Goal: Task Accomplishment & Management: Use online tool/utility

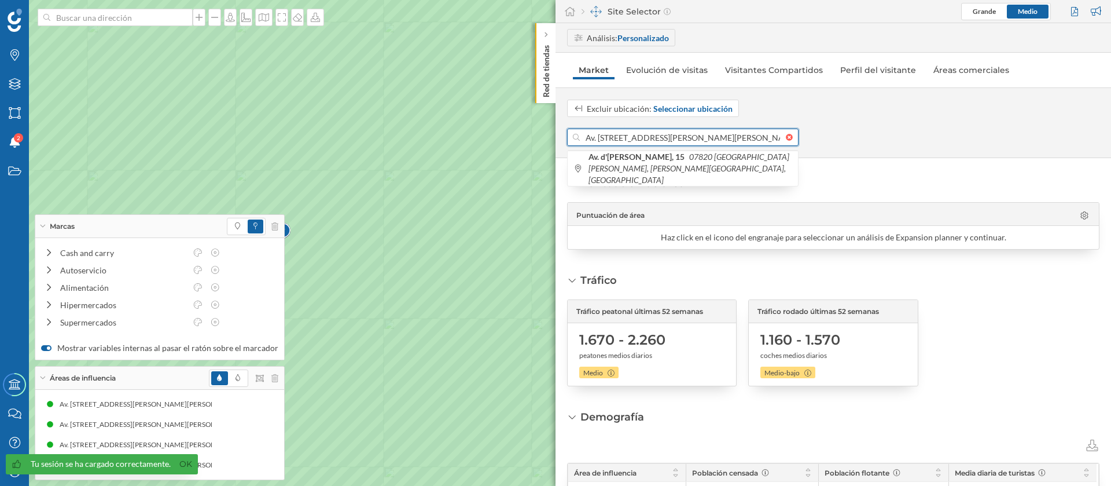
click at [617, 134] on input "Av. [STREET_ADDRESS][PERSON_NAME][PERSON_NAME][PERSON_NAME]" at bounding box center [683, 136] width 206 height 17
paste input "[GEOGRAPHIC_DATA], 2"
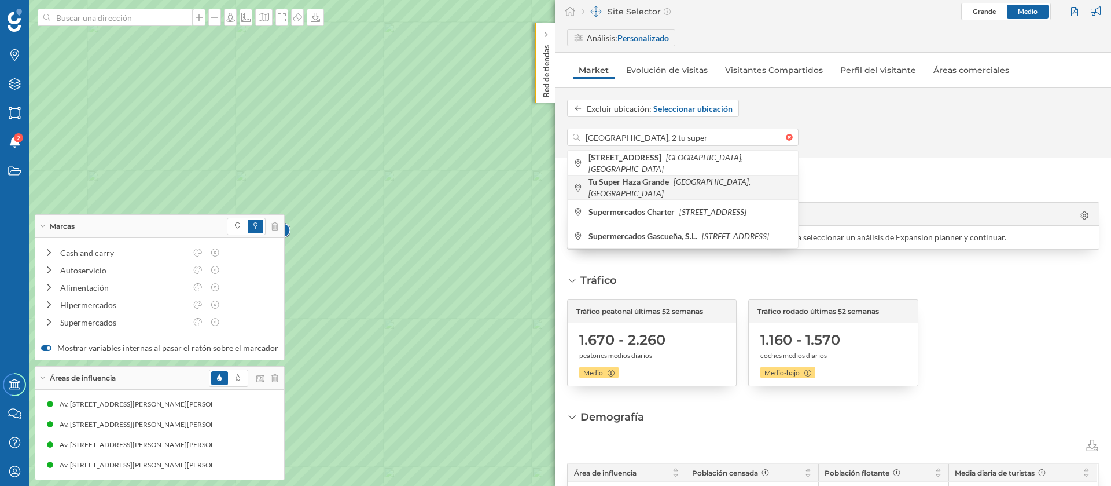
click at [664, 187] on span "Tu Super Haza Grande [GEOGRAPHIC_DATA], [GEOGRAPHIC_DATA], [GEOGRAPHIC_DATA]" at bounding box center [691, 187] width 204 height 23
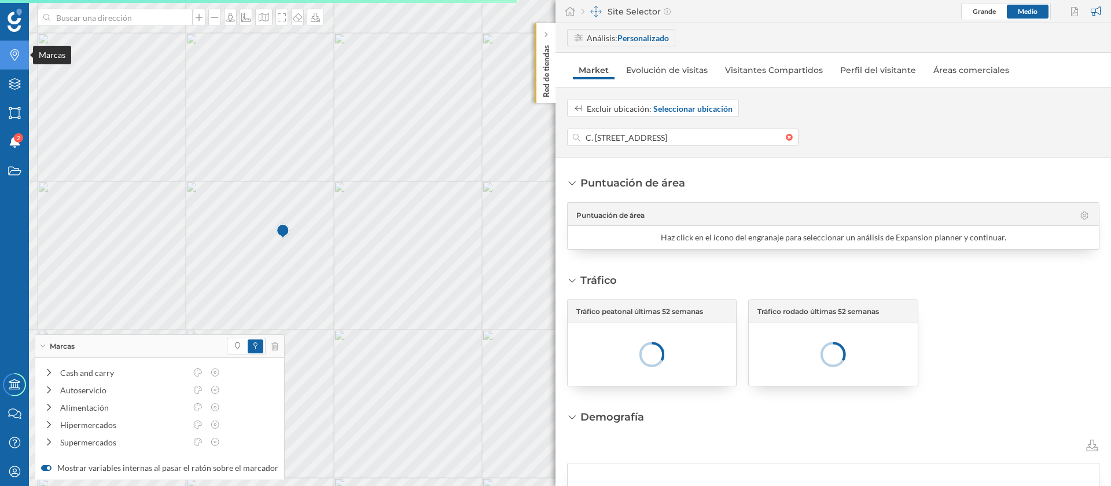
click at [23, 48] on div "Marcas" at bounding box center [14, 55] width 29 height 29
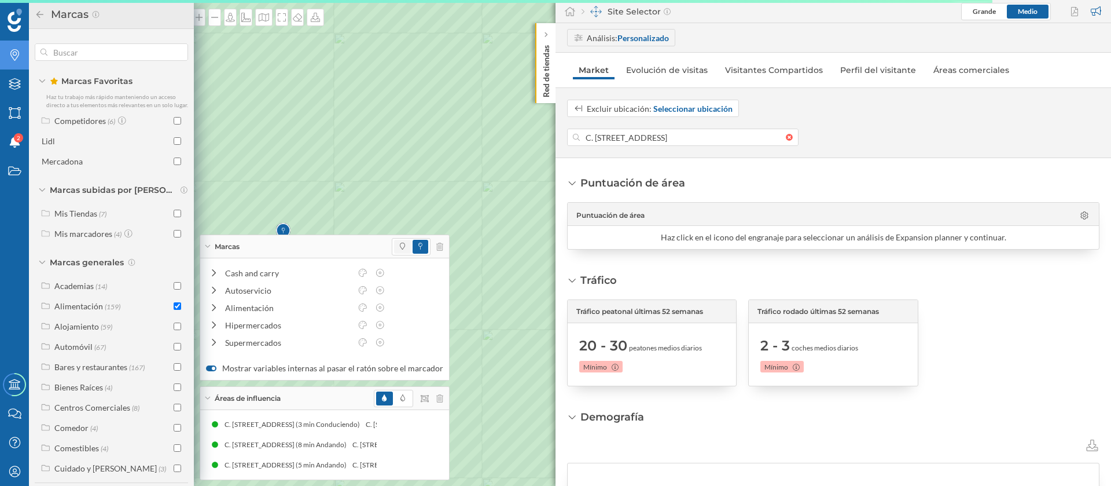
click at [400, 243] on icon at bounding box center [402, 245] width 5 height 7
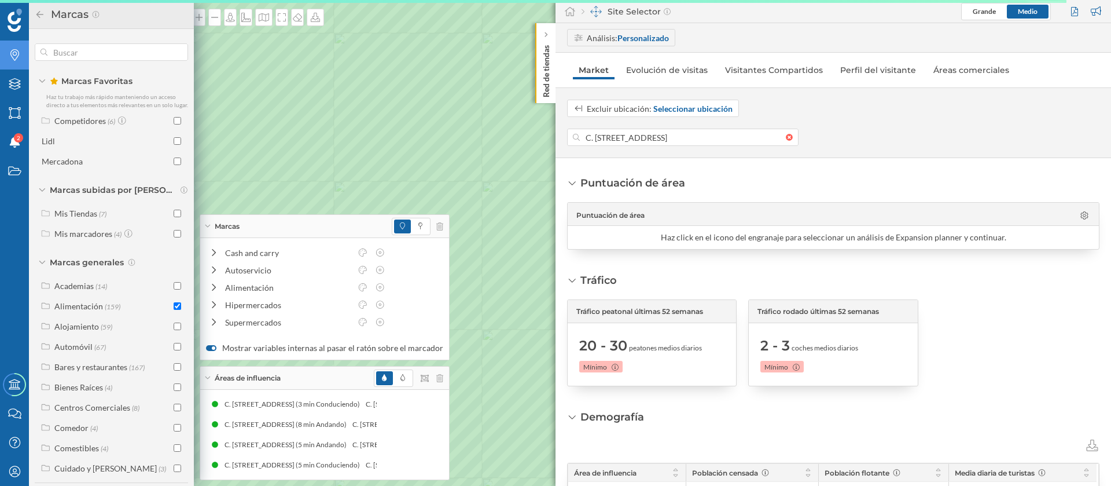
click at [211, 223] on div "Marcas" at bounding box center [324, 226] width 249 height 23
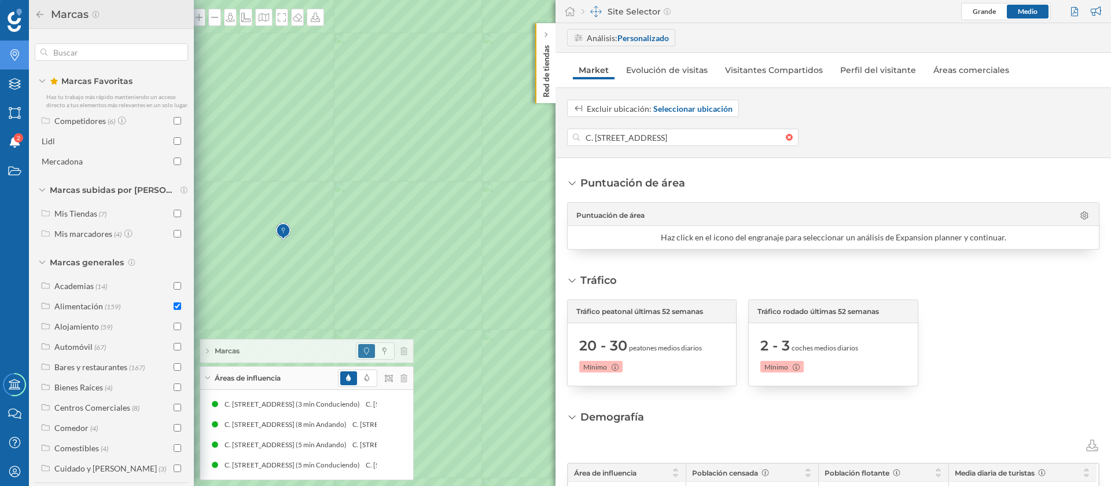
click at [209, 371] on div "Áreas de influencia" at bounding box center [306, 377] width 213 height 23
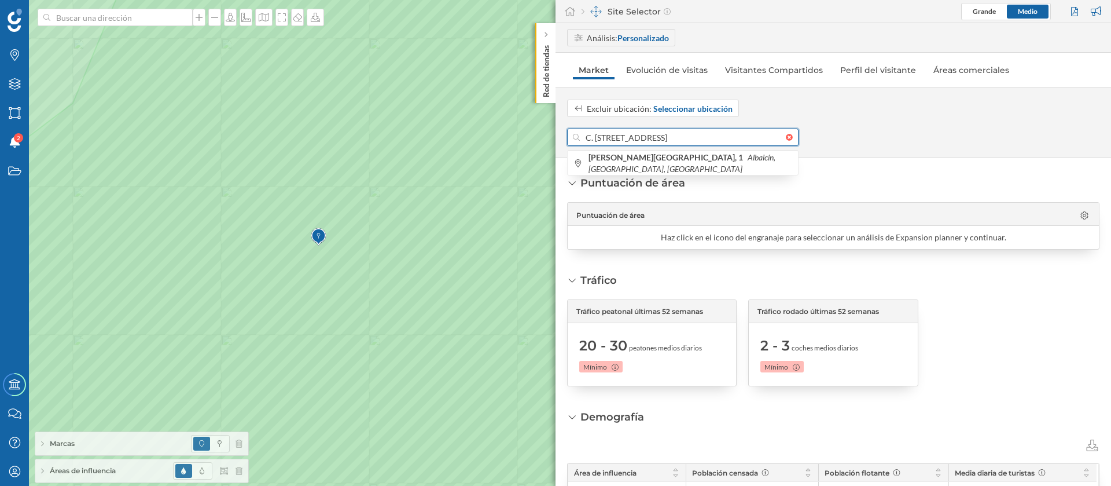
click at [628, 141] on input "C. [STREET_ADDRESS]" at bounding box center [683, 136] width 206 height 17
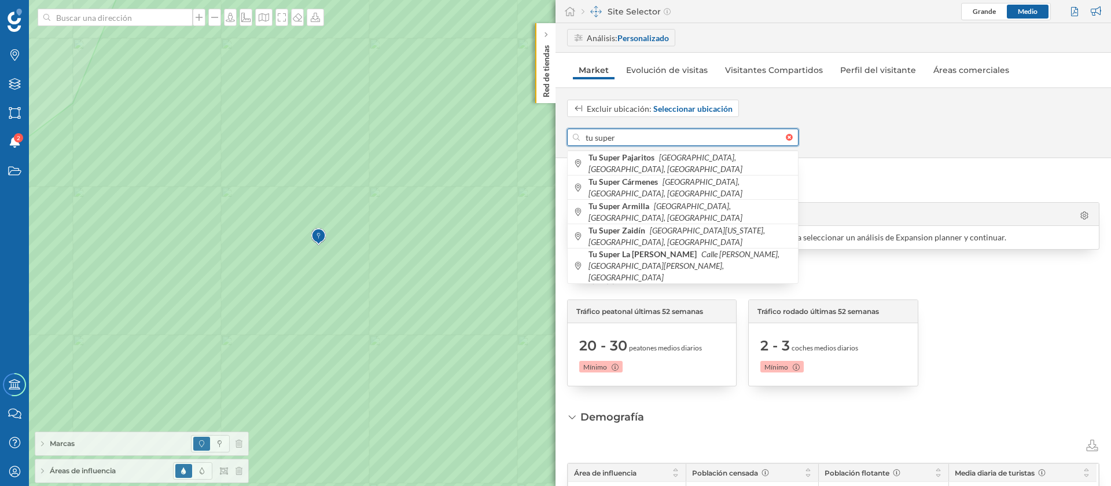
paste input "[GEOGRAPHIC_DATA], 2"
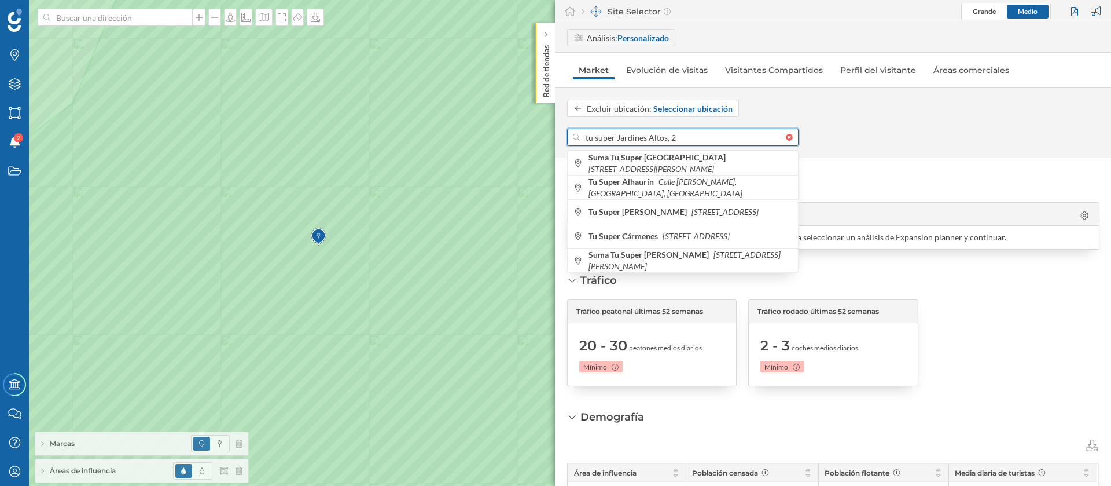
click at [514, 136] on div "Marcas Capas Áreas Notificaciones 2 Estados Academy Contacta con nosotros Centr…" at bounding box center [555, 243] width 1111 height 486
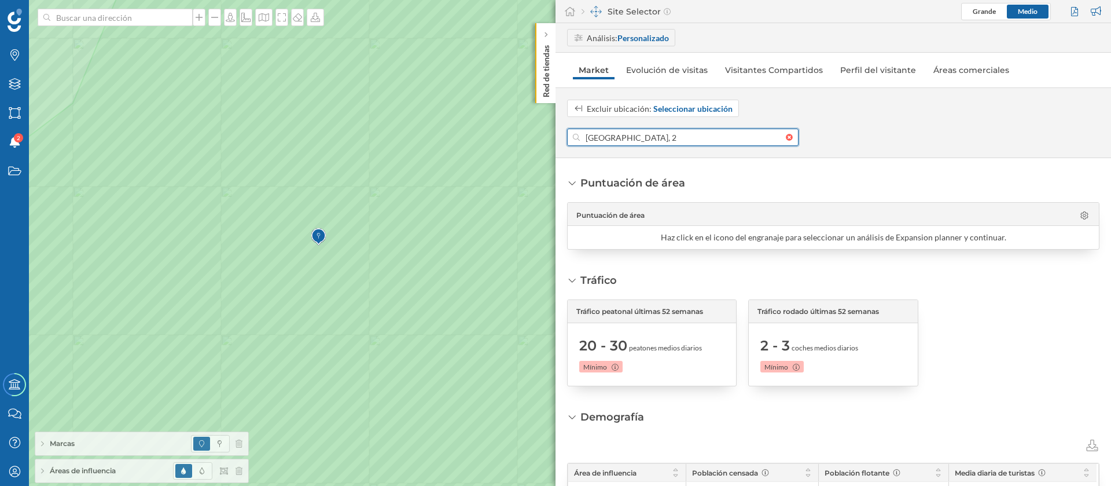
click at [648, 142] on input "[GEOGRAPHIC_DATA], 2" at bounding box center [683, 136] width 206 height 17
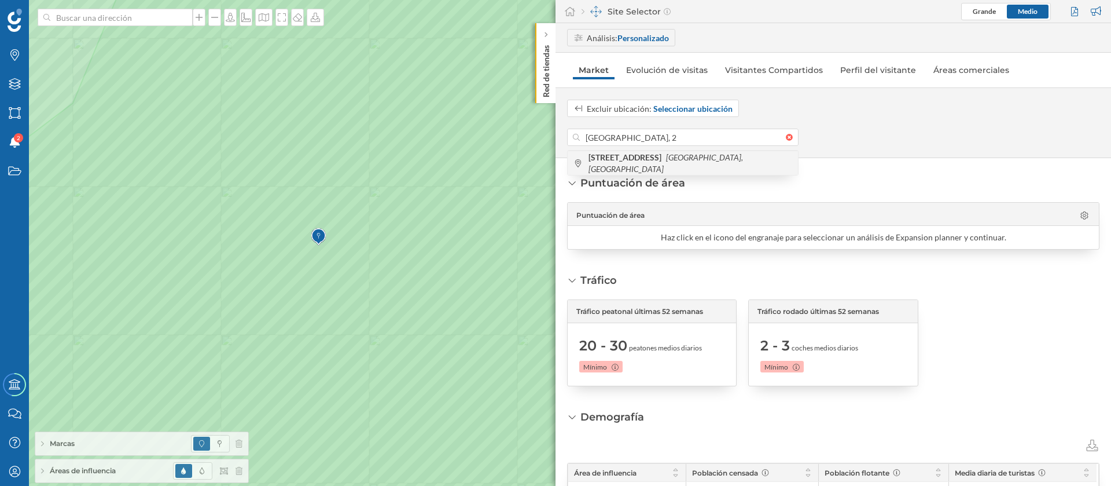
click at [677, 167] on icon "[GEOGRAPHIC_DATA], [GEOGRAPHIC_DATA]" at bounding box center [666, 162] width 155 height 21
type input "C. [STREET_ADDRESS]"
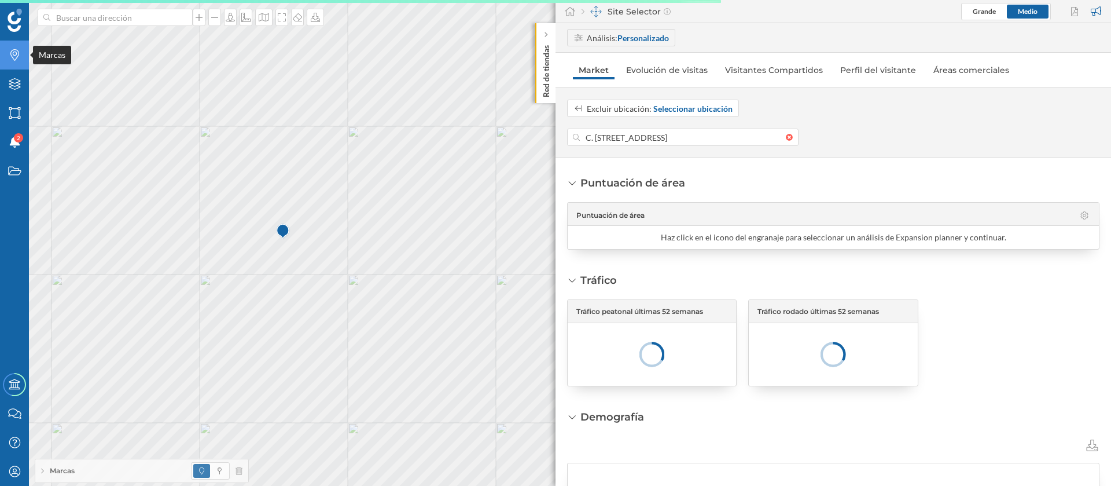
click at [20, 58] on icon "Marcas" at bounding box center [15, 55] width 14 height 12
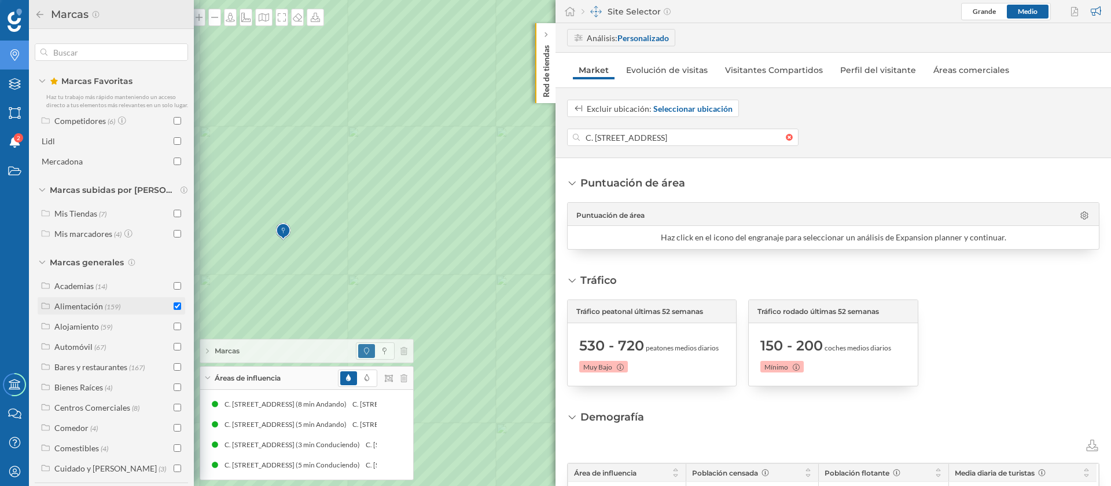
click at [113, 311] on span "(159)" at bounding box center [113, 306] width 16 height 10
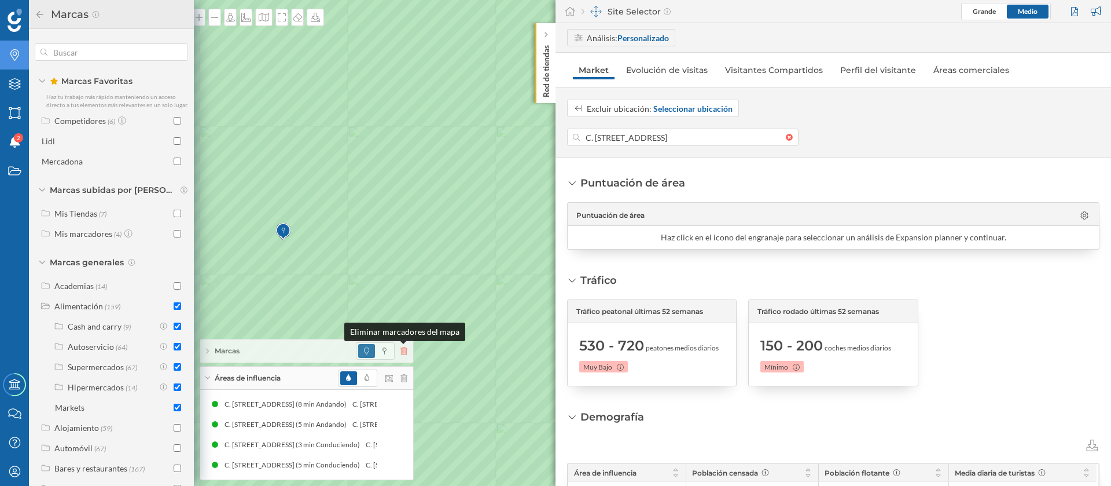
click at [406, 347] on icon at bounding box center [403, 351] width 7 height 8
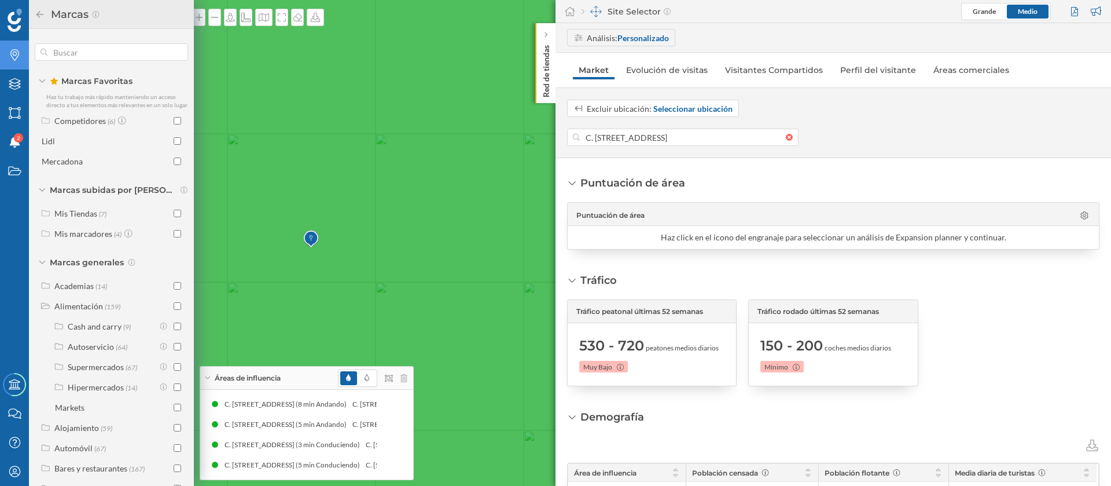
drag, startPoint x: 372, startPoint y: 269, endPoint x: 429, endPoint y: 320, distance: 76.7
click at [424, 283] on icon at bounding box center [584, 250] width 1336 height 585
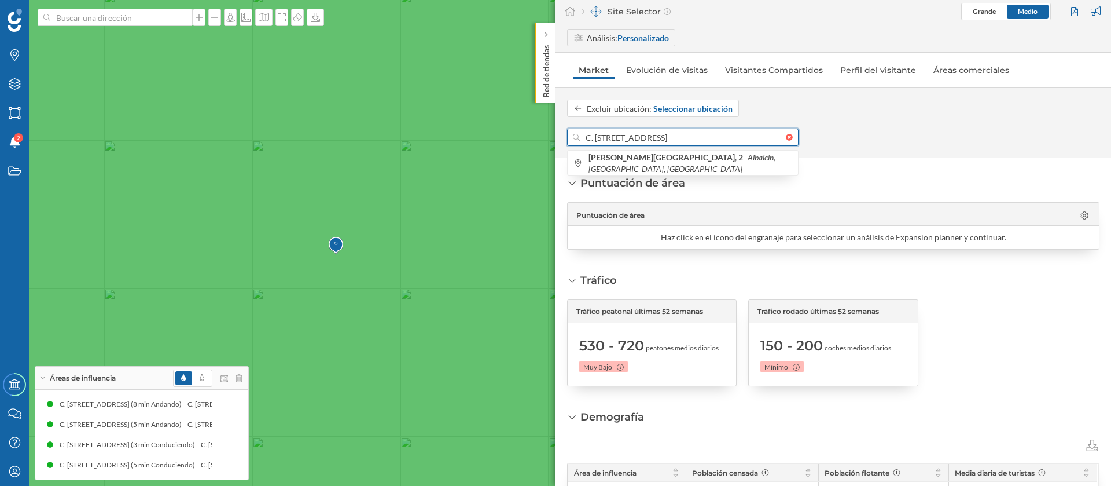
drag, startPoint x: 651, startPoint y: 138, endPoint x: 573, endPoint y: 138, distance: 78.1
click at [573, 138] on div "C. [STREET_ADDRESS]" at bounding box center [682, 136] width 231 height 17
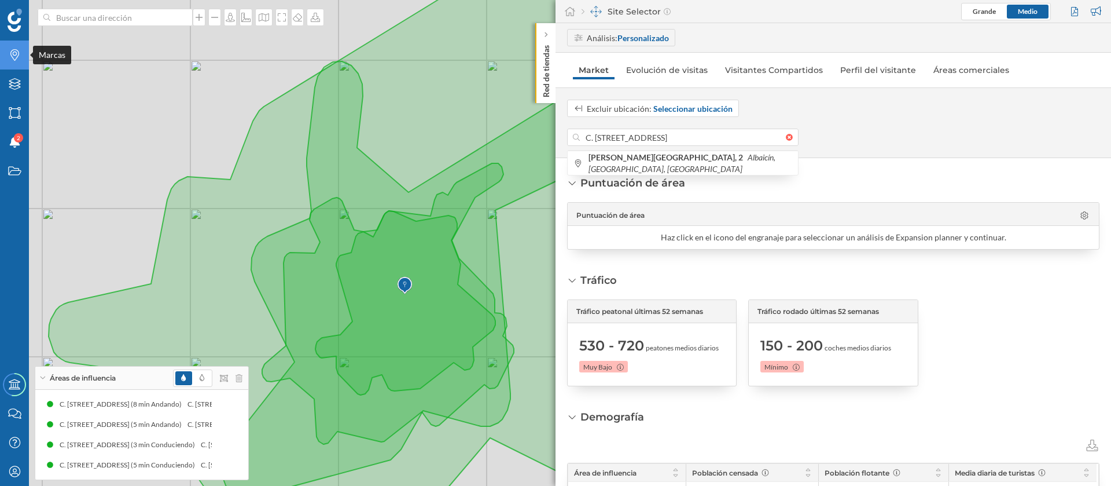
click at [20, 64] on div "Marcas" at bounding box center [14, 55] width 29 height 29
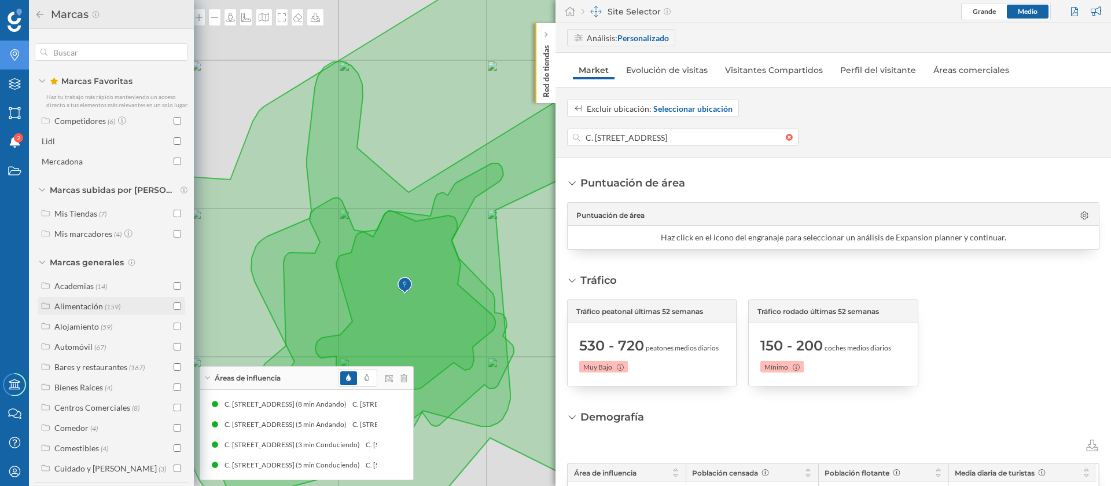
click at [75, 311] on div "Alimentación" at bounding box center [78, 306] width 49 height 10
click at [170, 312] on div "Alimentación (159)" at bounding box center [111, 306] width 141 height 12
click at [174, 310] on input "checkbox" at bounding box center [178, 306] width 8 height 8
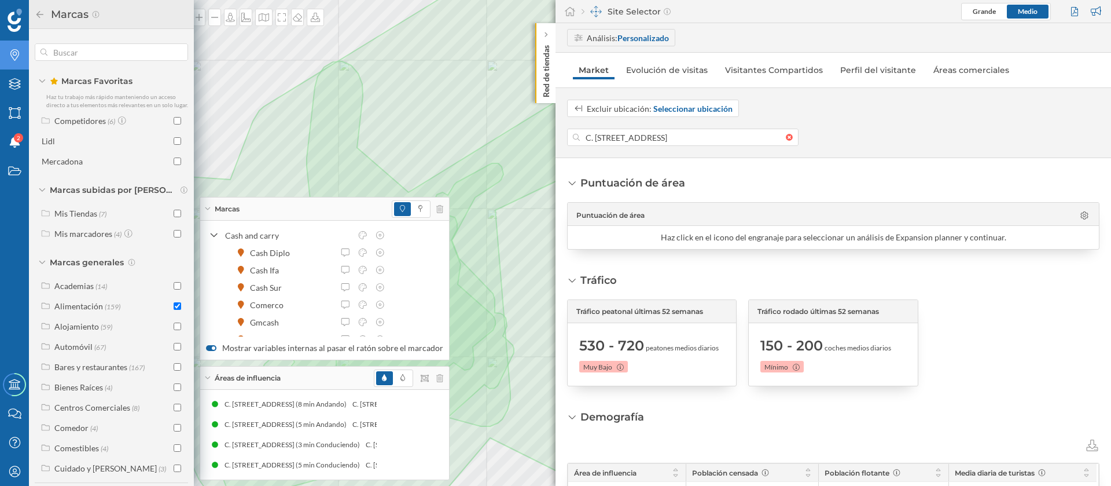
click at [211, 208] on div "Marcas" at bounding box center [324, 208] width 249 height 23
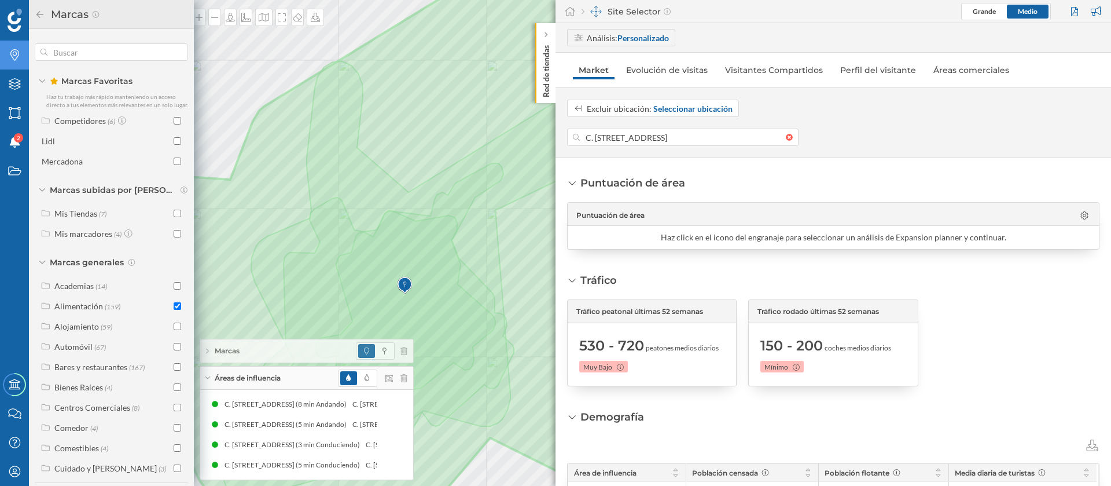
click at [209, 376] on icon at bounding box center [207, 377] width 5 height 3
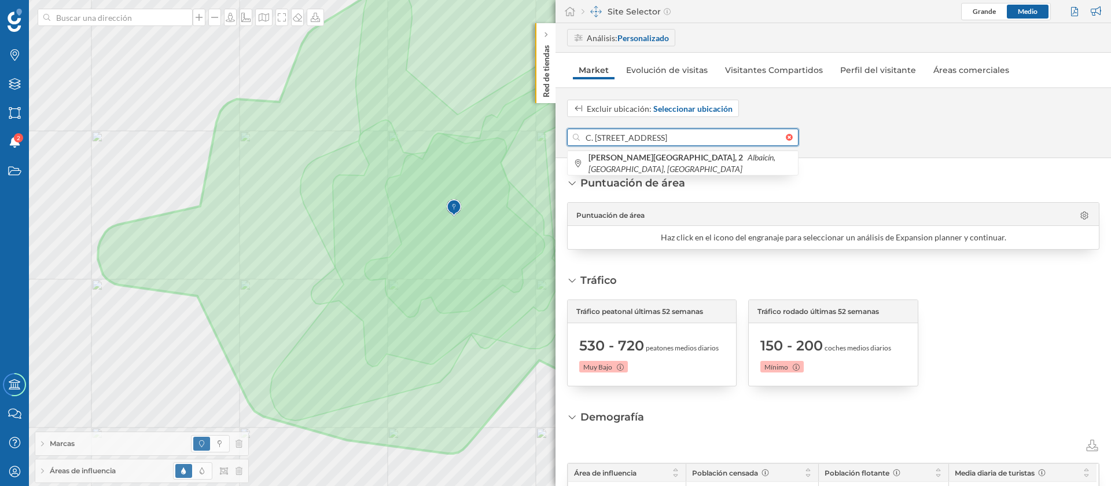
drag, startPoint x: 652, startPoint y: 136, endPoint x: 576, endPoint y: 136, distance: 76.4
click at [576, 136] on div "C. Jardines Altos, 2, Albaicín, 18010 Granada, España" at bounding box center [682, 136] width 231 height 17
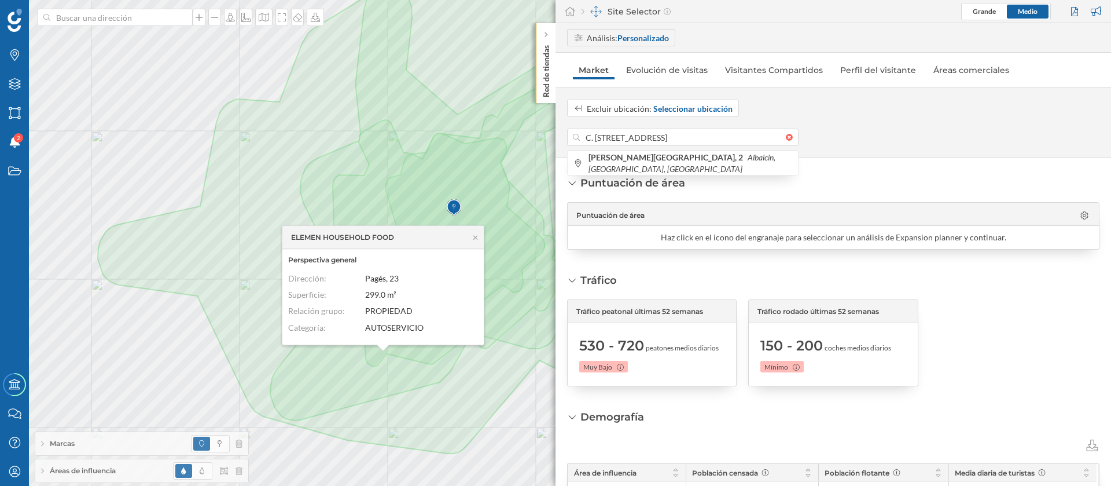
click at [1070, 6] on div at bounding box center [1076, 11] width 16 height 17
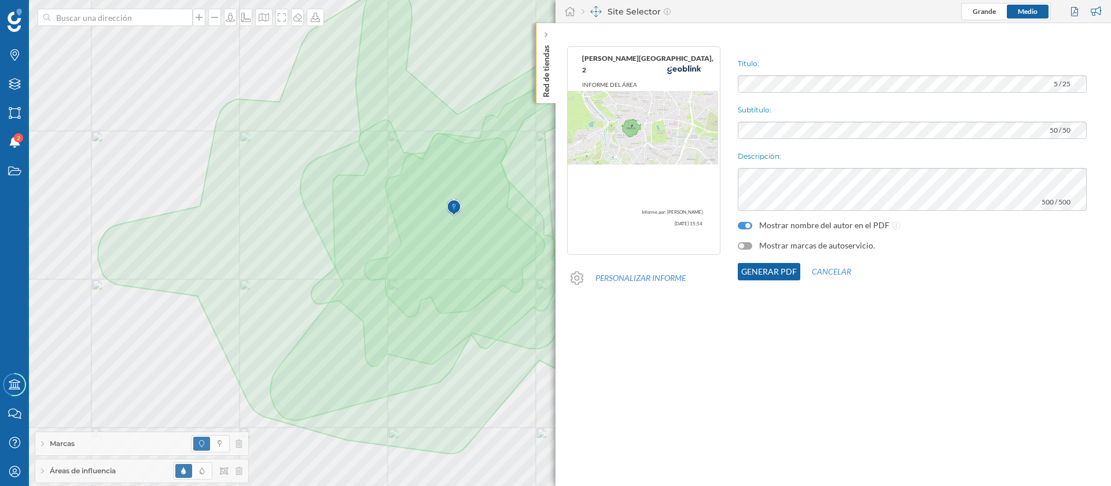
click at [739, 245] on div at bounding box center [741, 245] width 5 height 5
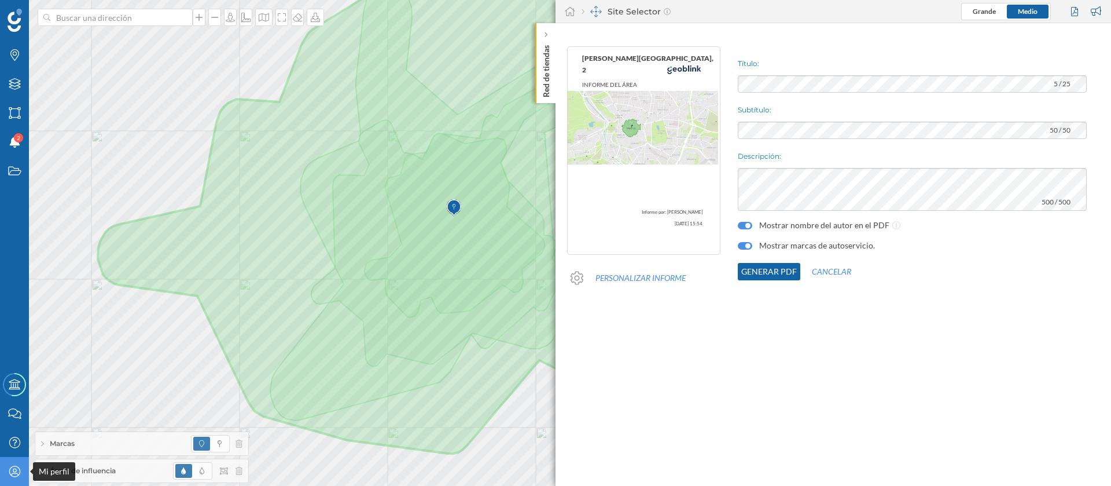
click at [20, 468] on icon "Mi perfil" at bounding box center [15, 471] width 14 height 12
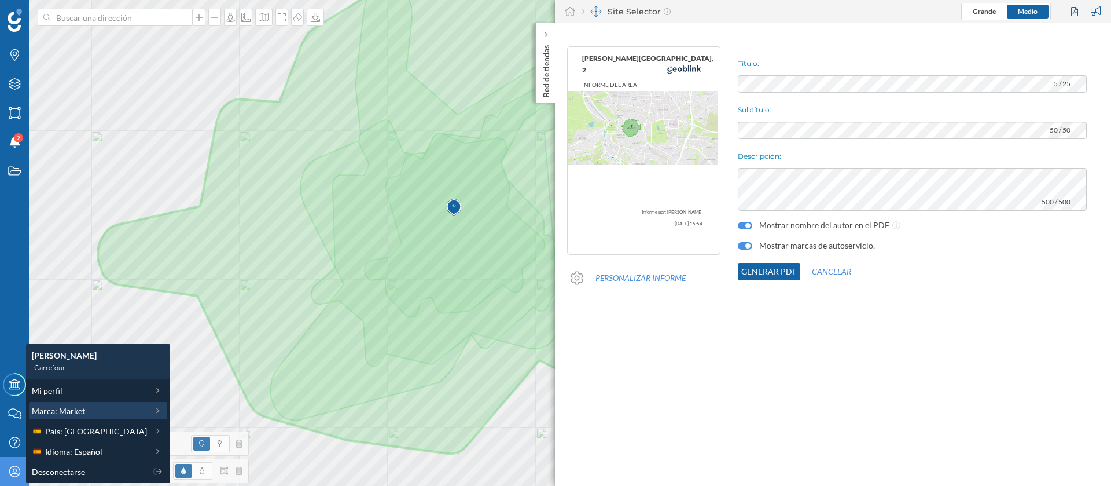
click at [73, 413] on span "Marca: Market" at bounding box center [58, 411] width 53 height 12
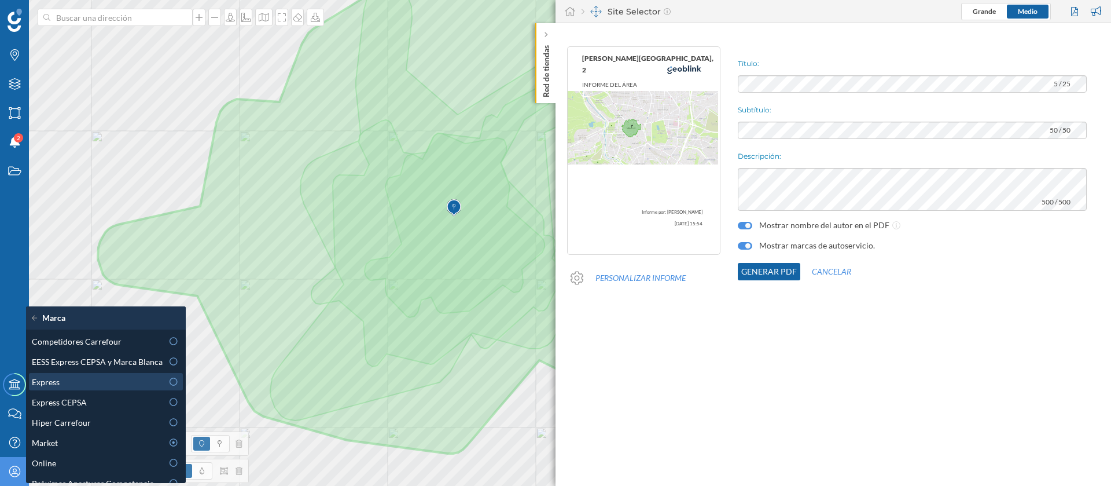
click at [116, 374] on div "Express" at bounding box center [106, 381] width 154 height 17
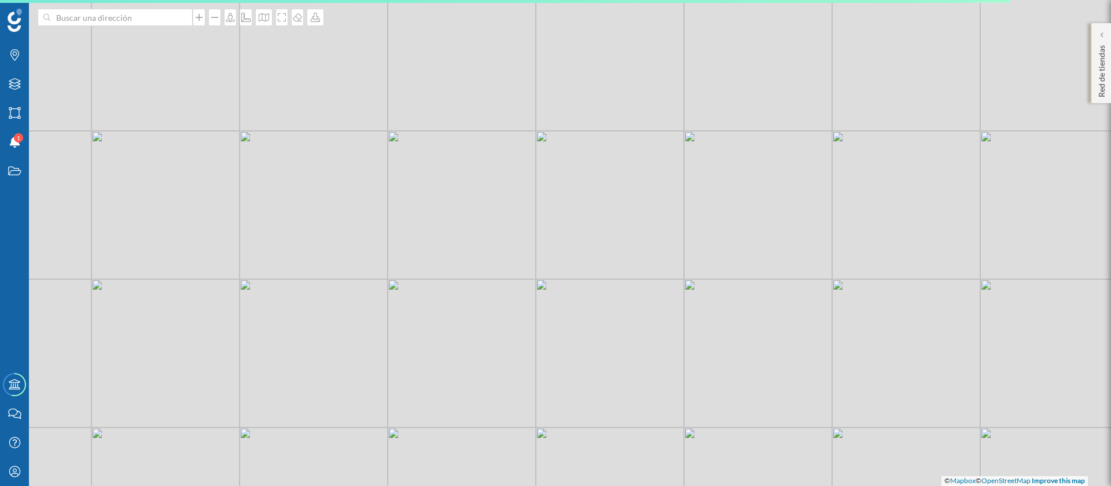
click at [1102, 41] on p "Red de tiendas" at bounding box center [1102, 69] width 12 height 57
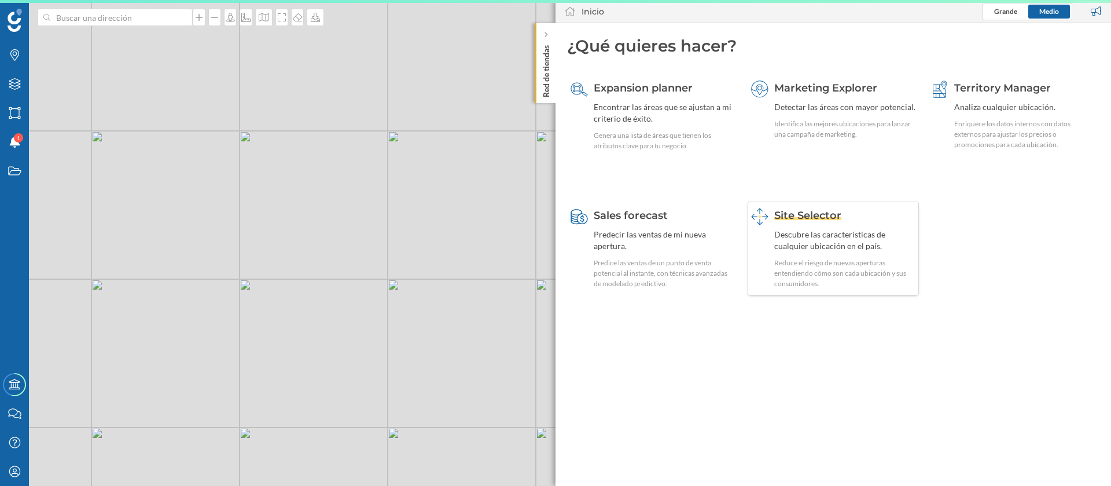
click at [803, 208] on div "Site Selector" at bounding box center [845, 215] width 142 height 15
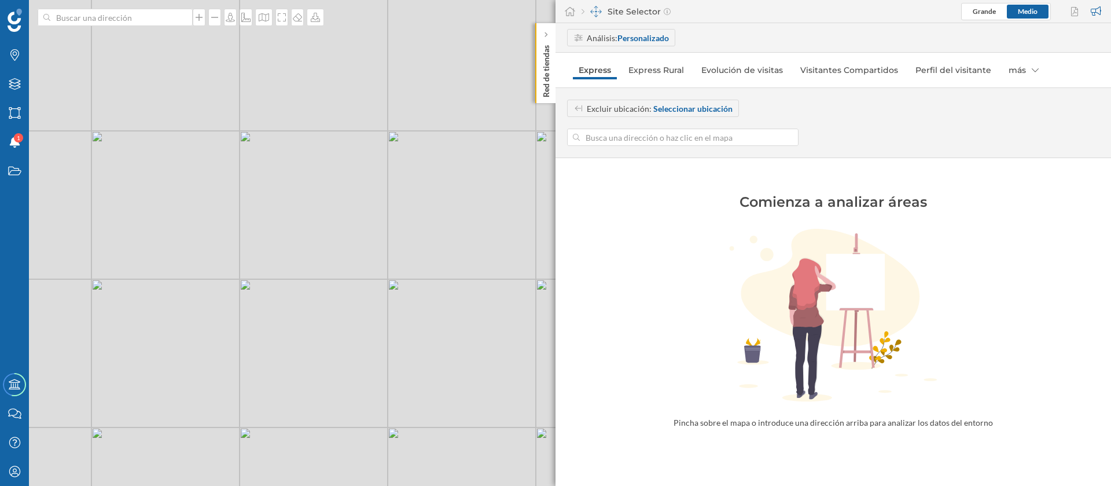
drag, startPoint x: 722, startPoint y: 138, endPoint x: 713, endPoint y: 127, distance: 14.0
click at [714, 128] on input at bounding box center [683, 136] width 206 height 17
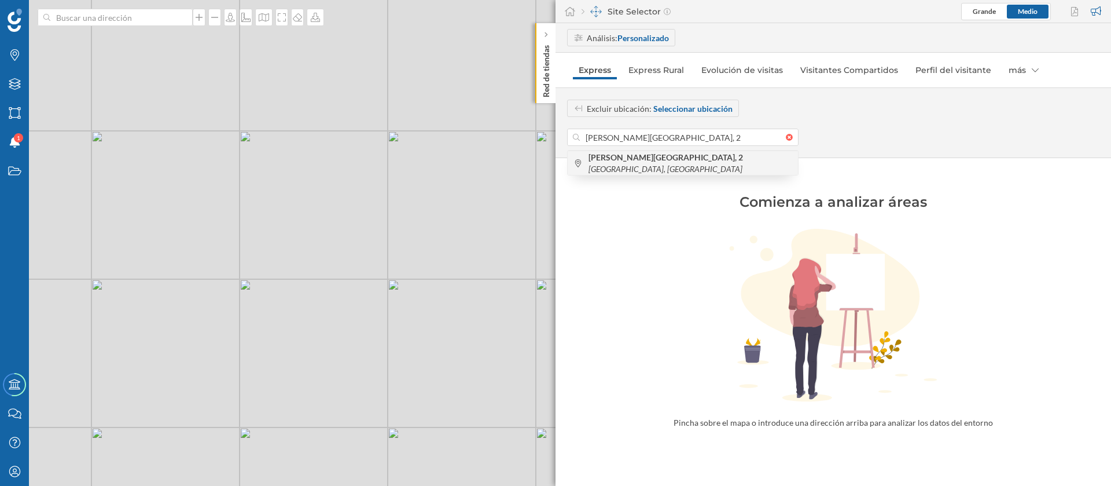
click at [704, 164] on icon "Granada, España" at bounding box center [666, 169] width 154 height 10
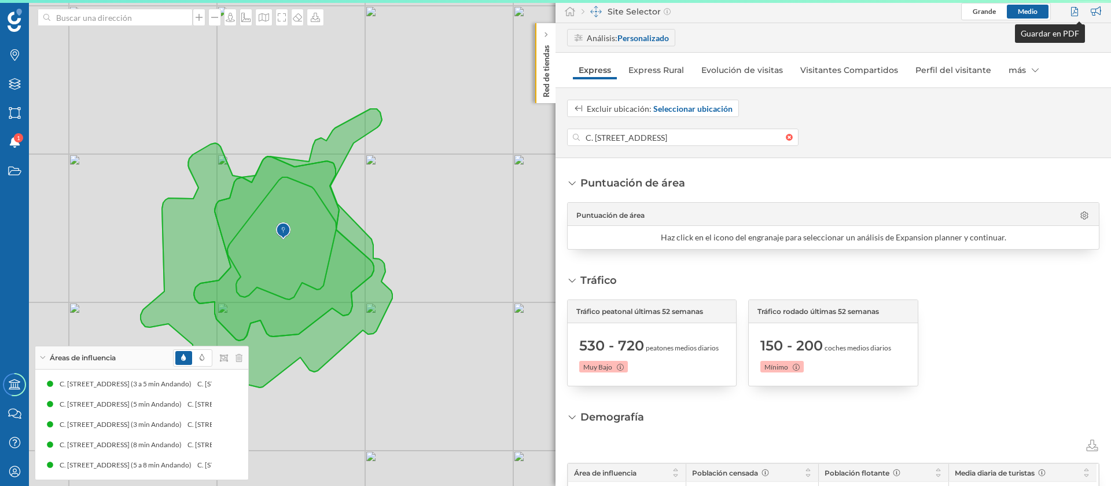
click at [1076, 12] on div at bounding box center [1076, 11] width 16 height 17
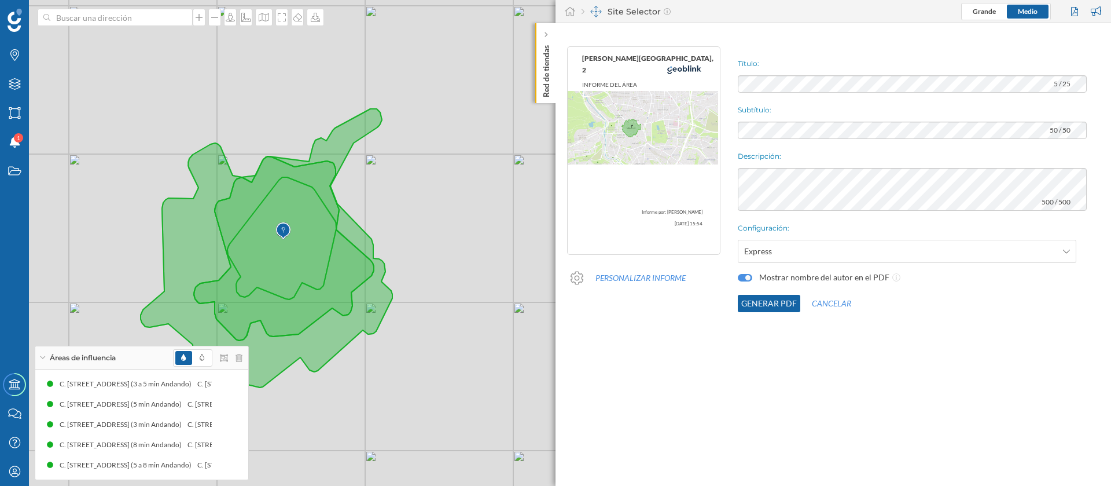
click at [760, 306] on button "Generar PDF" at bounding box center [769, 303] width 63 height 17
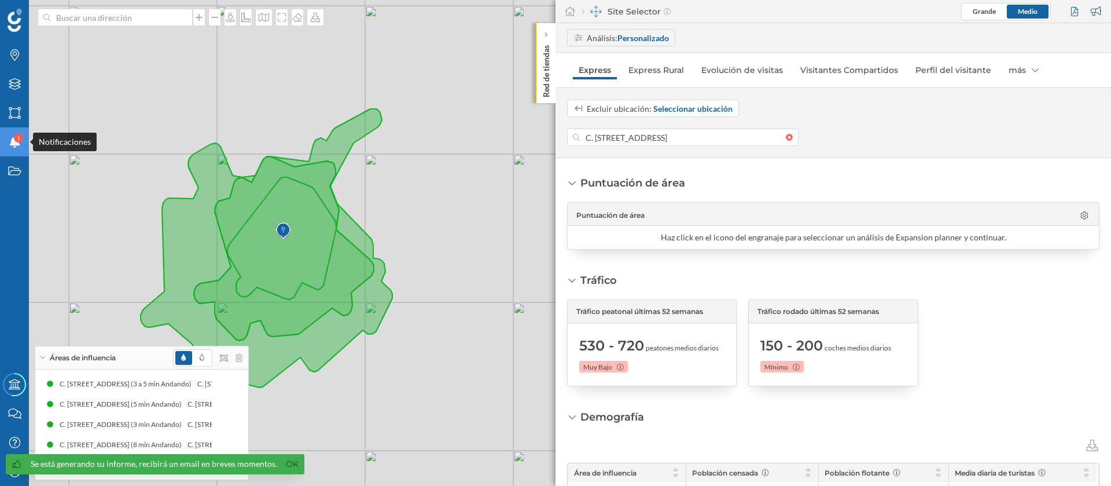
click at [20, 148] on div "Notificaciones 1" at bounding box center [14, 141] width 29 height 29
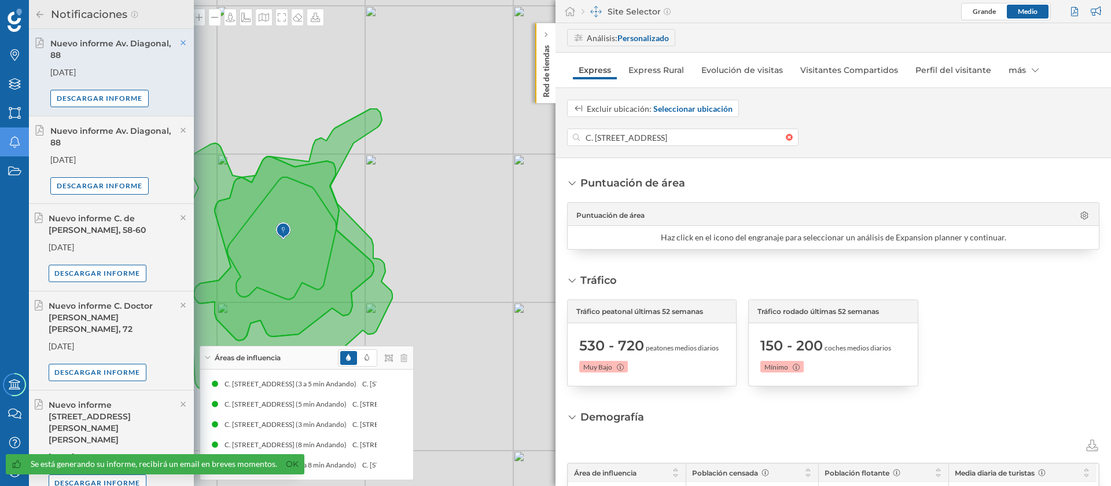
click at [181, 44] on icon at bounding box center [183, 43] width 5 height 5
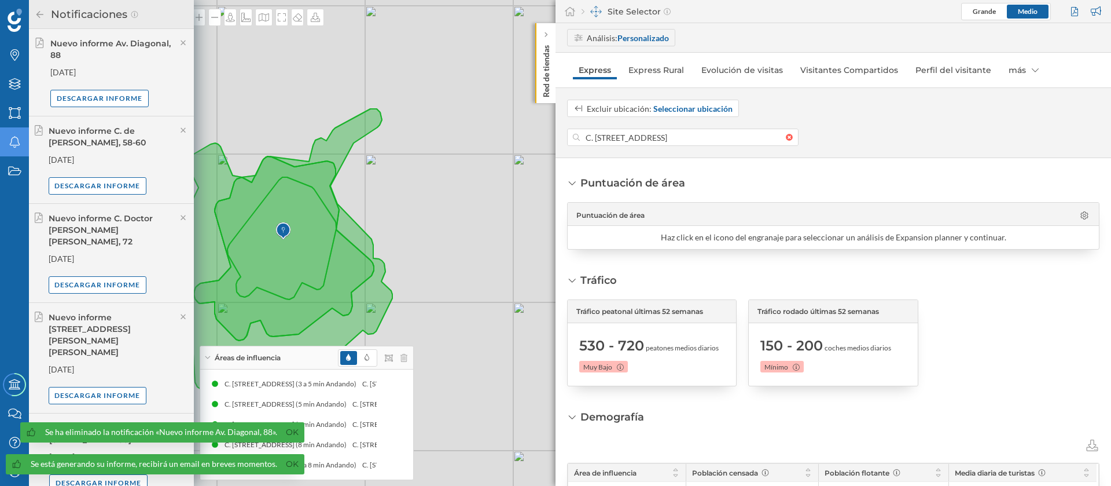
click at [276, 433] on div "Se ha eliminado la notificación «Nuevo informe Av. Diagonal, 88». Ok" at bounding box center [162, 432] width 284 height 20
click at [286, 438] on link "Ok" at bounding box center [292, 431] width 19 height 13
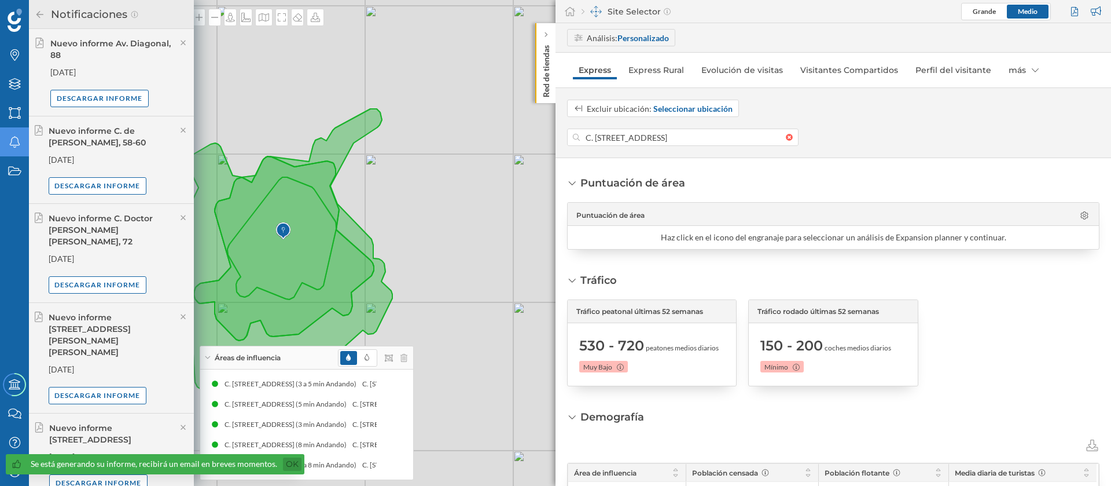
click at [289, 465] on link "Ok" at bounding box center [292, 463] width 19 height 13
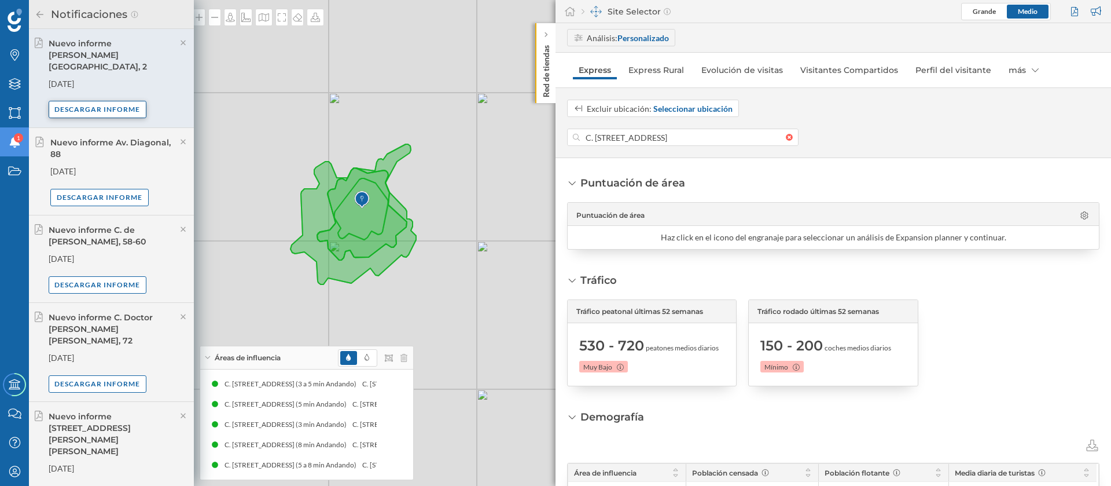
click at [97, 101] on div "Descargar informe" at bounding box center [98, 109] width 98 height 17
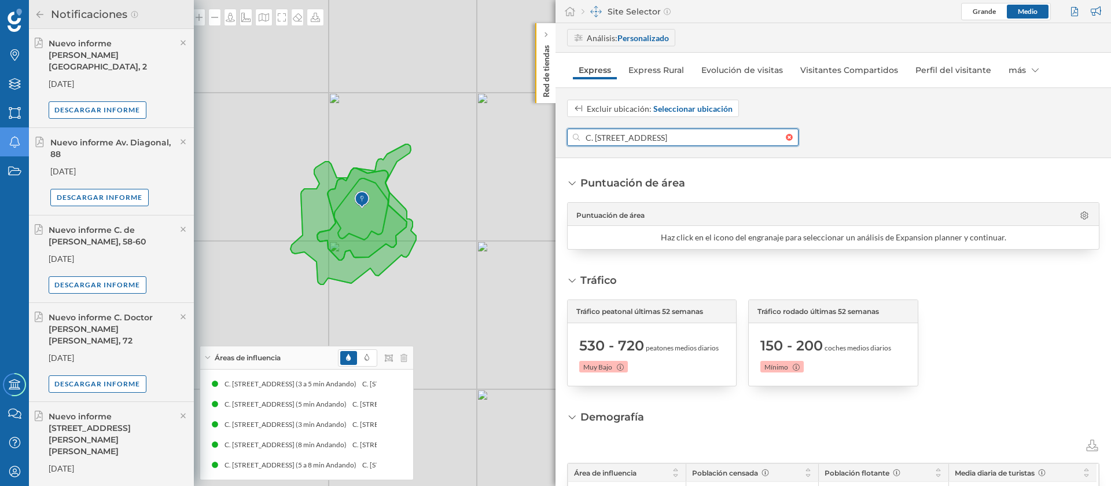
click at [603, 141] on input "C. Jardines Altos, 2, Albaicín, 18010 Granada, España" at bounding box center [683, 136] width 206 height 17
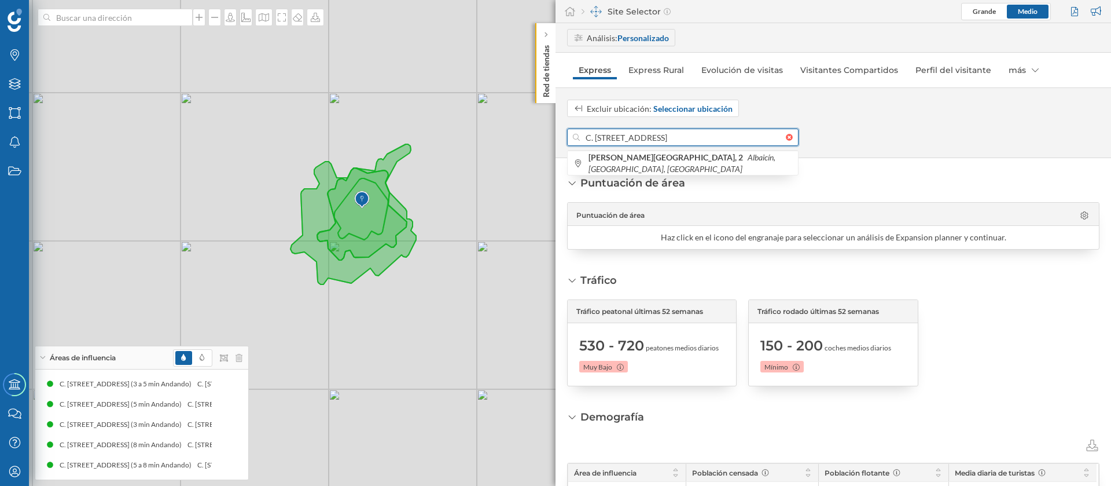
click at [603, 141] on input "C. Jardines Altos, 2, Albaicín, 18010 Granada, España" at bounding box center [683, 136] width 206 height 17
paste input "Emperatriz Eugenia, 12"
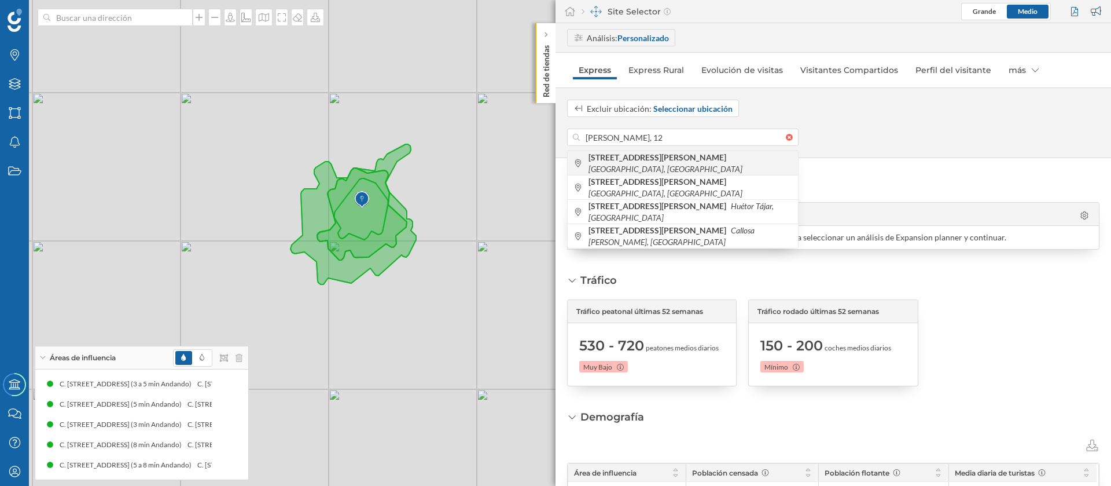
click at [676, 162] on b "Calle Emperatriz Eugenia, 12" at bounding box center [659, 157] width 141 height 10
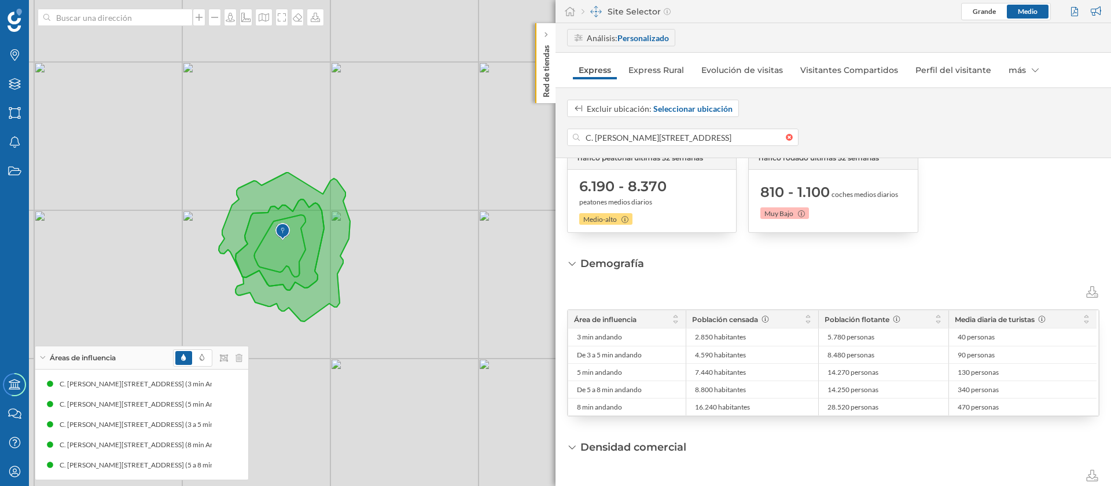
scroll to position [260, 0]
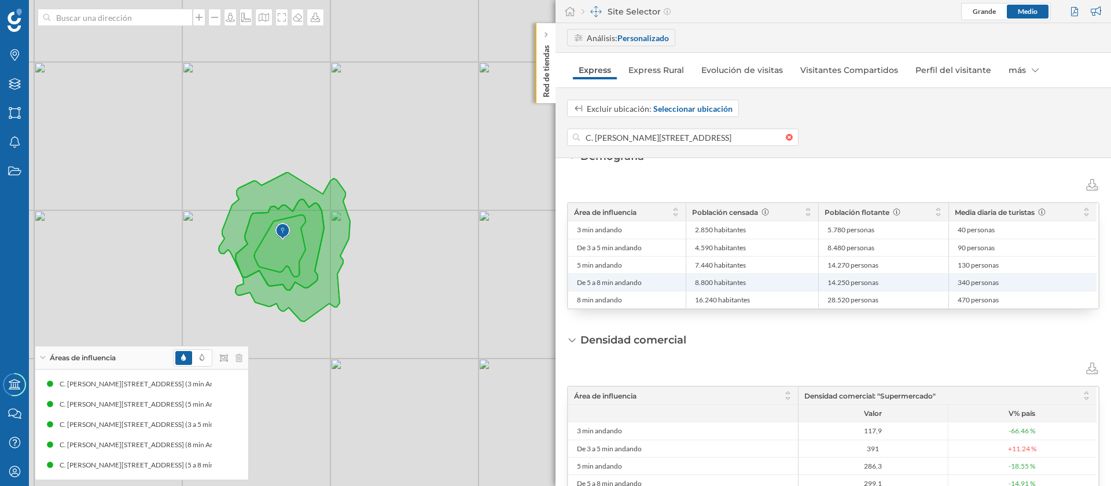
drag, startPoint x: 767, startPoint y: 284, endPoint x: 752, endPoint y: 287, distance: 15.4
click at [764, 283] on span "8.800 habitantes" at bounding box center [752, 282] width 115 height 9
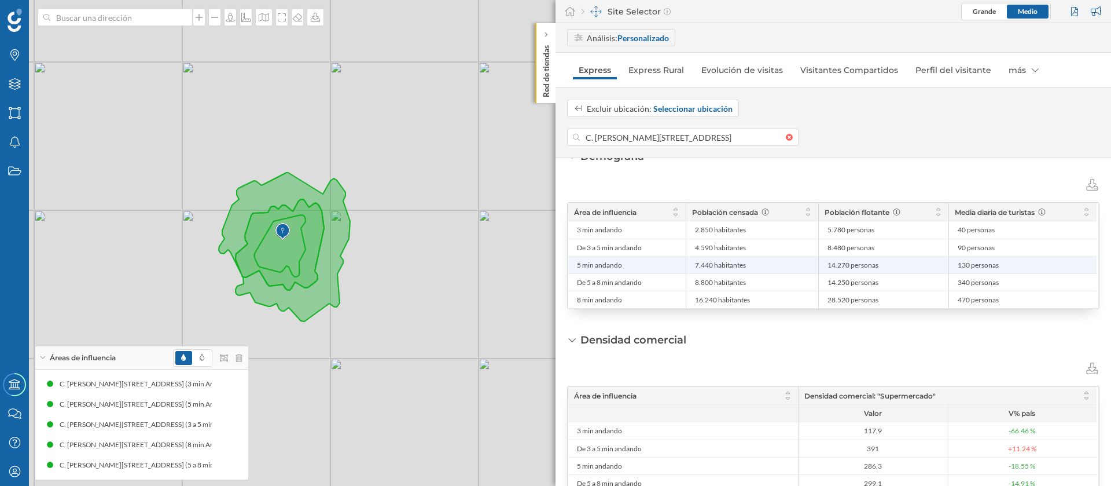
copy span "7.440"
drag, startPoint x: 712, startPoint y: 267, endPoint x: 693, endPoint y: 265, distance: 19.2
click at [693, 265] on li "7.440 habitantes" at bounding box center [752, 264] width 120 height 17
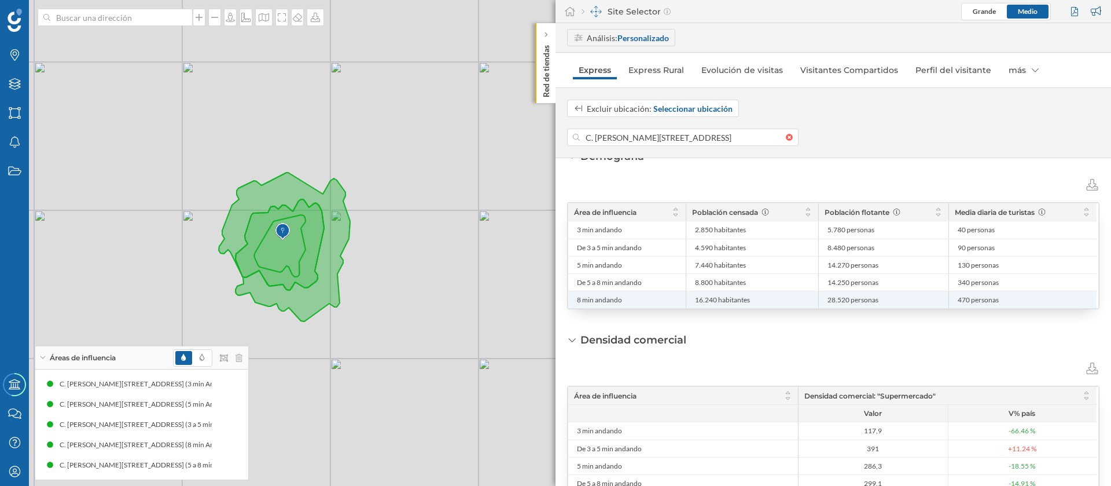
drag, startPoint x: 716, startPoint y: 299, endPoint x: 666, endPoint y: 297, distance: 49.8
click at [666, 297] on div "8 min andando 16.240 habitantes 28.520 personas 470 personas" at bounding box center [832, 299] width 528 height 17
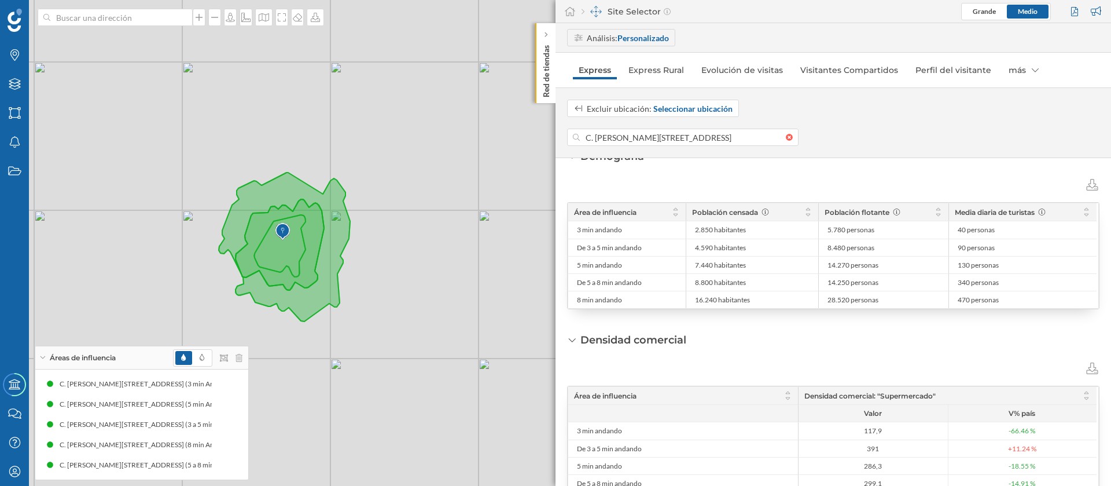
copy div "16.240"
click at [329, 485] on html "Marcas Capas Áreas Notificaciones Estados Academy Contacta con nosotros Centro …" at bounding box center [555, 243] width 1111 height 486
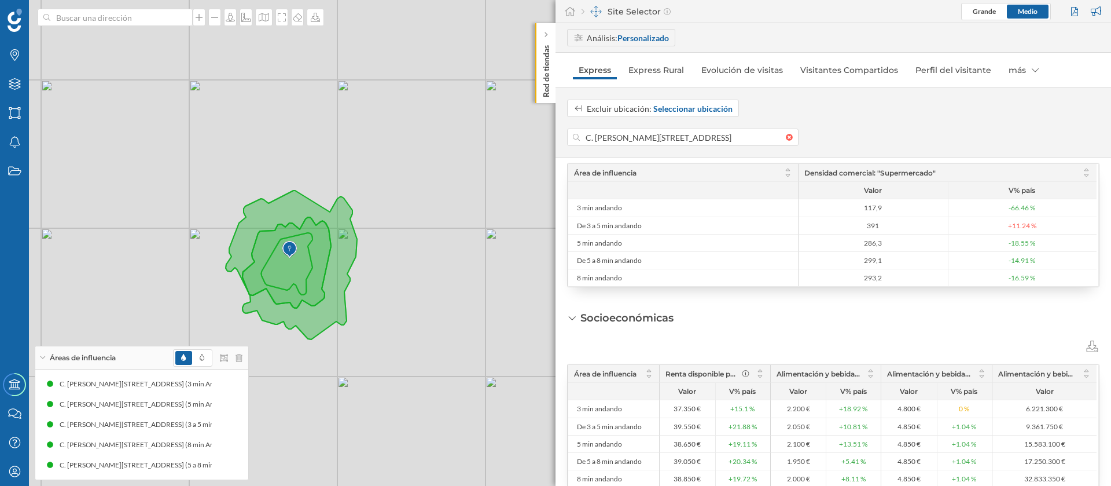
scroll to position [509, 0]
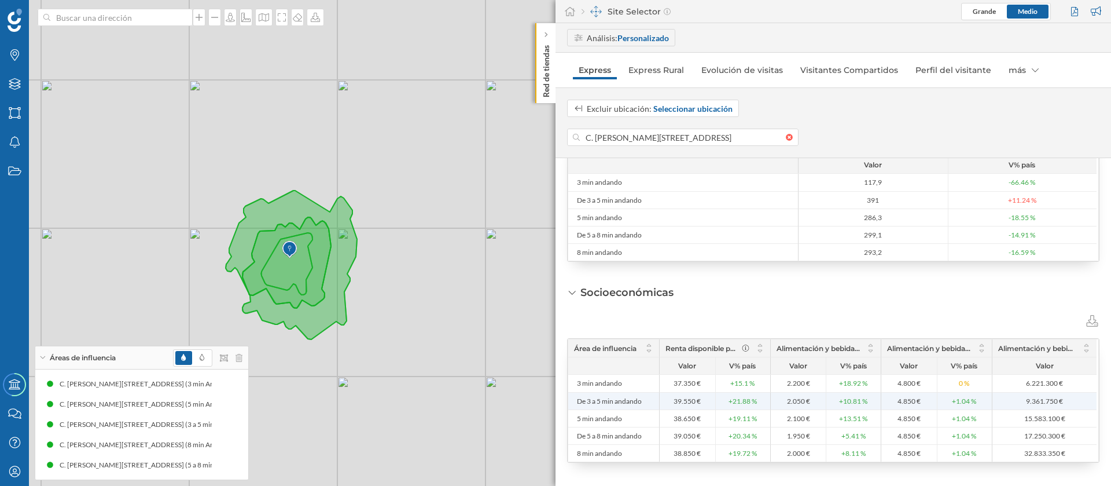
drag, startPoint x: 697, startPoint y: 399, endPoint x: 675, endPoint y: 399, distance: 21.4
click at [675, 399] on span "39.550 €" at bounding box center [687, 400] width 27 height 9
copy span "39.550"
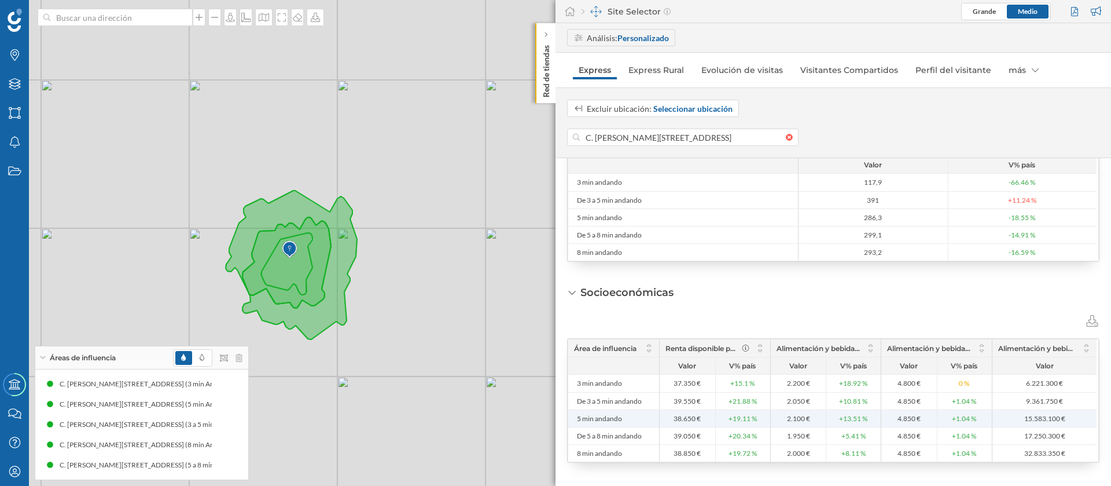
click at [690, 419] on span "38.650 €" at bounding box center [687, 418] width 27 height 9
drag, startPoint x: 696, startPoint y: 421, endPoint x: 668, endPoint y: 420, distance: 27.8
click at [668, 420] on span "38.650 €" at bounding box center [688, 418] width 50 height 9
copy span "38.650"
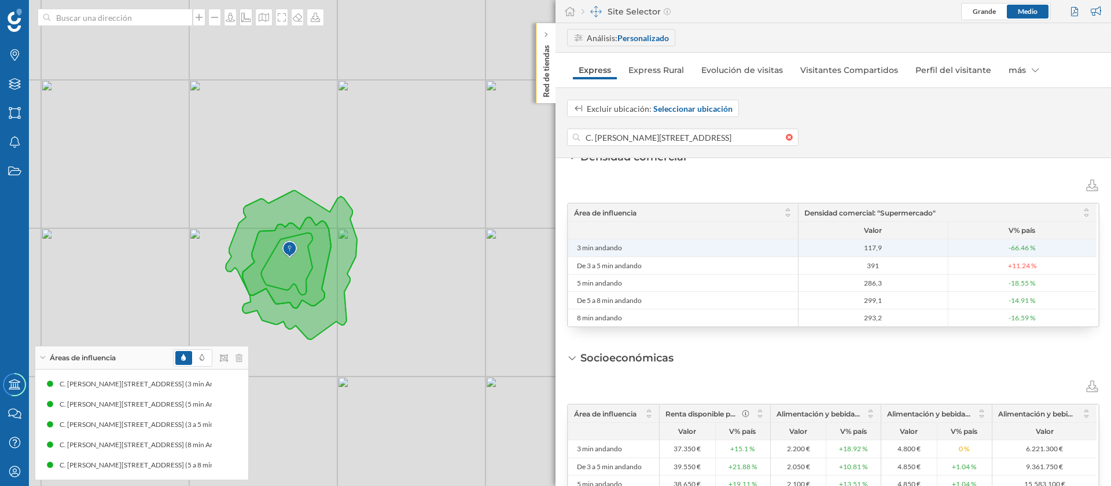
scroll to position [422, 0]
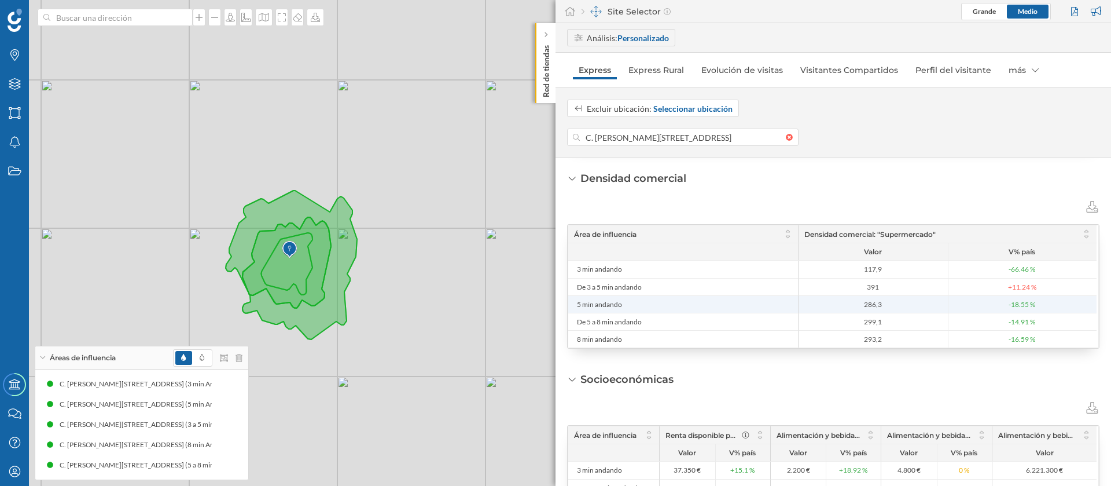
click at [849, 301] on span "286,3" at bounding box center [874, 304] width 144 height 9
click at [888, 304] on span "286,3" at bounding box center [874, 304] width 144 height 9
copy span "286,3"
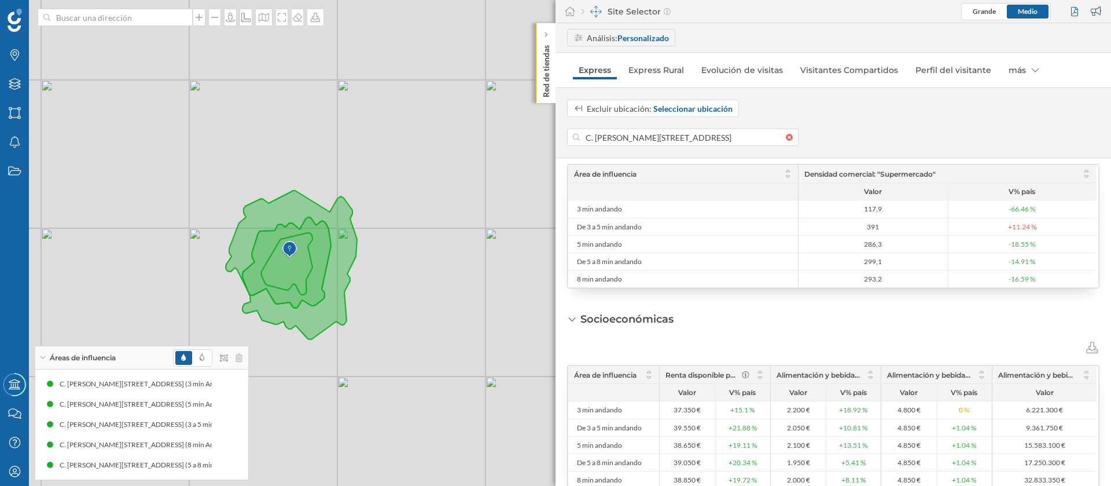
scroll to position [509, 0]
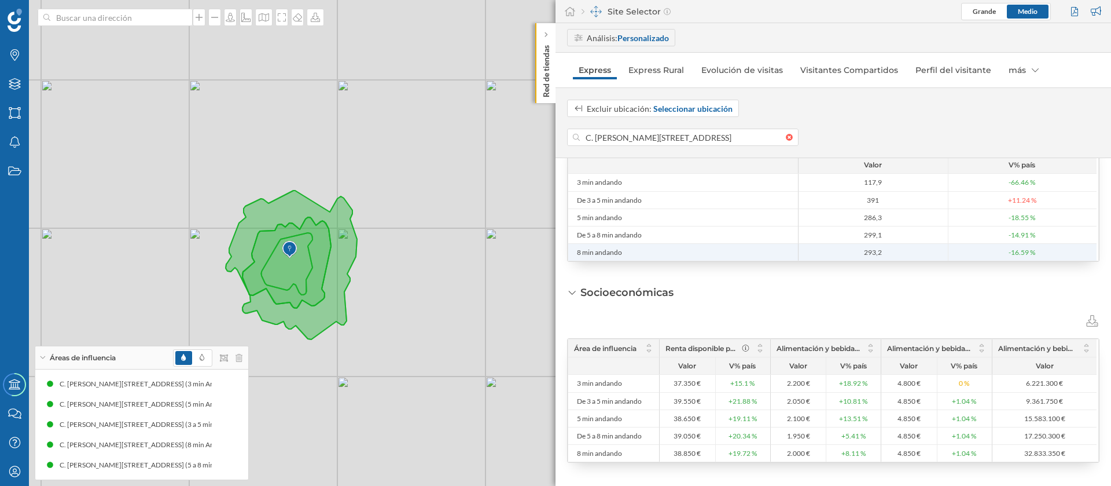
copy span "293,2"
drag, startPoint x: 905, startPoint y: 255, endPoint x: 854, endPoint y: 258, distance: 50.4
click at [854, 258] on li "293,2" at bounding box center [873, 252] width 149 height 17
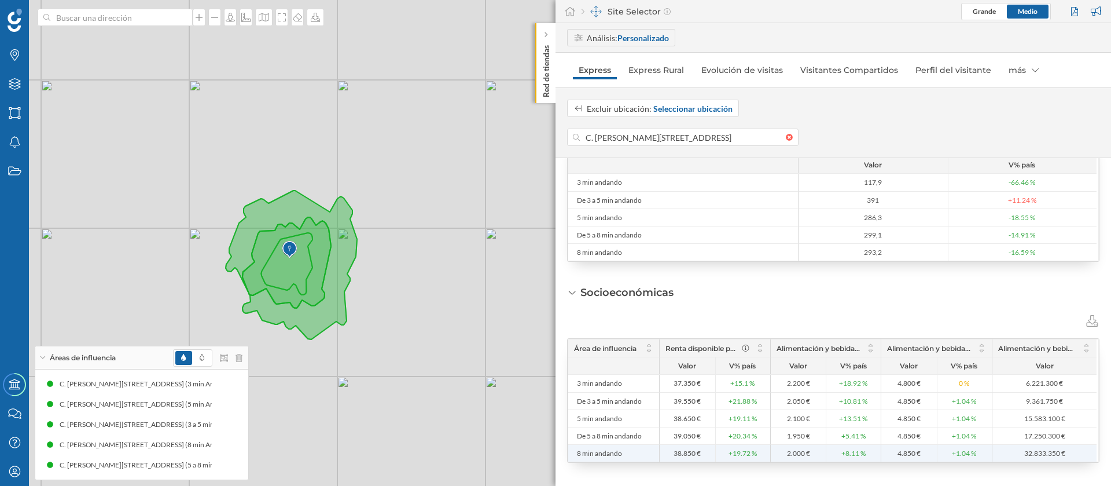
drag, startPoint x: 696, startPoint y: 450, endPoint x: 664, endPoint y: 457, distance: 32.5
click at [664, 457] on span "38.850 €" at bounding box center [688, 453] width 50 height 9
copy span "38.850"
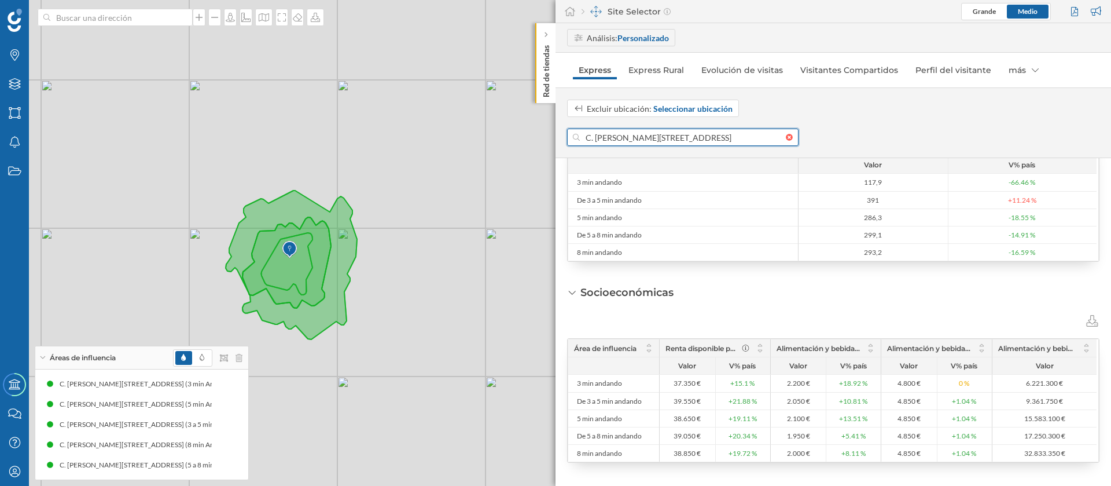
click at [632, 133] on input "C. Emperatriz Eugenia, 12, Ronda, 18002 Granada, España" at bounding box center [683, 136] width 206 height 17
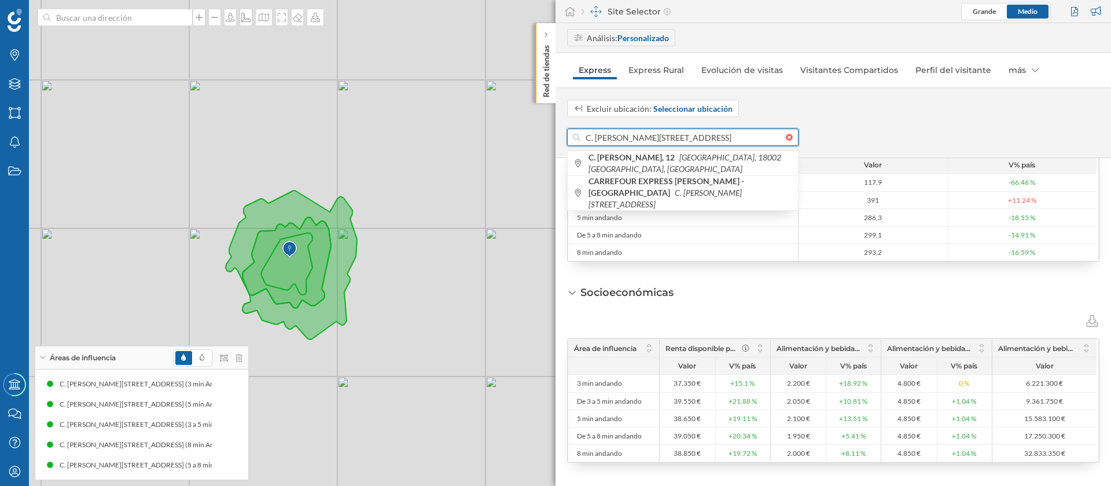
click at [632, 133] on input "C. Emperatriz Eugenia, 12, Ronda, 18002 Granada, España" at bounding box center [683, 136] width 206 height 17
click at [634, 138] on input "C. Emperatriz Eugenia, 12, Ronda, 18002 Granada, España" at bounding box center [683, 136] width 206 height 17
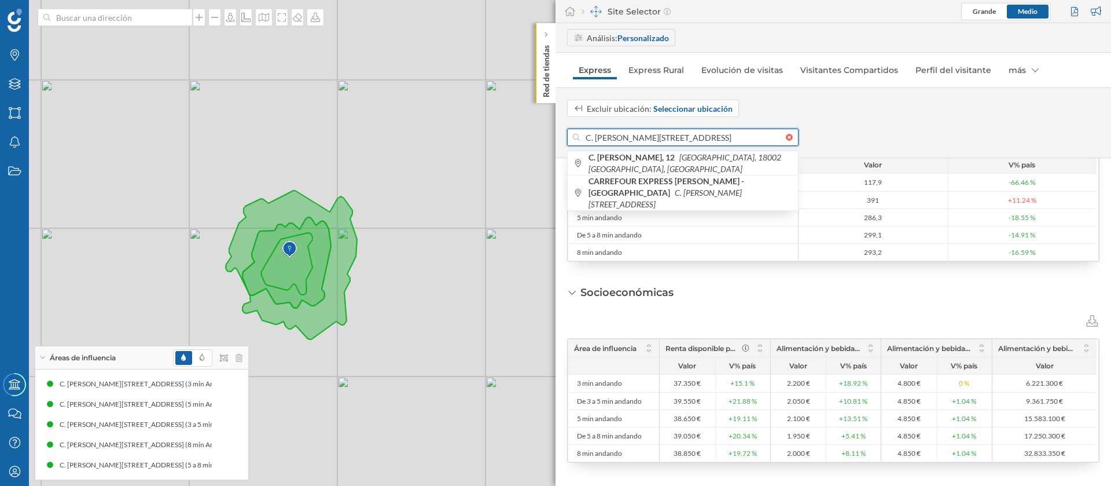
click at [634, 138] on input "C. Emperatriz Eugenia, 12, Ronda, 18002 Granada, España" at bounding box center [683, 136] width 206 height 17
paste input "Plaza De Los Campos, 4"
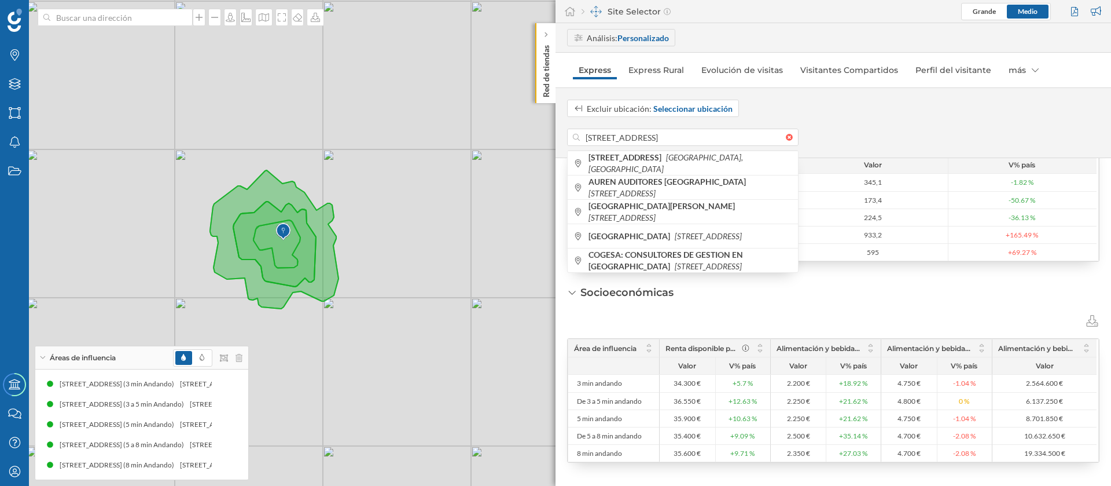
click at [794, 314] on div at bounding box center [833, 318] width 532 height 15
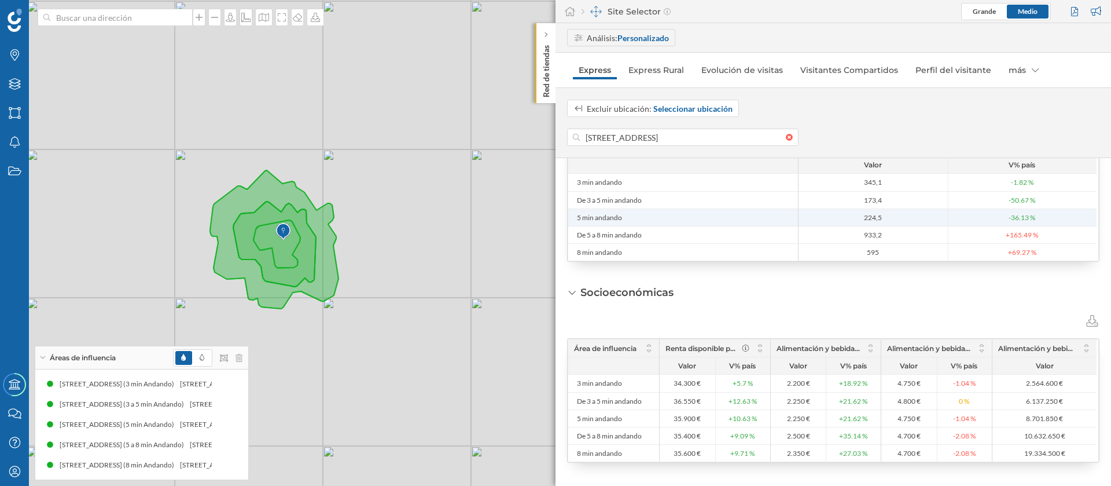
drag, startPoint x: 898, startPoint y: 218, endPoint x: 864, endPoint y: 217, distance: 33.6
click at [864, 217] on span "224,5" at bounding box center [874, 217] width 144 height 9
copy span "224,5"
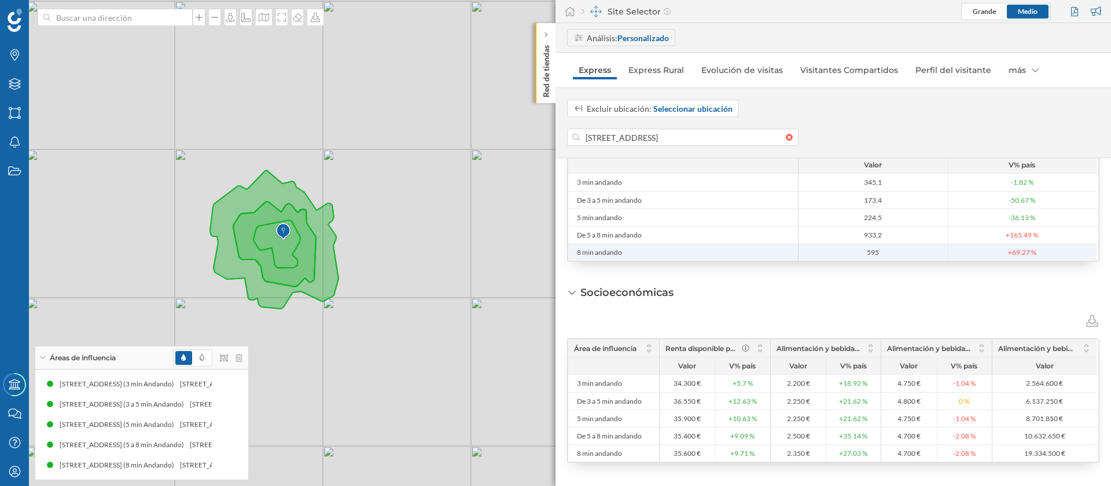
drag, startPoint x: 903, startPoint y: 248, endPoint x: 862, endPoint y: 251, distance: 41.7
click at [862, 251] on span "595" at bounding box center [874, 252] width 144 height 9
copy span "595"
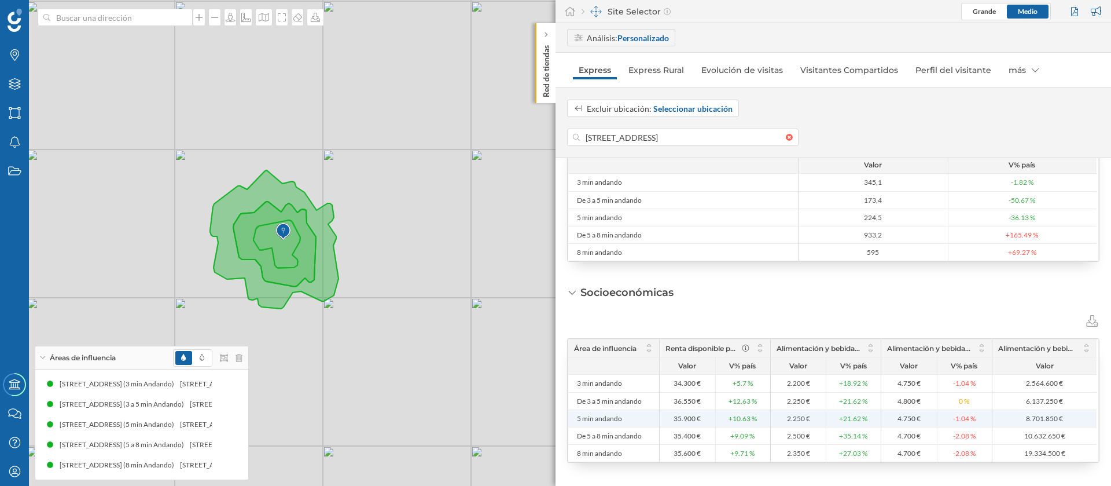
drag, startPoint x: 699, startPoint y: 419, endPoint x: 693, endPoint y: 419, distance: 6.4
click at [693, 419] on span "35.900 €" at bounding box center [687, 418] width 27 height 9
drag, startPoint x: 693, startPoint y: 419, endPoint x: 674, endPoint y: 418, distance: 19.1
click at [674, 418] on span "35.900 €" at bounding box center [687, 418] width 27 height 9
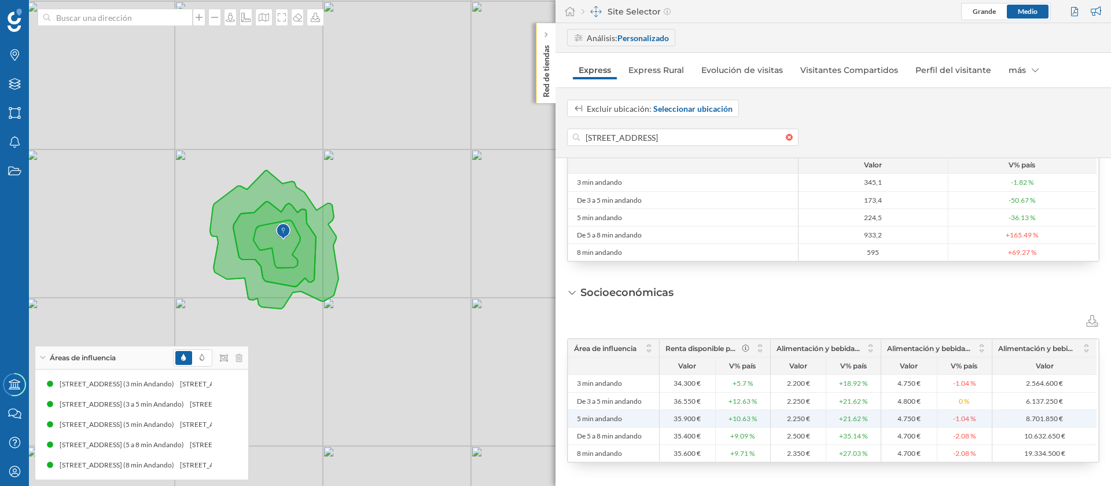
click at [674, 418] on span "35.900 €" at bounding box center [687, 418] width 27 height 9
drag, startPoint x: 673, startPoint y: 417, endPoint x: 690, endPoint y: 417, distance: 17.4
click at [690, 417] on span "35.900 €" at bounding box center [688, 418] width 50 height 9
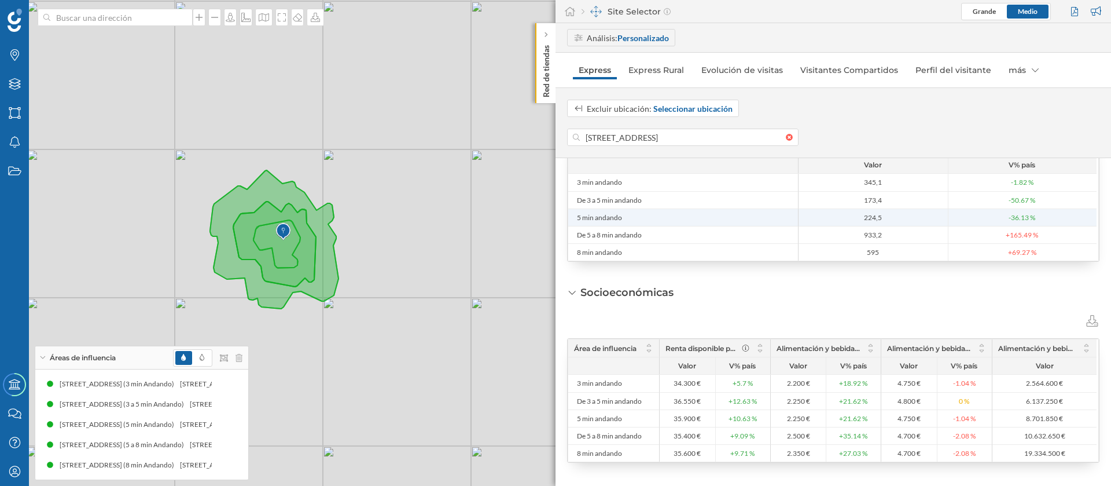
drag, startPoint x: 885, startPoint y: 215, endPoint x: 876, endPoint y: 216, distance: 9.3
click at [876, 216] on span "224,5" at bounding box center [874, 217] width 144 height 9
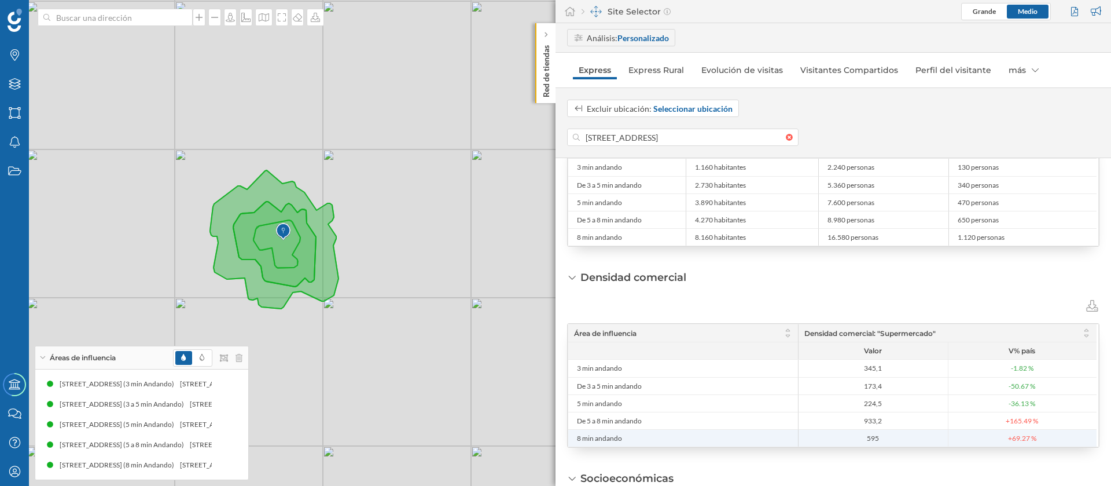
scroll to position [248, 0]
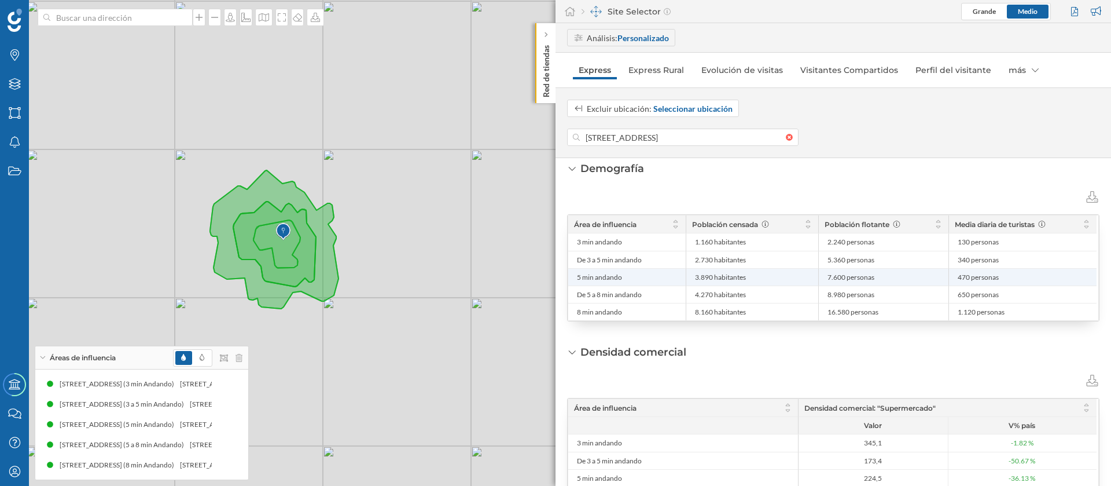
drag, startPoint x: 715, startPoint y: 279, endPoint x: 697, endPoint y: 278, distance: 18.0
click at [697, 278] on span "3.890 habitantes" at bounding box center [720, 277] width 51 height 9
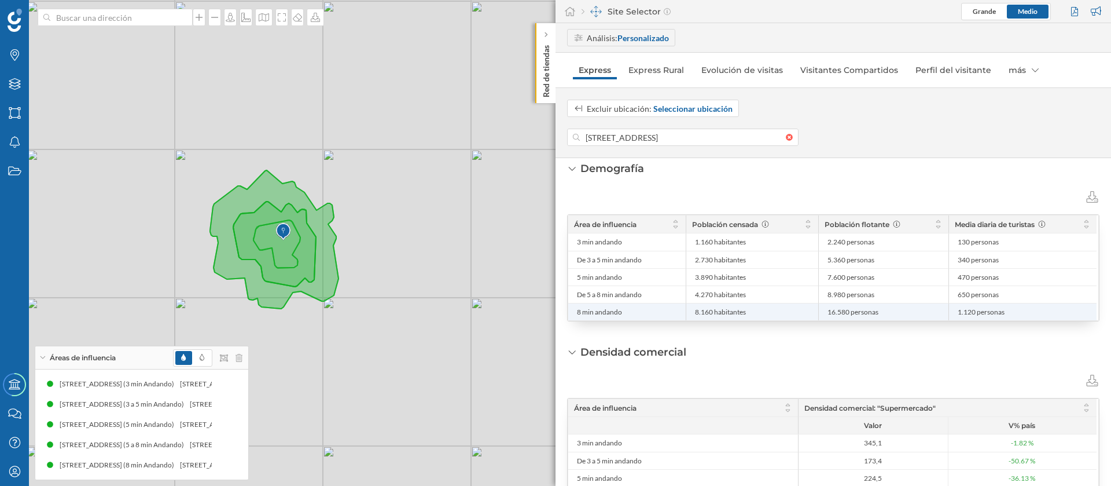
drag, startPoint x: 715, startPoint y: 310, endPoint x: 685, endPoint y: 311, distance: 29.6
click at [685, 311] on div "8 min andando 8.160 habitantes 16.580 personas 1.120 personas" at bounding box center [832, 311] width 528 height 17
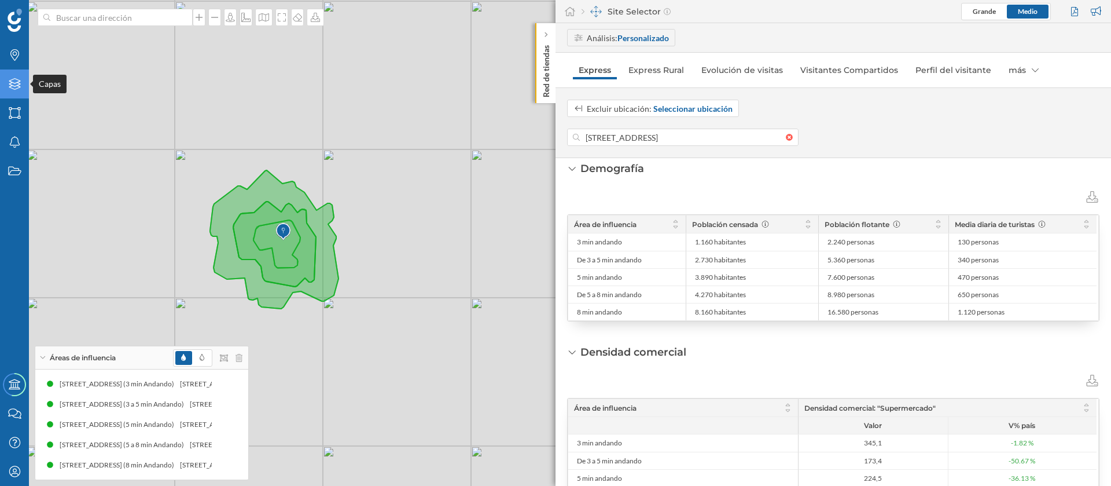
click at [20, 76] on div "Capas" at bounding box center [14, 83] width 29 height 29
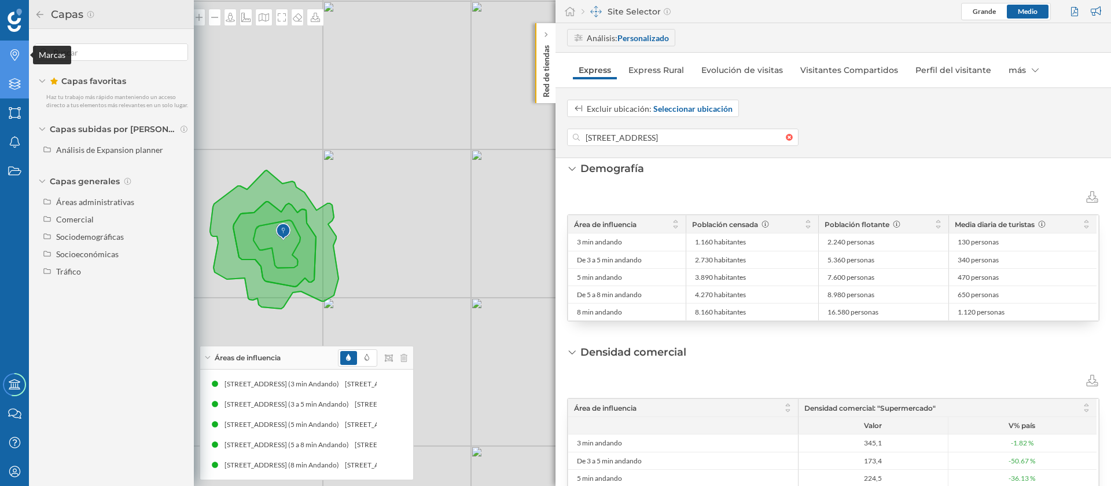
click at [10, 53] on icon at bounding box center [14, 55] width 9 height 12
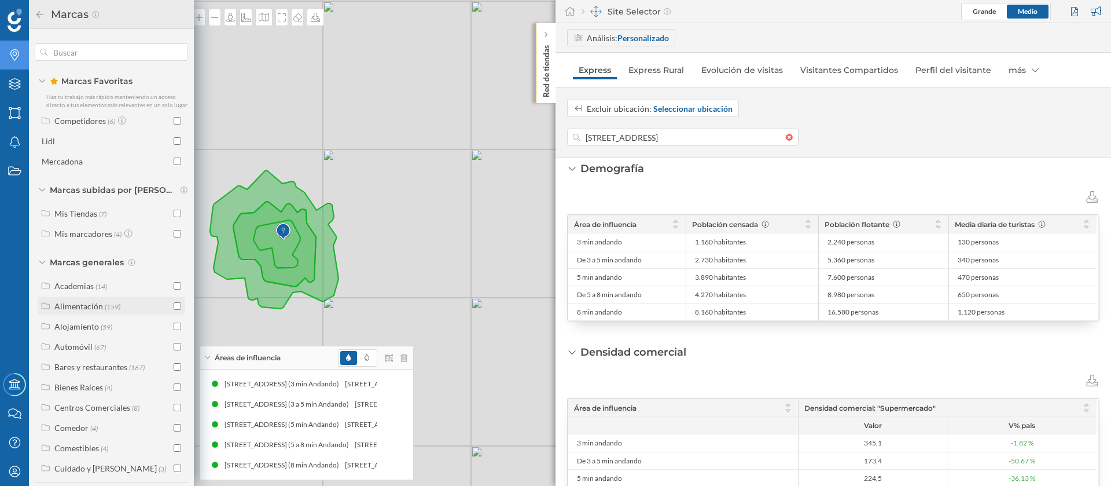
click at [177, 310] on input "checkbox" at bounding box center [178, 306] width 8 height 8
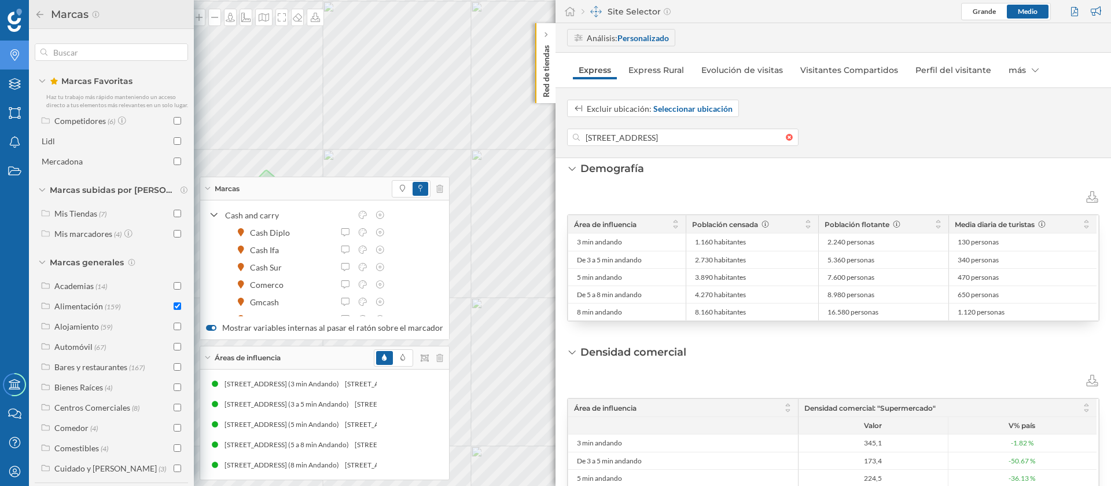
click at [406, 185] on div at bounding box center [411, 188] width 39 height 17
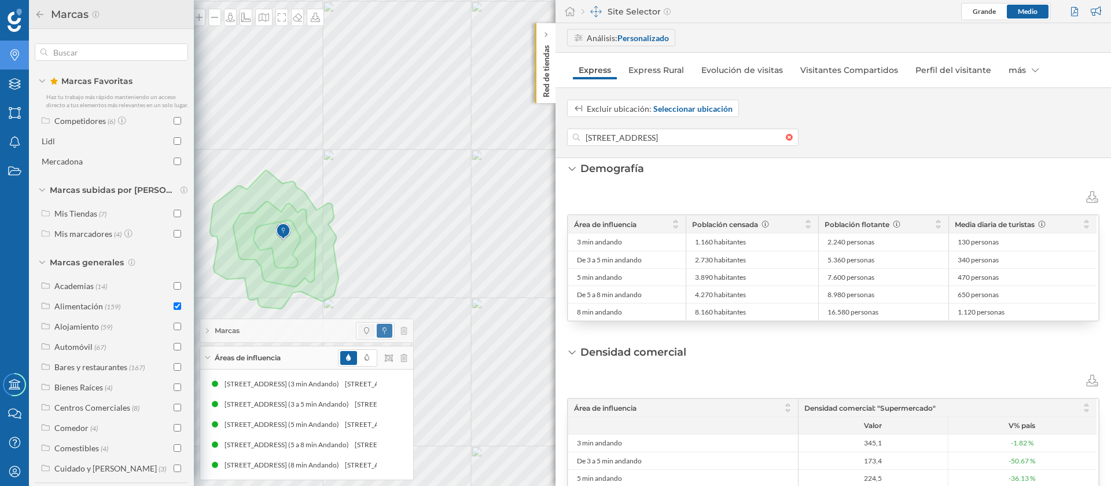
click at [370, 330] on span at bounding box center [366, 331] width 17 height 14
click at [214, 354] on div "Áreas de influencia" at bounding box center [306, 357] width 213 height 23
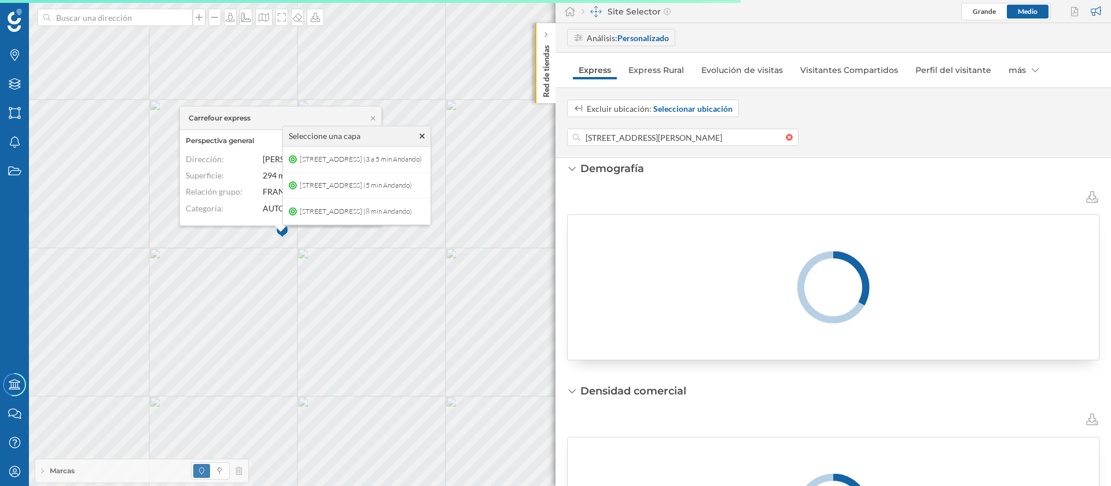
click at [425, 133] on icon at bounding box center [422, 136] width 5 height 8
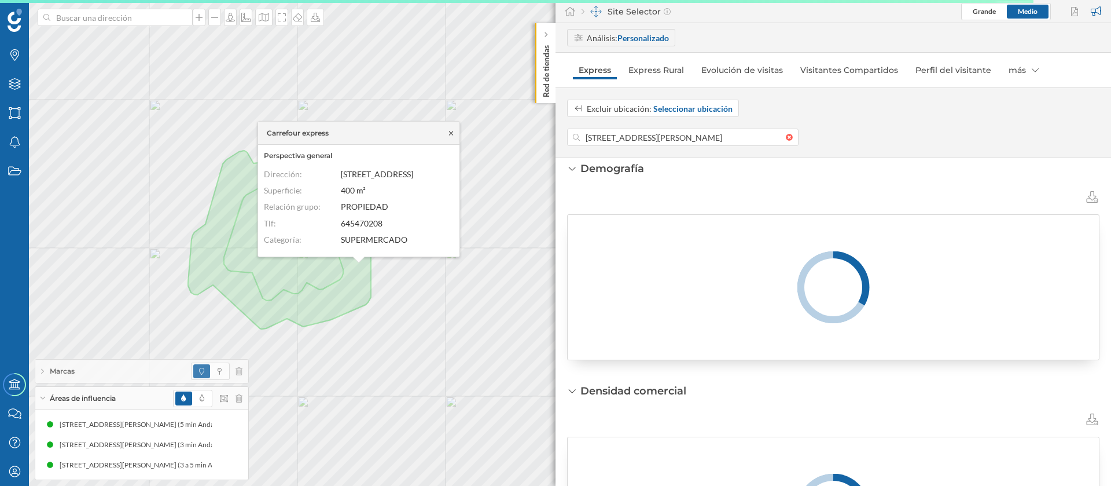
click at [450, 131] on icon at bounding box center [451, 133] width 4 height 4
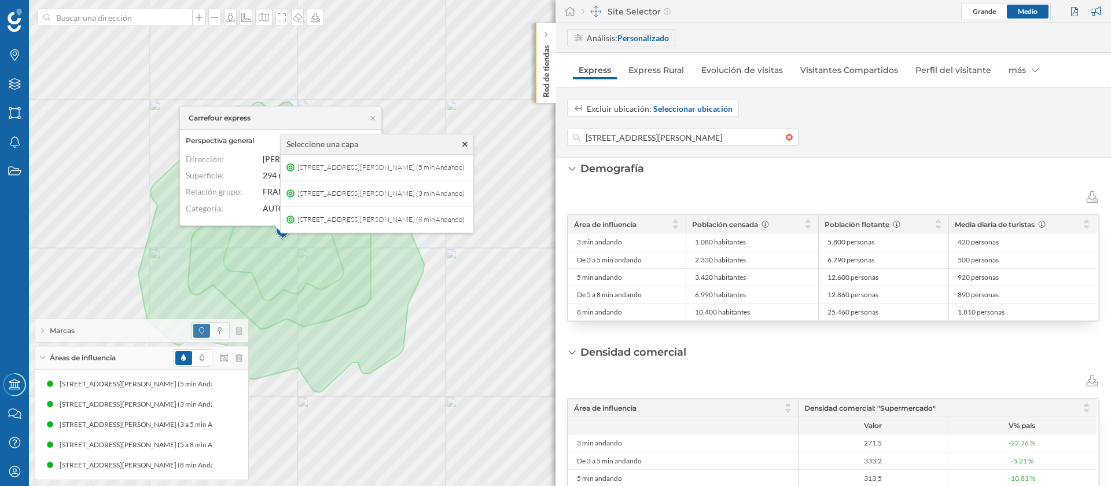
click at [468, 144] on icon at bounding box center [464, 144] width 5 height 8
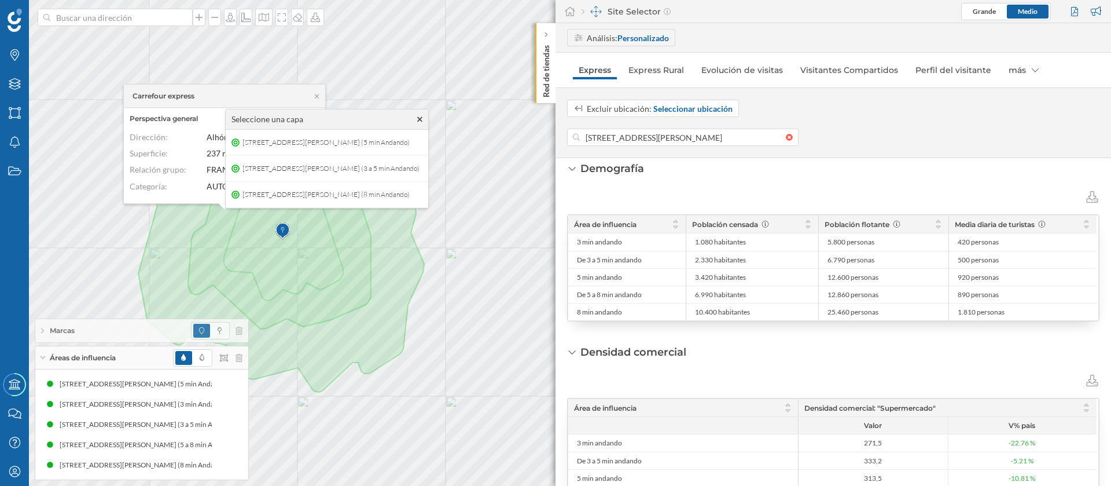
click at [422, 119] on icon at bounding box center [419, 119] width 5 height 8
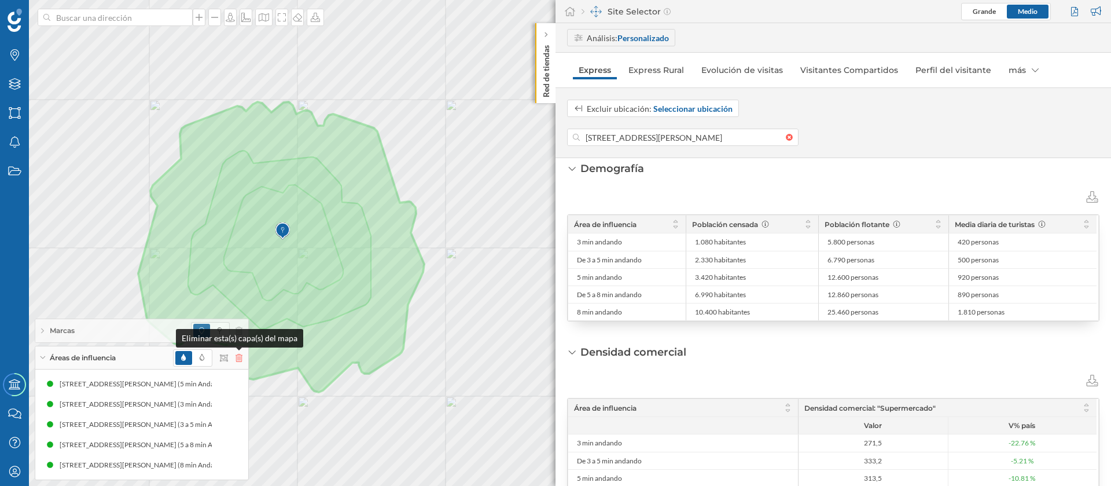
click at [240, 358] on icon at bounding box center [239, 358] width 7 height 8
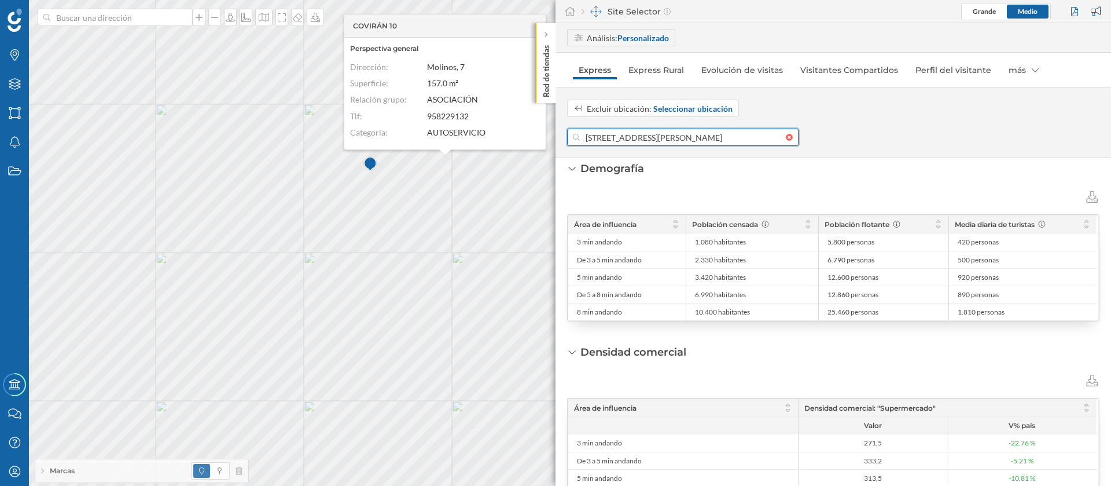
click at [666, 141] on input "Calle Sarabia 5, 18009 Granada, Granada, Spain" at bounding box center [683, 136] width 206 height 17
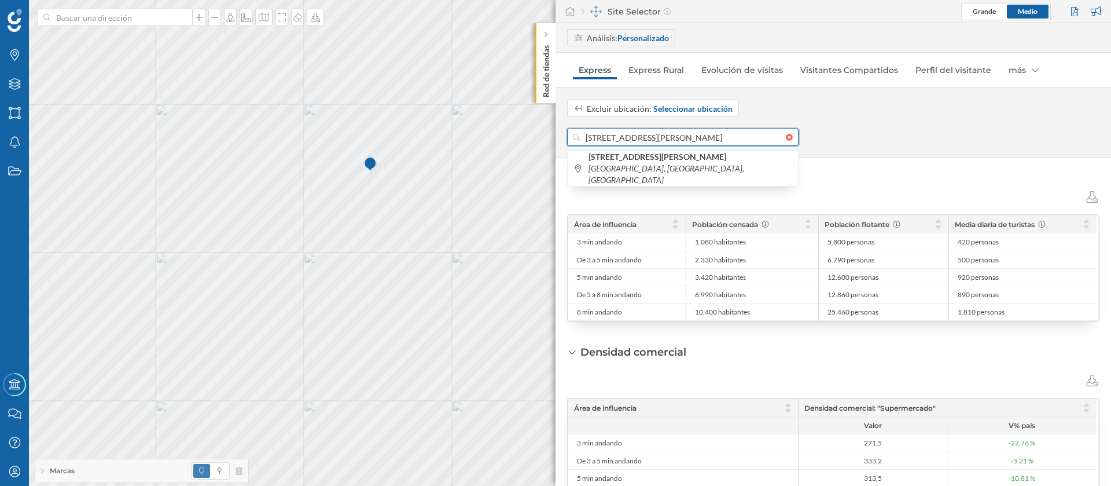
click at [666, 141] on input "Calle Sarabia 5, 18009 Granada, Granada, Spain" at bounding box center [683, 136] width 206 height 17
paste input "Pagés, 23"
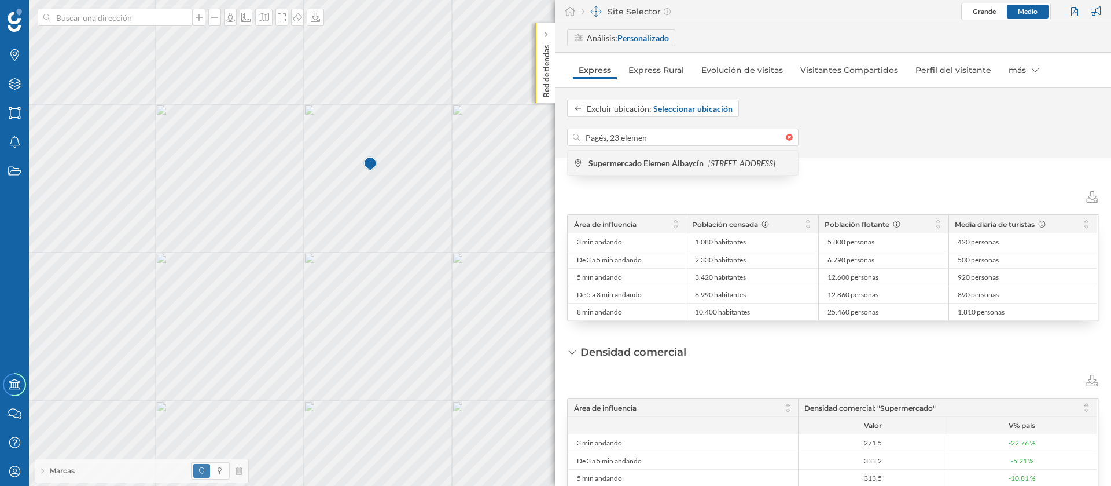
click at [677, 161] on b "Supermercado Elemen Albaycín" at bounding box center [648, 163] width 118 height 10
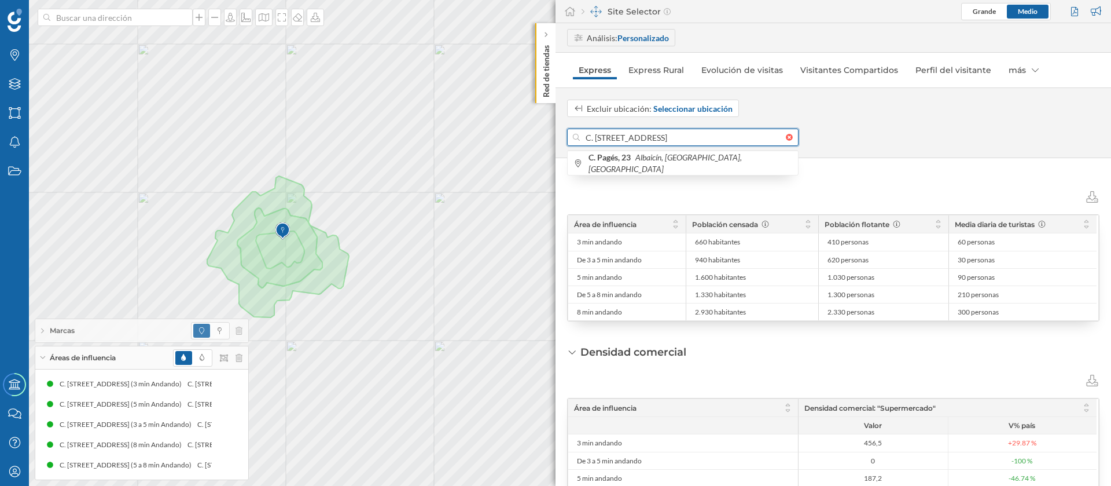
drag, startPoint x: 628, startPoint y: 137, endPoint x: 579, endPoint y: 134, distance: 49.2
click at [579, 134] on div "C. Pagés, 23, Albaicín, 18010 Granada, España" at bounding box center [682, 136] width 231 height 17
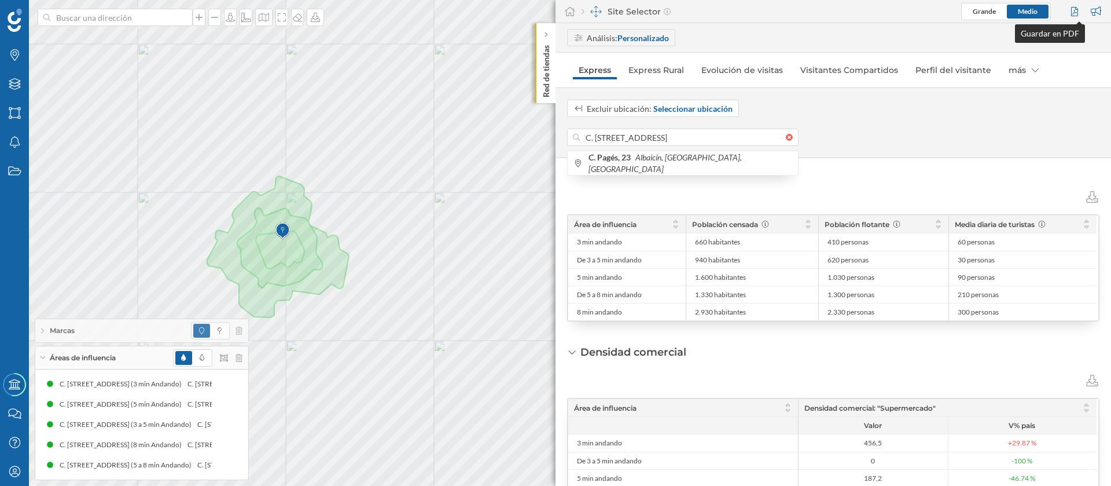
click at [1074, 8] on div at bounding box center [1076, 11] width 16 height 17
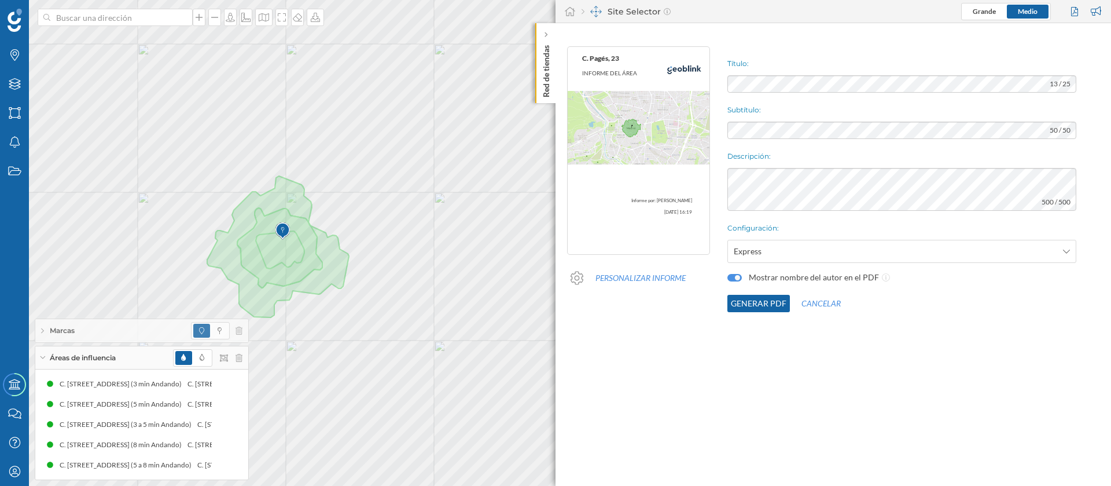
click at [750, 302] on button "Generar PDF" at bounding box center [758, 303] width 63 height 17
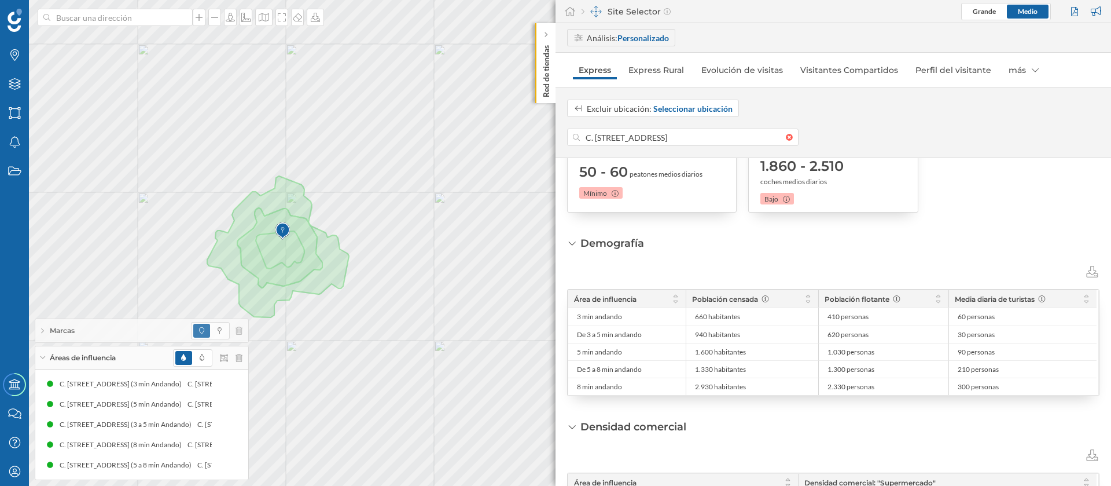
scroll to position [260, 0]
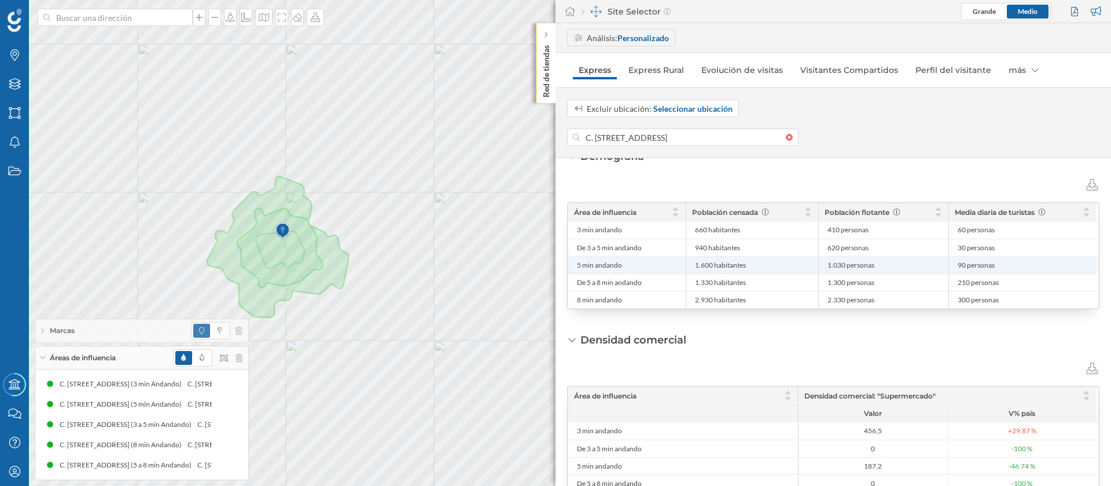
drag, startPoint x: 712, startPoint y: 266, endPoint x: 688, endPoint y: 262, distance: 25.1
click at [688, 262] on div "1.600 habitantes" at bounding box center [752, 264] width 133 height 17
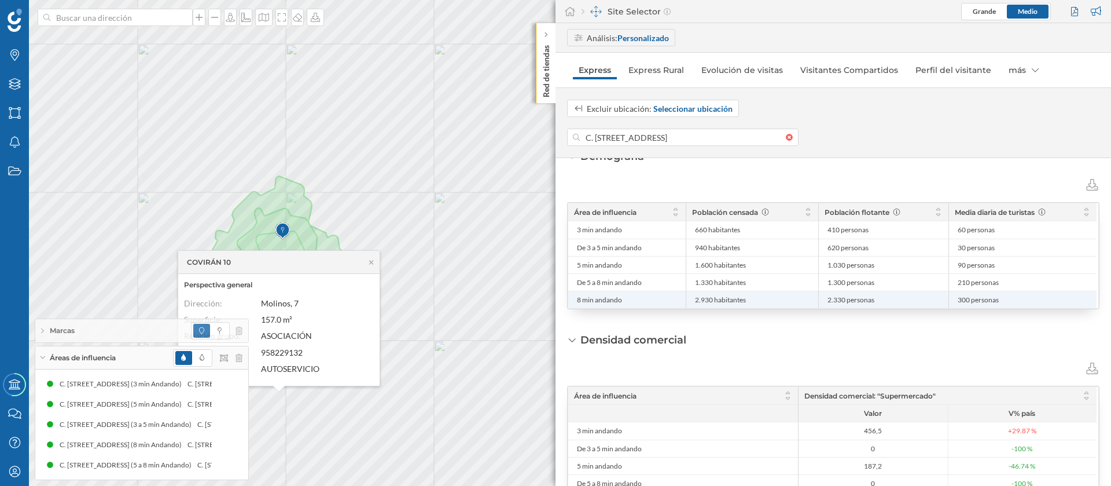
drag, startPoint x: 712, startPoint y: 299, endPoint x: 695, endPoint y: 295, distance: 17.8
click at [695, 295] on span "2.930 habitantes" at bounding box center [720, 299] width 51 height 9
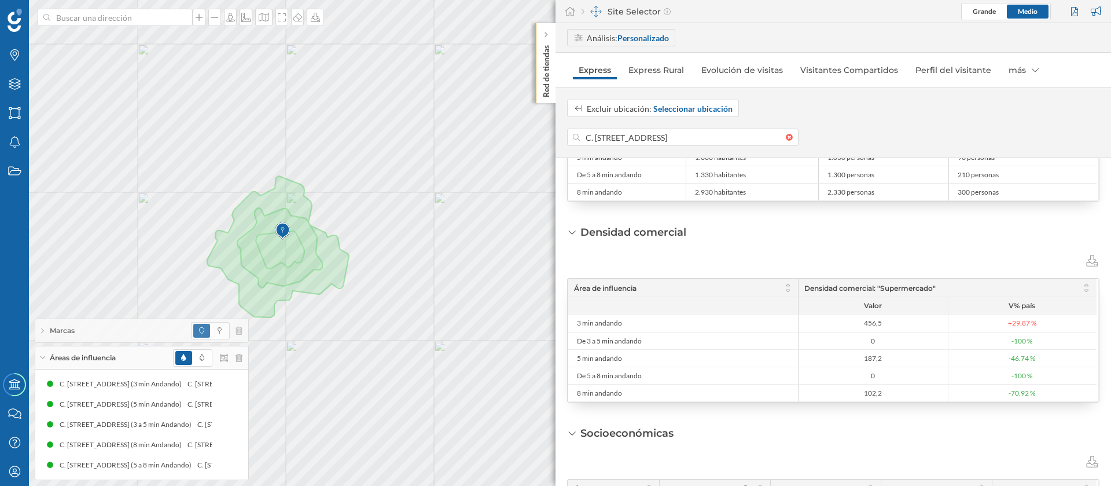
scroll to position [434, 0]
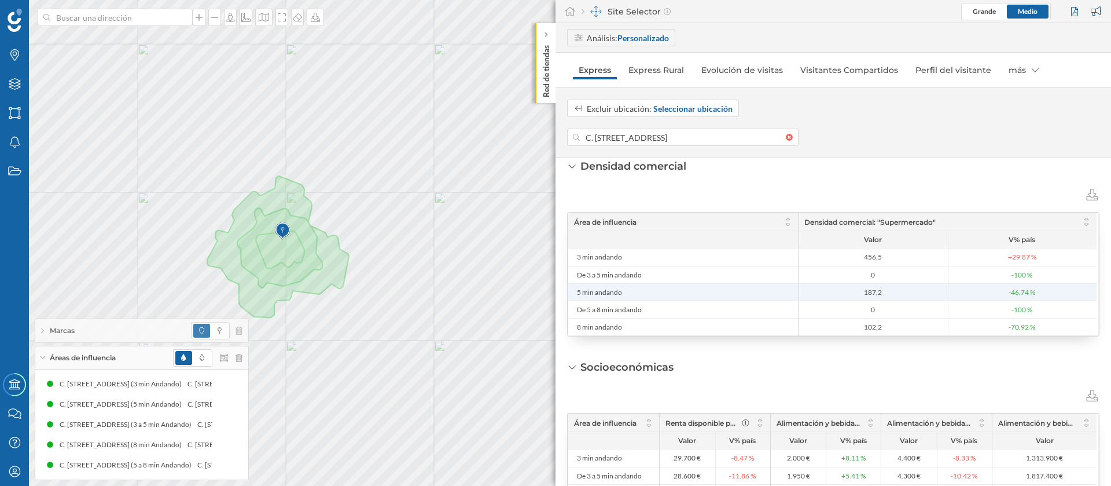
drag, startPoint x: 888, startPoint y: 295, endPoint x: 863, endPoint y: 295, distance: 25.5
click at [863, 295] on span "187,2" at bounding box center [874, 292] width 144 height 9
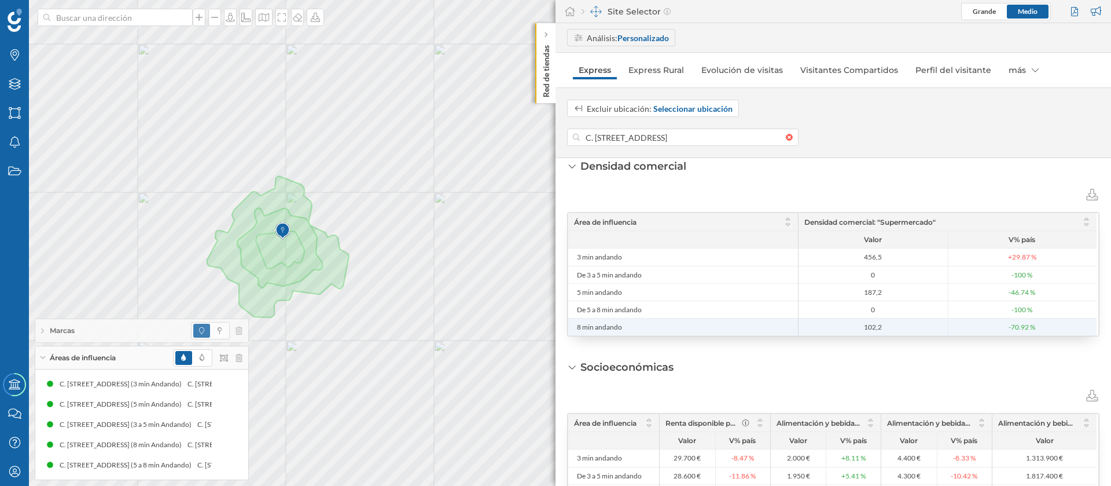
drag, startPoint x: 888, startPoint y: 327, endPoint x: 851, endPoint y: 327, distance: 37.6
click at [851, 327] on span "102,2" at bounding box center [874, 326] width 144 height 9
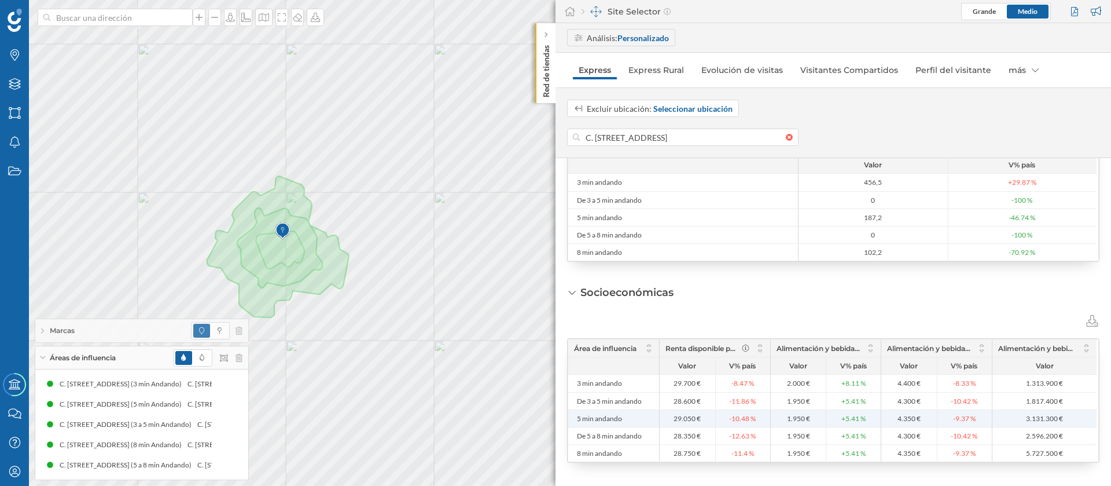
drag, startPoint x: 695, startPoint y: 418, endPoint x: 672, endPoint y: 416, distance: 22.6
click at [672, 416] on span "29.050 €" at bounding box center [688, 418] width 50 height 9
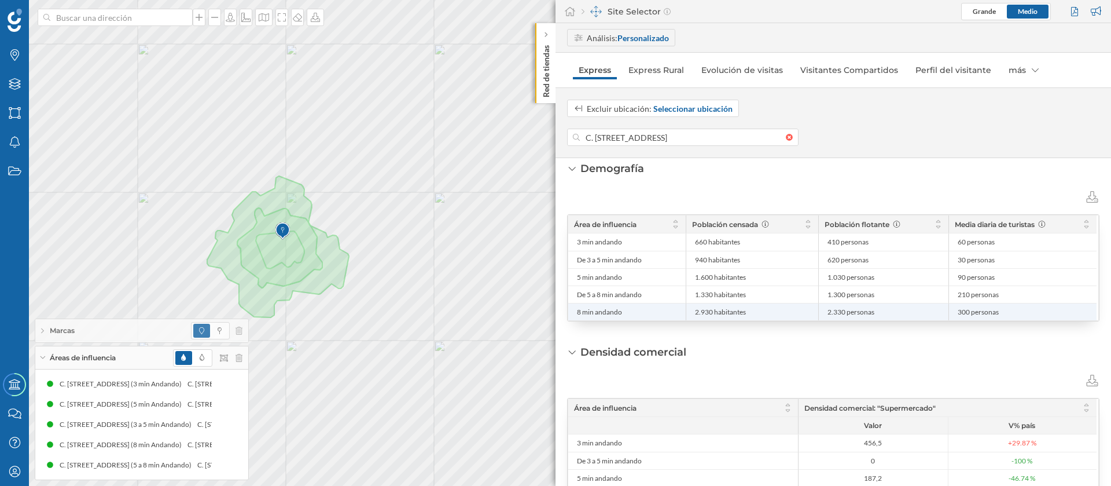
drag, startPoint x: 712, startPoint y: 313, endPoint x: 691, endPoint y: 313, distance: 20.8
click at [691, 313] on div "2.930 habitantes" at bounding box center [752, 311] width 133 height 17
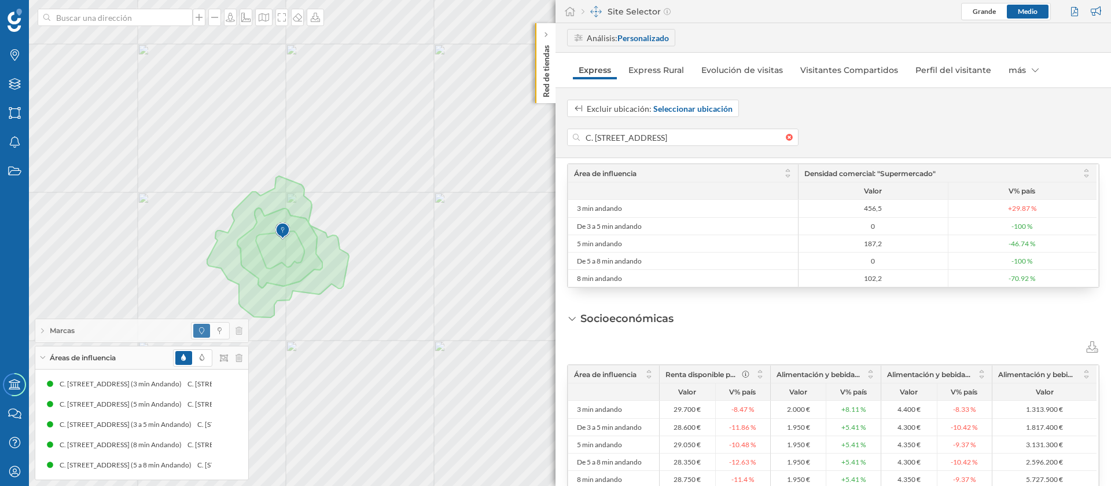
scroll to position [509, 0]
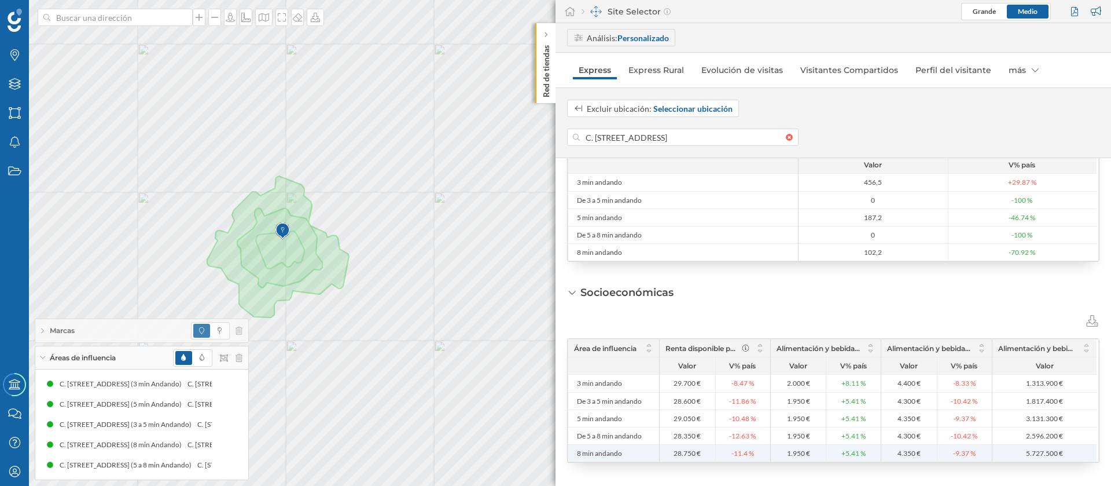
drag, startPoint x: 693, startPoint y: 454, endPoint x: 668, endPoint y: 455, distance: 24.9
click at [668, 455] on span "28.750 €" at bounding box center [688, 453] width 50 height 9
click at [691, 452] on span "28.750 €" at bounding box center [687, 453] width 27 height 9
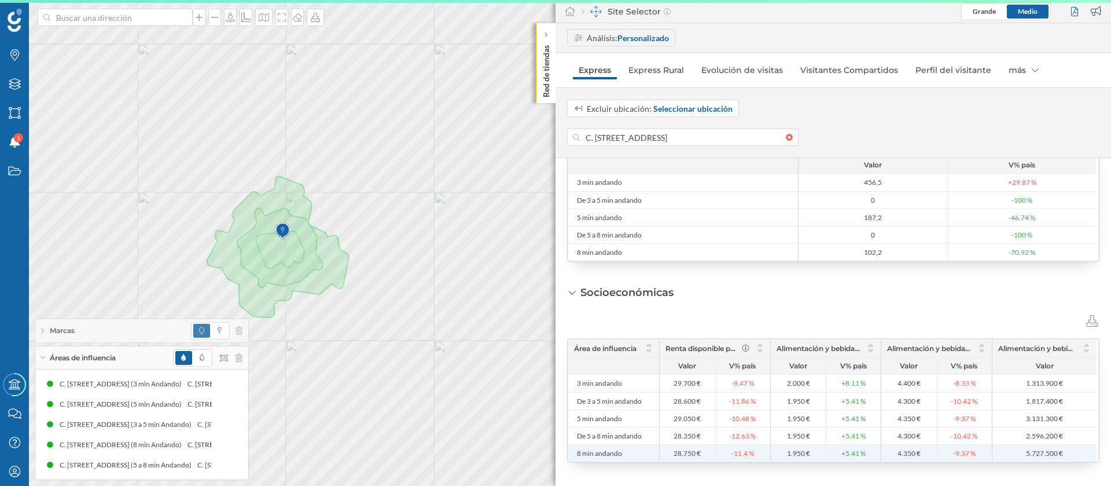
click at [695, 453] on span "28.750 €" at bounding box center [687, 453] width 27 height 9
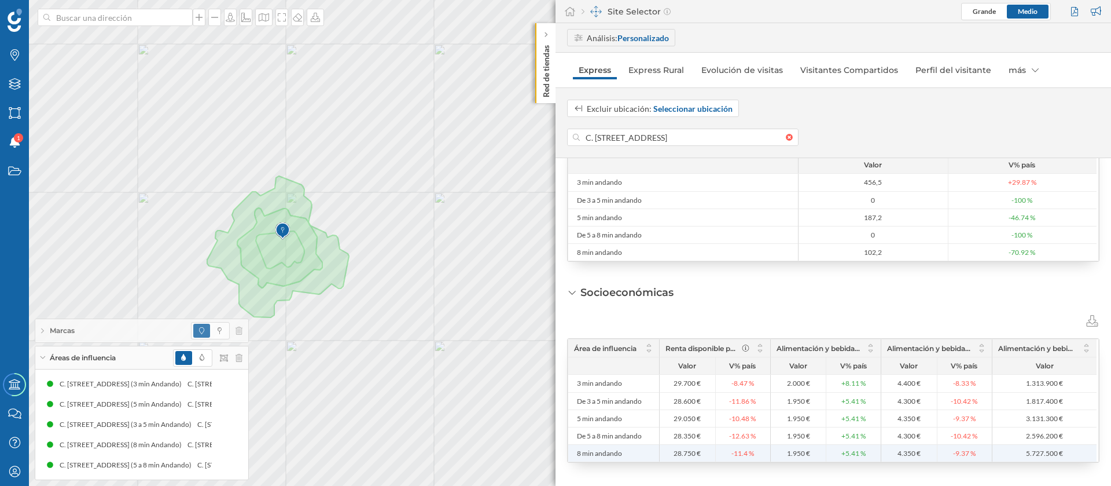
drag, startPoint x: 695, startPoint y: 453, endPoint x: 671, endPoint y: 453, distance: 23.7
click at [671, 453] on span "28.750 €" at bounding box center [688, 453] width 50 height 9
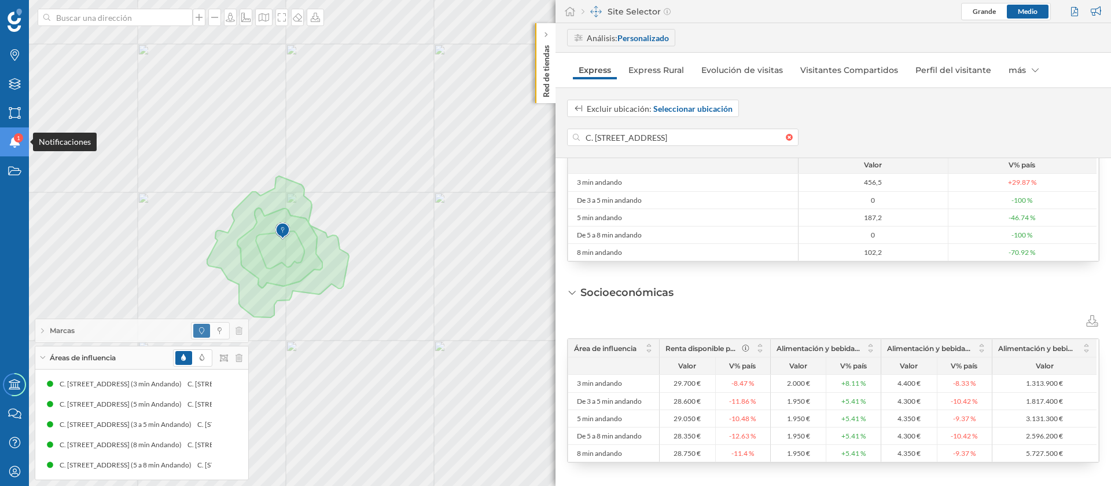
click at [20, 141] on span "1" at bounding box center [18, 138] width 3 height 12
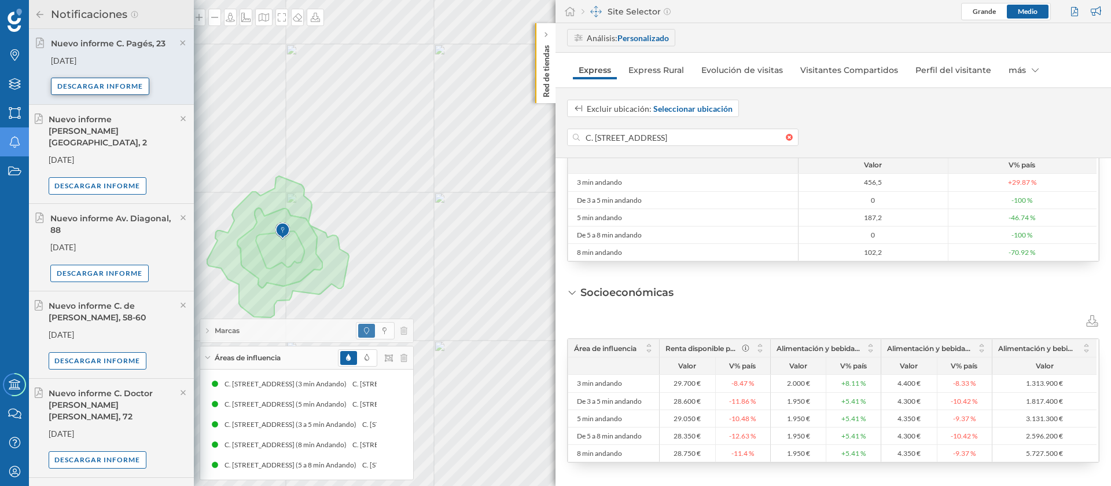
click at [107, 79] on div "Descargar informe" at bounding box center [100, 86] width 98 height 17
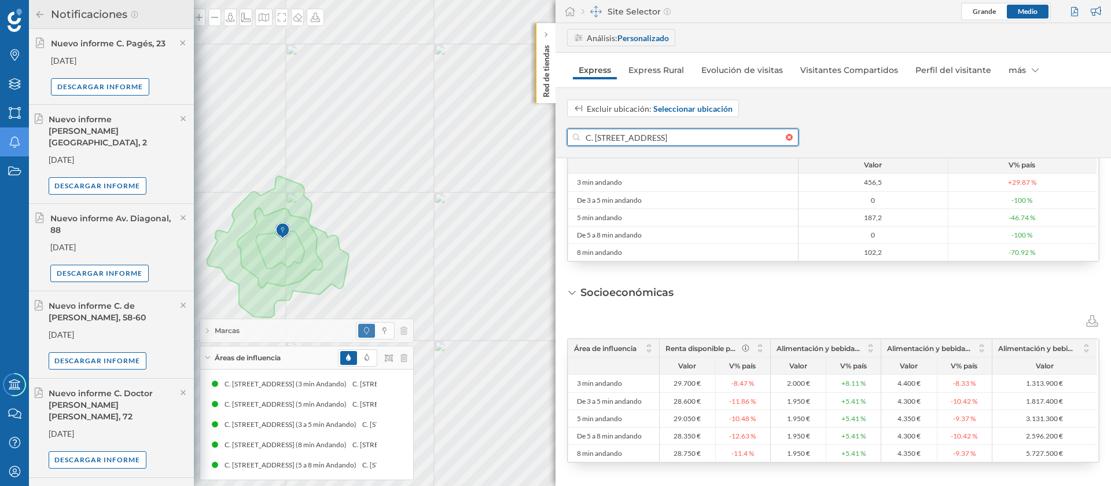
click at [618, 139] on input "C. Pagés, 23, Albaicín, 18010 Granada, España" at bounding box center [683, 136] width 206 height 17
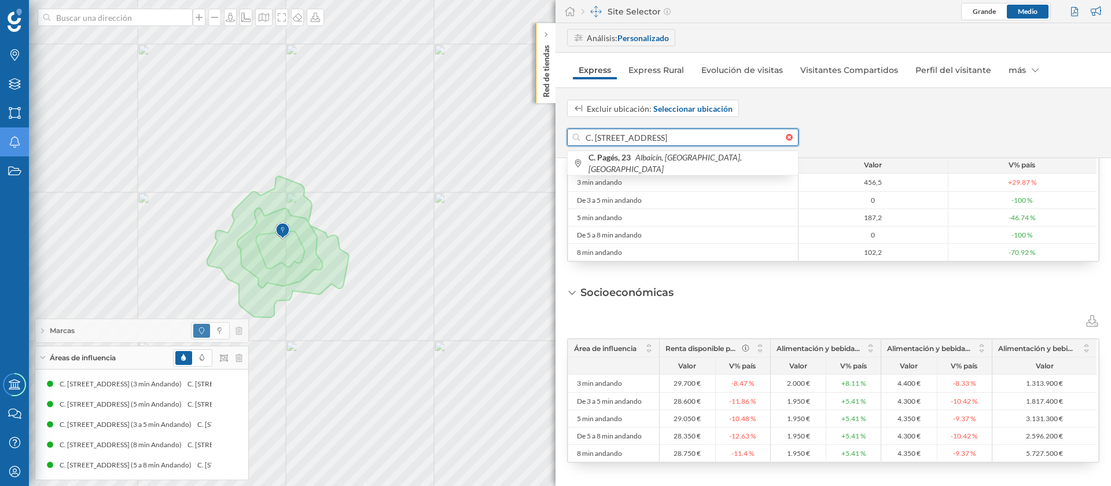
click at [618, 139] on input "C. Pagés, 23, Albaicín, 18010 Granada, España" at bounding box center [683, 136] width 206 height 17
paste input "Verdiales, 2"
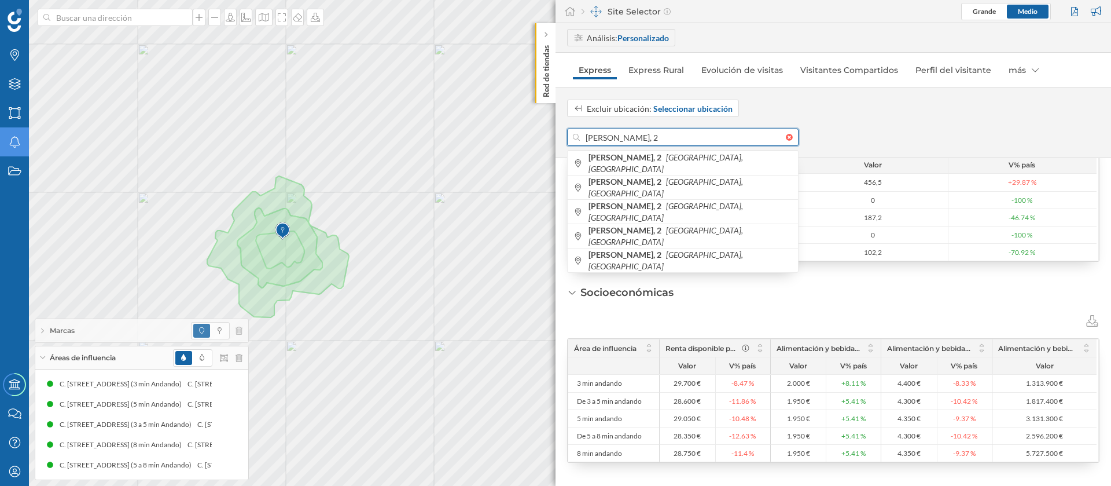
click at [648, 140] on input "C. Verdiales, 2" at bounding box center [683, 136] width 206 height 17
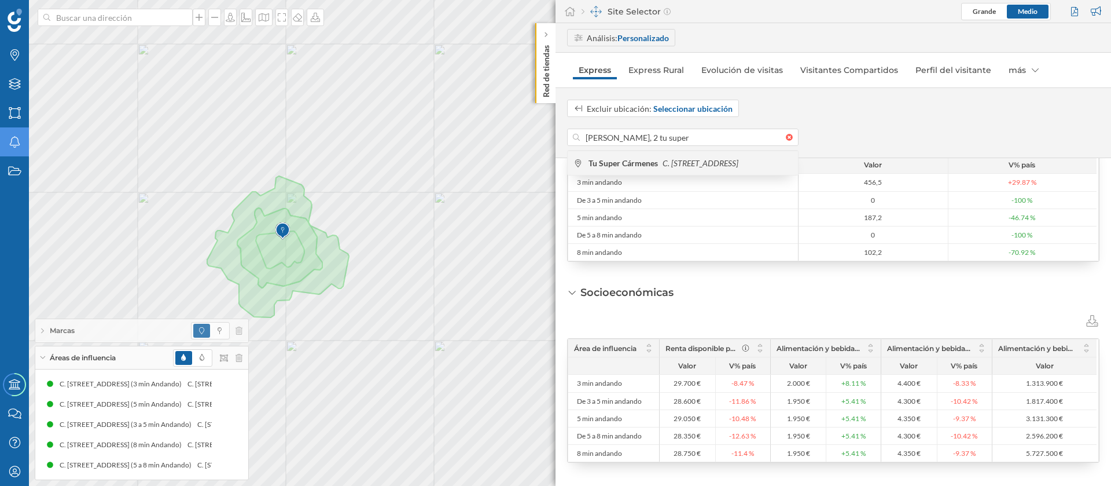
click at [654, 159] on b "Tu Super Cármenes" at bounding box center [625, 163] width 72 height 10
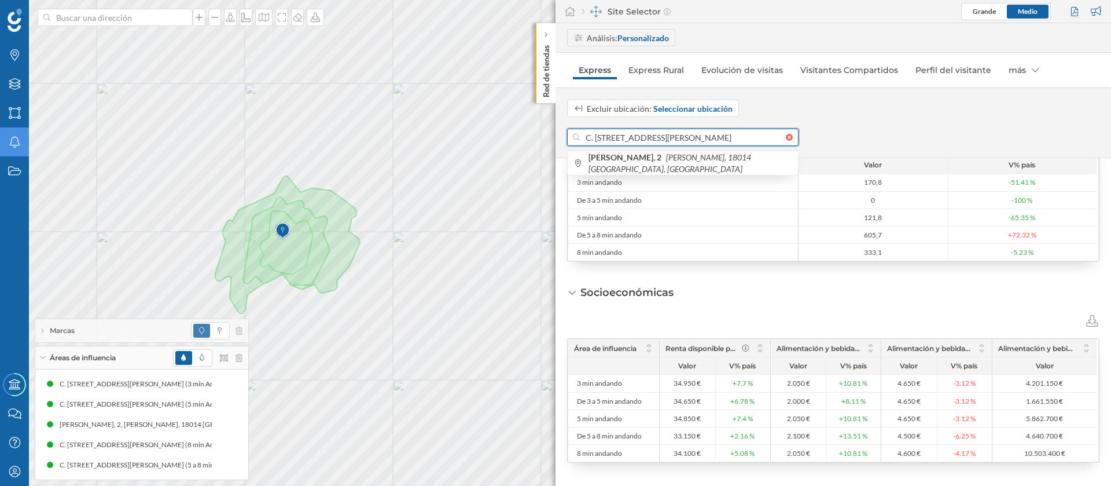
drag, startPoint x: 634, startPoint y: 142, endPoint x: 571, endPoint y: 138, distance: 62.7
click at [571, 138] on div "C. Verdiales, 2, Beiro, 18014 Granada, España" at bounding box center [682, 136] width 231 height 17
click at [1069, 9] on div at bounding box center [1076, 11] width 16 height 17
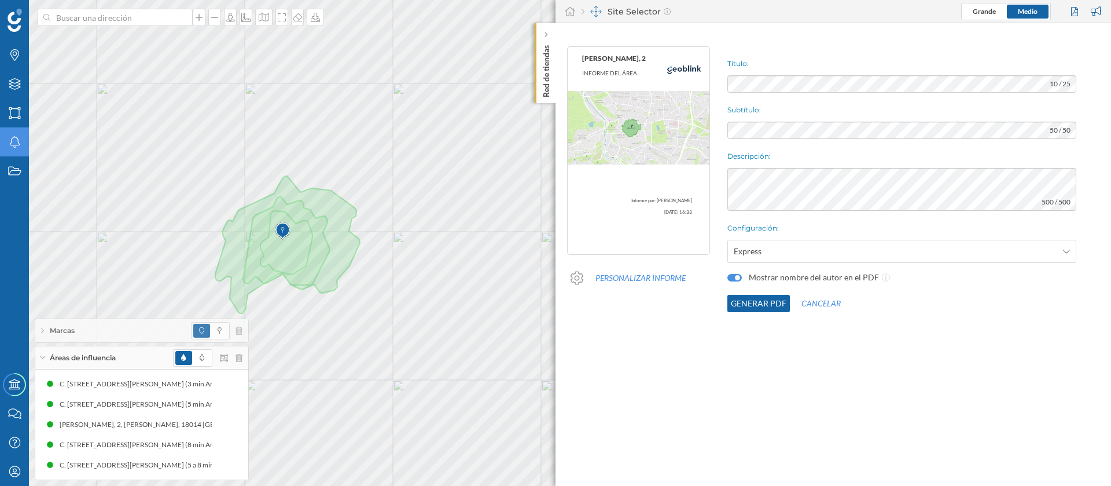
click at [762, 299] on button "Generar PDF" at bounding box center [758, 303] width 63 height 17
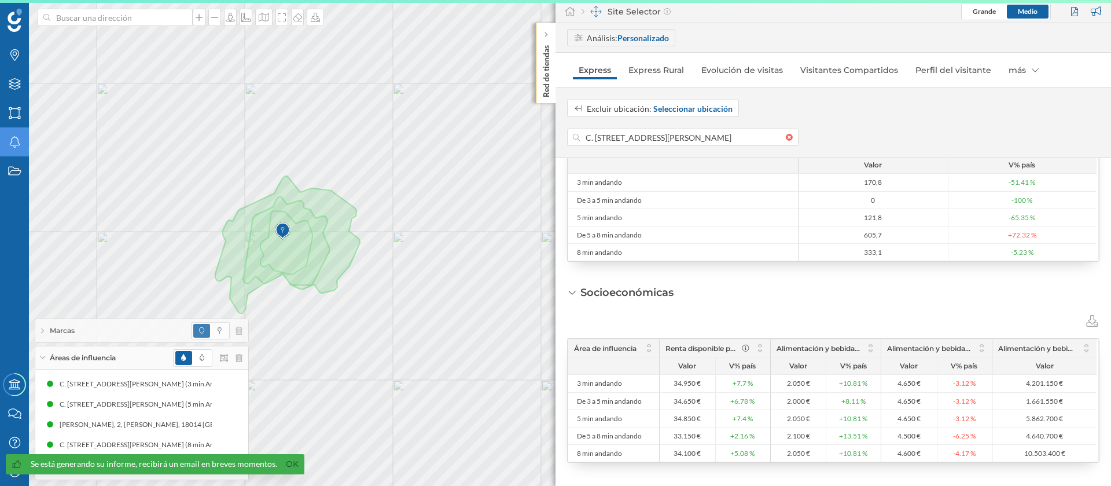
scroll to position [476, 0]
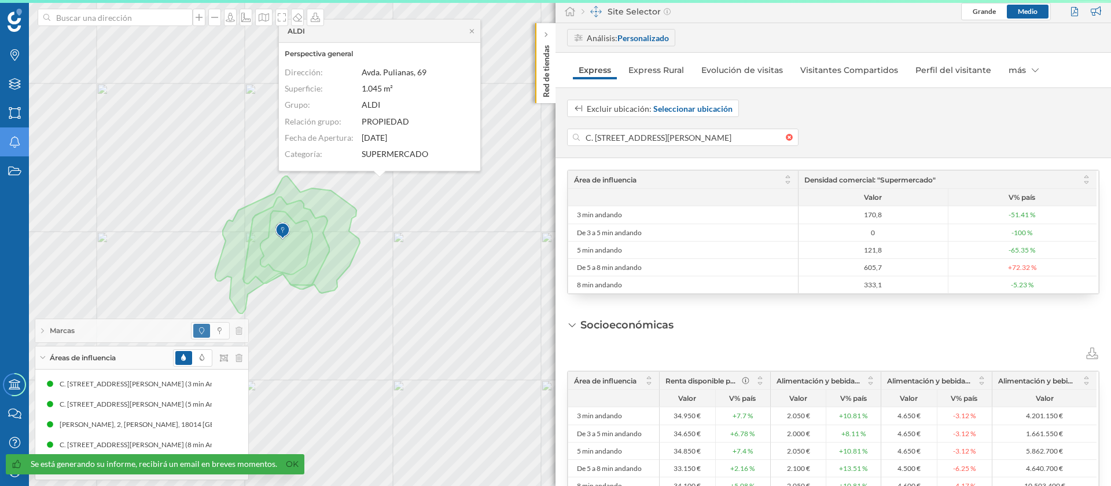
click at [361, 188] on icon at bounding box center [360, 189] width 9 height 7
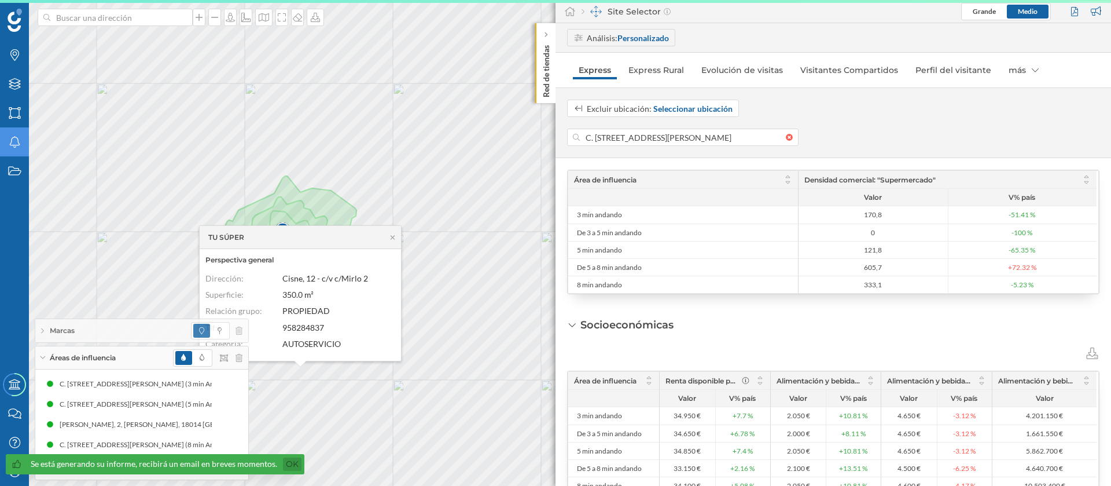
click at [288, 462] on link "Ok" at bounding box center [292, 463] width 19 height 13
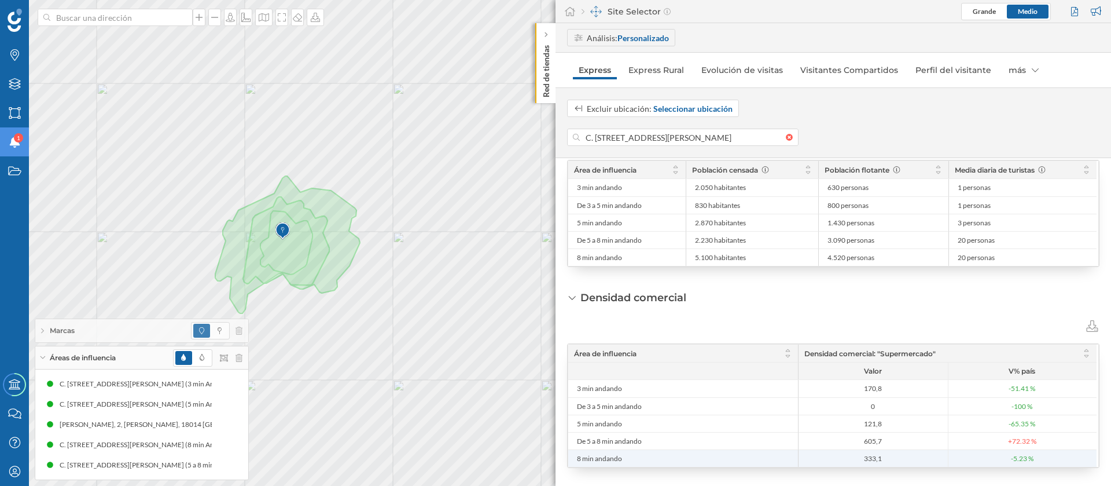
scroll to position [216, 0]
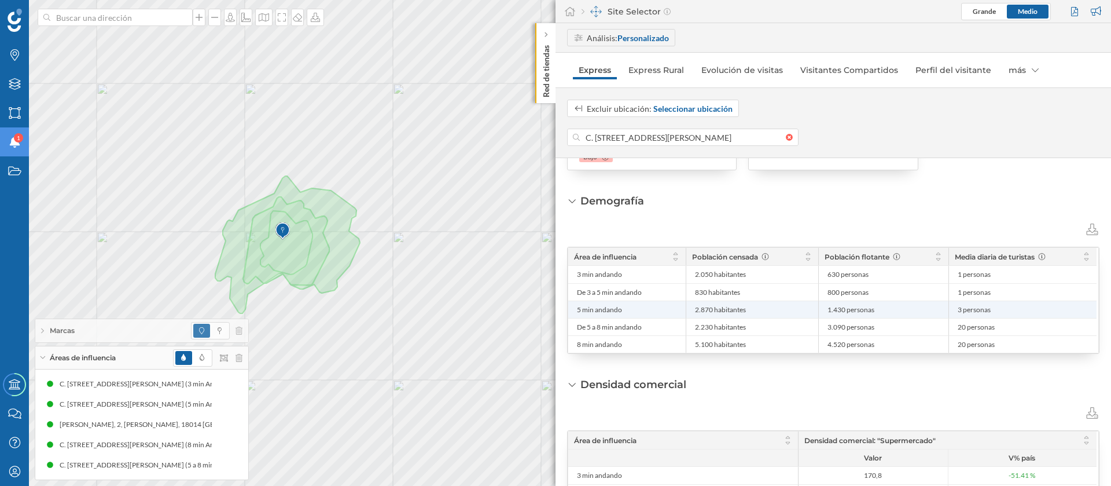
drag, startPoint x: 714, startPoint y: 309, endPoint x: 664, endPoint y: 309, distance: 49.8
click at [664, 309] on div "5 min andando 2.870 habitantes 1.430 personas 3 personas" at bounding box center [832, 308] width 528 height 17
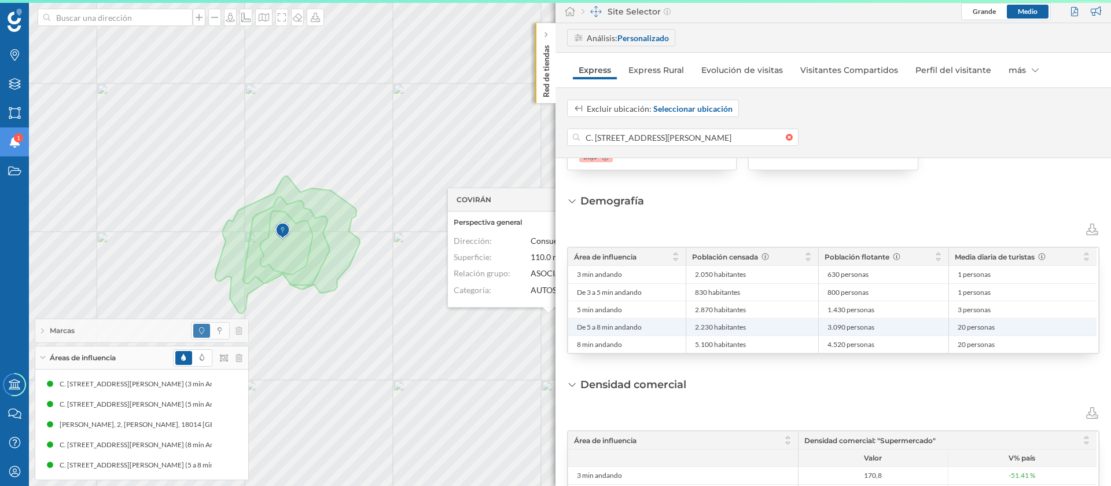
drag, startPoint x: 711, startPoint y: 321, endPoint x: 718, endPoint y: 328, distance: 9.8
click at [712, 321] on li "2.230 habitantes" at bounding box center [752, 326] width 120 height 17
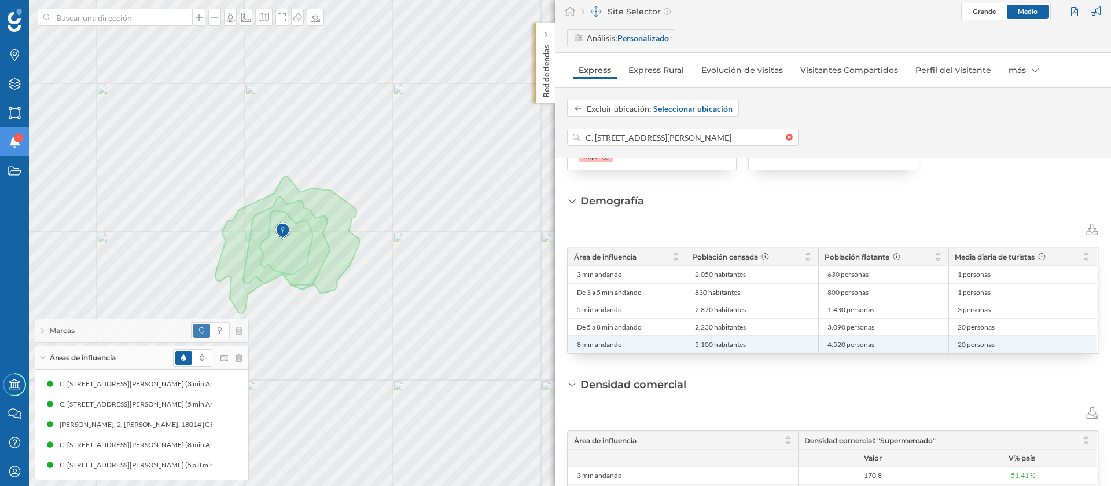
drag, startPoint x: 713, startPoint y: 344, endPoint x: 692, endPoint y: 346, distance: 20.9
click at [692, 346] on li "5.100 habitantes" at bounding box center [752, 344] width 120 height 17
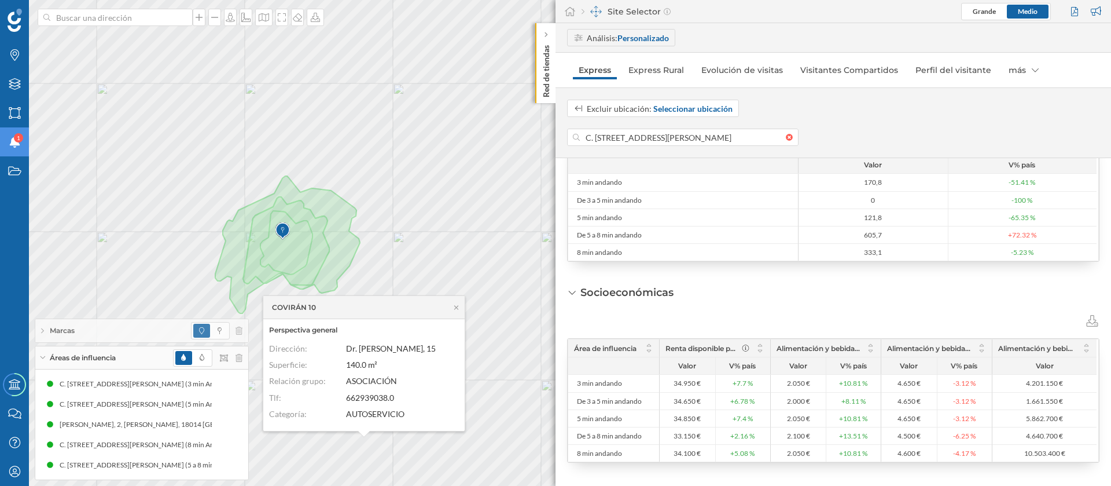
scroll to position [422, 0]
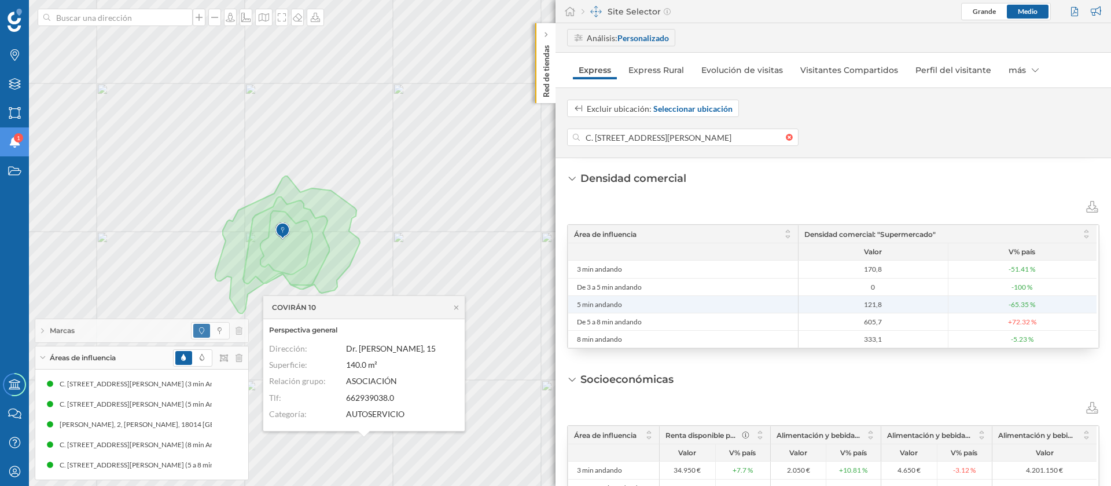
drag, startPoint x: 884, startPoint y: 305, endPoint x: 849, endPoint y: 303, distance: 34.8
click at [851, 303] on span "121,8" at bounding box center [874, 304] width 144 height 9
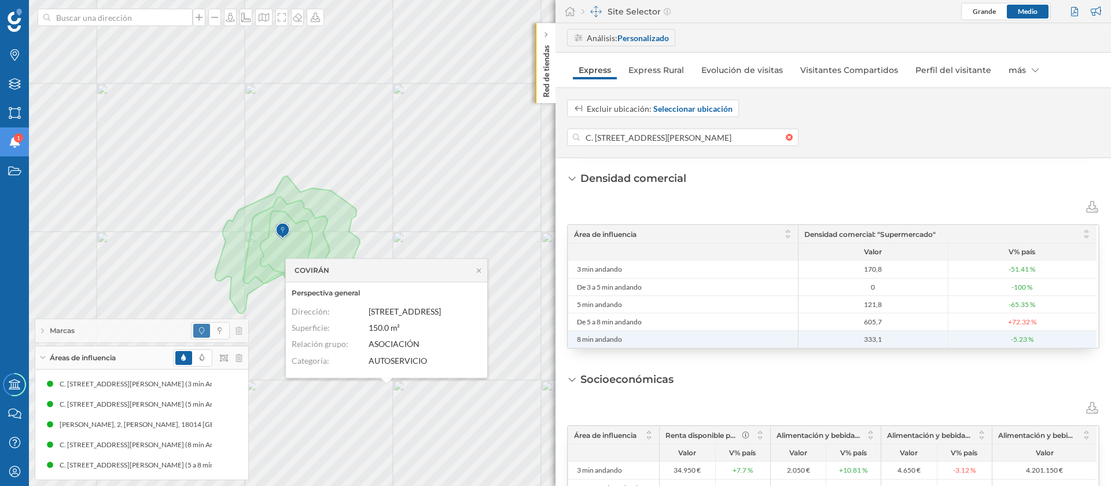
drag, startPoint x: 887, startPoint y: 337, endPoint x: 856, endPoint y: 334, distance: 30.8
click at [856, 334] on span "333,1" at bounding box center [874, 338] width 144 height 9
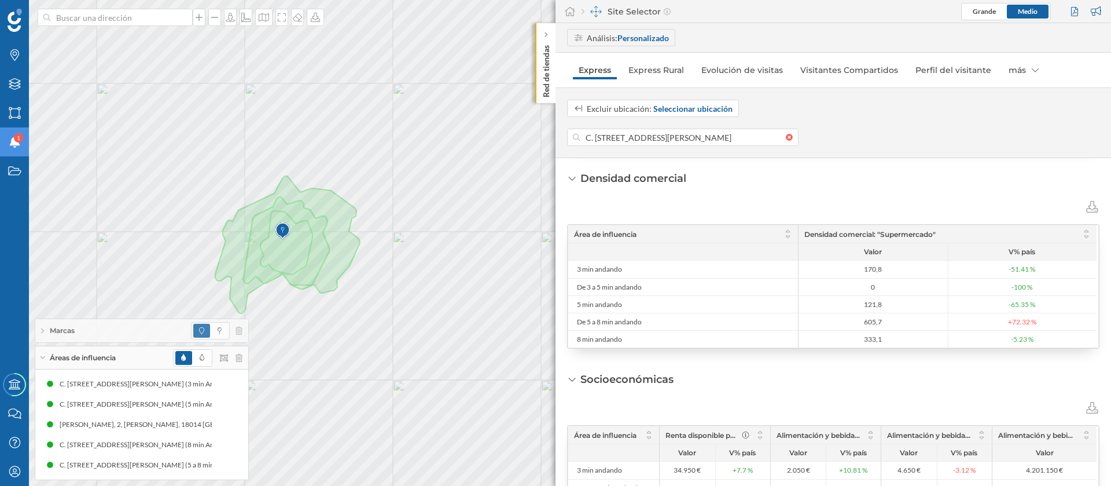
scroll to position [509, 0]
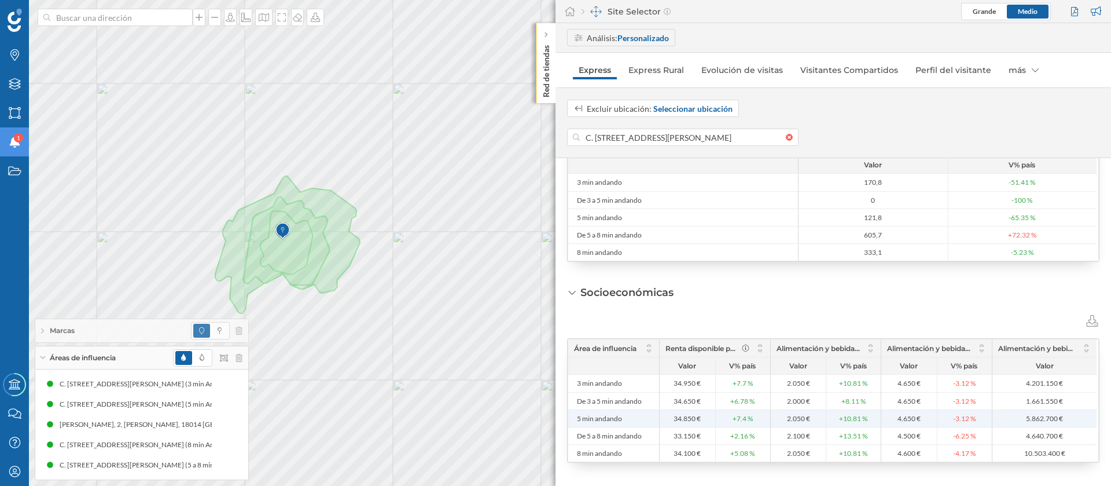
drag, startPoint x: 694, startPoint y: 418, endPoint x: 672, endPoint y: 416, distance: 21.5
click at [672, 416] on span "34.850 €" at bounding box center [688, 418] width 50 height 9
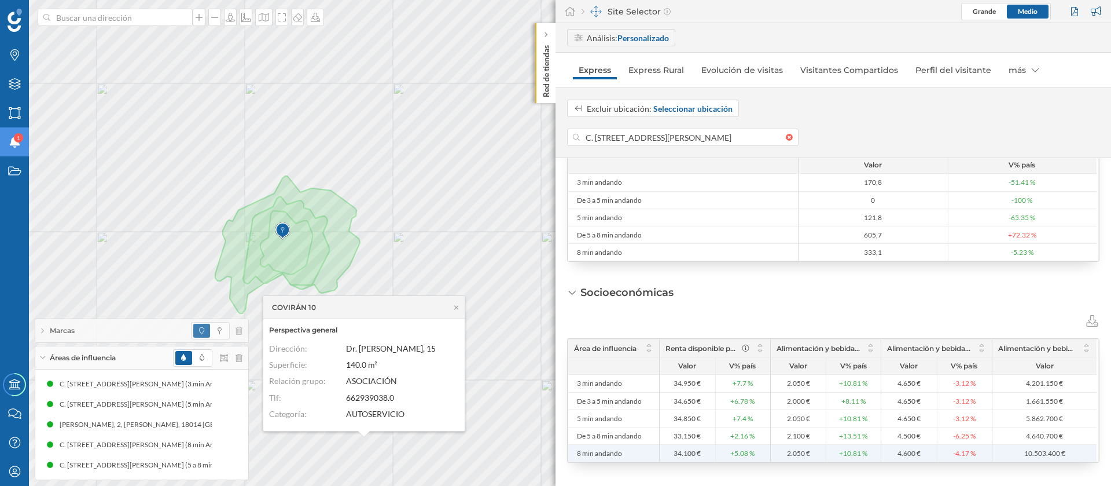
drag, startPoint x: 694, startPoint y: 451, endPoint x: 672, endPoint y: 450, distance: 22.6
click at [672, 450] on span "34.100 €" at bounding box center [688, 453] width 50 height 9
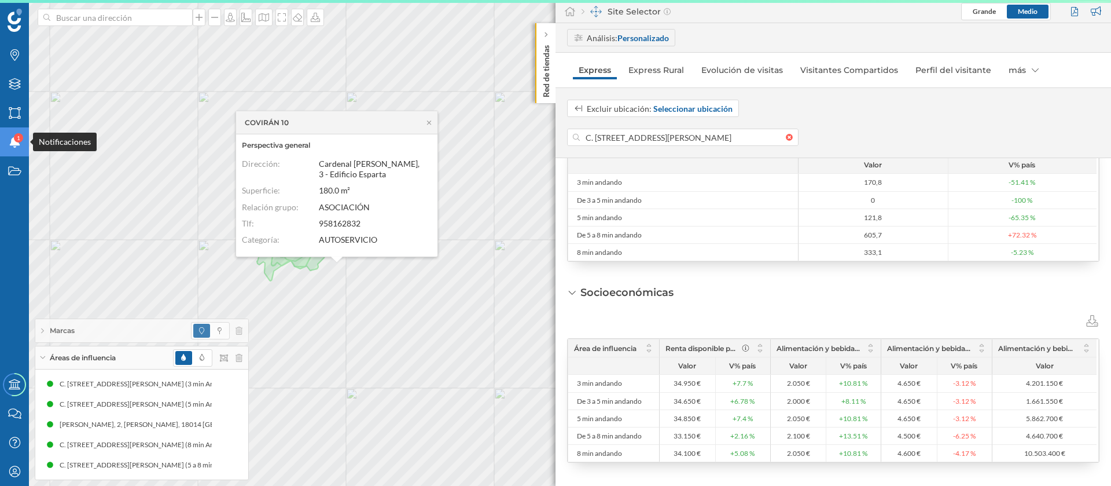
click at [12, 148] on div "Notificaciones 1" at bounding box center [14, 141] width 29 height 29
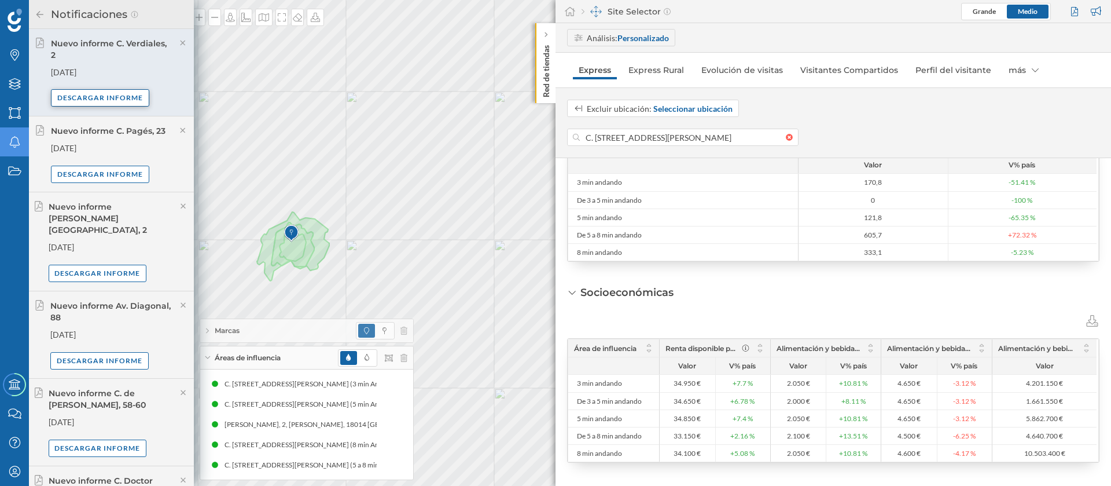
click at [123, 95] on div "Descargar informe" at bounding box center [100, 97] width 98 height 17
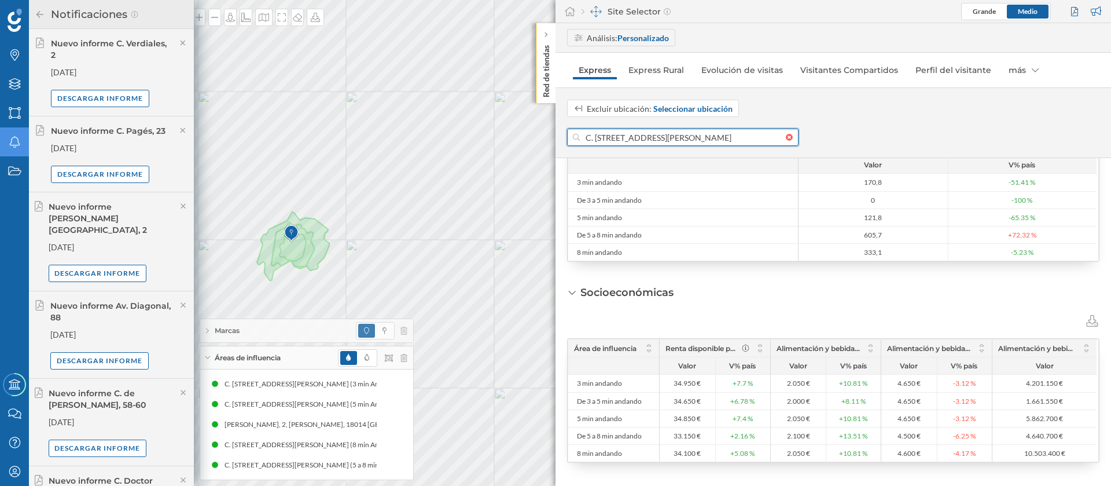
click at [666, 131] on input "C. Verdiales, 2, Beiro, 18014 Granada, España" at bounding box center [683, 136] width 206 height 17
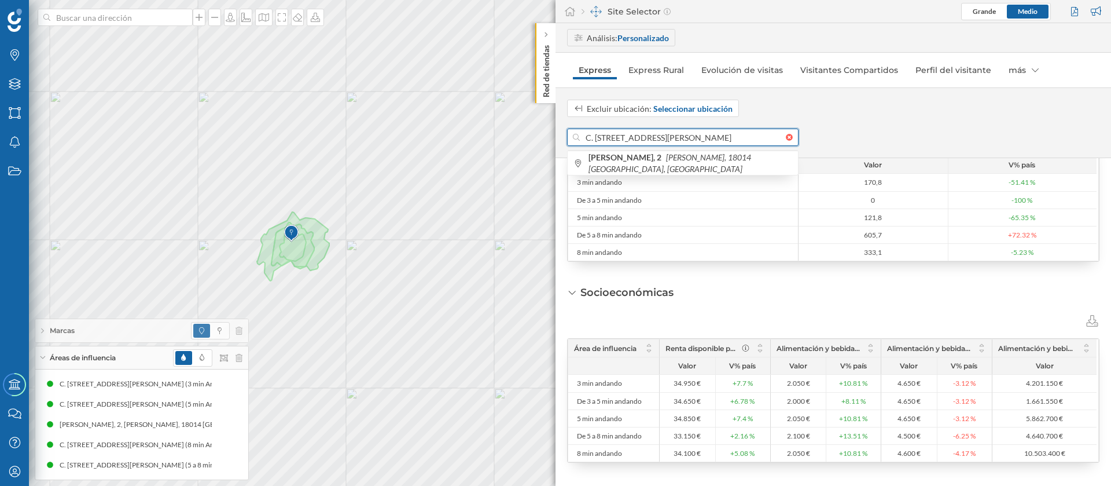
click at [666, 131] on input "C. Verdiales, 2, Beiro, 18014 Granada, España" at bounding box center [683, 136] width 206 height 17
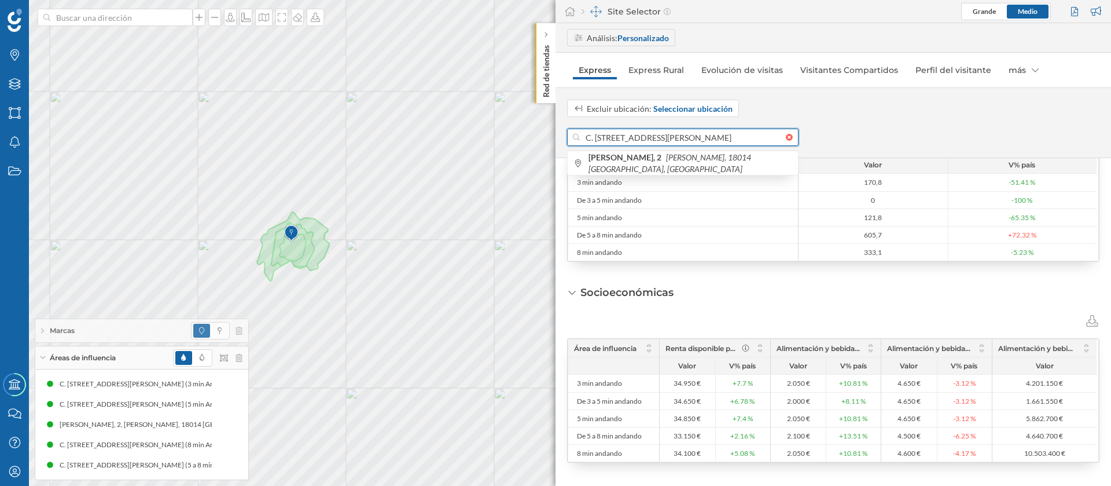
paste input "Avda. del Sur, 21"
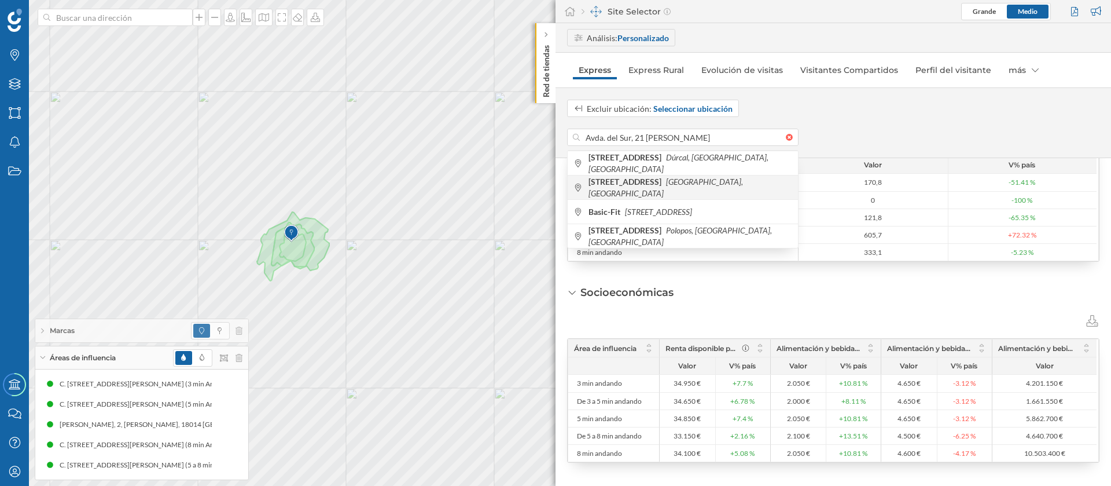
click at [699, 184] on icon "Granada, España" at bounding box center [666, 187] width 155 height 21
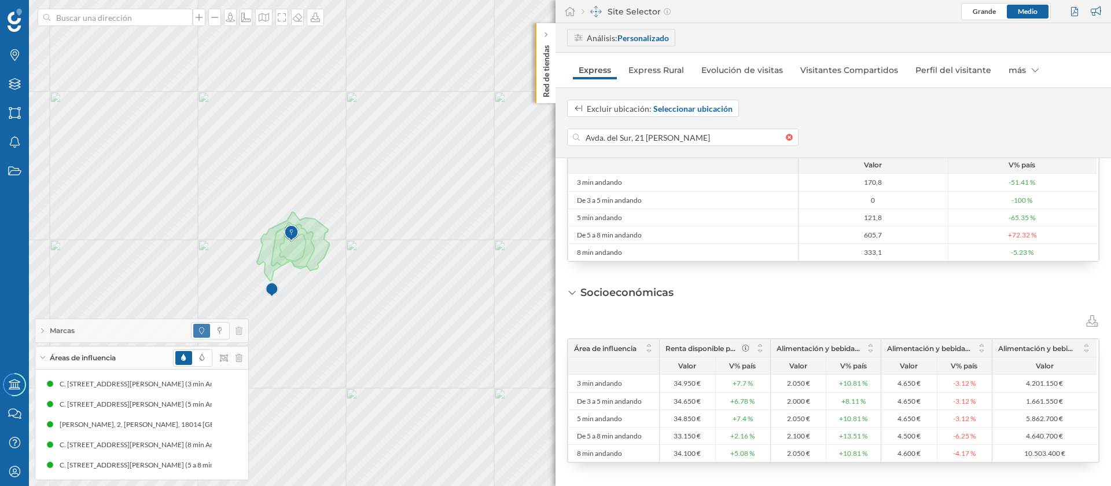
type input "Av. del Sur, 21, Beiro, 18014 Granada, España"
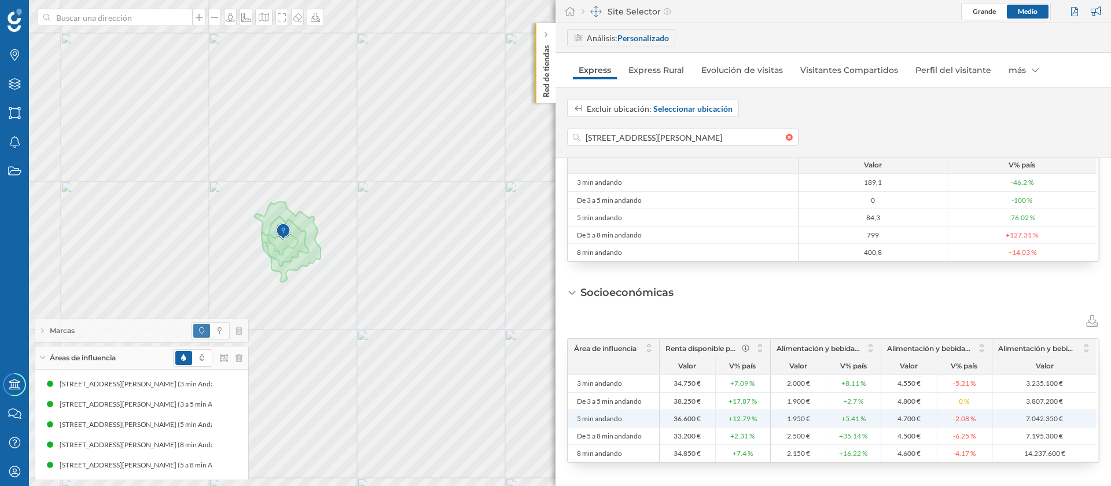
scroll to position [335, 0]
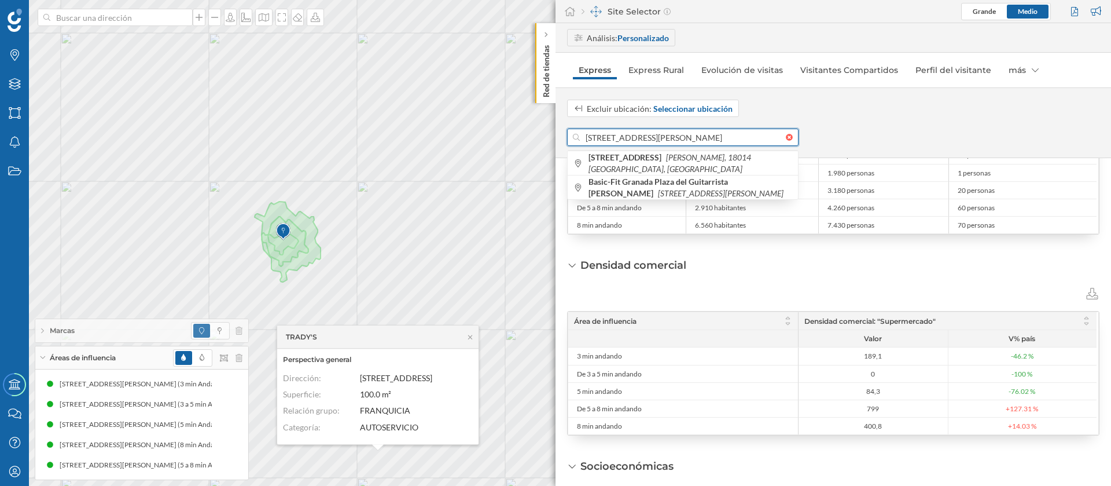
drag, startPoint x: 634, startPoint y: 133, endPoint x: 567, endPoint y: 133, distance: 67.1
click at [567, 133] on div "Av. del Sur, 21, Beiro, 18014 Granada, España" at bounding box center [682, 136] width 231 height 17
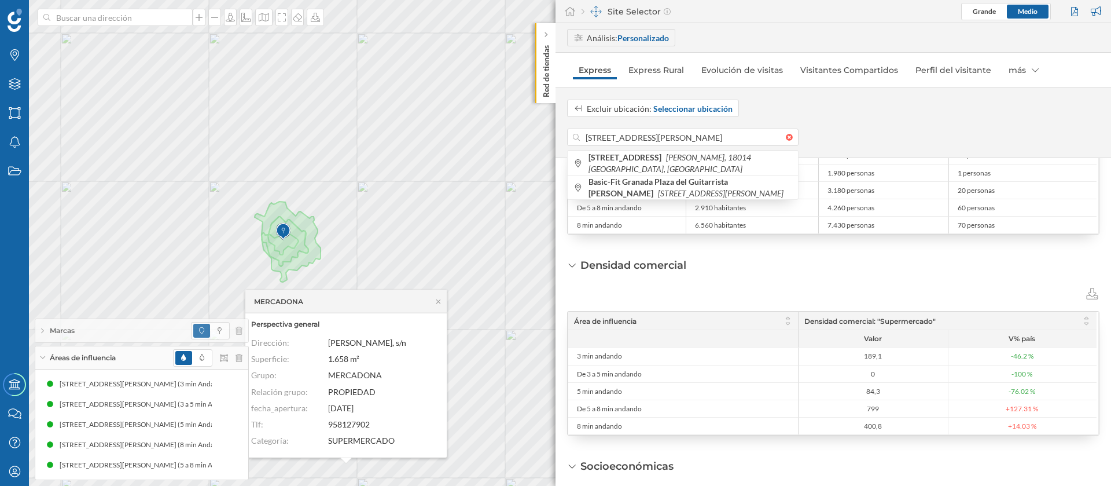
click at [701, 283] on div "Densidad comercial Área de influencia Densidad comercial: "Supermercado" Valor …" at bounding box center [833, 347] width 532 height 178
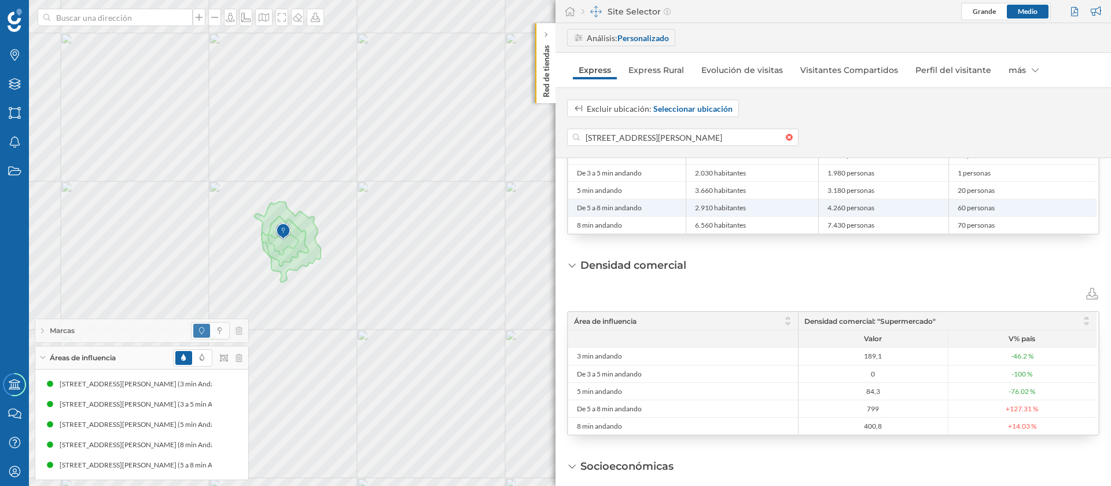
scroll to position [248, 0]
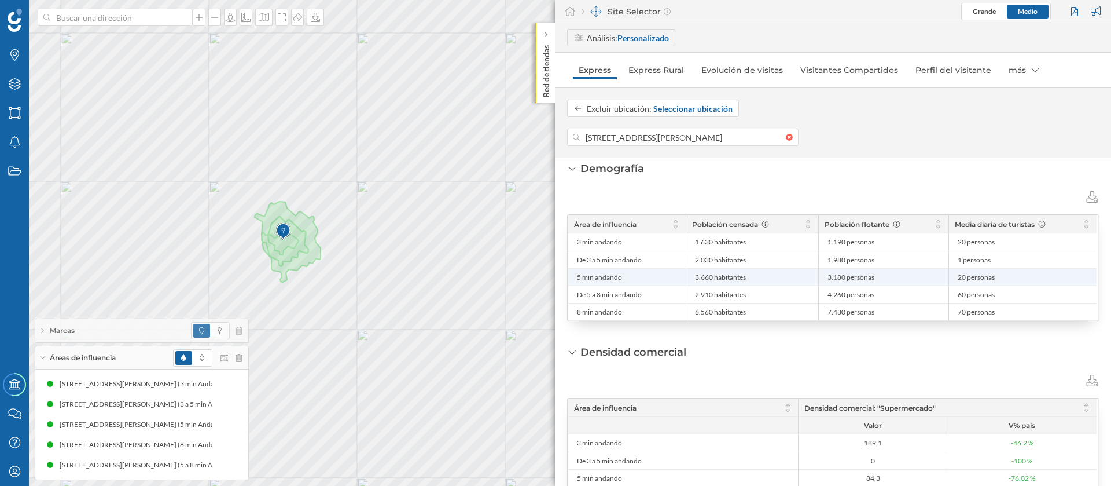
drag, startPoint x: 714, startPoint y: 278, endPoint x: 694, endPoint y: 277, distance: 19.7
click at [694, 277] on li "3.660 habitantes" at bounding box center [752, 277] width 120 height 17
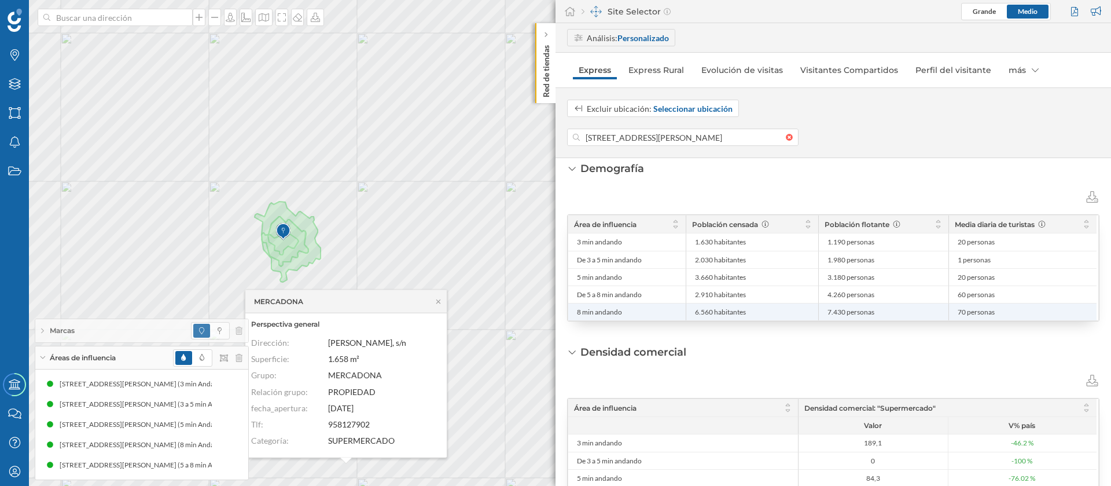
drag, startPoint x: 714, startPoint y: 313, endPoint x: 692, endPoint y: 308, distance: 21.8
click at [692, 308] on li "6.560 habitantes" at bounding box center [752, 311] width 120 height 17
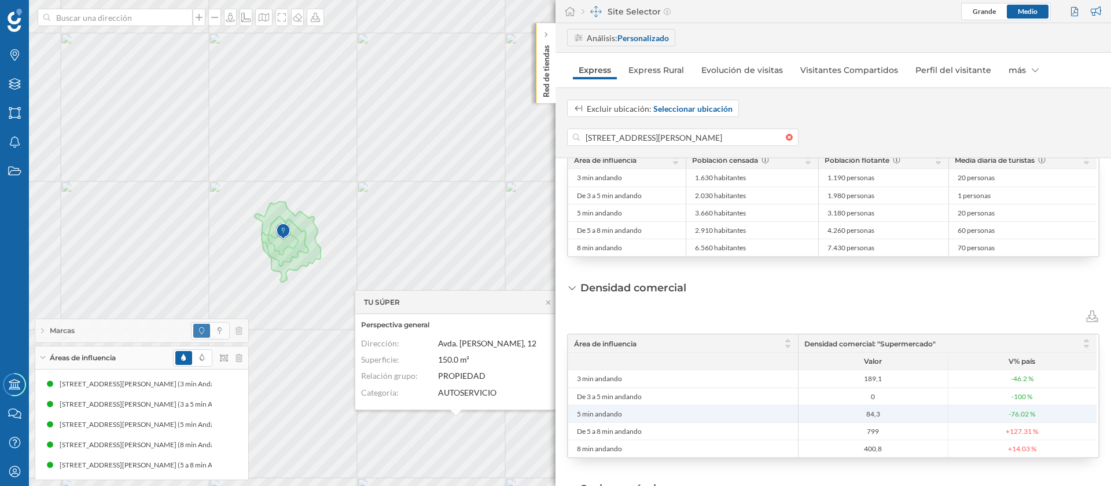
scroll to position [422, 0]
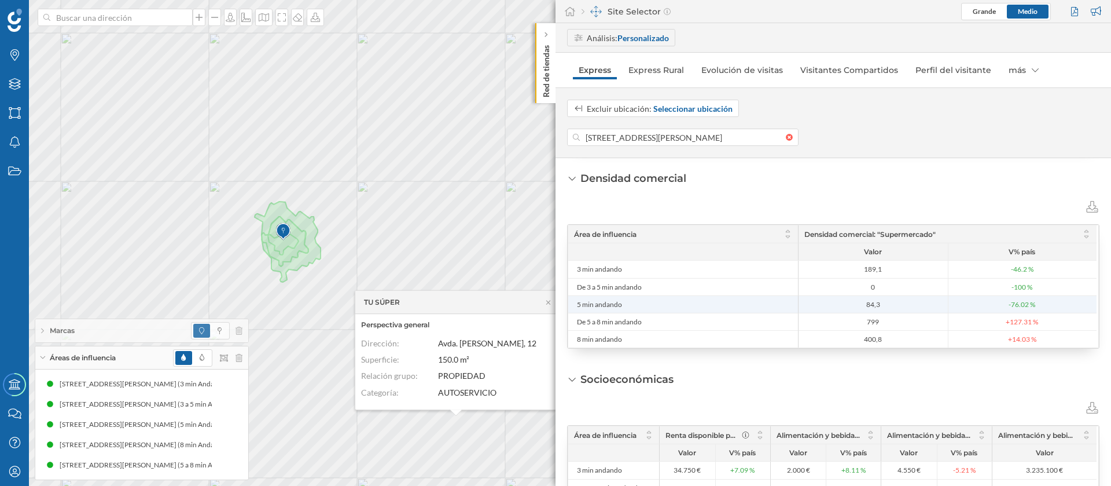
drag, startPoint x: 889, startPoint y: 303, endPoint x: 855, endPoint y: 303, distance: 34.1
click at [855, 303] on span "84,3" at bounding box center [874, 304] width 144 height 9
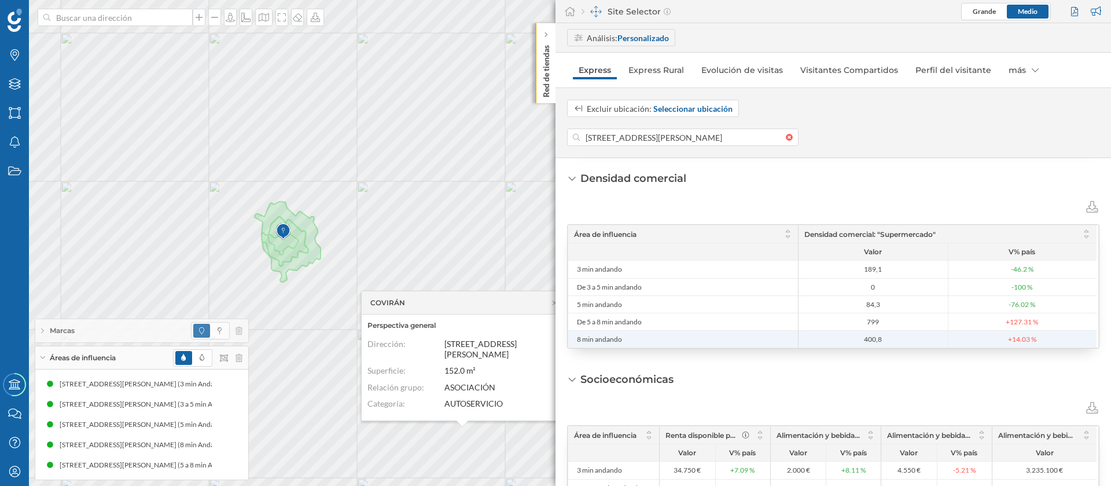
drag, startPoint x: 885, startPoint y: 334, endPoint x: 854, endPoint y: 337, distance: 31.3
click at [854, 337] on span "400,8" at bounding box center [874, 338] width 144 height 9
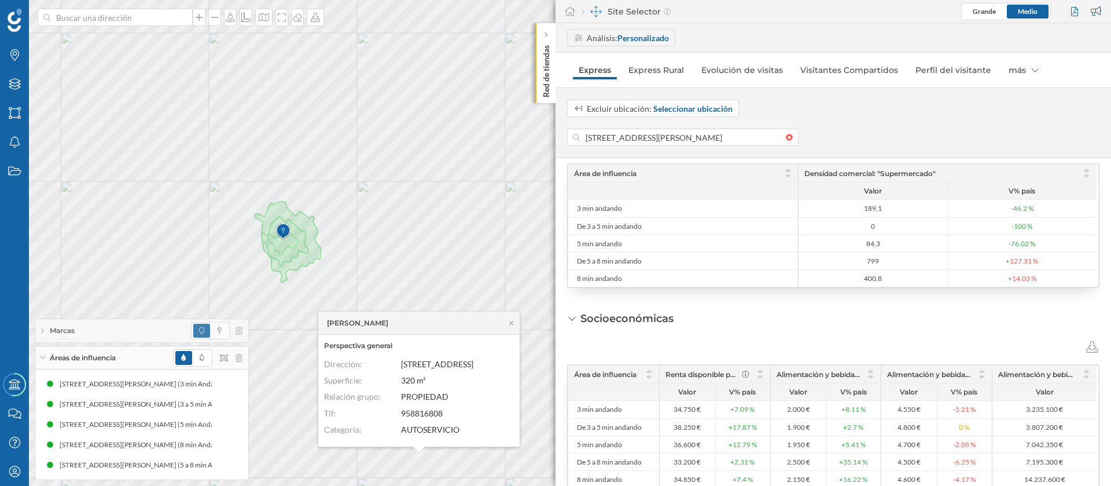
scroll to position [509, 0]
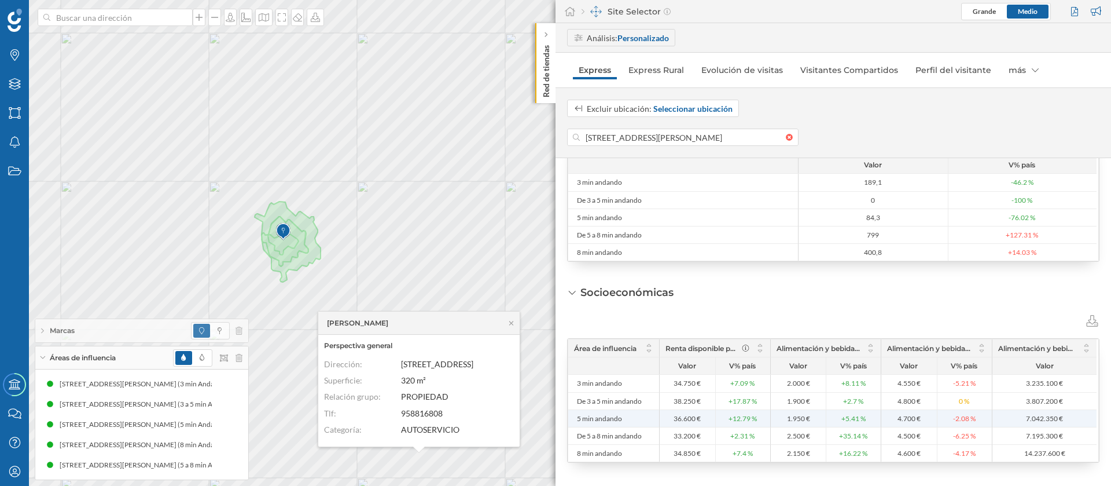
drag, startPoint x: 695, startPoint y: 416, endPoint x: 670, endPoint y: 418, distance: 24.9
click at [670, 418] on span "36.600 €" at bounding box center [688, 418] width 50 height 9
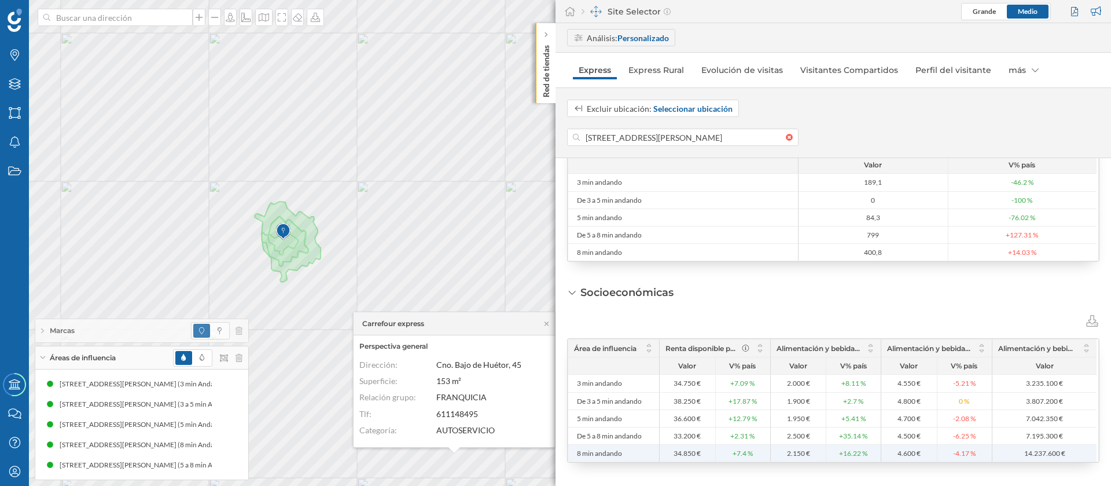
drag, startPoint x: 694, startPoint y: 450, endPoint x: 671, endPoint y: 453, distance: 22.8
click at [671, 453] on span "34.850 €" at bounding box center [688, 453] width 50 height 9
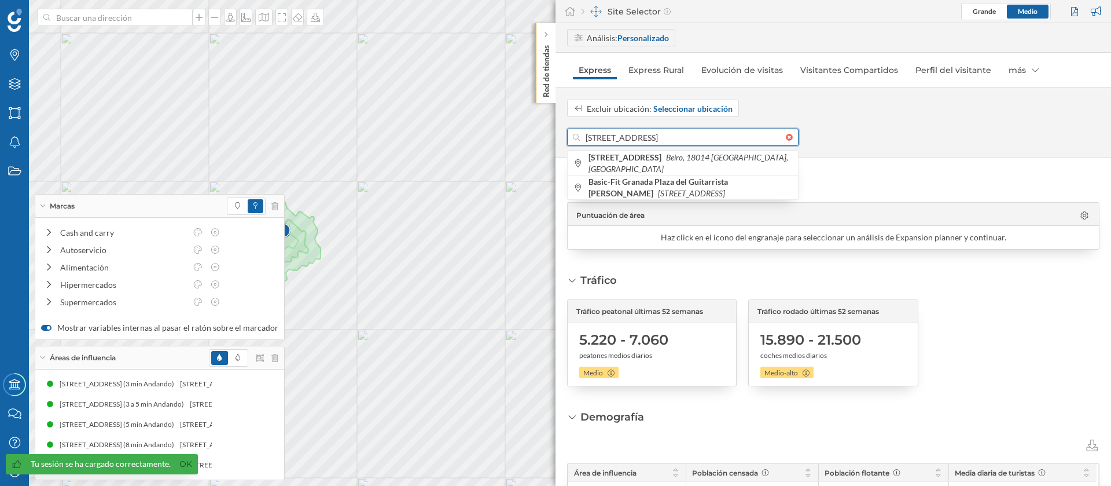
click at [636, 140] on input "[STREET_ADDRESS][PERSON_NAME]" at bounding box center [683, 136] width 206 height 17
paste input "C. Cisne, 12"
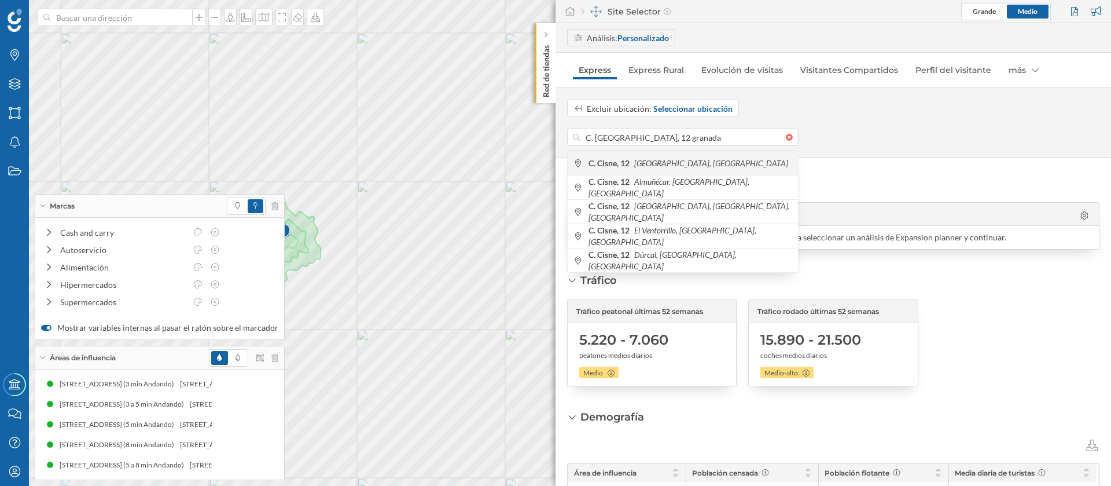
click at [654, 160] on icon "[GEOGRAPHIC_DATA], [GEOGRAPHIC_DATA]" at bounding box center [711, 163] width 154 height 10
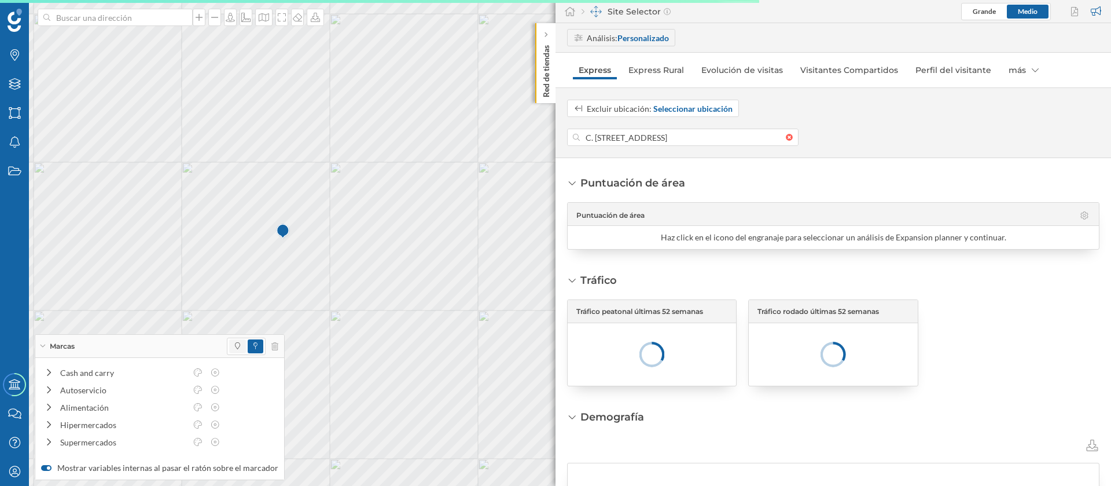
click at [235, 341] on span at bounding box center [237, 346] width 5 height 10
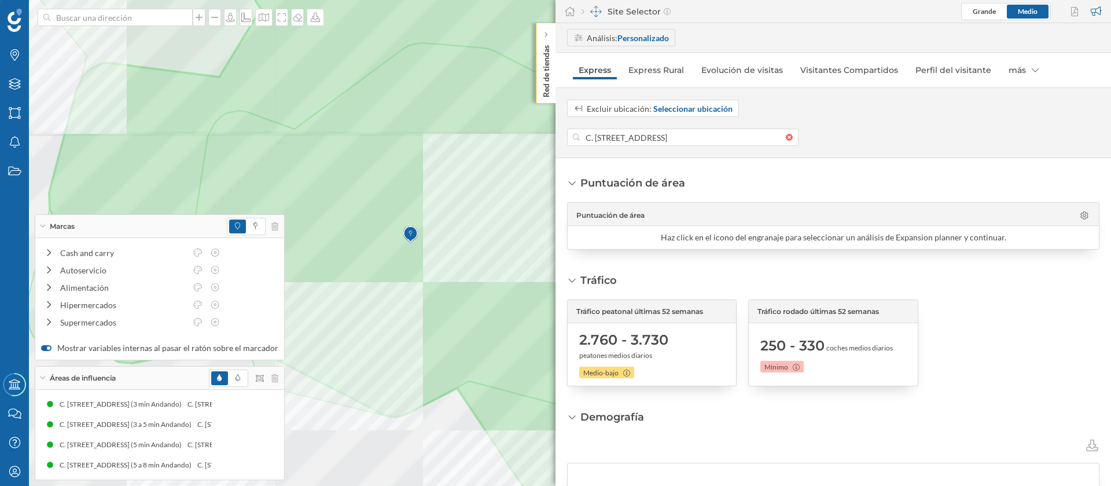
click at [241, 14] on div at bounding box center [241, 14] width 0 height 0
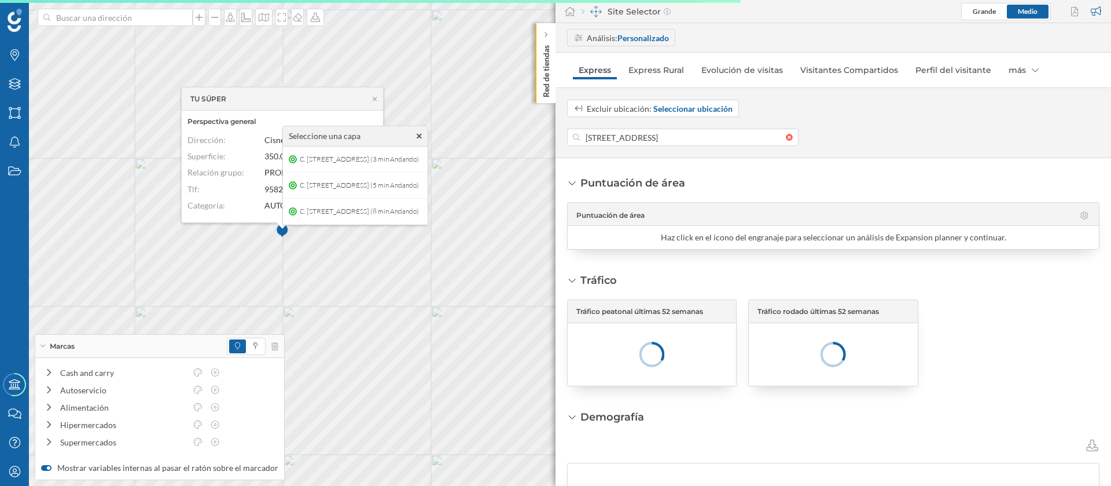
click at [422, 139] on icon at bounding box center [419, 136] width 5 height 8
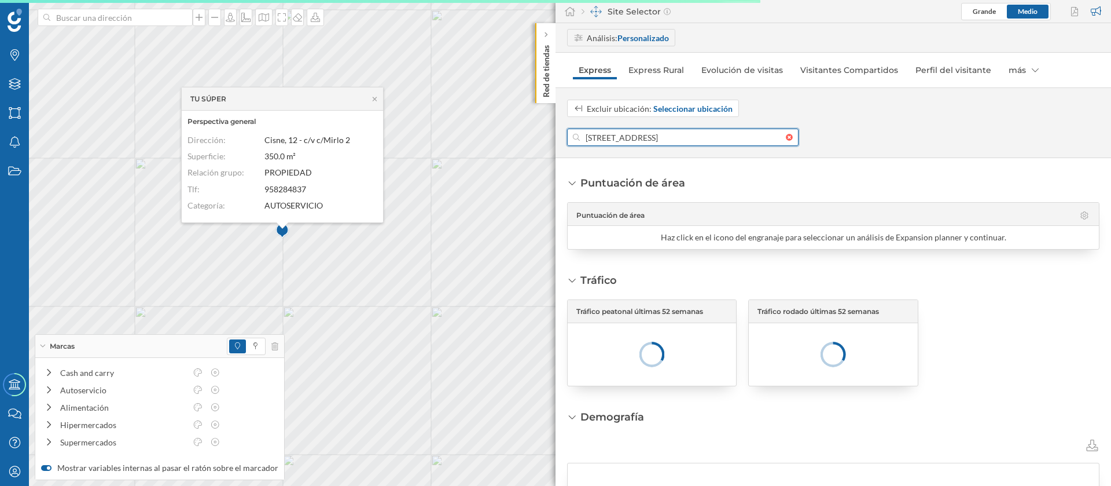
click at [609, 137] on input "Calle Mirlo 1, 18014 Granada, Granada, Spain" at bounding box center [683, 136] width 206 height 17
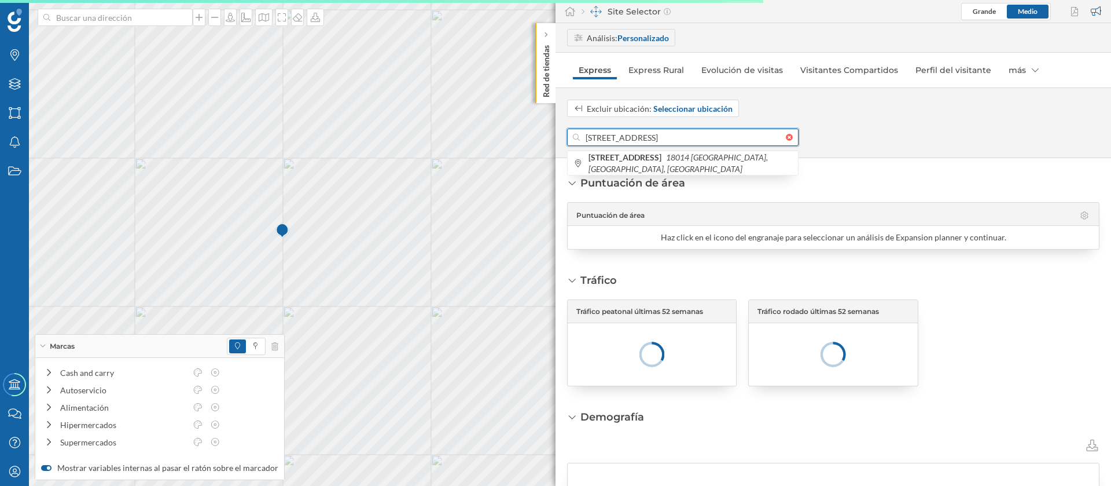
click at [609, 137] on input "Calle Mirlo 1, 18014 Granada, Granada, Spain" at bounding box center [683, 136] width 206 height 17
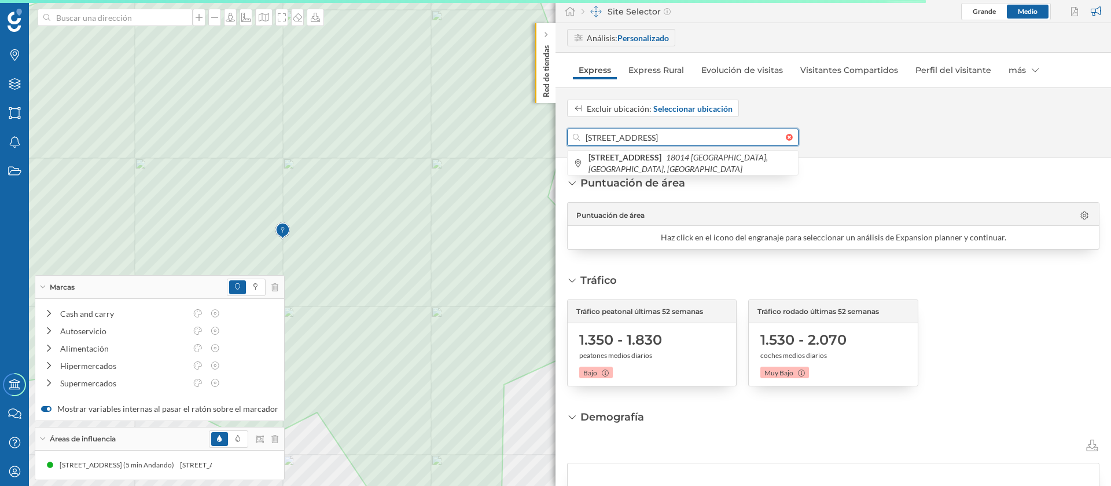
paste input ". Cisne, 12"
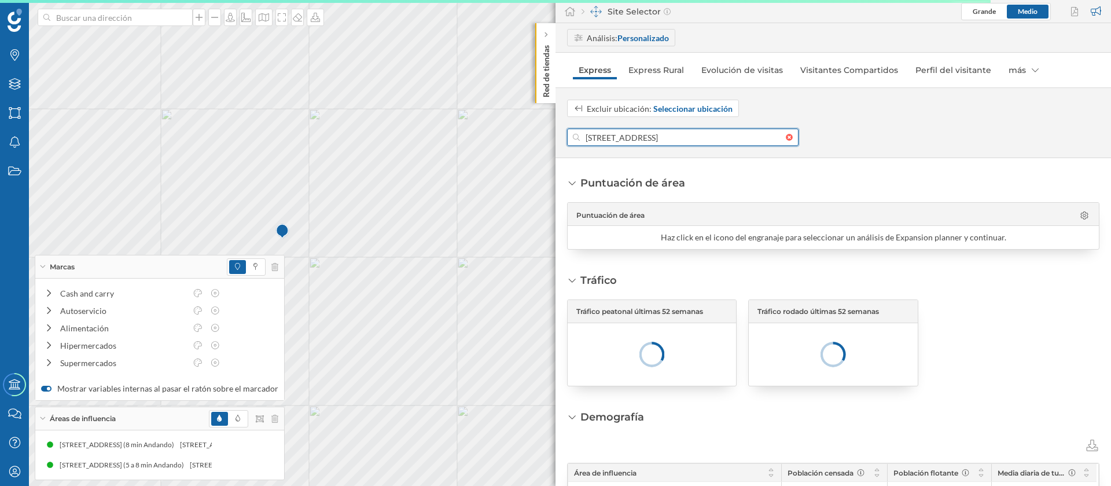
click at [634, 136] on input "Cisne, 12, 18200 Maracena, Granada, España" at bounding box center [683, 136] width 206 height 17
click at [634, 135] on input "Cisne, 12, 18200 Maracena, Granada, España" at bounding box center [683, 136] width 206 height 17
paste input ". Cisne, 12"
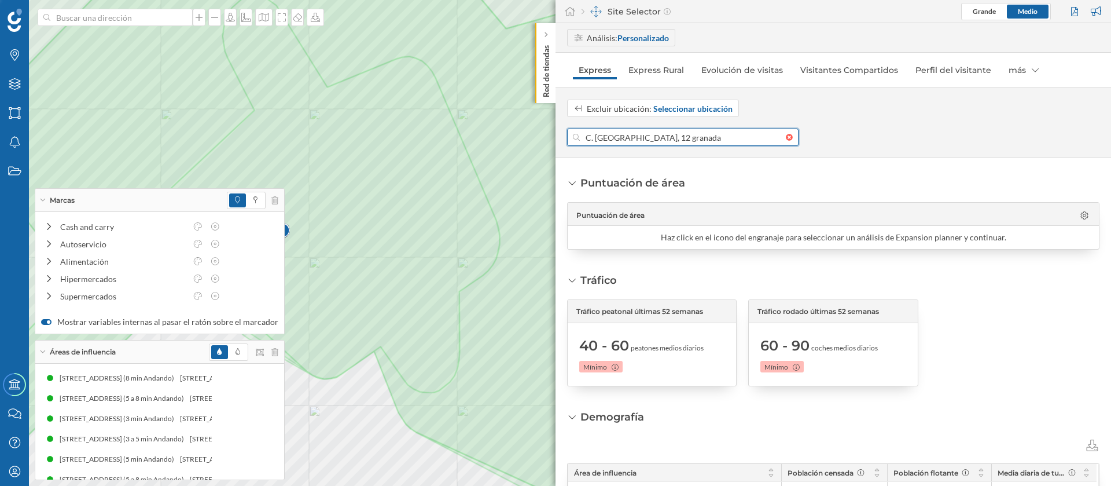
click at [674, 137] on input "C. Cisne, 12 granada" at bounding box center [683, 136] width 206 height 17
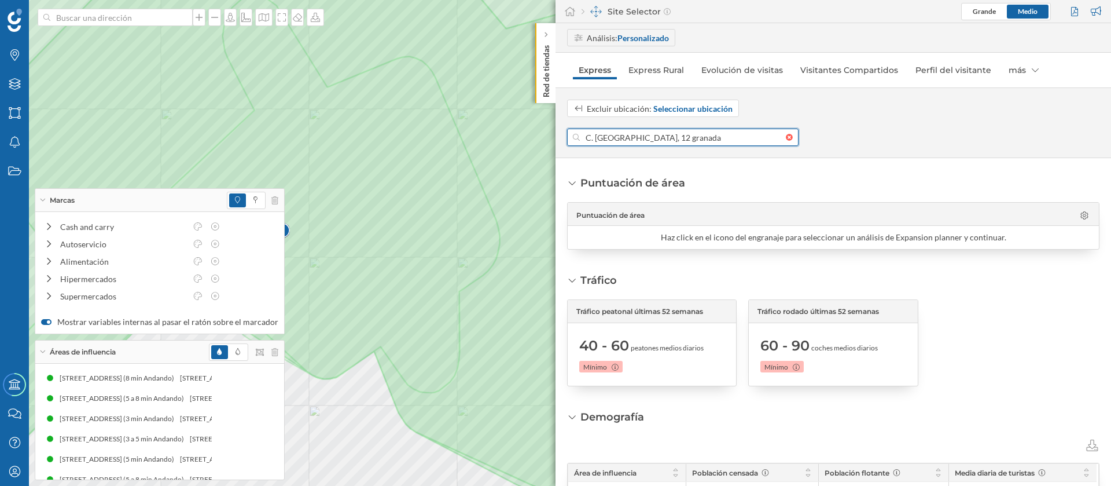
drag, startPoint x: 674, startPoint y: 137, endPoint x: 574, endPoint y: 137, distance: 100.1
click at [574, 137] on div "C. Cisne, 12 granada" at bounding box center [682, 136] width 231 height 17
paste input
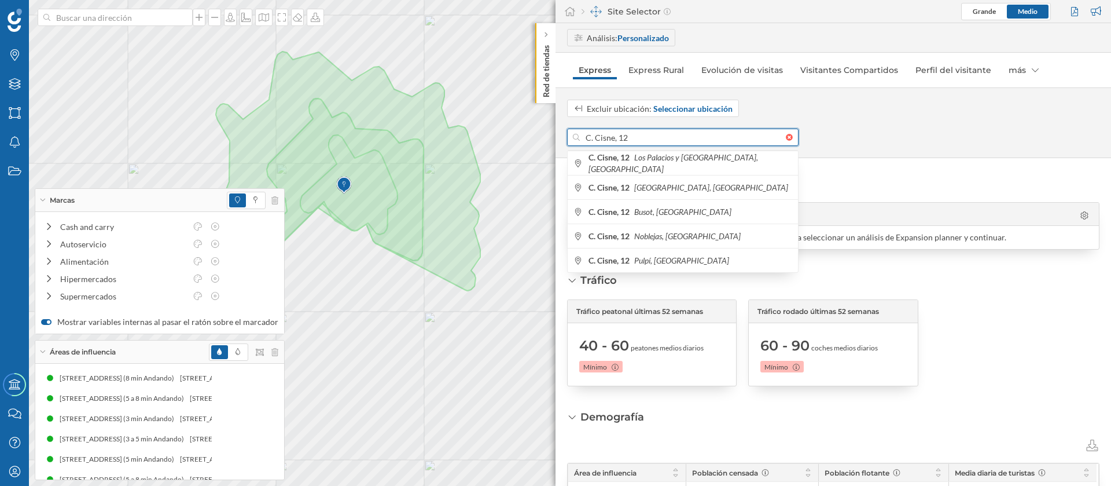
click at [644, 136] on input "C. Cisne, 12" at bounding box center [683, 136] width 206 height 17
paste input
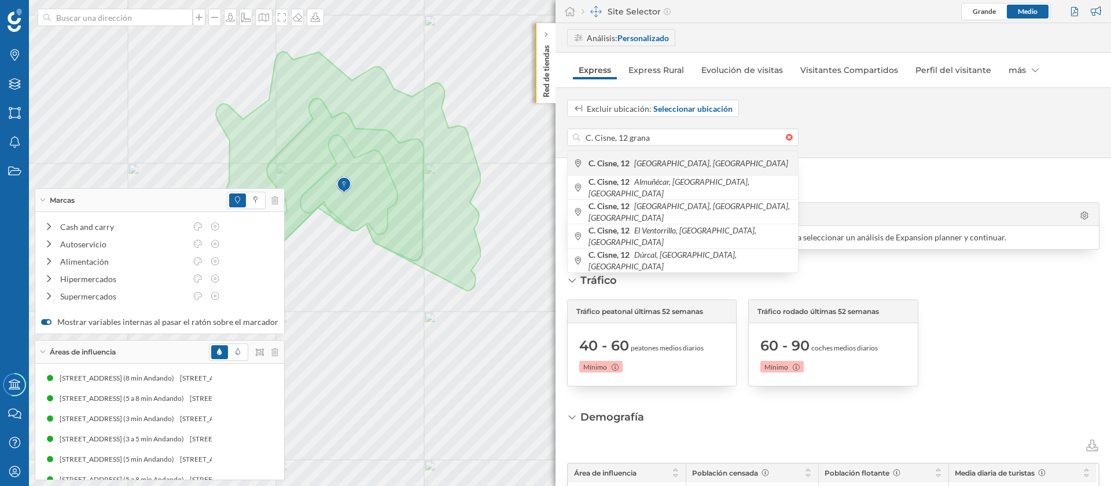
click at [648, 170] on div "C. Cisne, 12 Granada, España" at bounding box center [683, 162] width 230 height 24
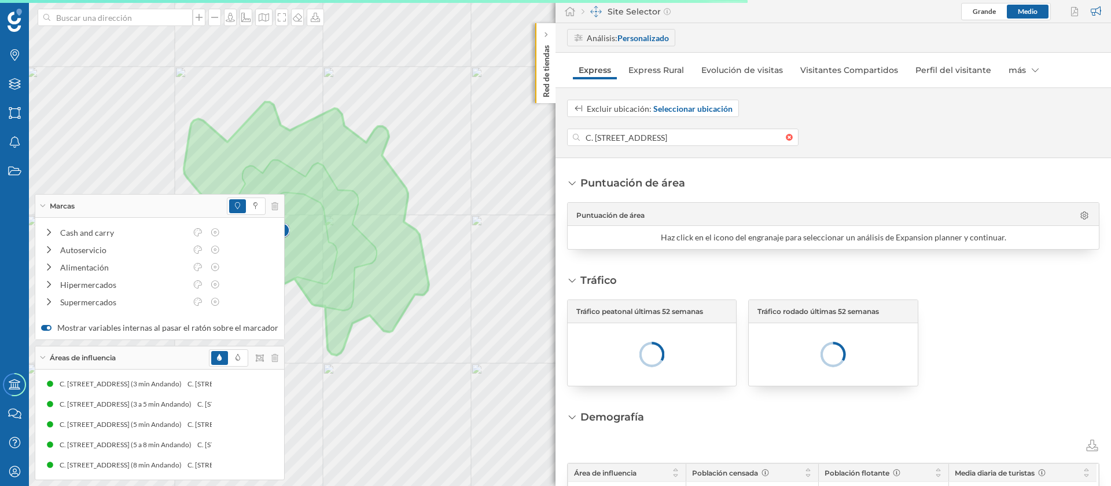
click at [43, 203] on div "Marcas" at bounding box center [159, 205] width 249 height 23
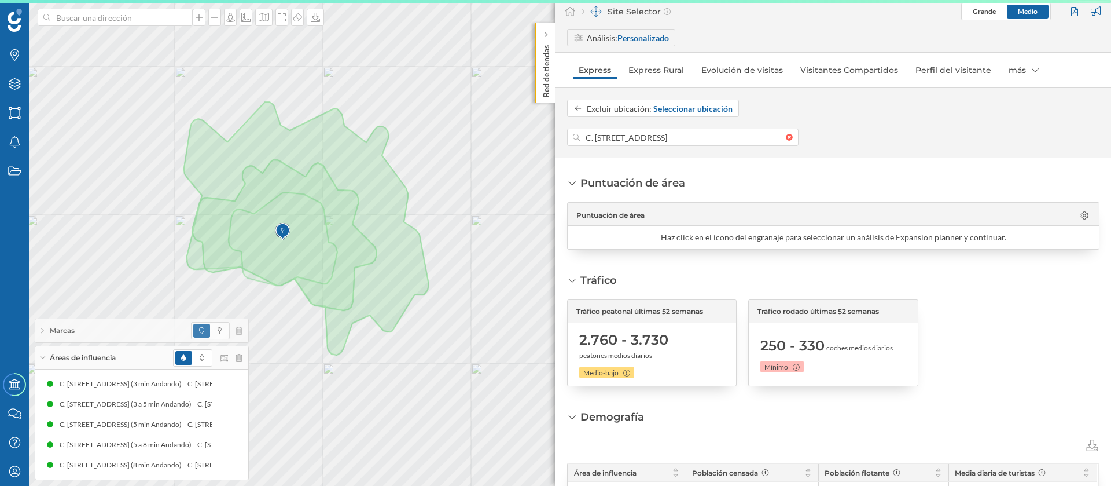
click at [47, 357] on div "Áreas de influencia" at bounding box center [141, 357] width 213 height 23
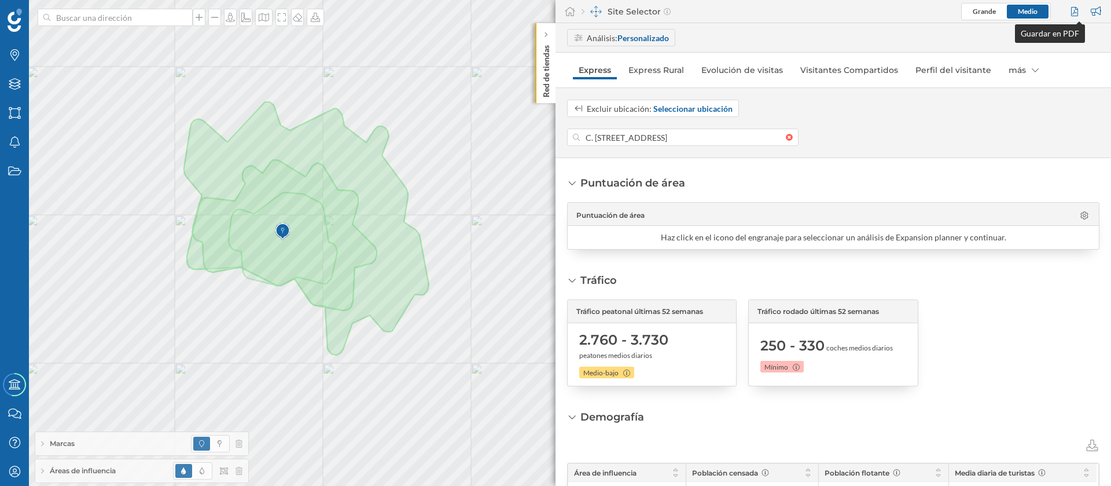
click at [1076, 5] on div at bounding box center [1076, 11] width 16 height 17
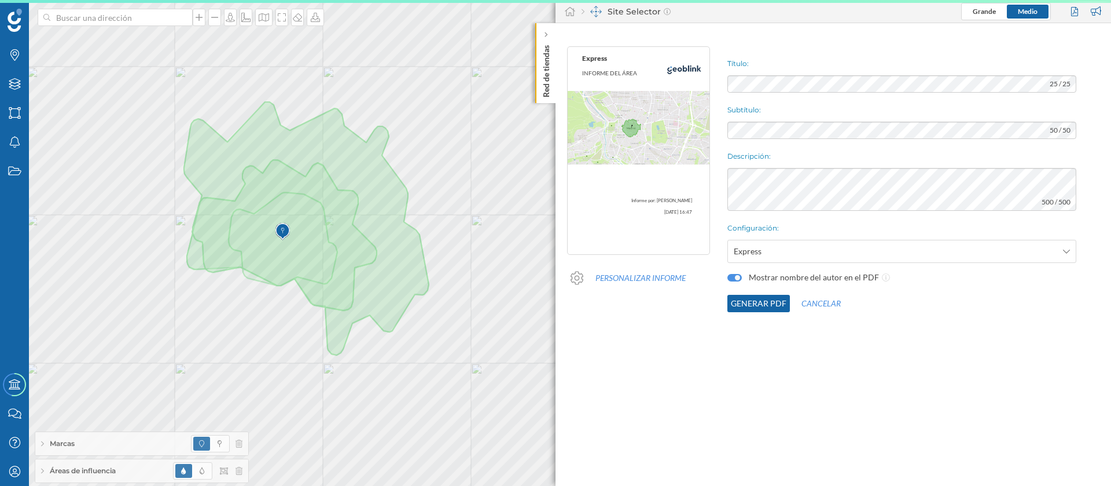
click at [778, 97] on div "Título: 25 / 25 Subtítulo: 50 / 50 Descripción: 500 / 500 Configuración: Expres…" at bounding box center [916, 179] width 389 height 277
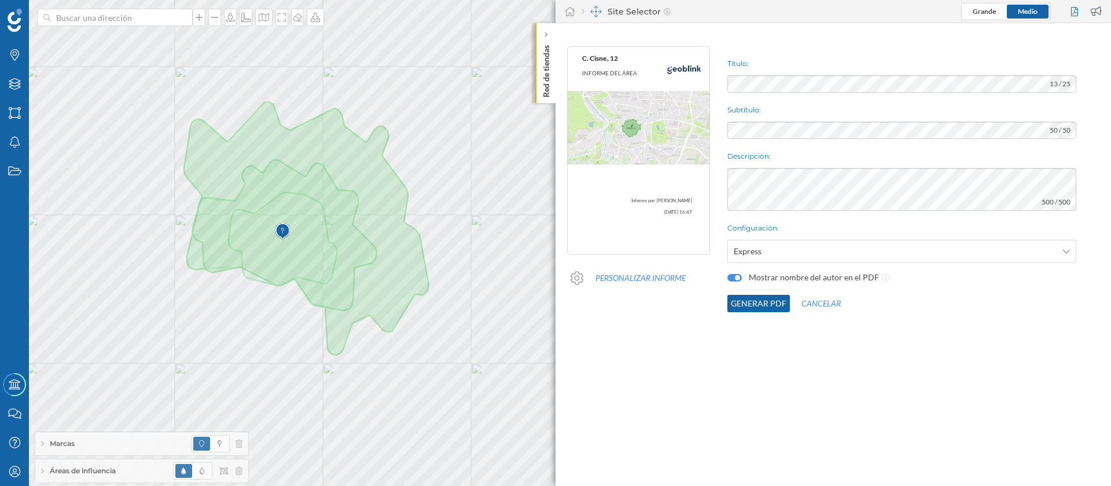
click at [764, 300] on button "Generar PDF" at bounding box center [758, 303] width 63 height 17
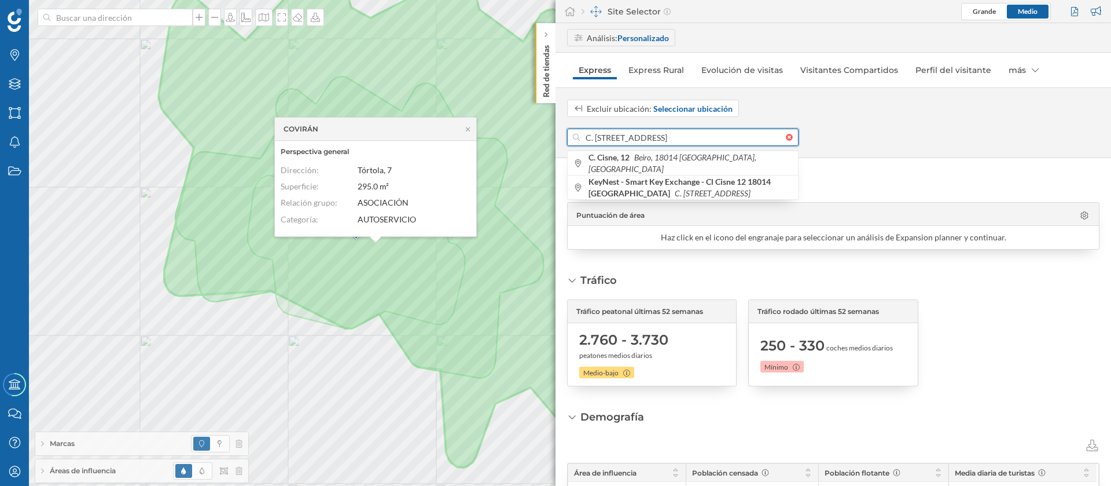
click at [600, 141] on input "C. Cisne, 12, Beiro, 18014 Granada, España" at bounding box center [683, 136] width 206 height 17
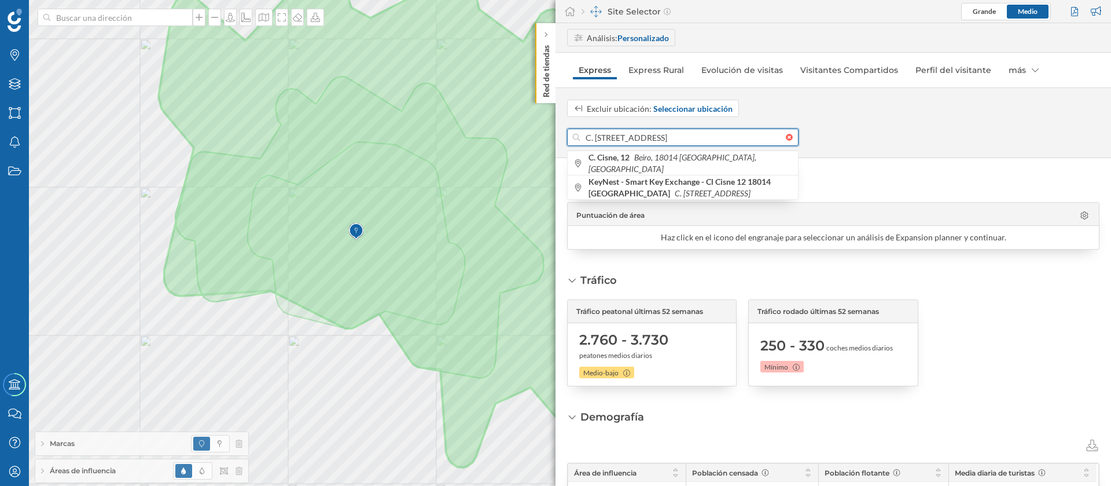
click at [600, 141] on input "C. Cisne, 12, Beiro, 18014 Granada, España" at bounding box center [683, 136] width 206 height 17
paste input "Avda. del Sur, 21"
type input "[STREET_ADDRESS][PERSON_NAME]"
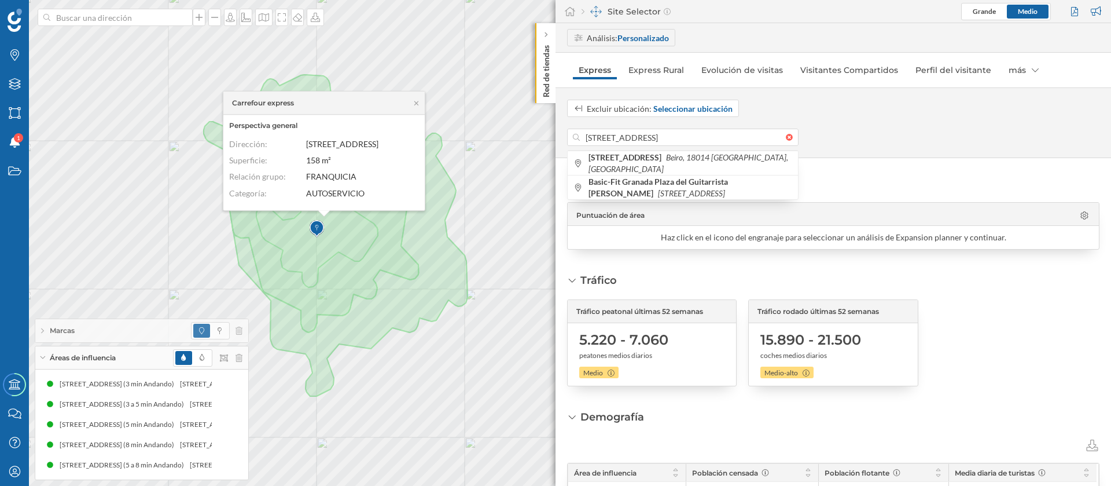
click at [832, 133] on div "Av. del Sur, 21, Beiro, 18014 Granada, España Av. del Sur, 21 Beiro, 18014 Gran…" at bounding box center [833, 136] width 532 height 17
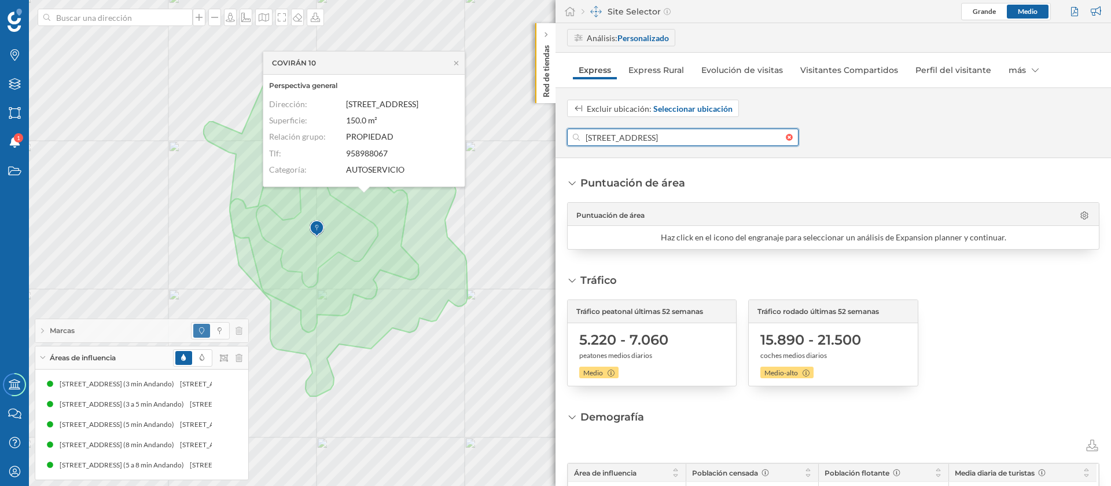
click at [626, 130] on input "[STREET_ADDRESS][PERSON_NAME]" at bounding box center [683, 136] width 206 height 17
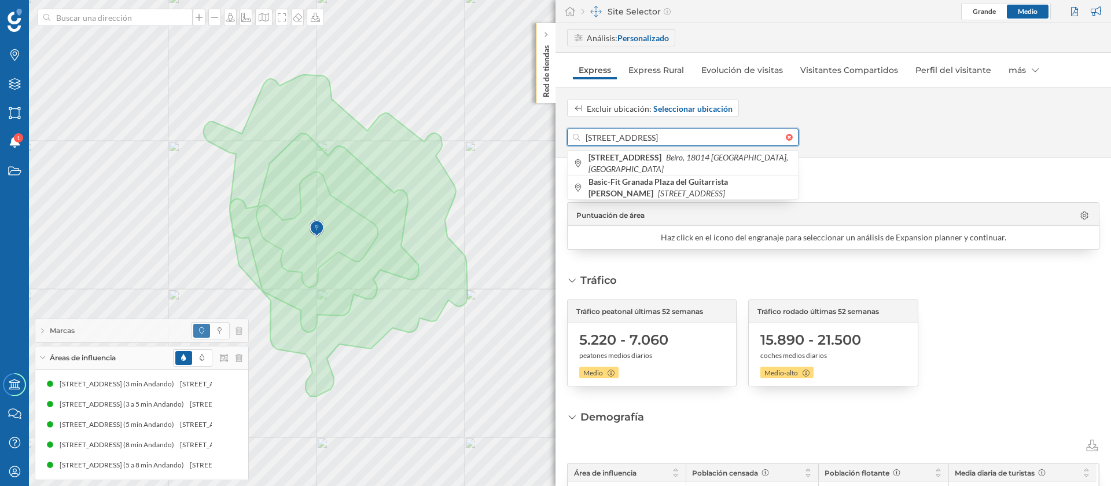
click at [626, 130] on input "[STREET_ADDRESS][PERSON_NAME]" at bounding box center [683, 136] width 206 height 17
paste input
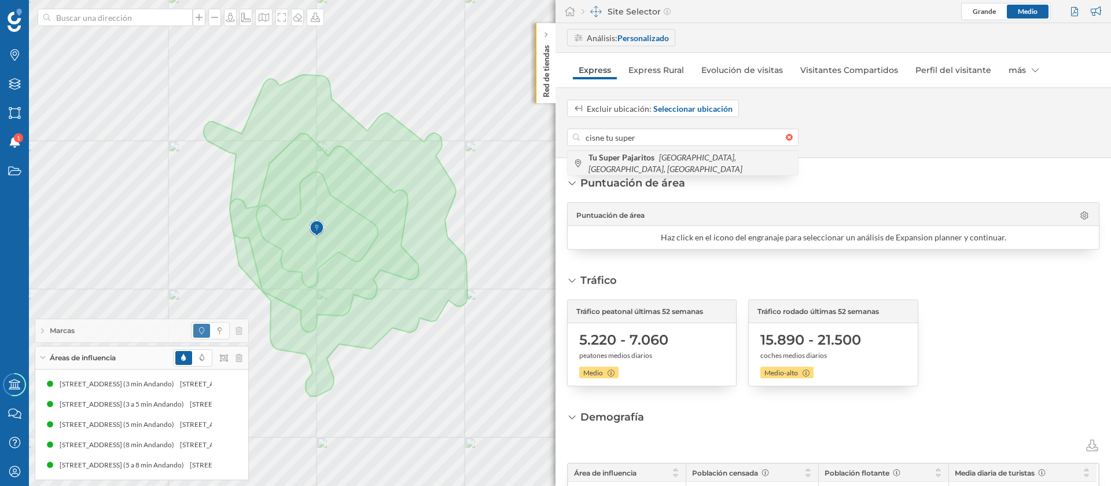
click at [635, 157] on b "Tu Super Pajaritos" at bounding box center [623, 157] width 69 height 10
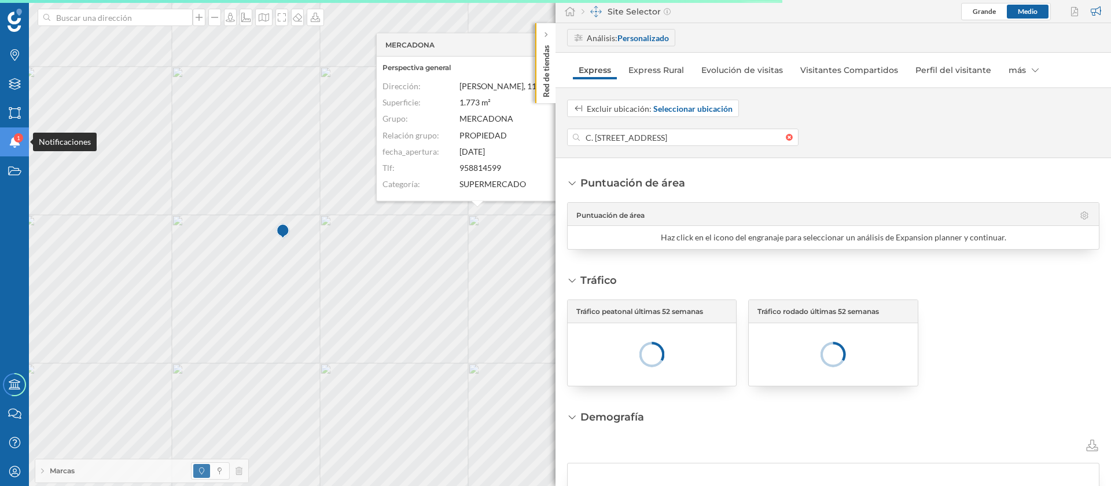
click at [21, 135] on div "1" at bounding box center [18, 137] width 9 height 9
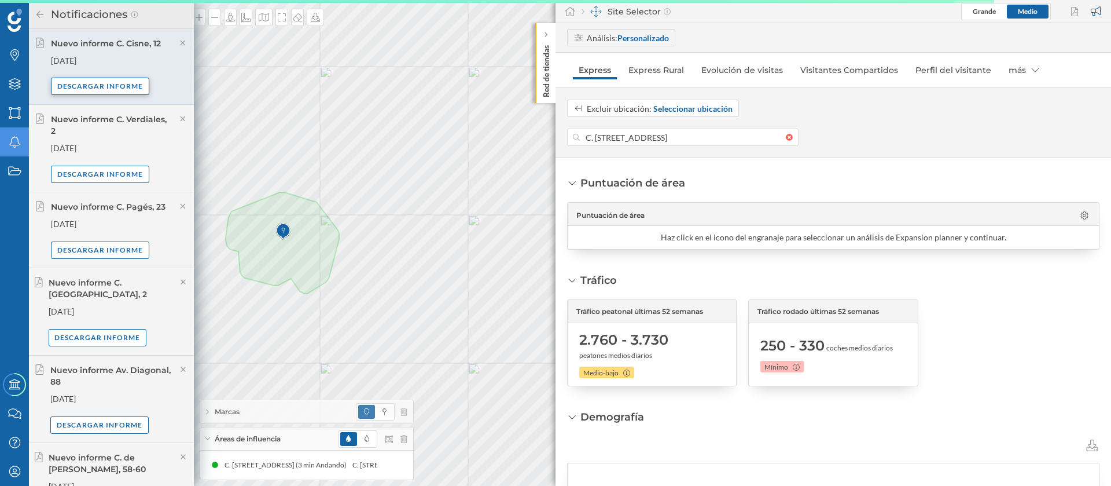
click at [109, 90] on div "Descargar informe" at bounding box center [100, 86] width 98 height 17
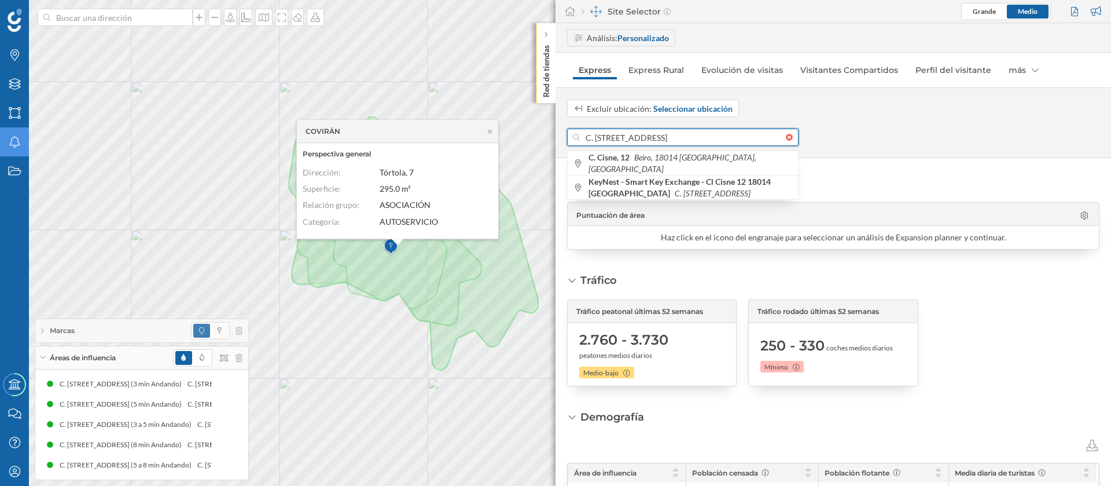
click at [626, 141] on input "C. Cisne, 12, Beiro, 18014 Granada, España" at bounding box center [683, 136] width 206 height 17
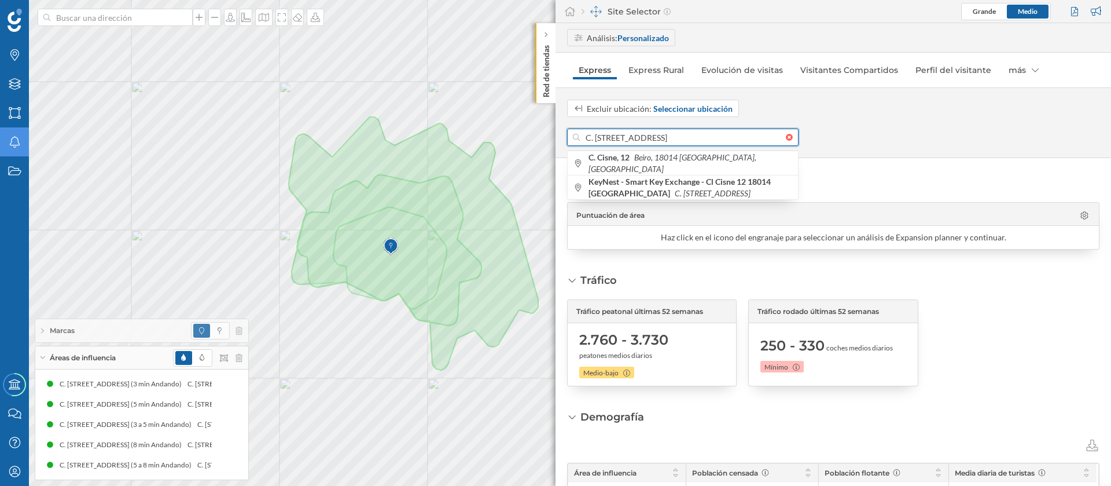
click at [626, 141] on input "C. Cisne, 12, Beiro, 18014 Granada, España" at bounding box center [683, 136] width 206 height 17
paste input "el Calar, 3"
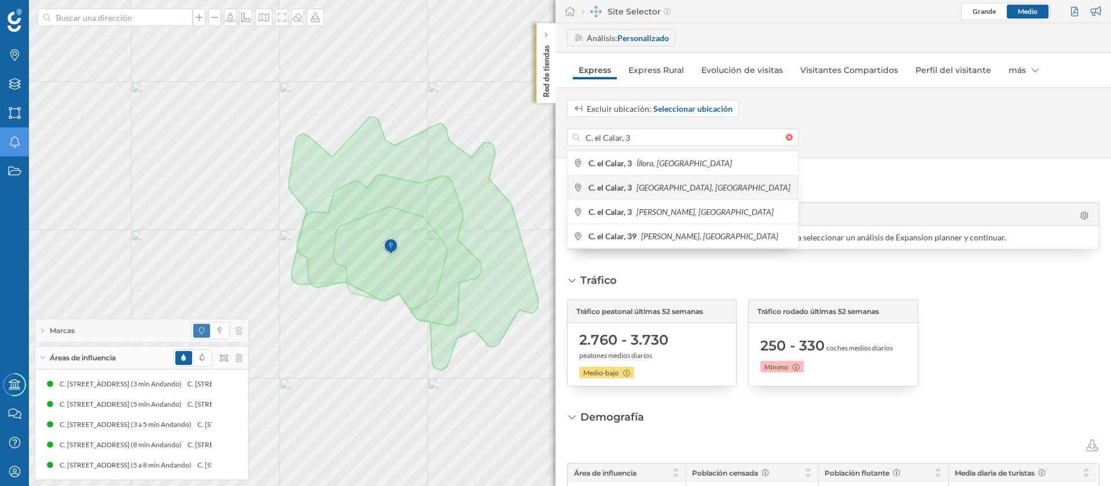
click at [650, 180] on div "C. el Calar, 3 Granada, España" at bounding box center [683, 187] width 230 height 24
type input "C. el Calar, 3, Genil, 18008 Granada, España"
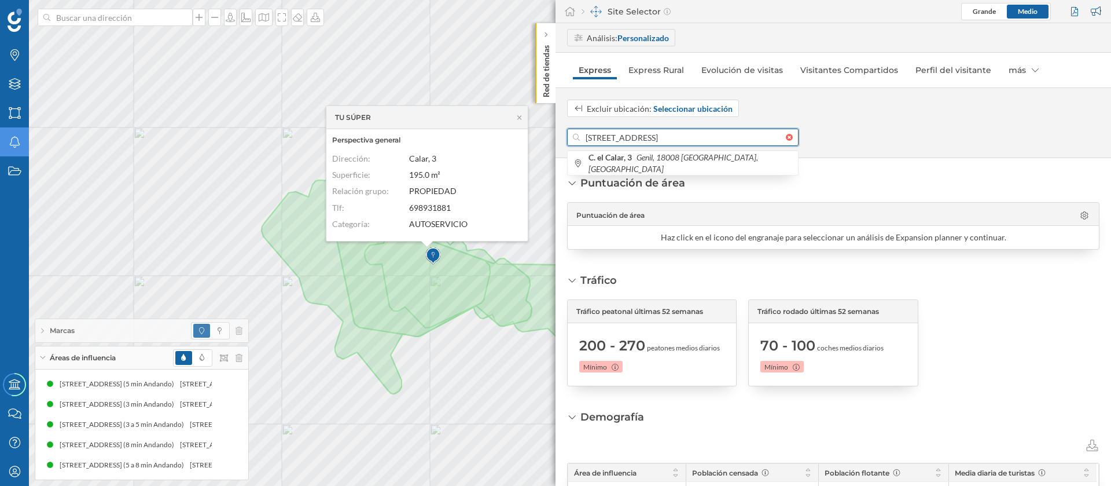
click at [541, 133] on div "Marcas Capas Áreas Notificaciones Estados Academy Contacta con nosotros Centro …" at bounding box center [555, 243] width 1111 height 486
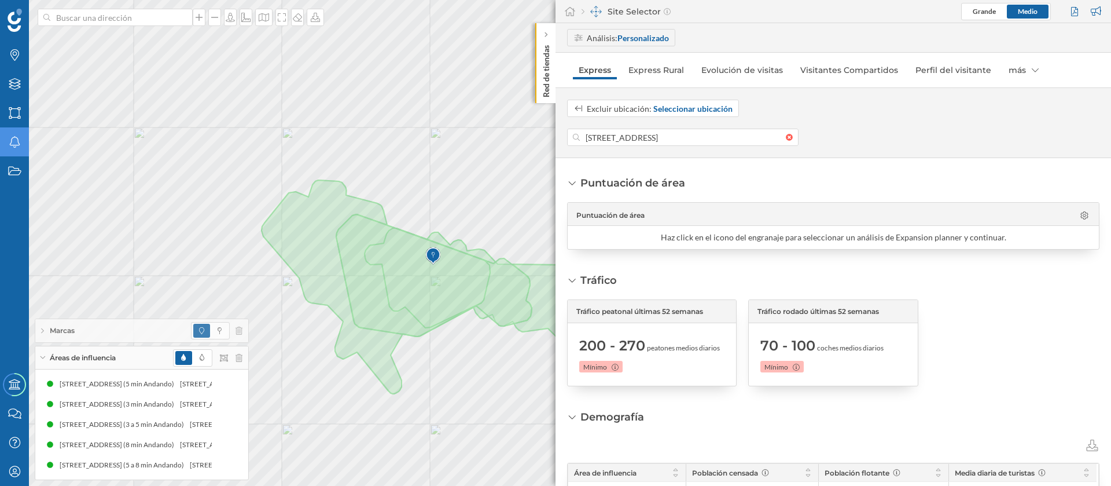
click at [1071, 9] on div at bounding box center [1076, 11] width 16 height 17
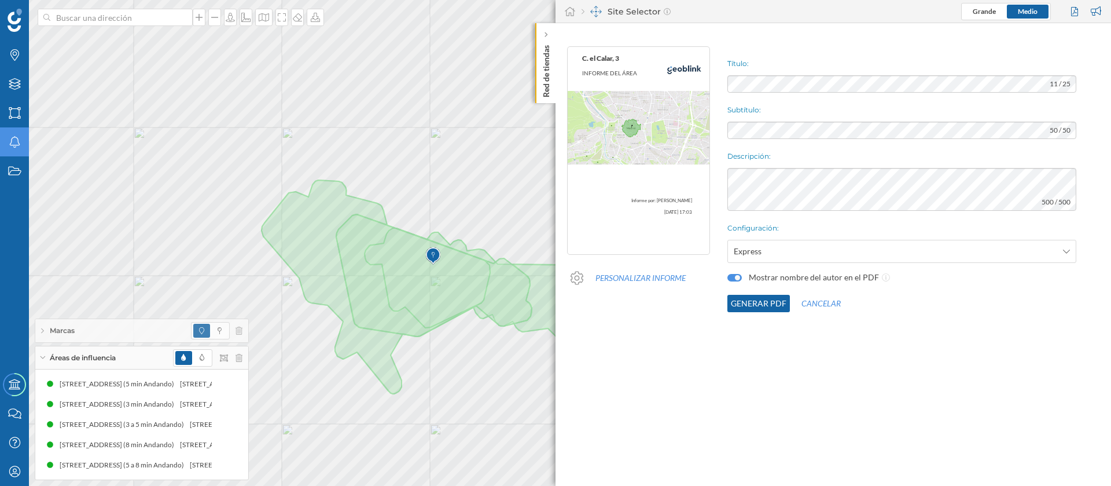
click at [756, 299] on button "Generar PDF" at bounding box center [758, 303] width 63 height 17
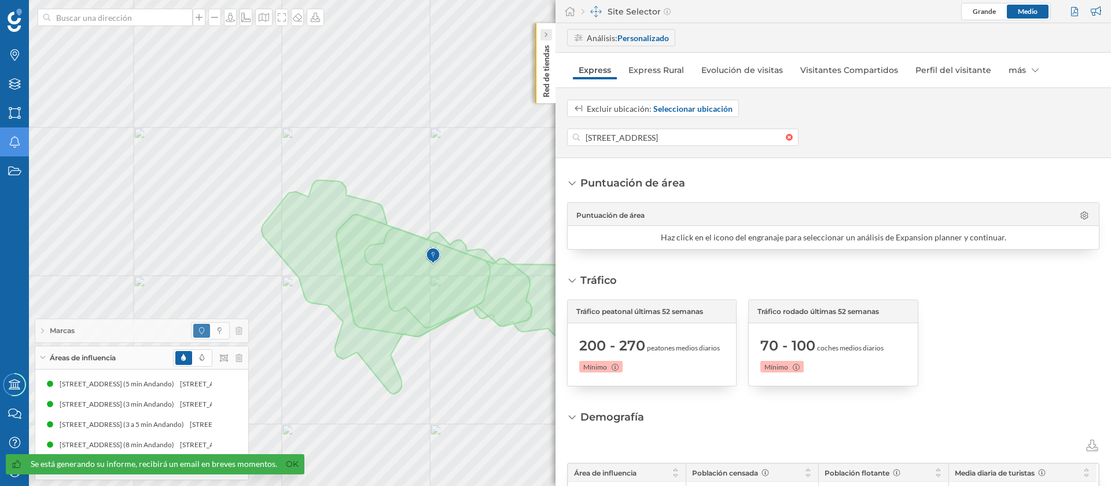
click at [542, 32] on div at bounding box center [547, 35] width 12 height 12
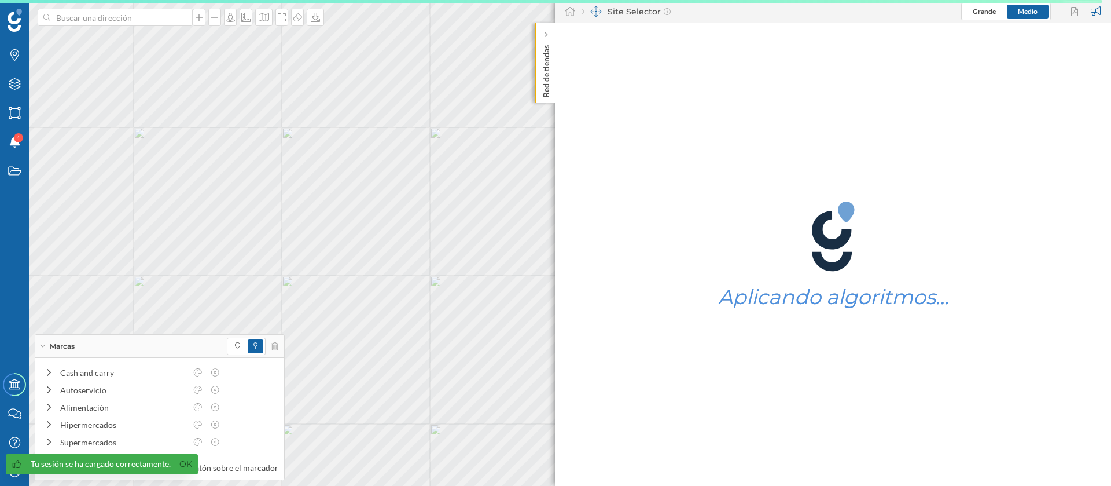
click at [537, 32] on div "Red de tiendas" at bounding box center [545, 63] width 20 height 80
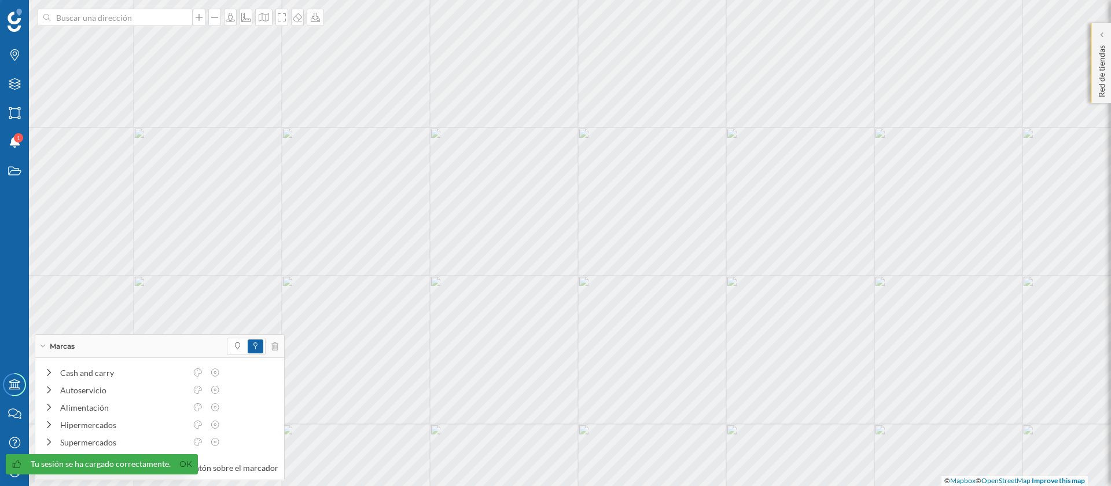
scroll to position [0, 556]
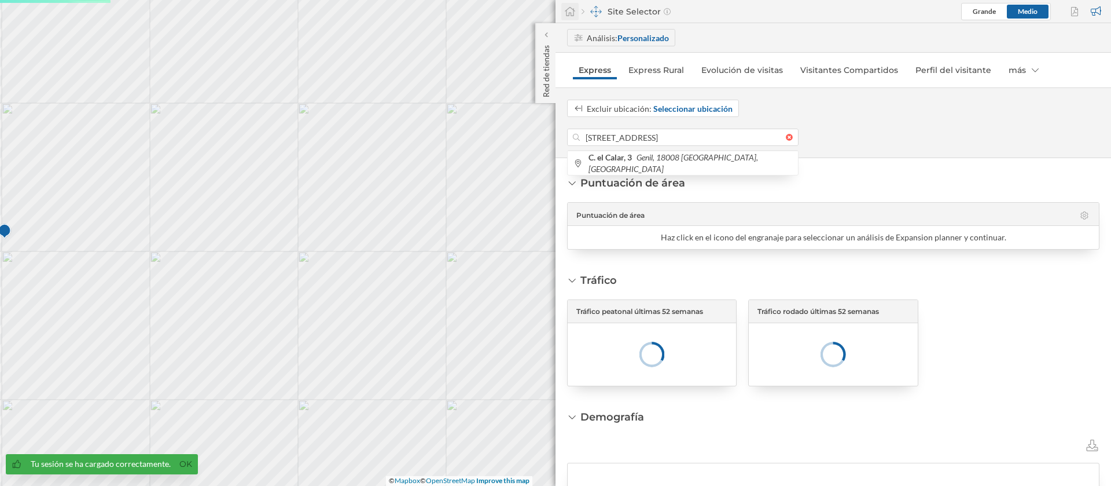
click at [567, 12] on icon at bounding box center [570, 11] width 10 height 9
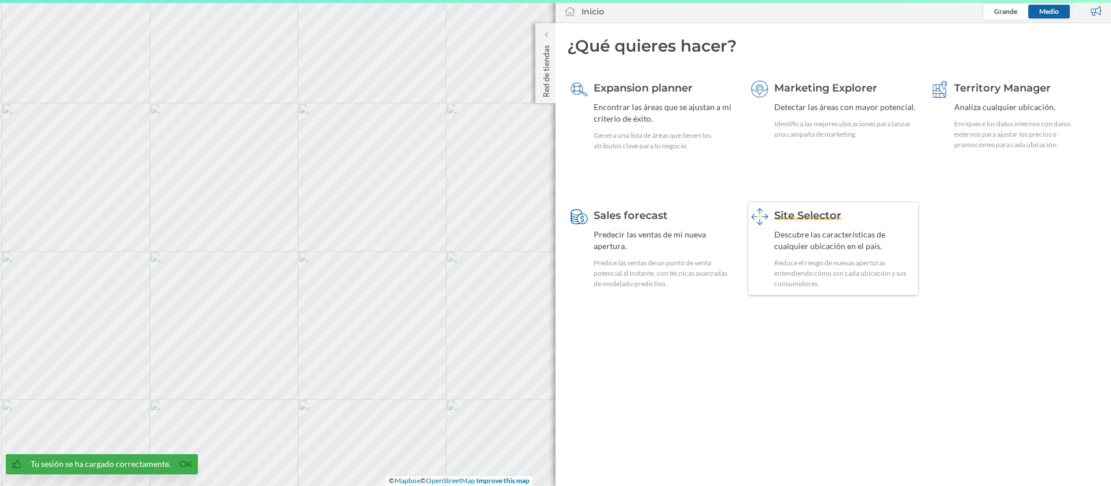
click at [833, 266] on div "Reduce el riesgo de nuevas aperturas entendiendo cómo son cada ubicación y sus …" at bounding box center [845, 273] width 142 height 31
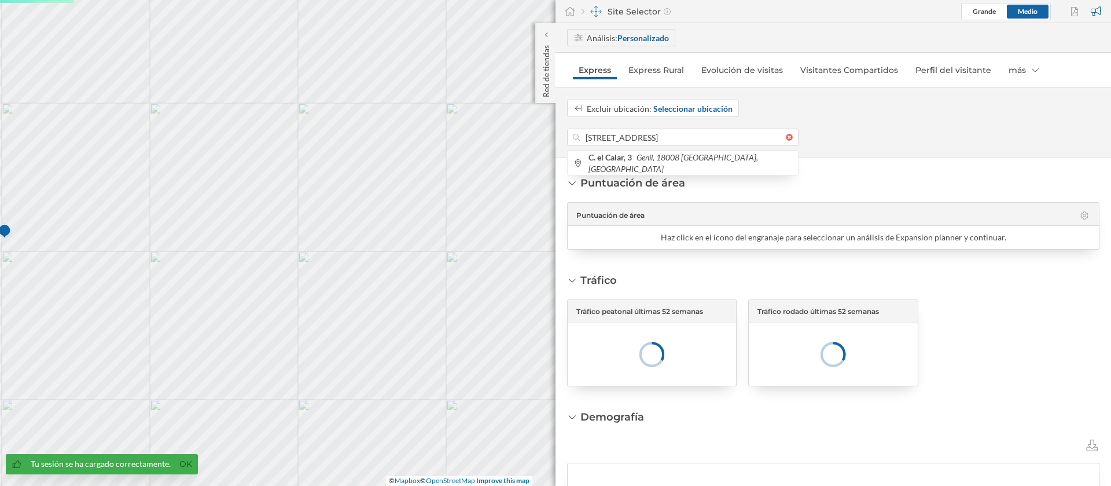
click at [650, 140] on input "C. el Calar, 3, Genil, 18008 Granada, España" at bounding box center [683, 136] width 206 height 17
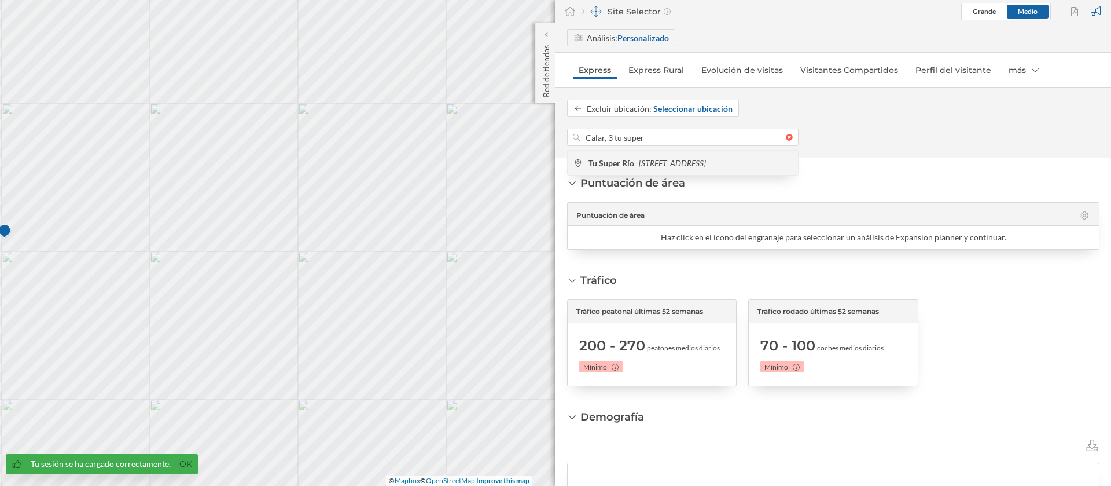
click at [677, 167] on icon "Calle el Calar, 3, Granada, España" at bounding box center [672, 163] width 67 height 10
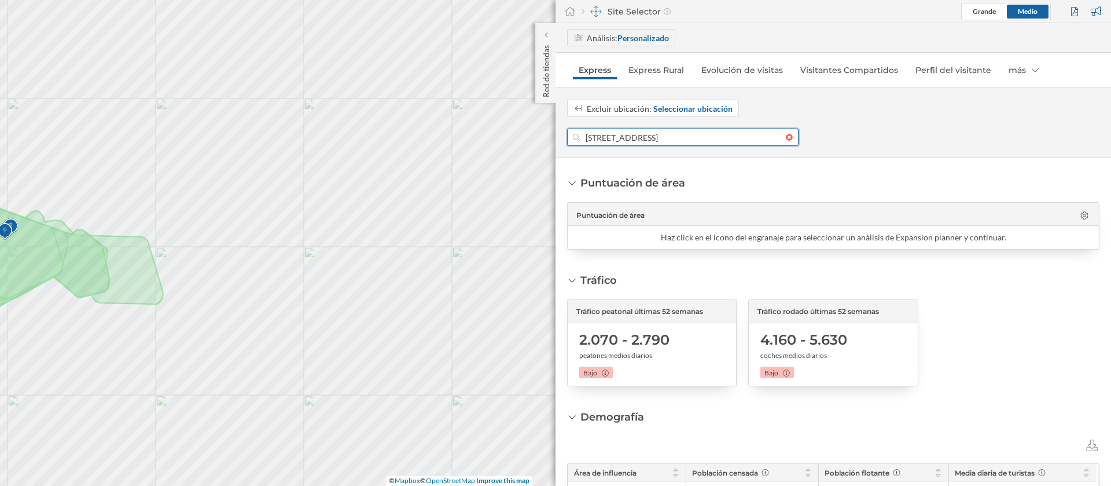
click at [668, 140] on input "C. el Calar, 3, Genil, 18008 Granada, España" at bounding box center [683, 136] width 206 height 17
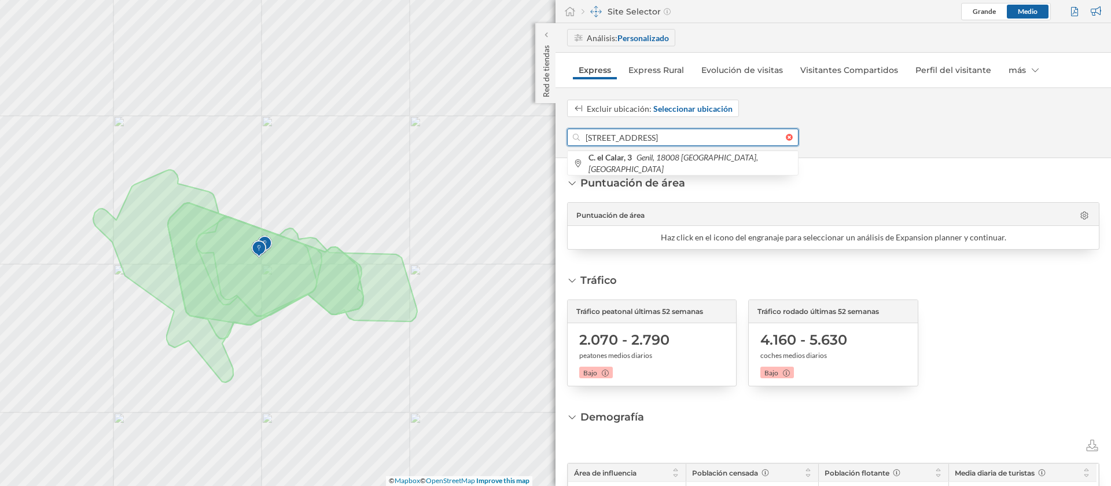
click at [674, 145] on input "C. el Calar, 3, Genil, 18008 Granada, España" at bounding box center [683, 136] width 206 height 17
click at [664, 159] on icon "Genil, 18008 Granada, España" at bounding box center [674, 162] width 170 height 21
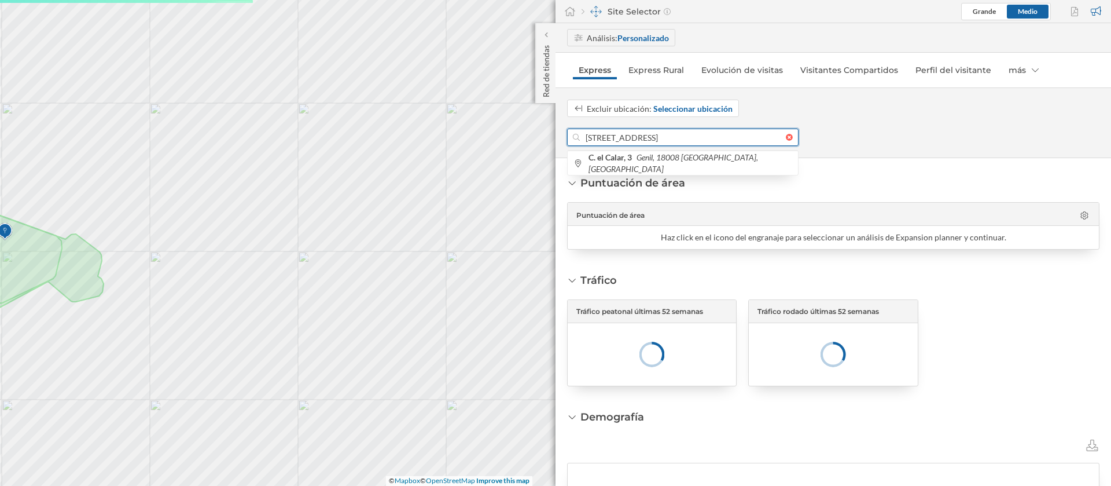
click at [512, 124] on div "Marcas Capas Áreas Notificaciones 1 Estados Academy Contacta con nosotros Centr…" at bounding box center [555, 243] width 1111 height 486
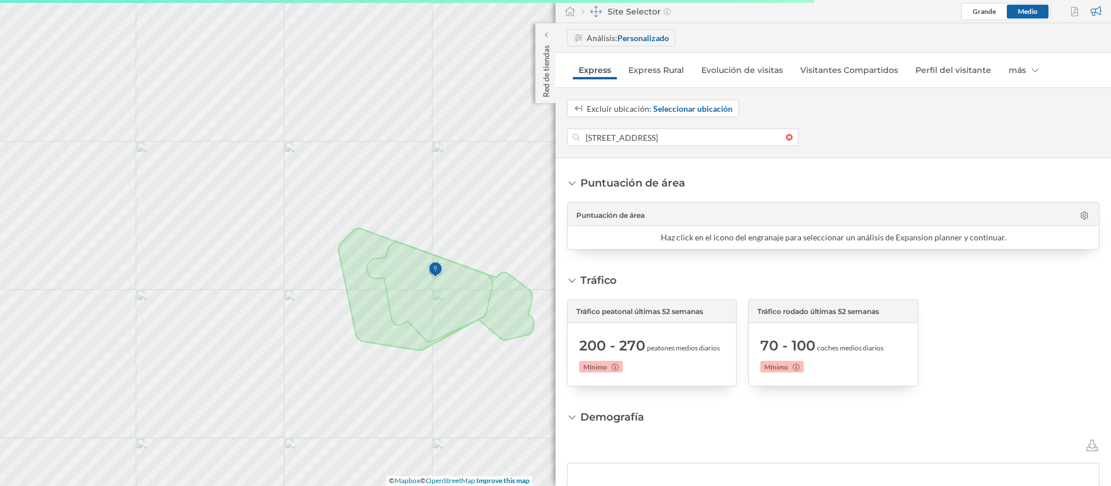
drag, startPoint x: 628, startPoint y: 135, endPoint x: 810, endPoint y: 306, distance: 249.4
click at [810, 306] on div "Marcas Capas Áreas Notificaciones 1 Estados Academy Contacta con nosotros Centr…" at bounding box center [555, 243] width 1111 height 486
click at [1072, 8] on div at bounding box center [1076, 11] width 16 height 17
click at [1075, 10] on div at bounding box center [1076, 11] width 16 height 17
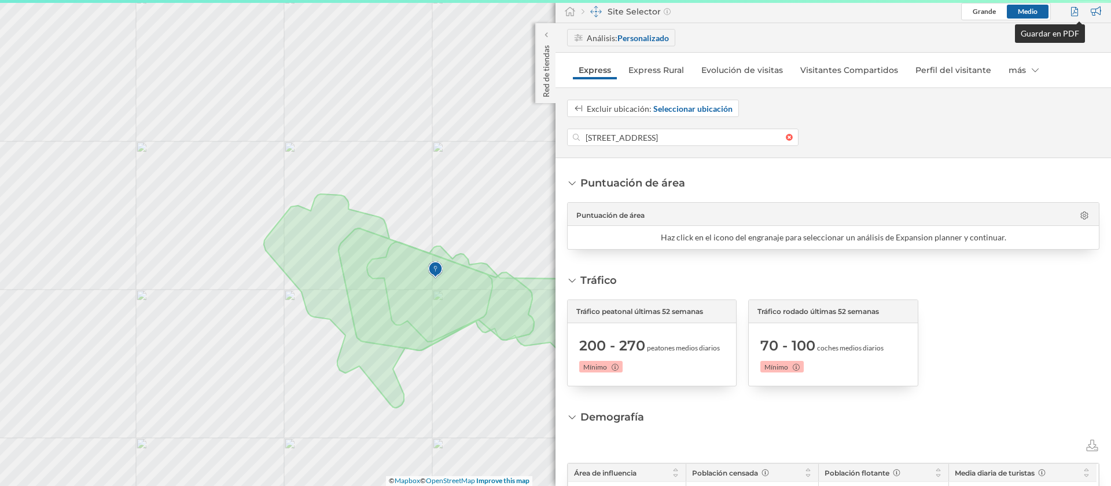
click at [1075, 10] on div at bounding box center [1076, 11] width 16 height 17
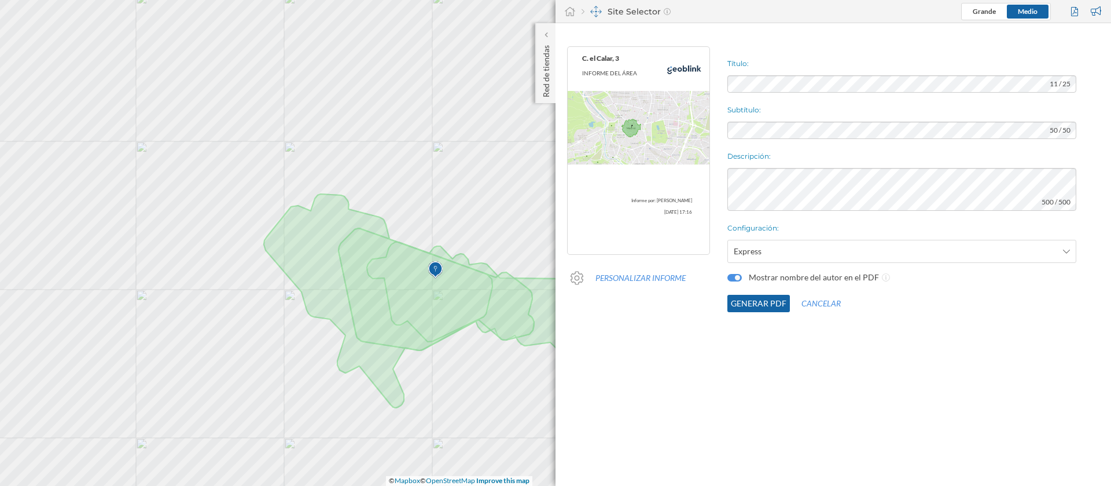
click at [763, 306] on button "Generar PDF" at bounding box center [758, 303] width 63 height 17
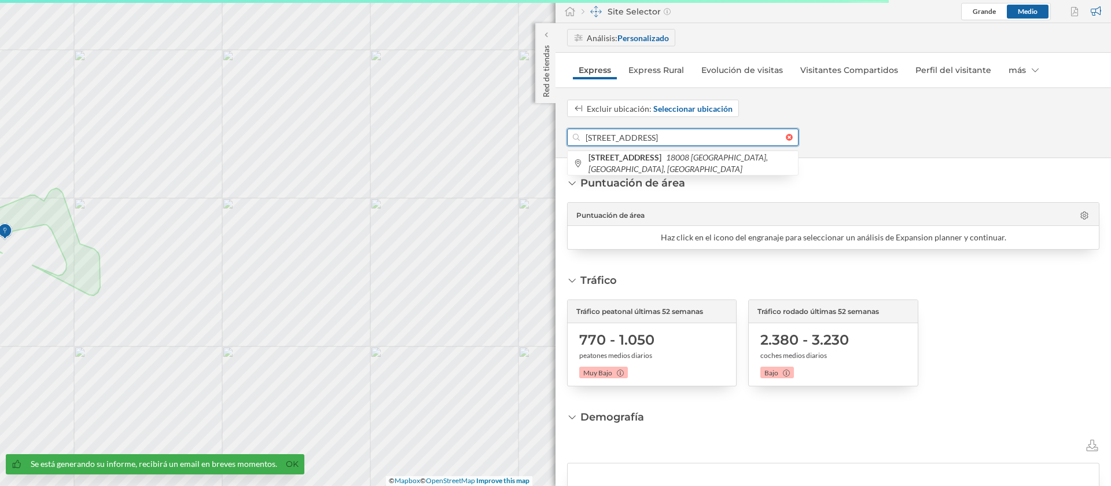
click at [645, 138] on input "Calle Cerro De Los Machos 26, 18008 Granada, Granada, Spain" at bounding box center [683, 136] width 206 height 17
paste input ". el Calar, 3"
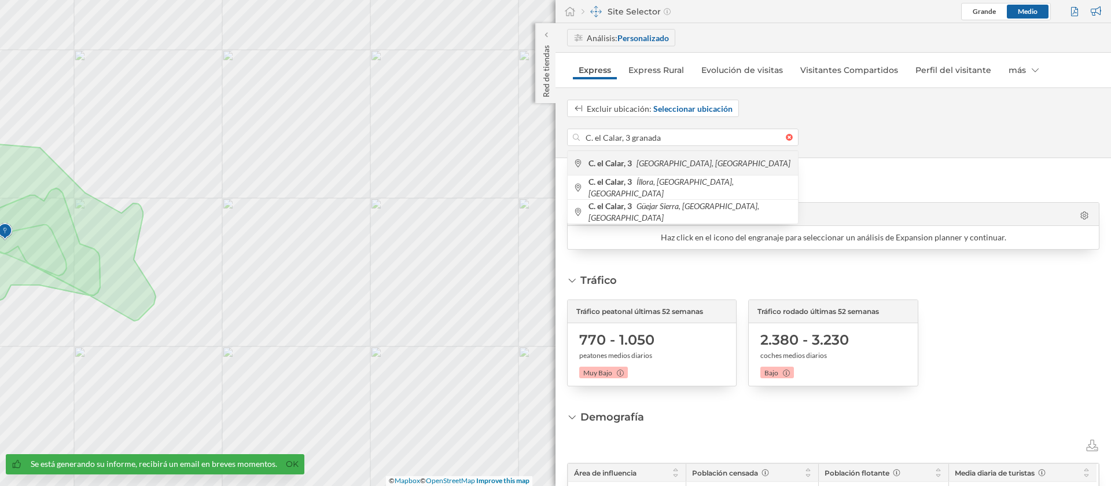
click at [683, 168] on span "C. el Calar, 3 Granada, España" at bounding box center [691, 163] width 204 height 12
type input "C. el Calar, 3, Genil, 18008 Granada, España"
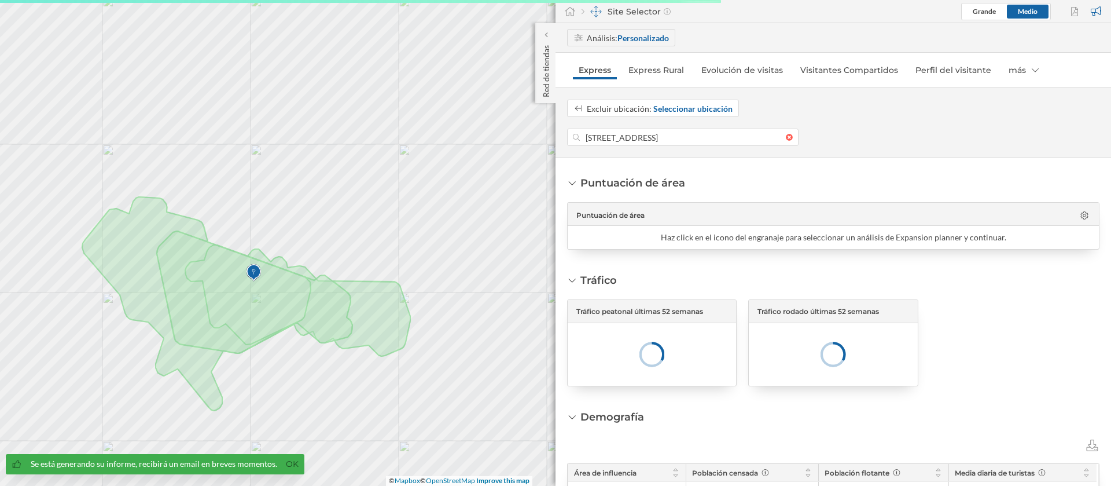
click at [556, 388] on div "Marcas Capas Áreas Notificaciones 1 Estados Academy Contacta con nosotros Centr…" at bounding box center [555, 243] width 1111 height 486
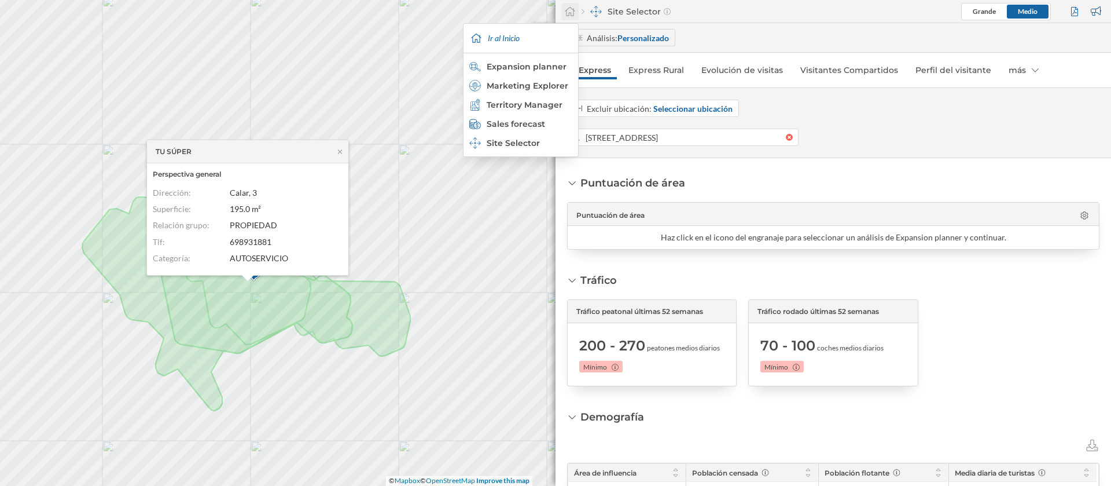
click at [568, 14] on icon at bounding box center [570, 11] width 12 height 10
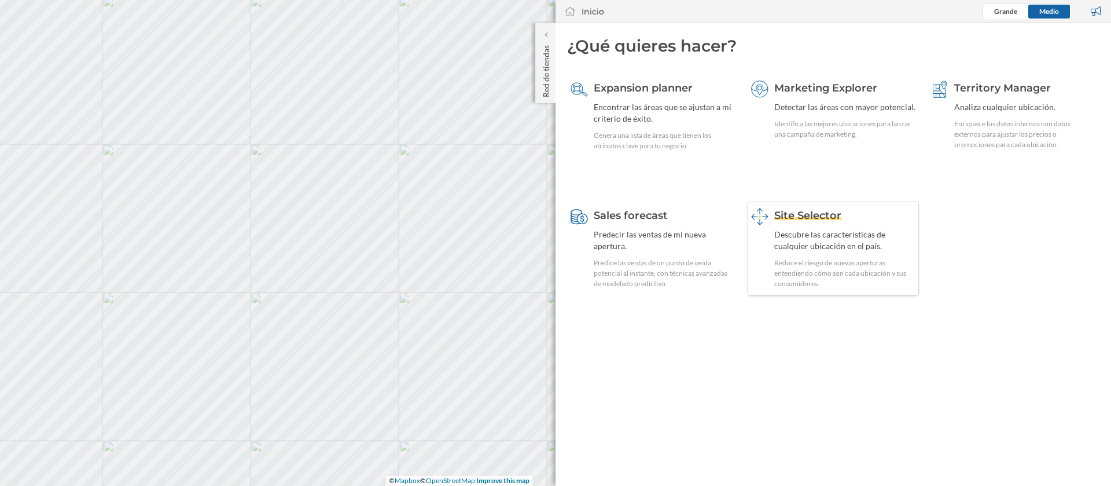
click at [840, 244] on div "Descubre las características de cualquier ubicación en el país." at bounding box center [845, 240] width 142 height 23
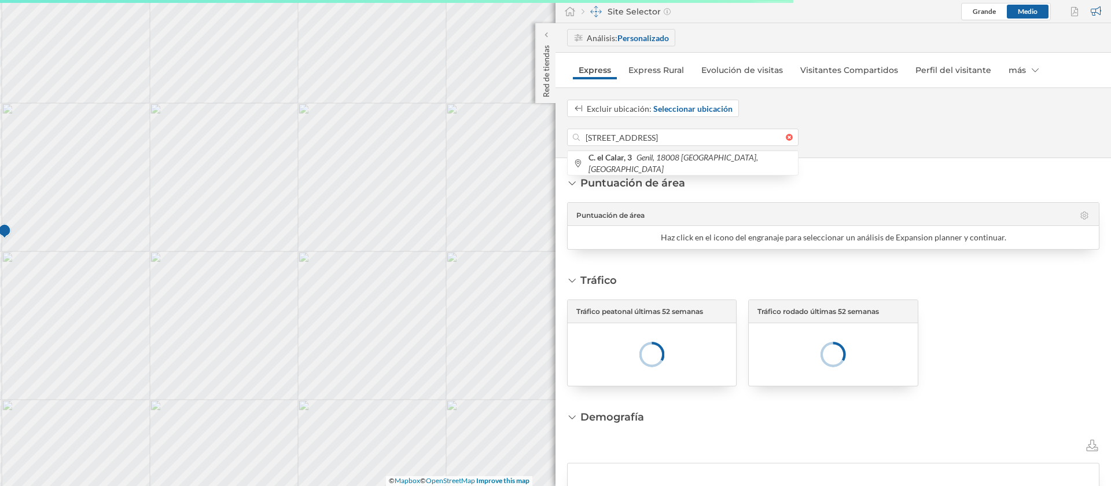
click at [627, 143] on input "C. el Calar, 3, Genil, 18008 Granada, España" at bounding box center [683, 136] width 206 height 17
click at [632, 140] on input "C. el Calar, 3, Genil, 18008 Granada, España" at bounding box center [683, 136] width 206 height 17
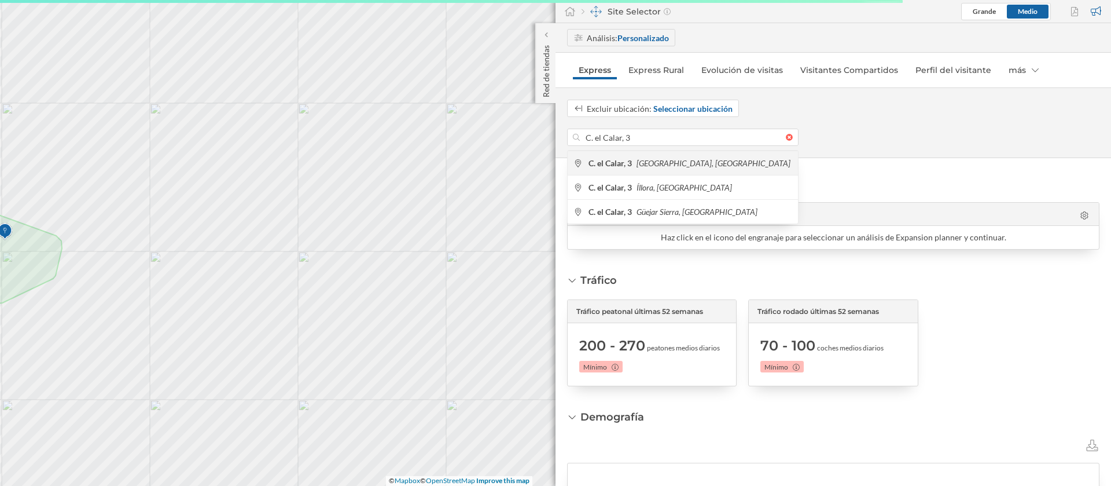
click at [608, 165] on b "C. el Calar, 3" at bounding box center [612, 163] width 46 height 10
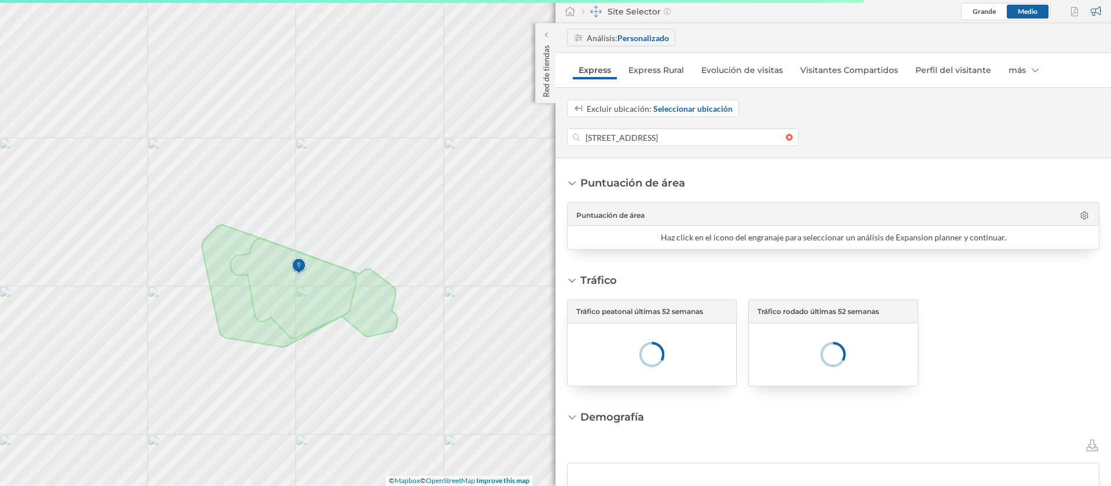
click at [590, 263] on div "Marcas Capas Áreas Notificaciones 1 Estados Academy Contacta con nosotros Centr…" at bounding box center [555, 243] width 1111 height 486
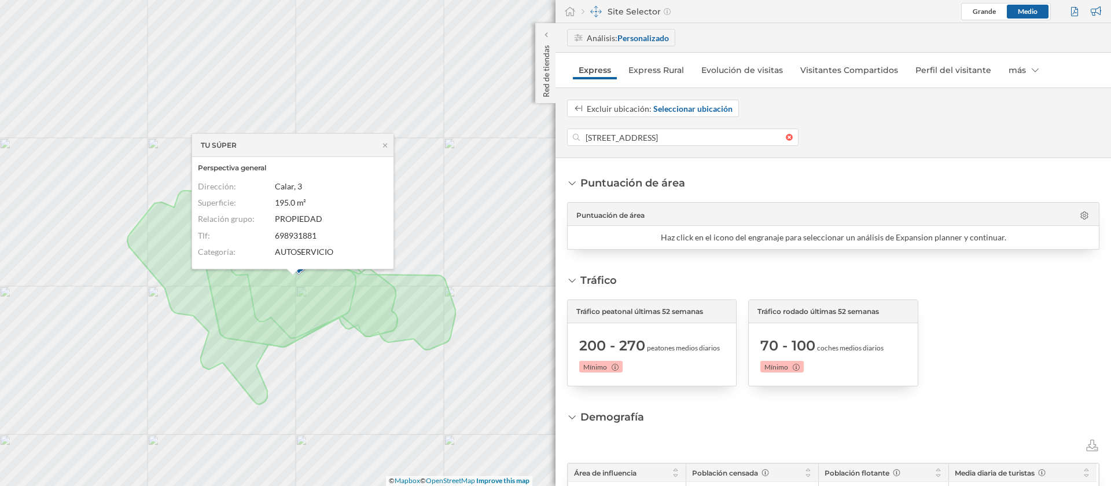
scroll to position [260, 0]
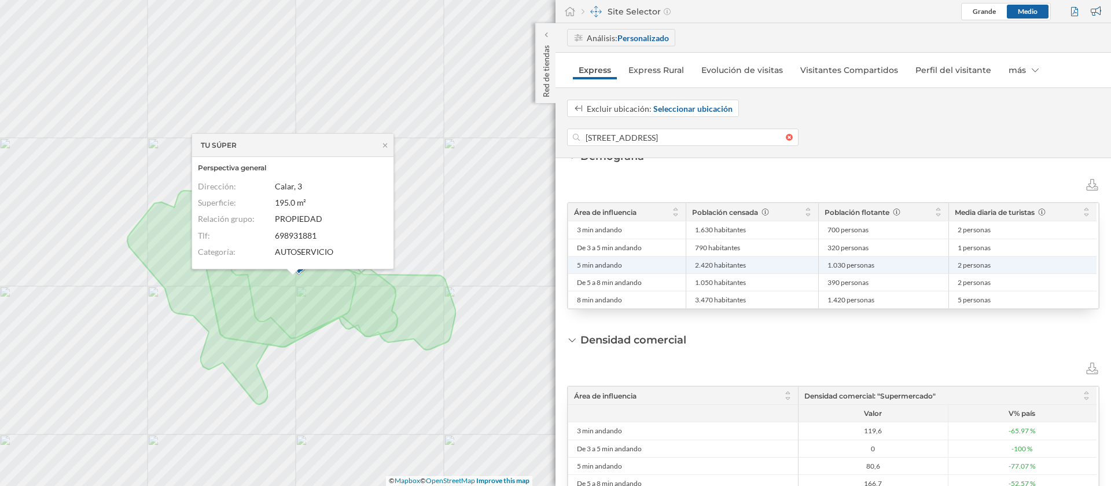
drag, startPoint x: 713, startPoint y: 264, endPoint x: 683, endPoint y: 265, distance: 29.5
click at [683, 265] on div "5 min andando 2.420 habitantes 1.030 personas 2 personas" at bounding box center [832, 264] width 528 height 17
copy div "2.420"
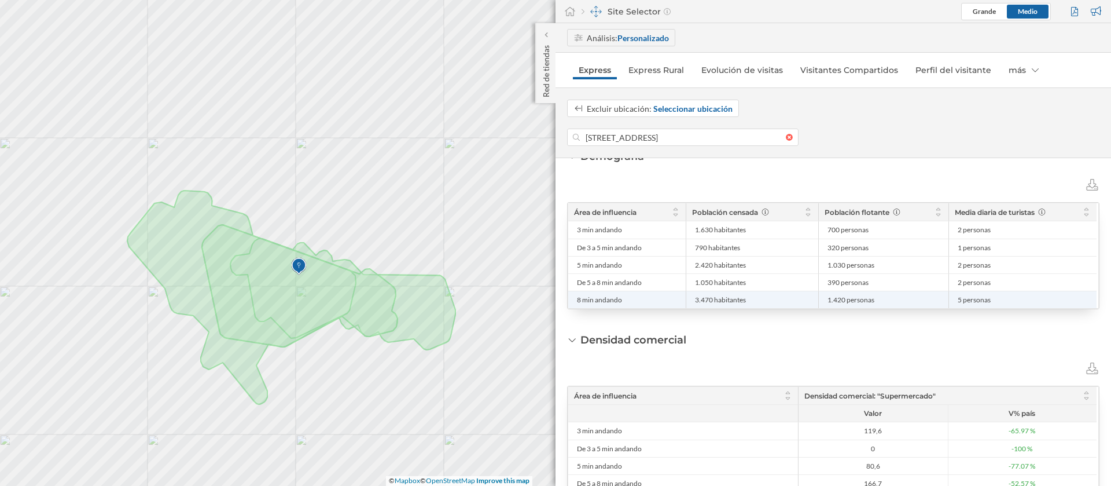
click at [697, 302] on span "3.470 habitantes" at bounding box center [720, 299] width 51 height 9
copy span ".470"
click at [696, 302] on span "3.470 habitantes" at bounding box center [720, 299] width 51 height 9
drag, startPoint x: 712, startPoint y: 302, endPoint x: 687, endPoint y: 302, distance: 24.9
click at [687, 302] on div "3.470 habitantes" at bounding box center [752, 299] width 133 height 17
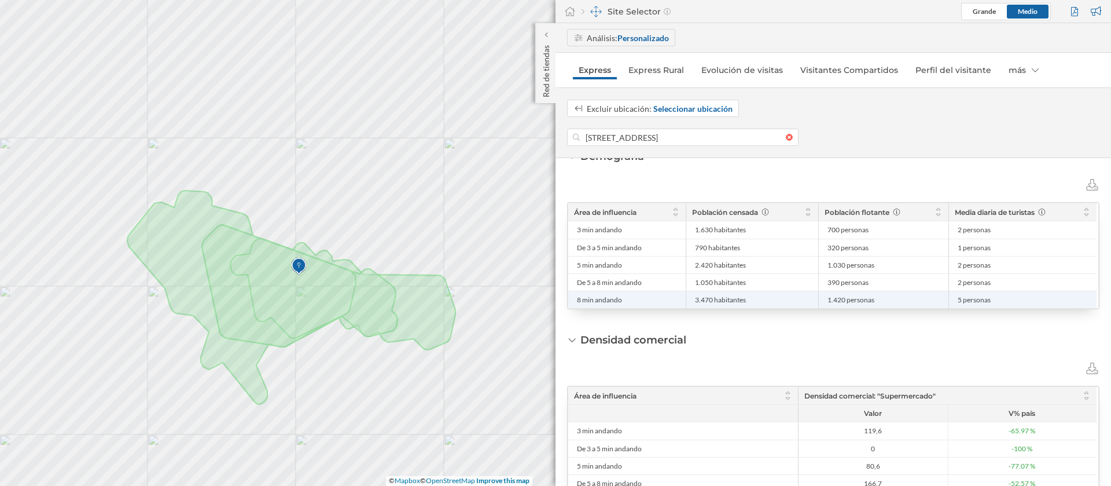
copy span "3.470"
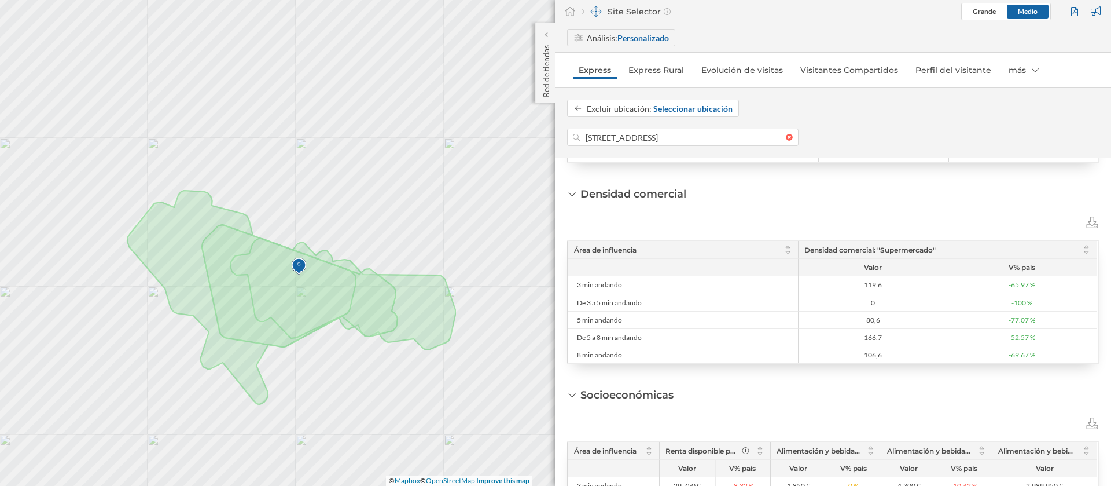
scroll to position [434, 0]
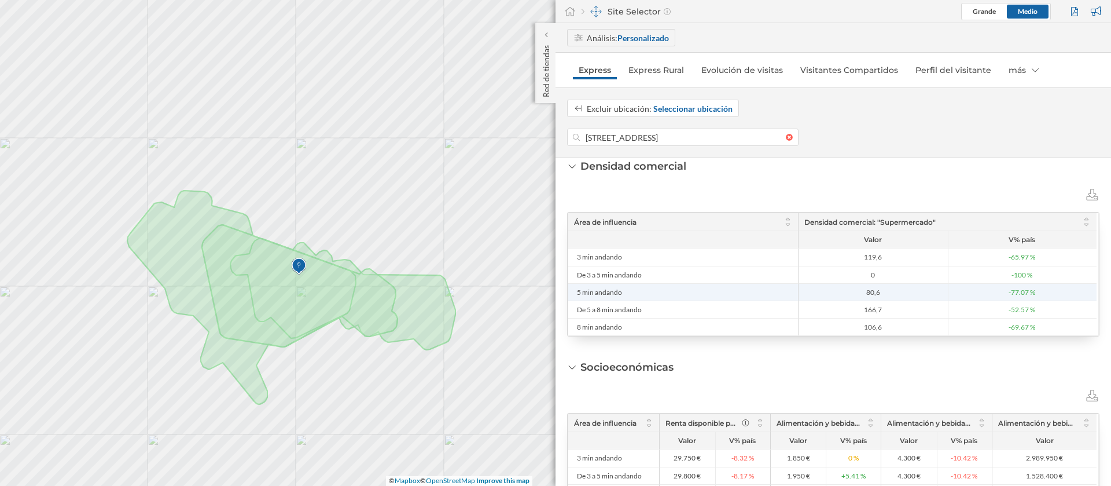
drag, startPoint x: 884, startPoint y: 289, endPoint x: 859, endPoint y: 290, distance: 24.3
click at [859, 290] on span "80,6" at bounding box center [874, 292] width 144 height 9
copy span "80,6"
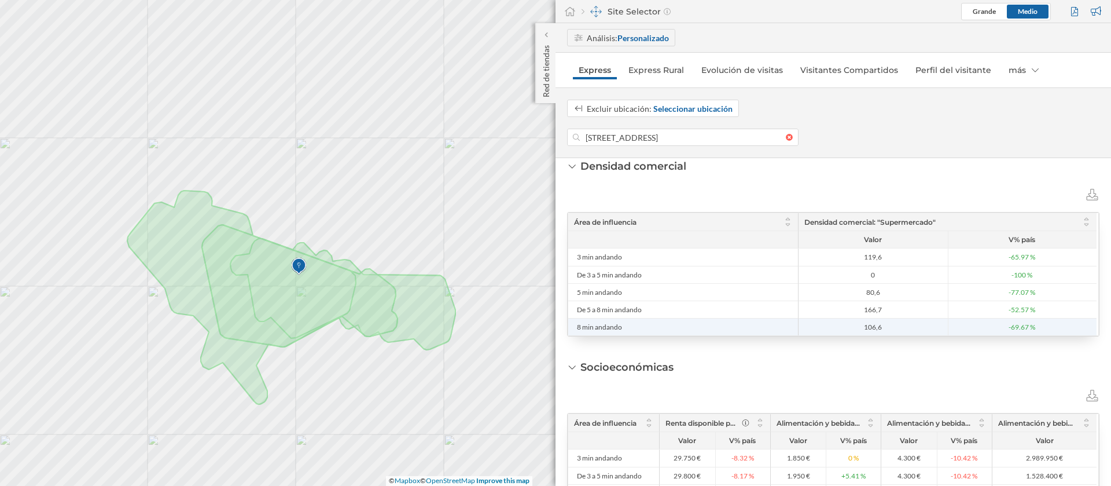
drag, startPoint x: 881, startPoint y: 329, endPoint x: 862, endPoint y: 328, distance: 19.7
click at [862, 328] on span "106,6" at bounding box center [874, 326] width 144 height 9
copy span "106,6"
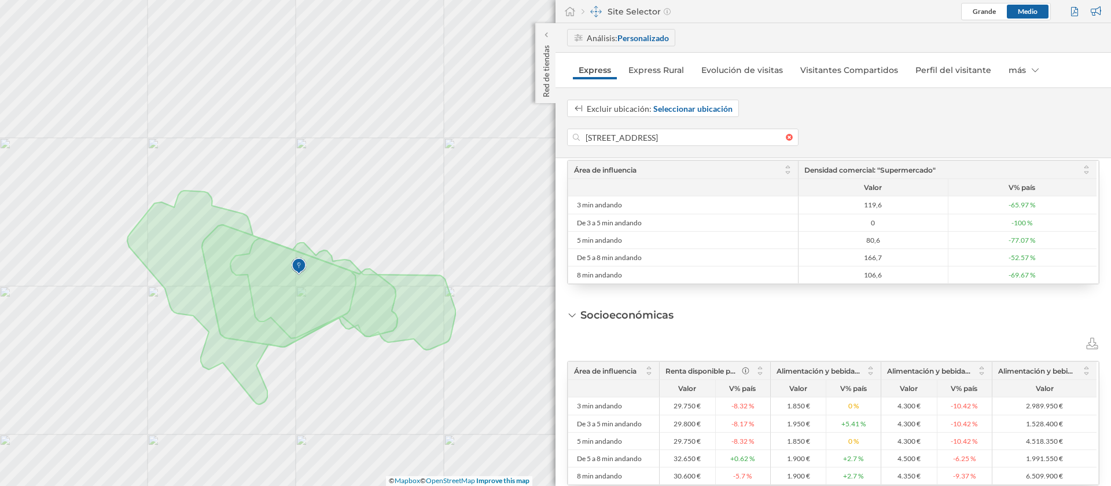
scroll to position [509, 0]
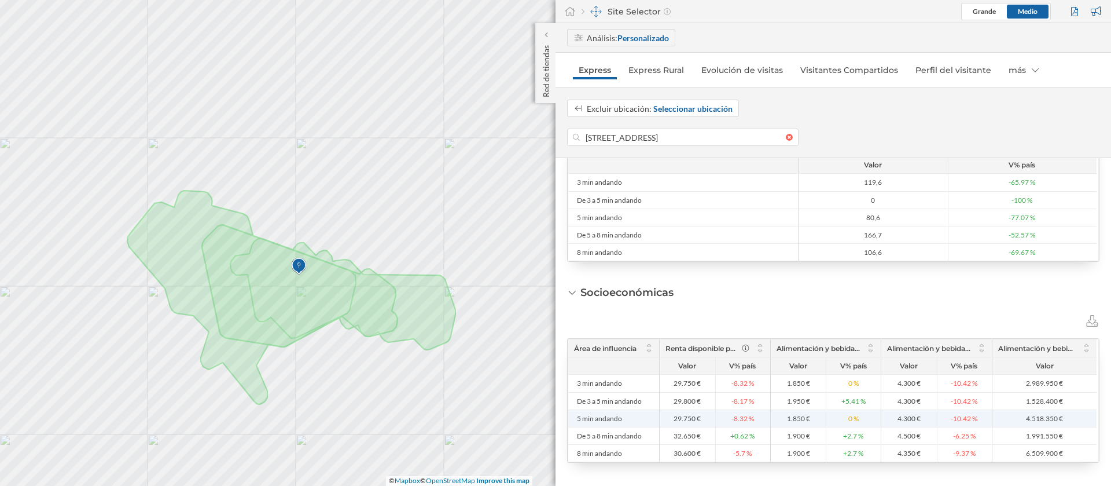
copy div "29.75"
drag, startPoint x: 693, startPoint y: 419, endPoint x: 648, endPoint y: 417, distance: 44.6
click at [648, 417] on div "5 min andando 29.750 € -8.32 % 1.850 € 0 % 4.300 € -10.42 % 4.518.350 €" at bounding box center [832, 417] width 528 height 17
click at [682, 422] on li "29.750 €" at bounding box center [688, 418] width 56 height 17
click at [692, 420] on span "29.750 €" at bounding box center [687, 418] width 27 height 9
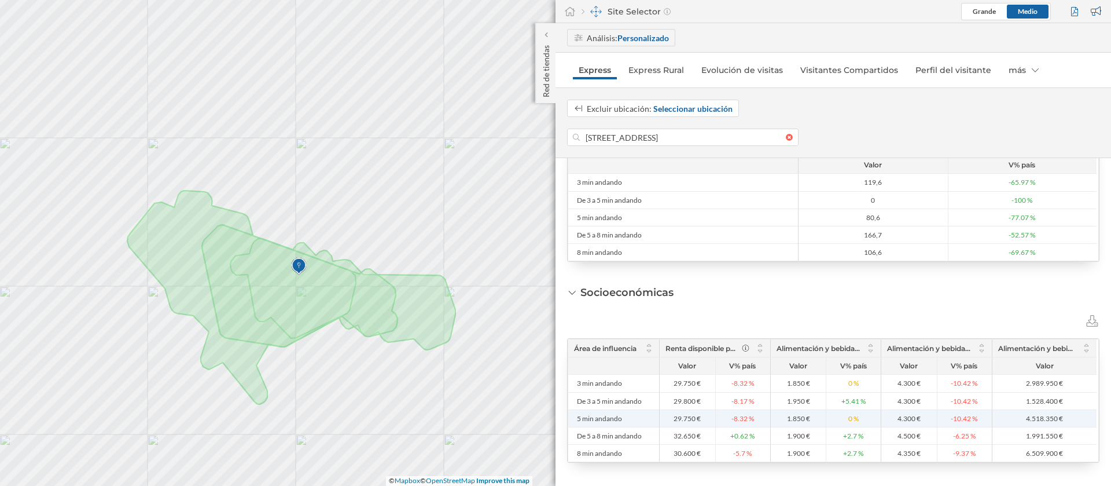
copy span "29.750"
drag, startPoint x: 694, startPoint y: 420, endPoint x: 671, endPoint y: 417, distance: 23.3
click at [671, 417] on span "29.750 €" at bounding box center [688, 418] width 50 height 9
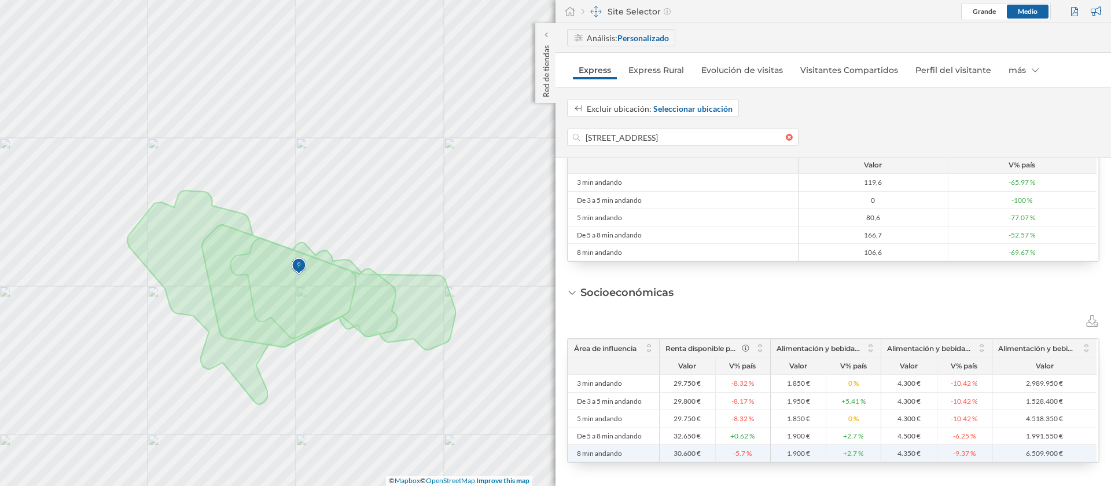
copy span "30.600"
drag, startPoint x: 694, startPoint y: 454, endPoint x: 670, endPoint y: 454, distance: 24.3
click at [670, 454] on span "30.600 €" at bounding box center [688, 453] width 50 height 9
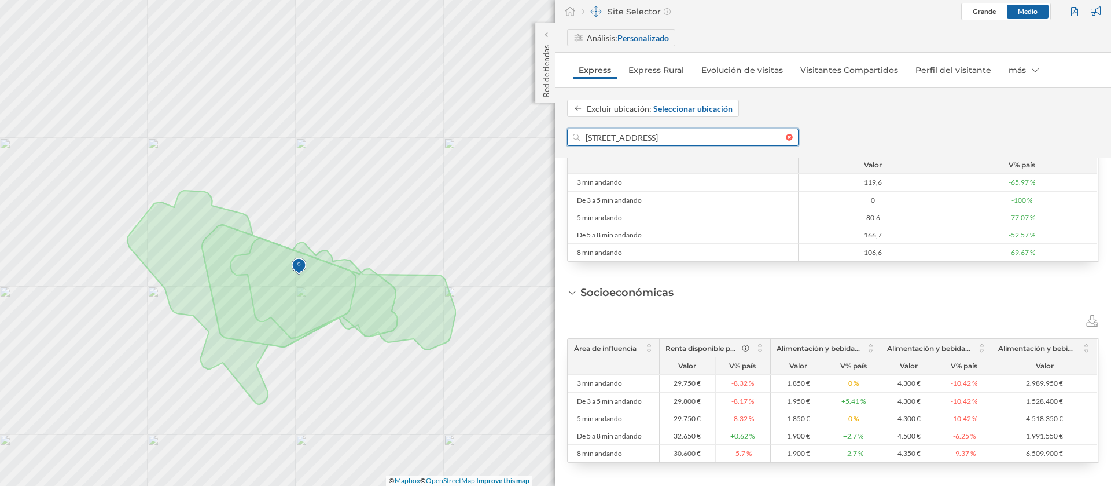
click at [622, 130] on input "C. el Calar, 3, Genil, 18008 Granada, España" at bounding box center [683, 136] width 206 height 17
paste input "Paseo de la Bomba, 13"
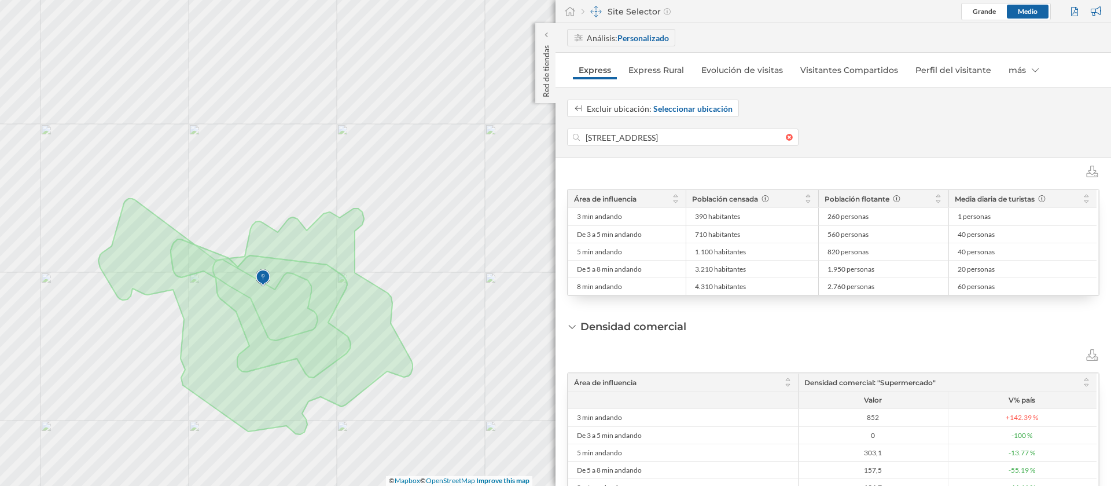
scroll to position [248, 0]
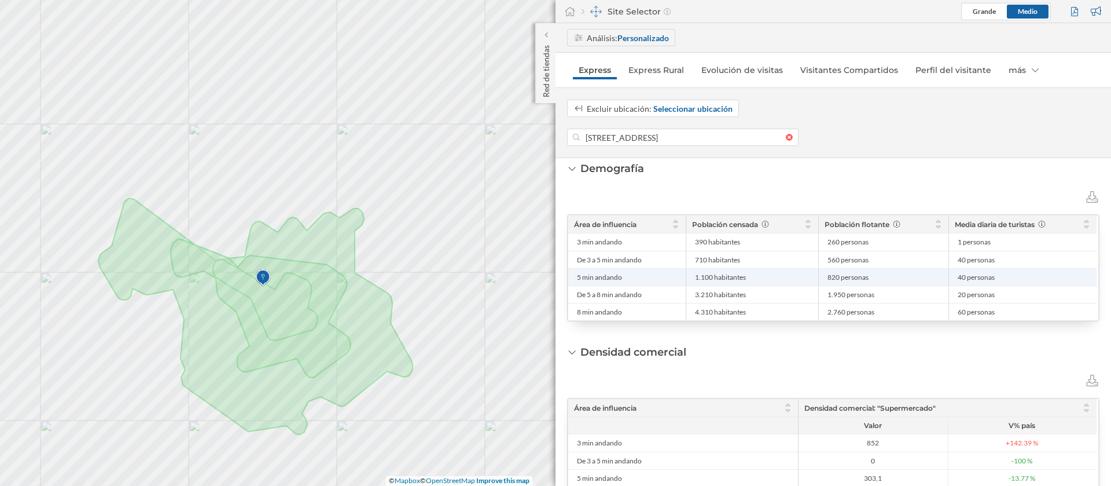
drag, startPoint x: 714, startPoint y: 274, endPoint x: 691, endPoint y: 274, distance: 22.6
click at [691, 274] on div "1.100 habitantes" at bounding box center [752, 276] width 133 height 17
copy span "1.100"
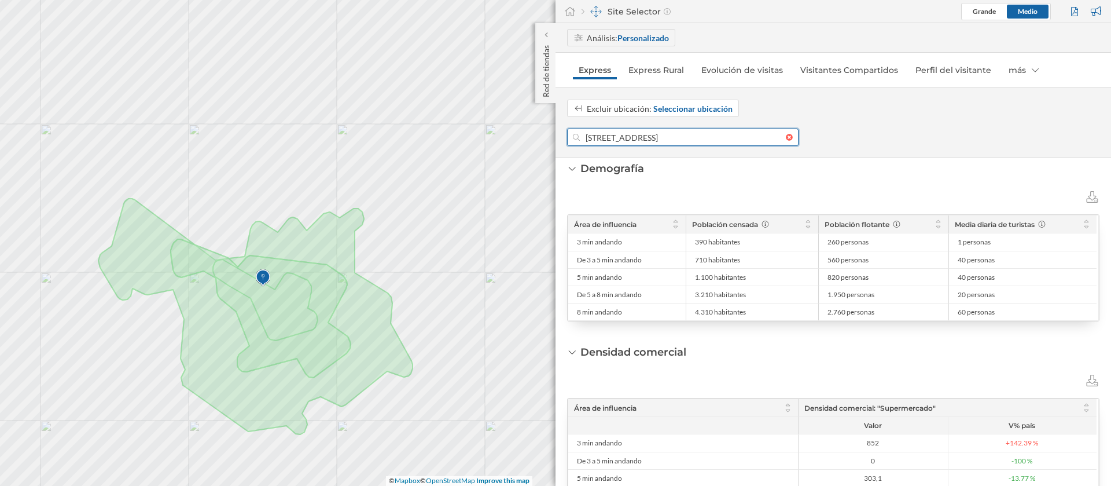
click at [644, 130] on input "P.º de la Bomba, 13, Centro, 18008 Granada, España" at bounding box center [683, 136] width 206 height 17
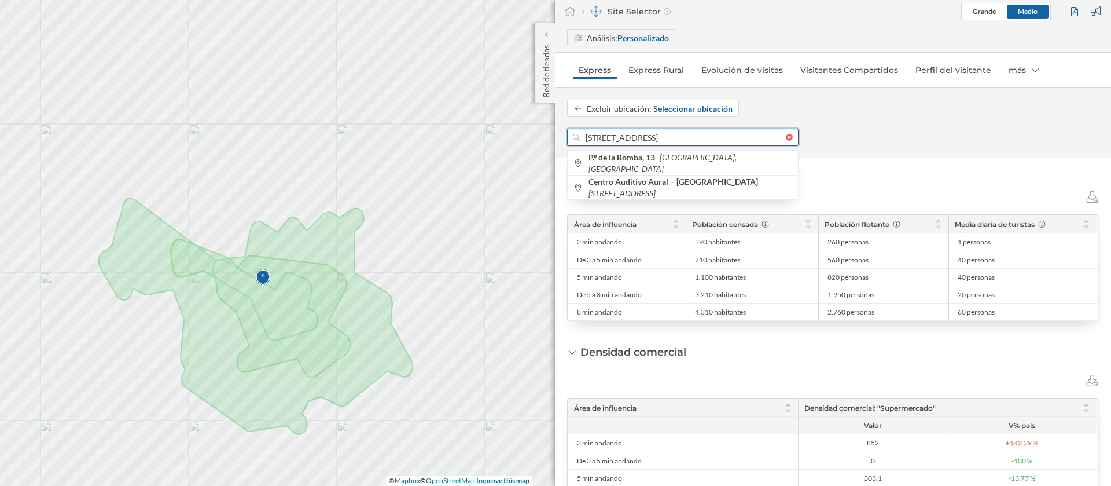
click at [644, 130] on input "P.º de la Bomba, 13, Centro, 18008 Granada, España" at bounding box center [683, 136] width 206 height 17
paste input "Camino Bajo de Huétor, 45"
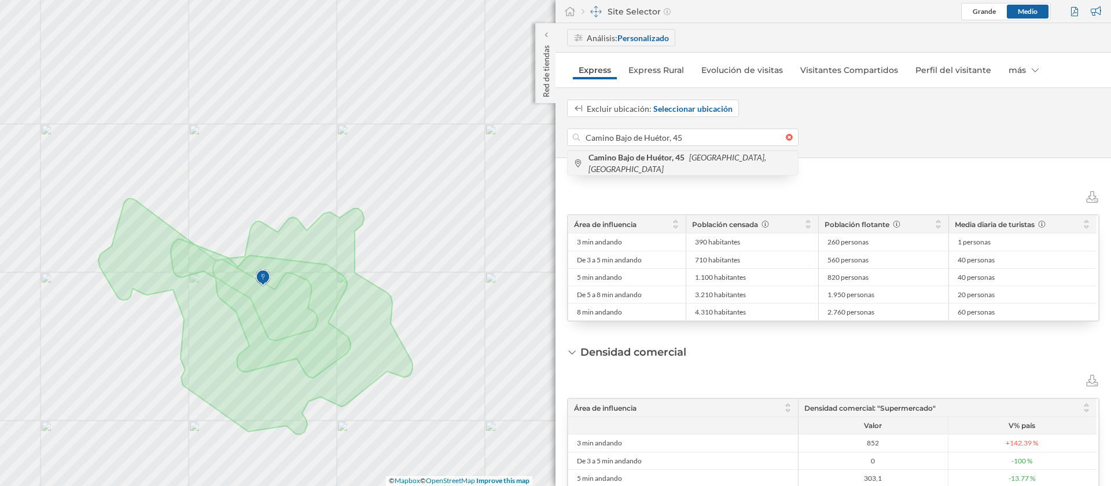
click at [666, 171] on div "Camino Bajo de Huétor, 45 Granada, España" at bounding box center [683, 162] width 230 height 24
type input "Cam. Bajo de Huétor, 45, Genil, 18008 Granada, España"
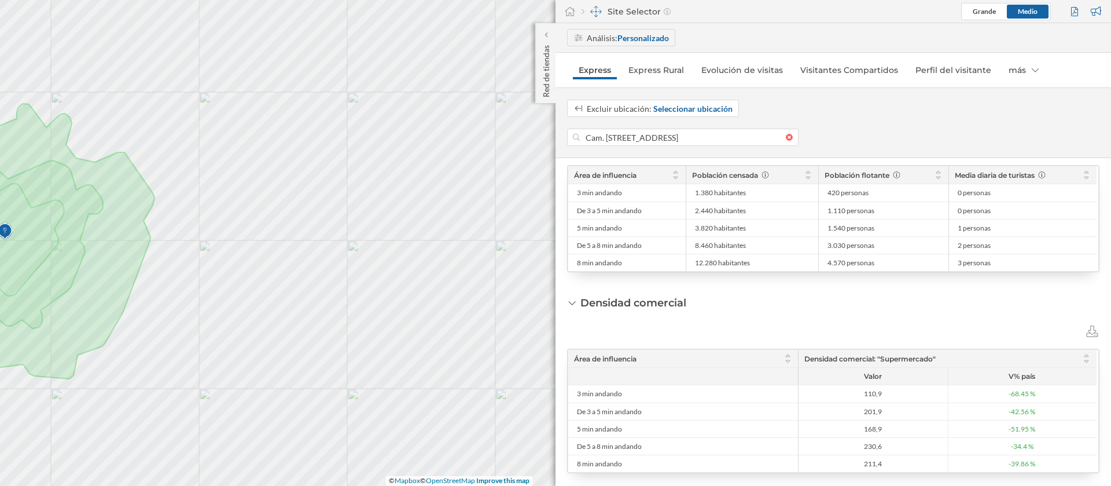
scroll to position [260, 0]
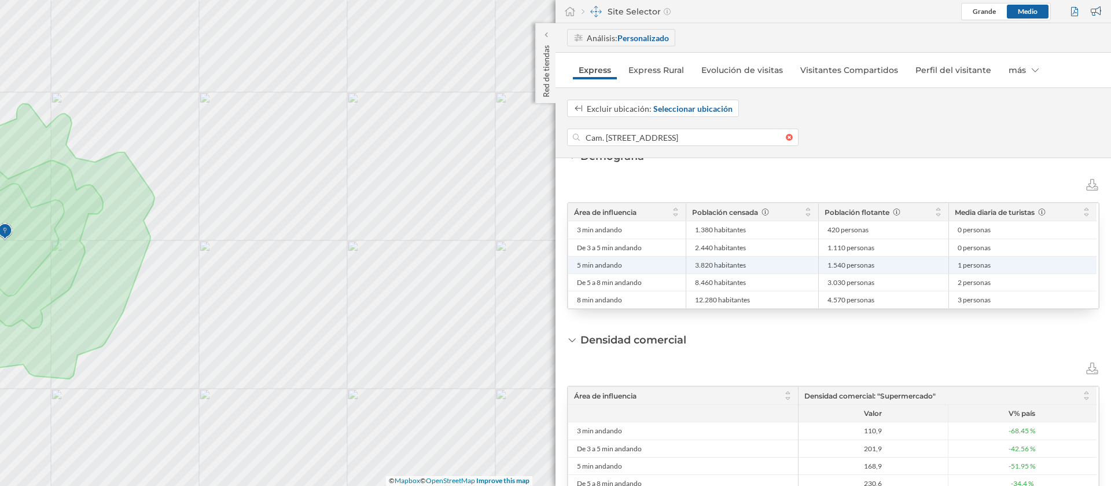
drag, startPoint x: 714, startPoint y: 268, endPoint x: 686, endPoint y: 268, distance: 27.8
click at [686, 268] on div "3.820 habitantes" at bounding box center [752, 264] width 133 height 17
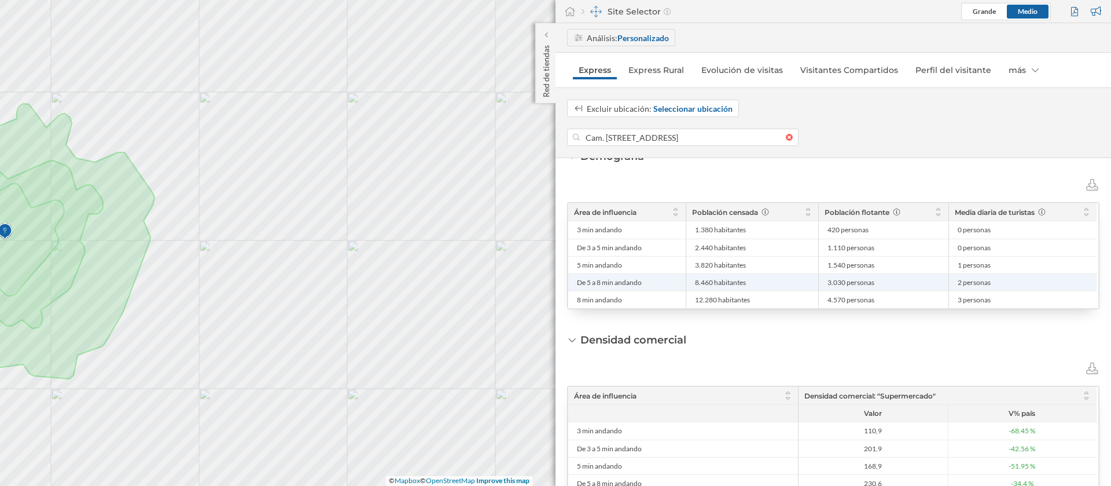
copy span "3.820"
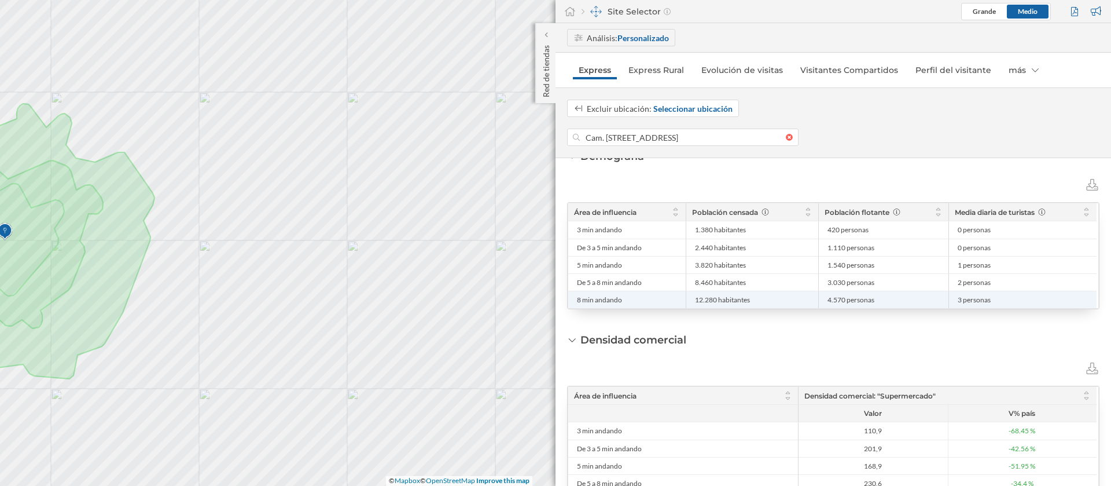
click at [703, 301] on span "12.280 habitantes" at bounding box center [722, 299] width 55 height 9
click at [712, 301] on span "12.280 habitantes" at bounding box center [722, 299] width 55 height 9
drag, startPoint x: 716, startPoint y: 301, endPoint x: 689, endPoint y: 301, distance: 27.8
click at [689, 301] on div "12.280 habitantes" at bounding box center [752, 299] width 133 height 17
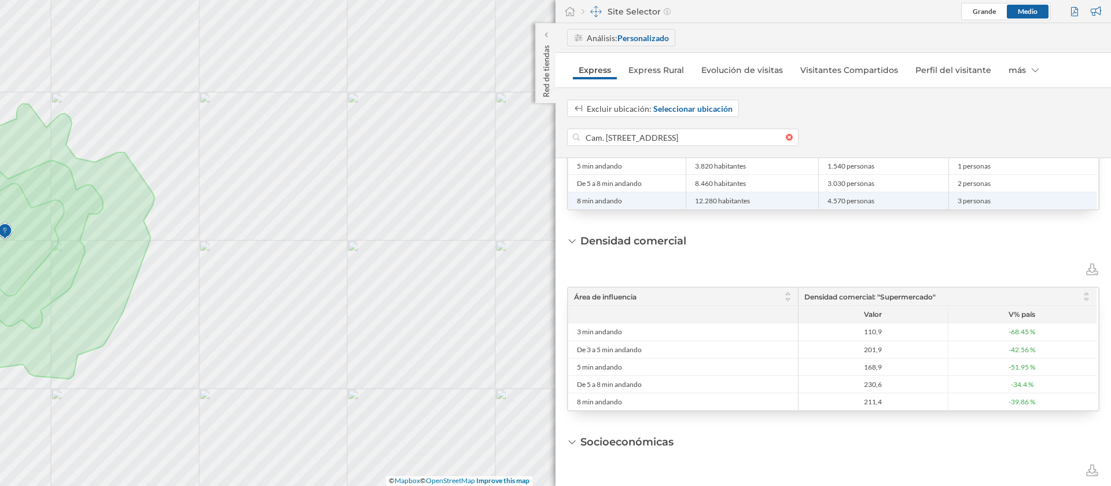
scroll to position [434, 0]
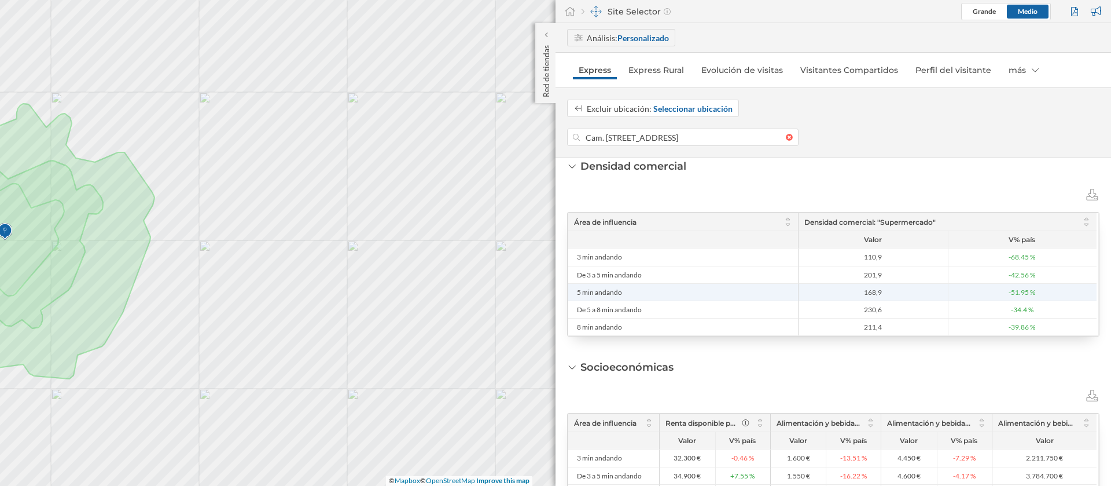
drag, startPoint x: 888, startPoint y: 293, endPoint x: 852, endPoint y: 293, distance: 35.9
click at [852, 293] on span "168,9" at bounding box center [874, 292] width 144 height 9
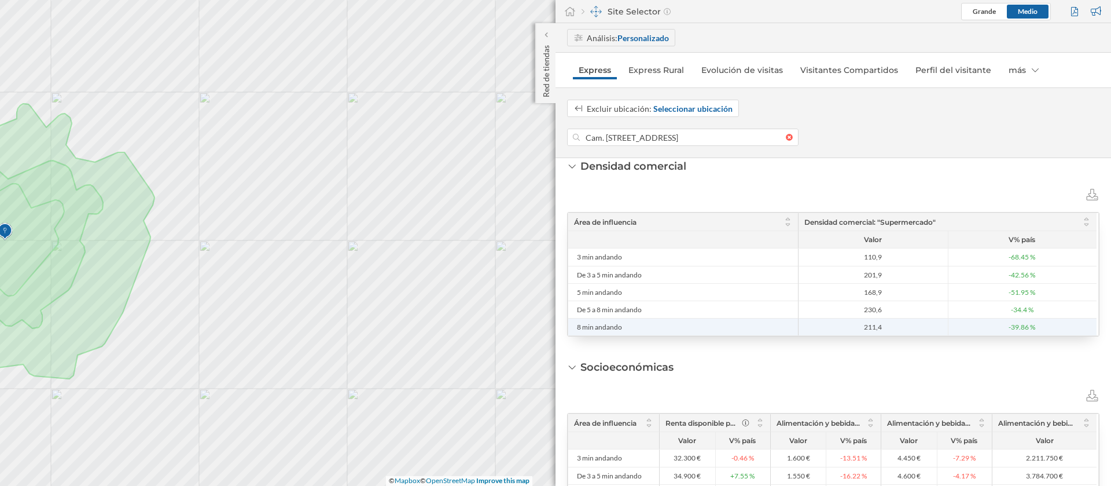
drag, startPoint x: 894, startPoint y: 327, endPoint x: 851, endPoint y: 328, distance: 42.3
click at [851, 328] on span "211,4" at bounding box center [874, 326] width 144 height 9
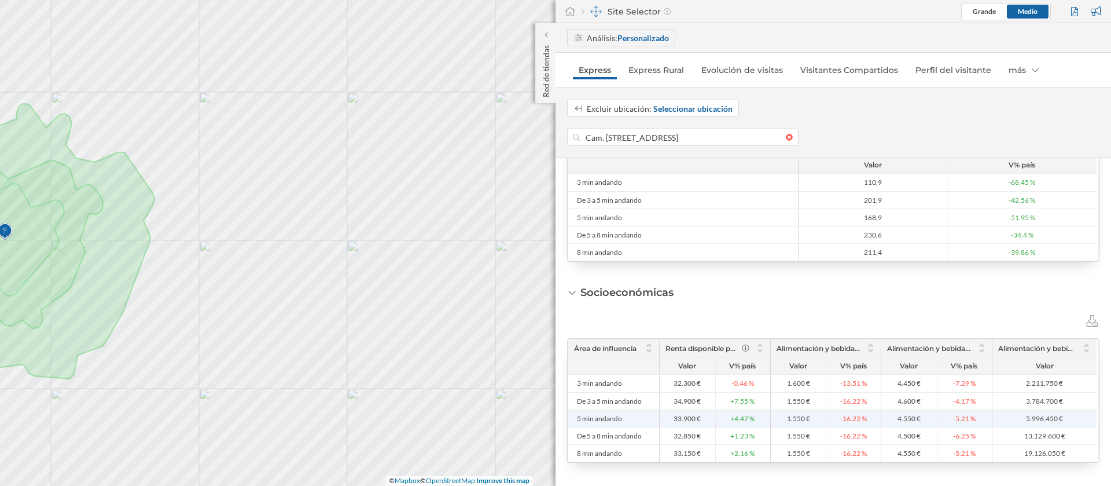
drag, startPoint x: 695, startPoint y: 418, endPoint x: 666, endPoint y: 420, distance: 29.5
click at [666, 420] on span "33.900 €" at bounding box center [688, 418] width 50 height 9
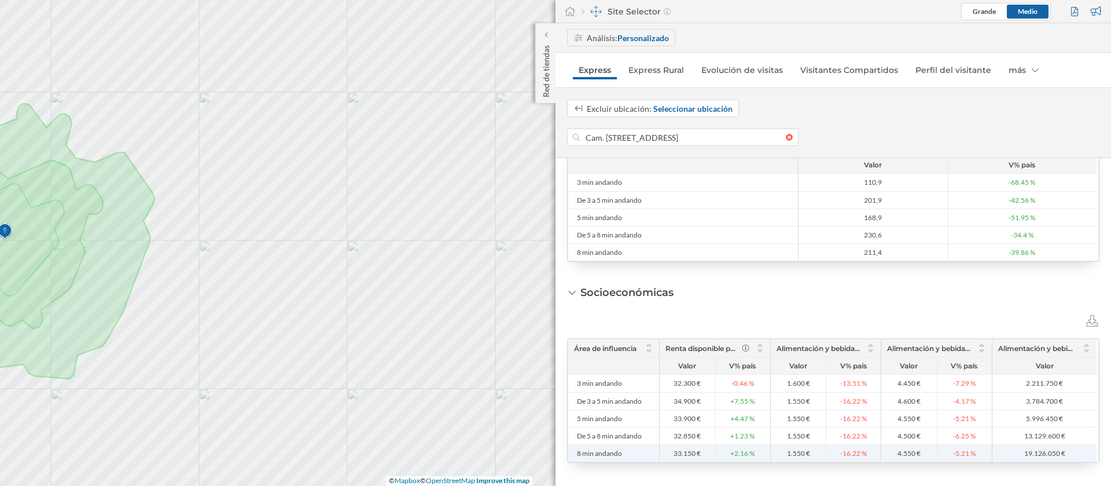
drag, startPoint x: 696, startPoint y: 453, endPoint x: 652, endPoint y: 456, distance: 43.5
click at [652, 456] on div "8 min andando 33.150 € +2.16 % 1.550 € -16.22 % 4.550 € -5.21 % 19.126.050 €" at bounding box center [832, 452] width 528 height 17
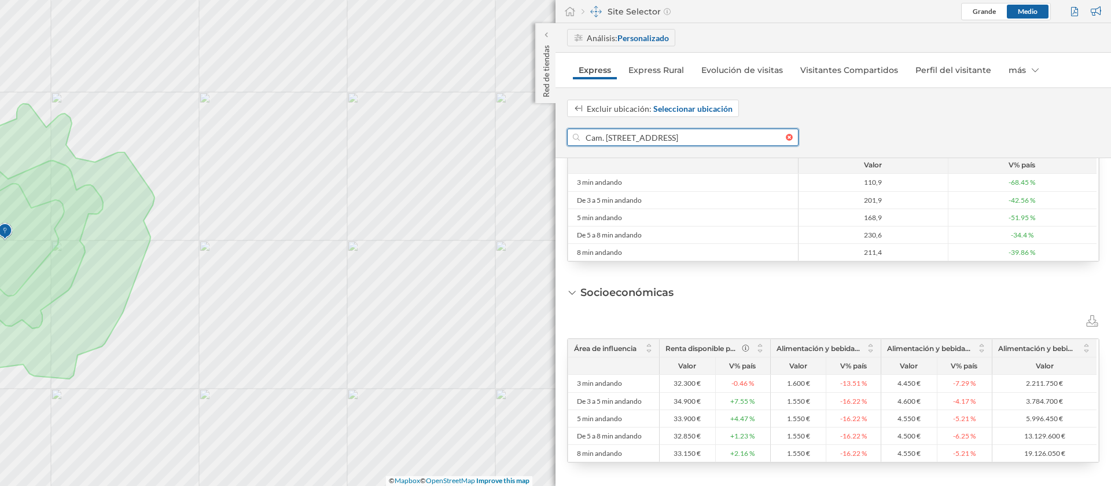
click at [607, 139] on input "Cam. Bajo de Huétor, 45, Genil, 18008 Granada, España" at bounding box center [683, 136] width 206 height 17
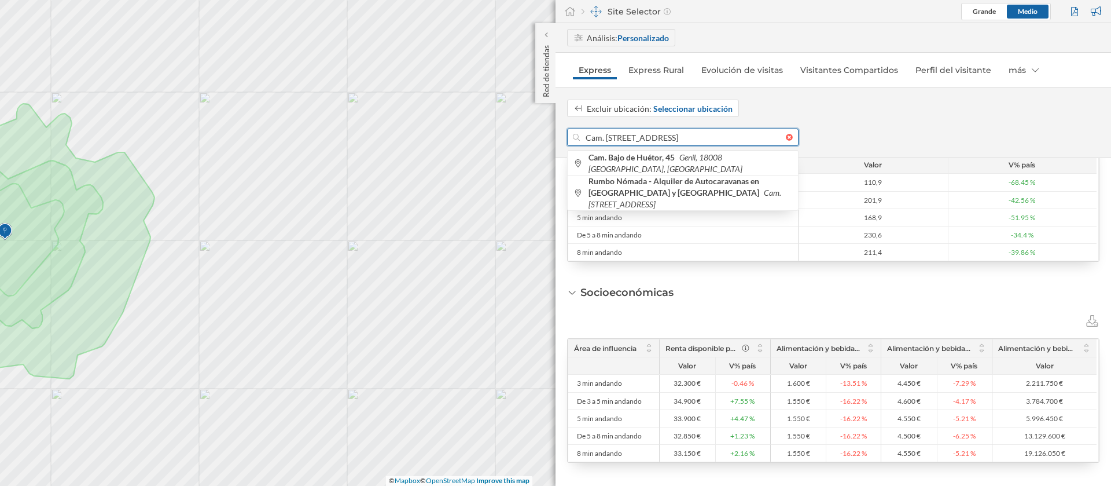
click at [607, 139] on input "Cam. Bajo de Huétor, 45, Genil, 18008 Granada, España" at bounding box center [683, 136] width 206 height 17
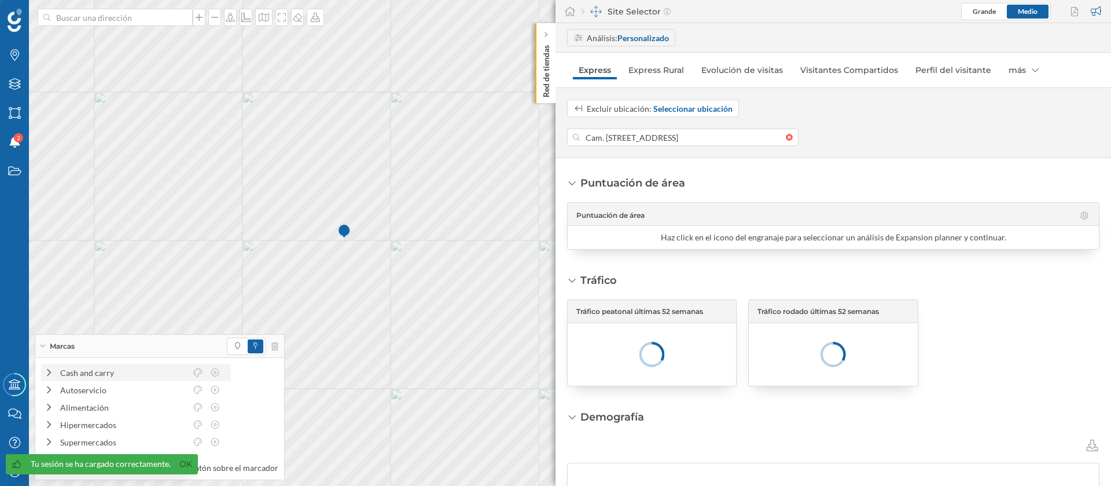
scroll to position [0, 1]
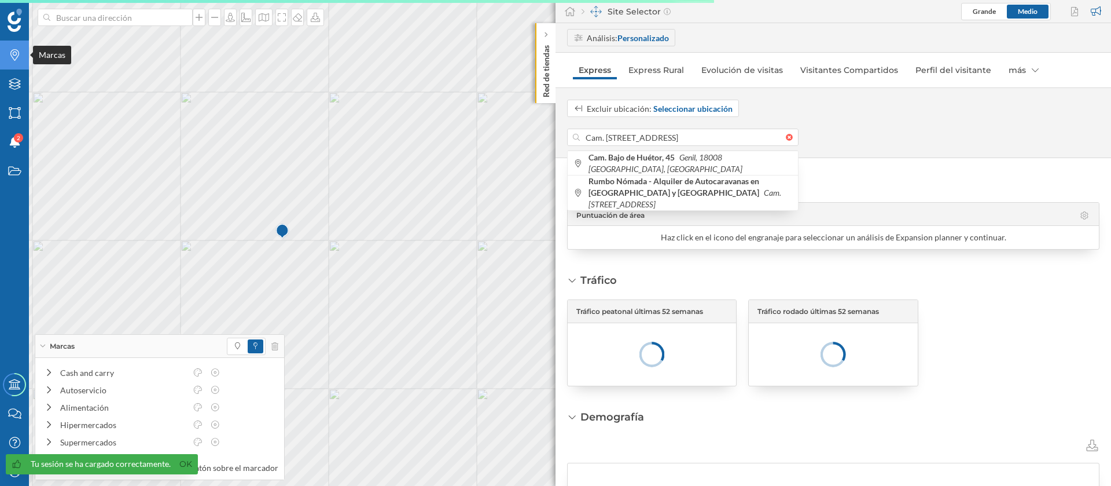
click at [20, 58] on icon "Marcas" at bounding box center [15, 55] width 14 height 12
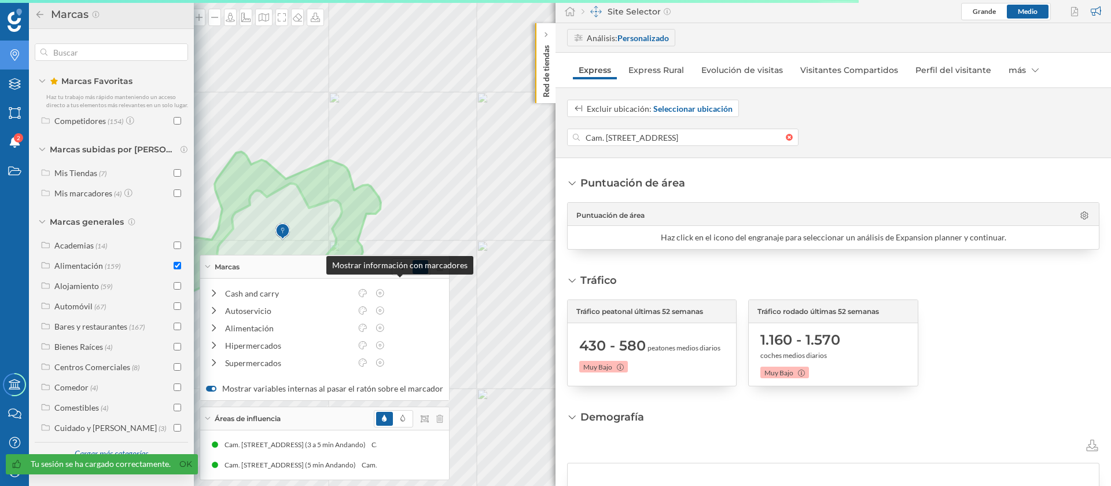
click at [397, 287] on div "Marcas Cash and carry Autoservicio Alimentación Hipermercados Supermercados Mos…" at bounding box center [325, 328] width 250 height 146
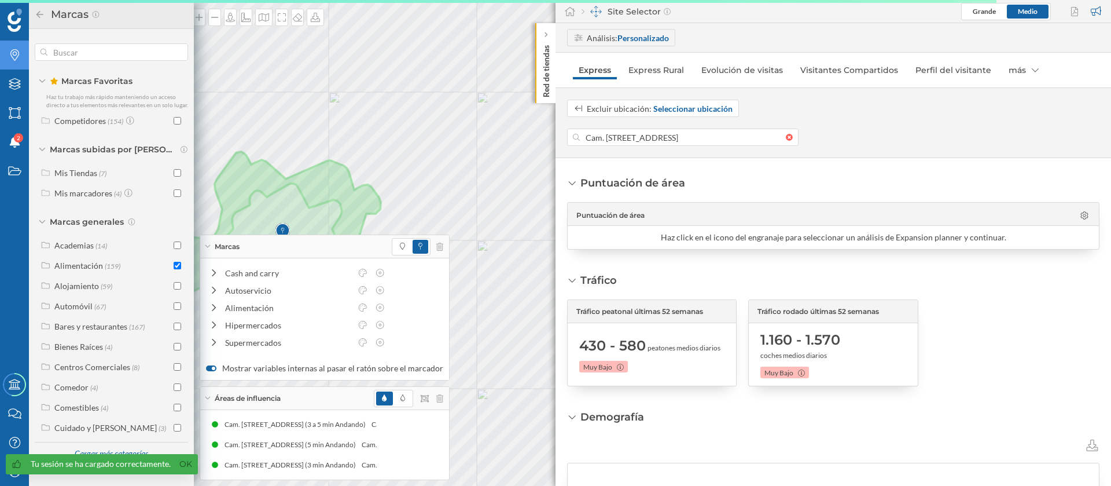
click at [211, 244] on div "Marcas" at bounding box center [324, 246] width 249 height 23
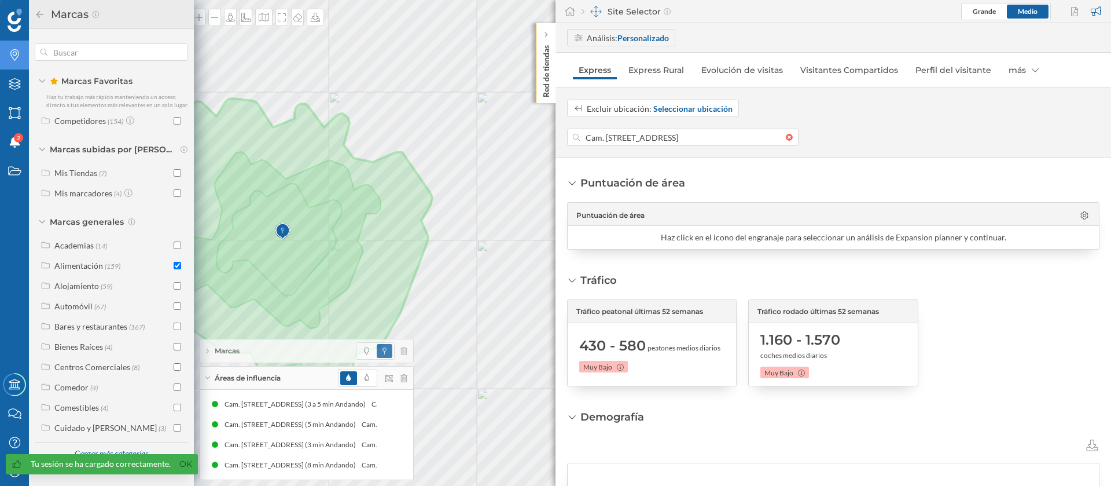
click at [205, 376] on icon at bounding box center [207, 377] width 5 height 3
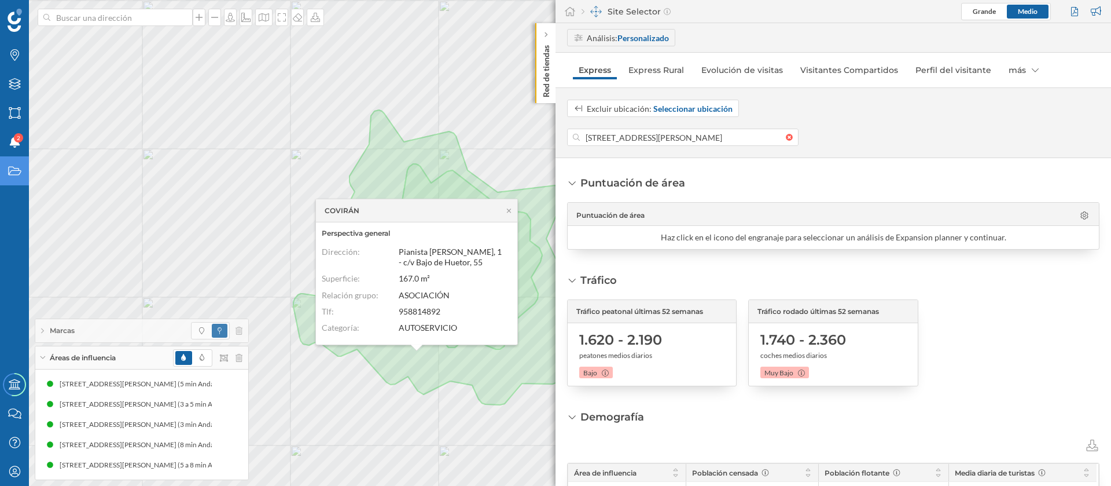
click at [21, 160] on div "Estados" at bounding box center [14, 170] width 29 height 29
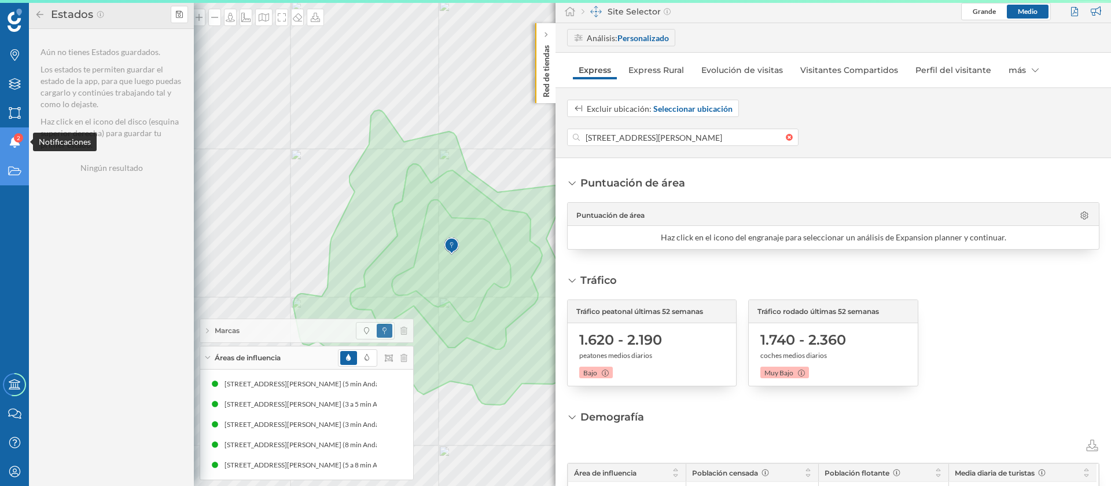
click at [22, 147] on div "Notificaciones 2" at bounding box center [14, 141] width 29 height 29
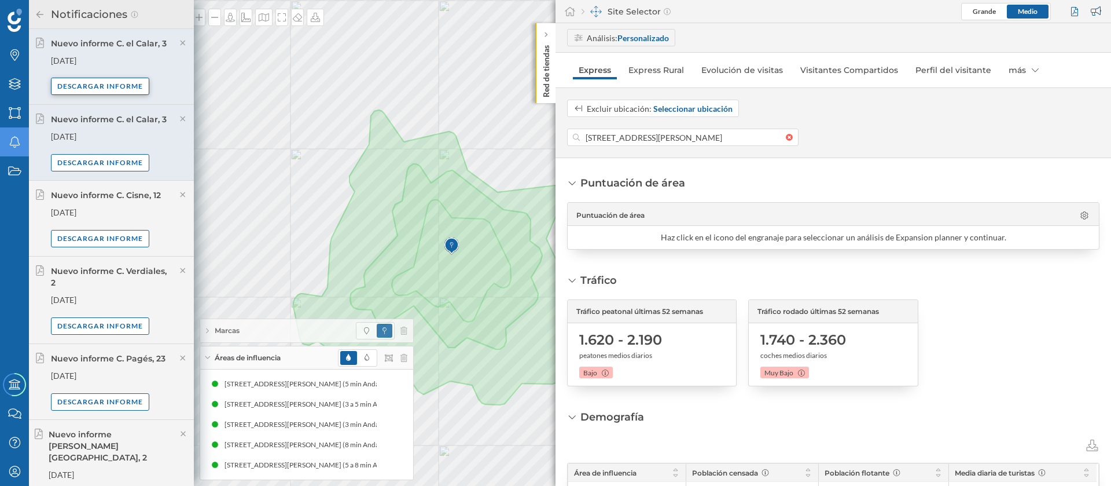
click at [127, 80] on div "Descargar informe" at bounding box center [100, 86] width 98 height 17
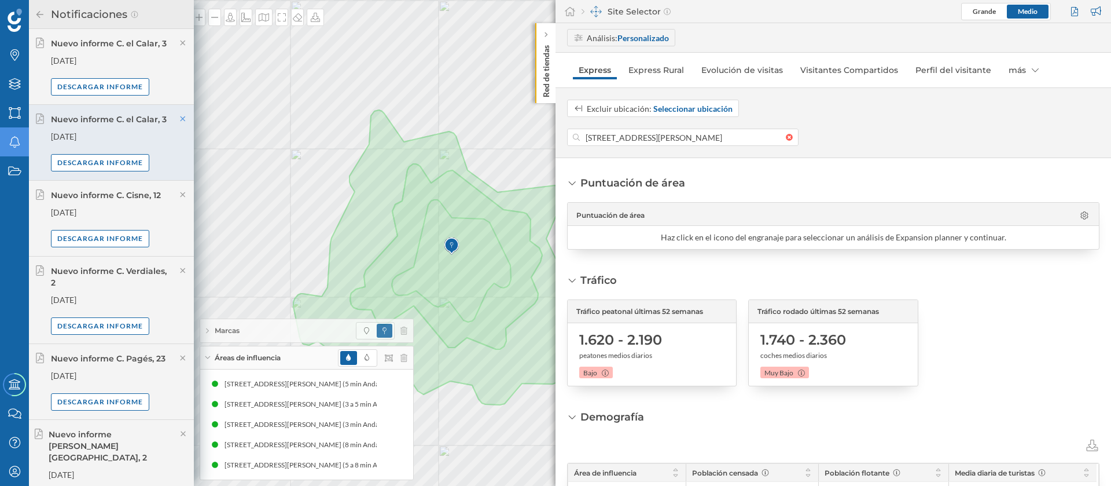
click at [180, 119] on icon at bounding box center [182, 118] width 5 height 5
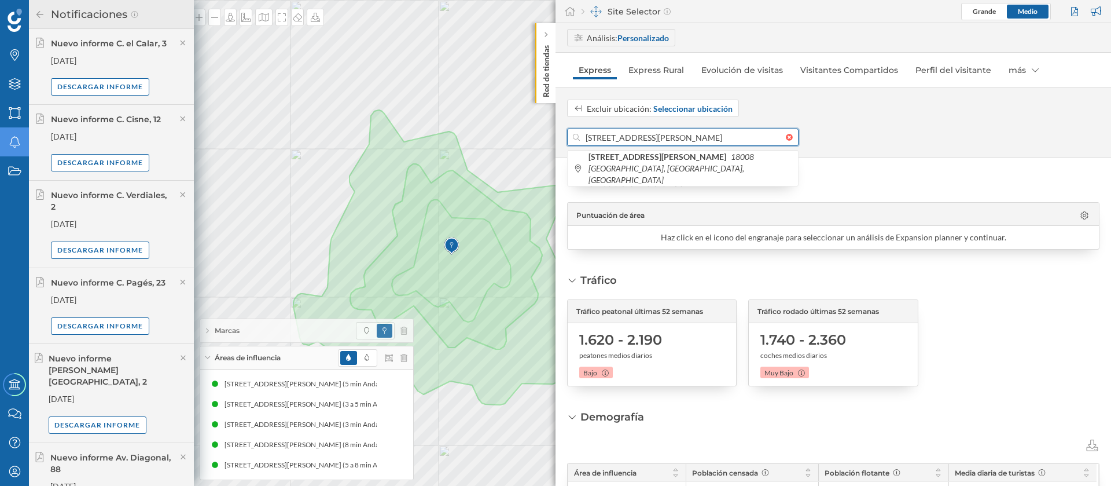
click at [601, 139] on input "Calle Hoya De La Mora 1, 18008 Granada, Granada, Spain" at bounding box center [683, 136] width 206 height 17
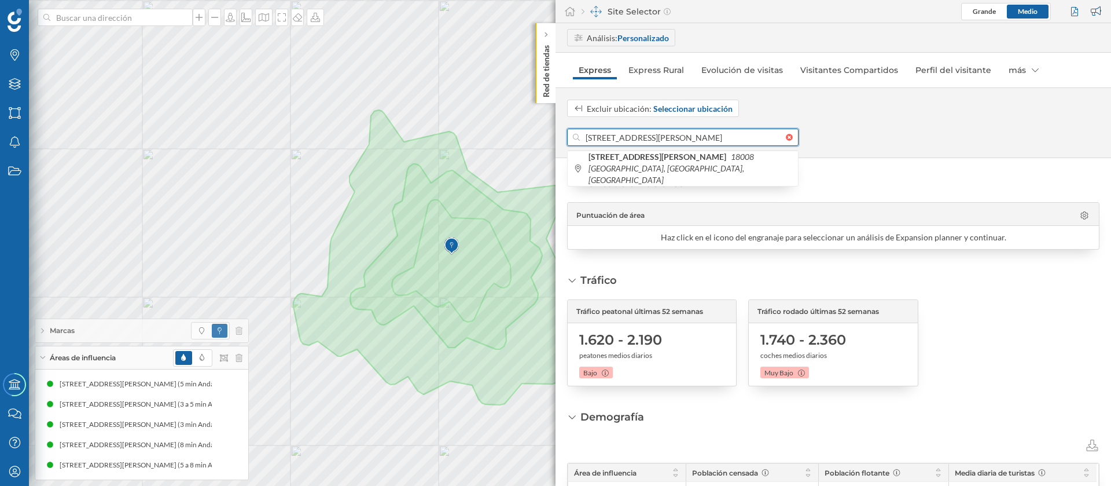
click at [601, 139] on input "Calle Hoya De La Mora 1, 18008 Granada, Granada, Spain" at bounding box center [683, 136] width 206 height 17
paste input "Av. de Cervantes, 12"
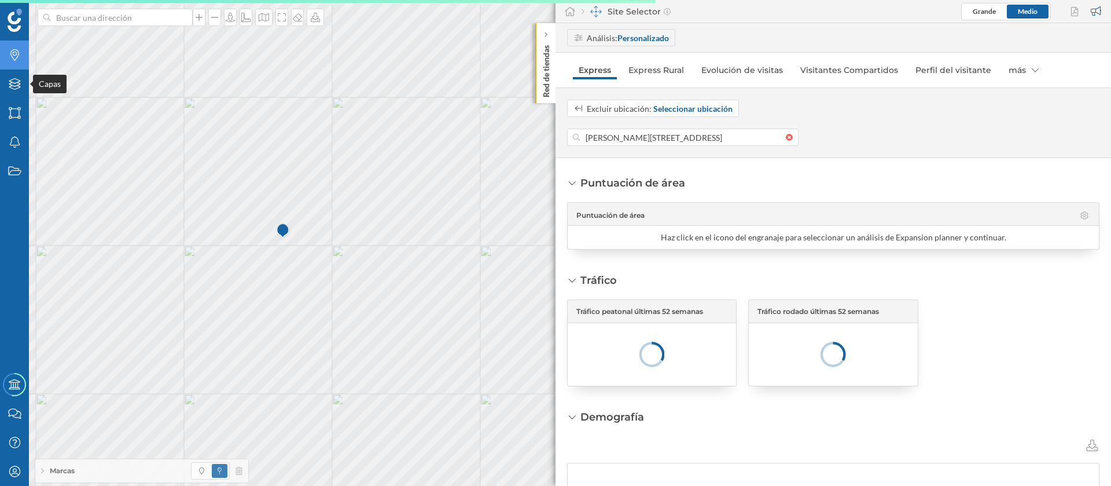
click at [23, 57] on div "Marcas" at bounding box center [14, 55] width 29 height 29
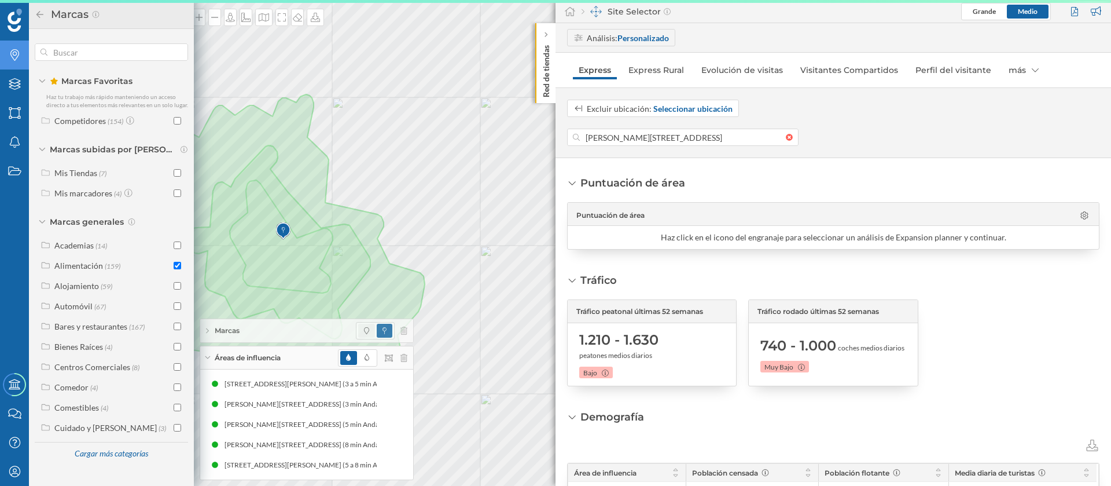
click at [369, 337] on span at bounding box center [366, 331] width 17 height 14
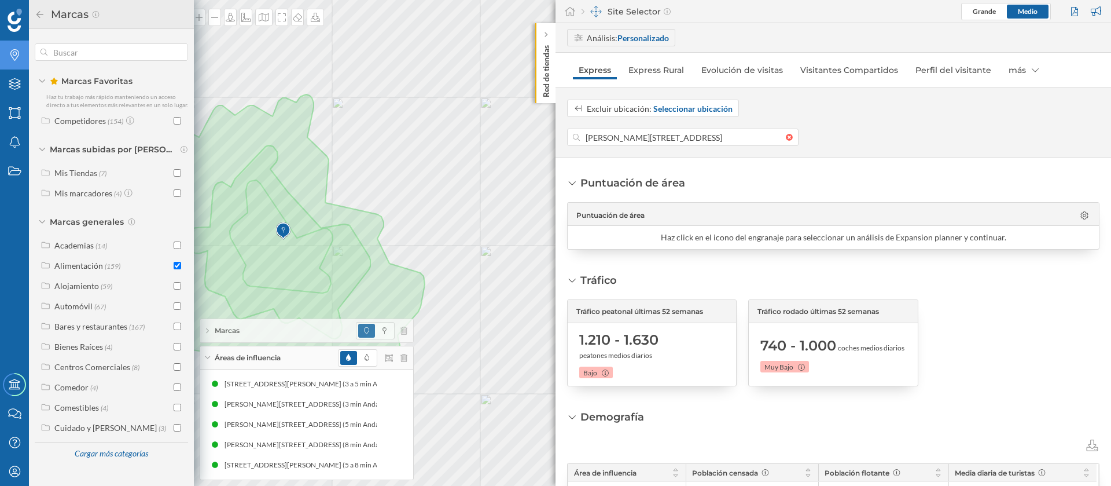
click at [214, 358] on div "Áreas de influencia" at bounding box center [306, 357] width 213 height 23
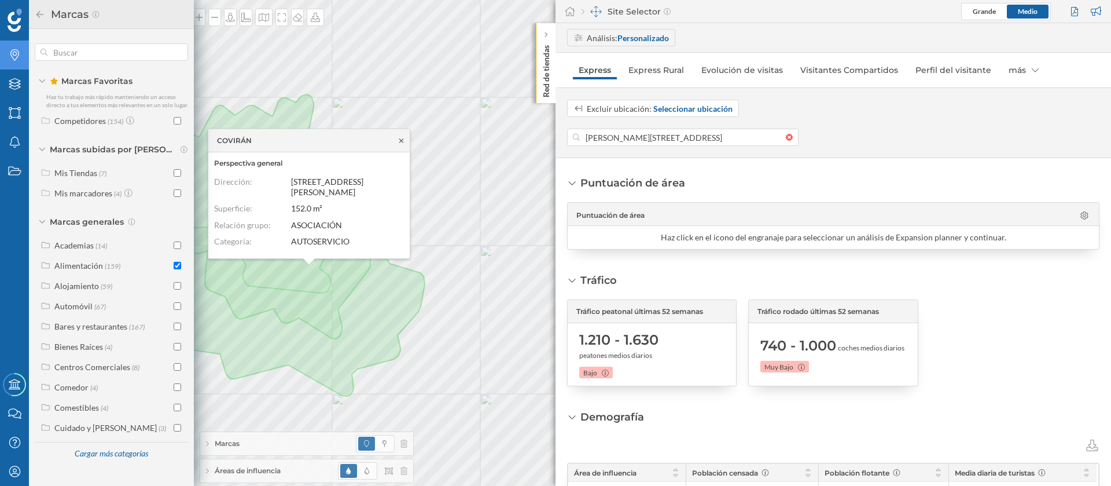
click at [401, 144] on icon at bounding box center [401, 140] width 9 height 7
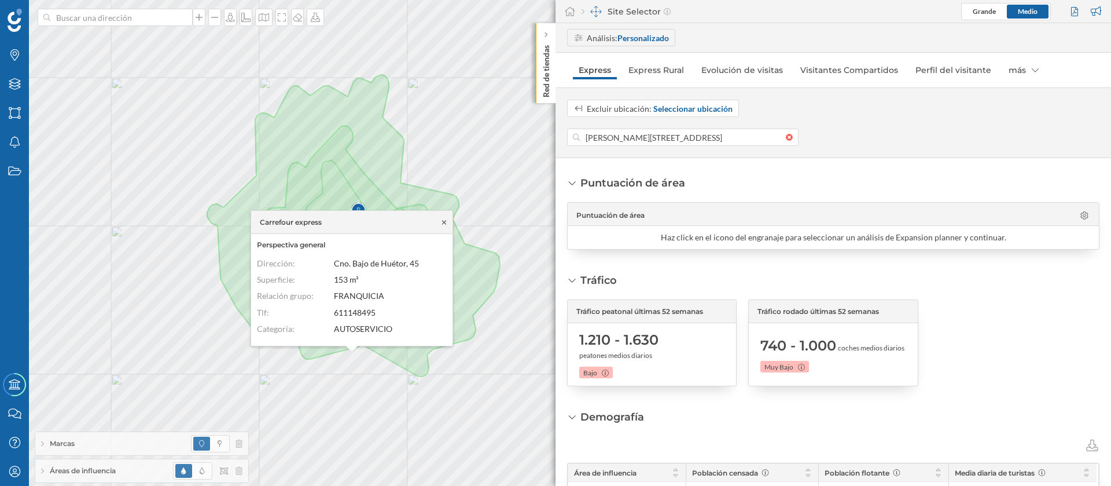
click at [440, 223] on icon at bounding box center [444, 222] width 9 height 7
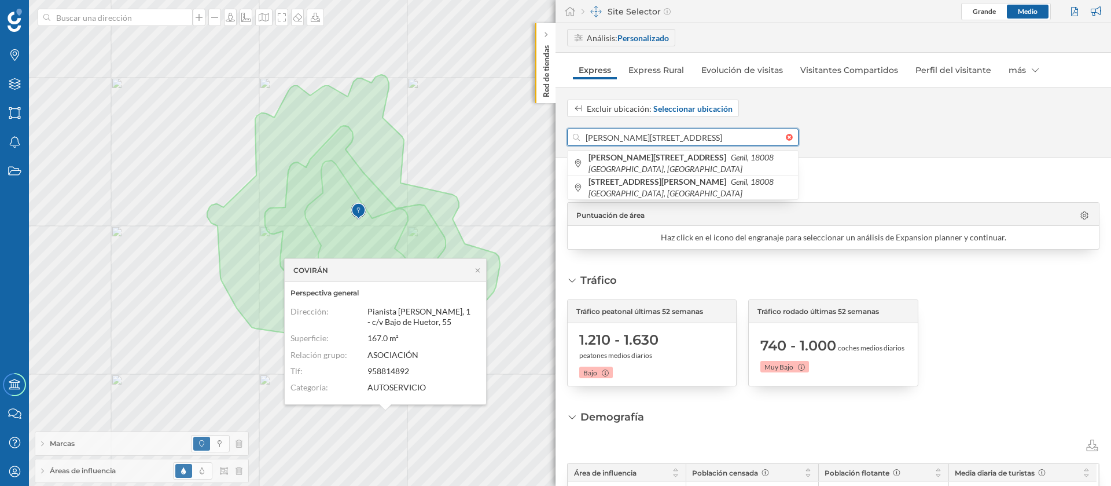
click at [548, 134] on div "Marcas Capas Áreas Notificaciones Estados Academy Contacta con nosotros Centro …" at bounding box center [555, 243] width 1111 height 486
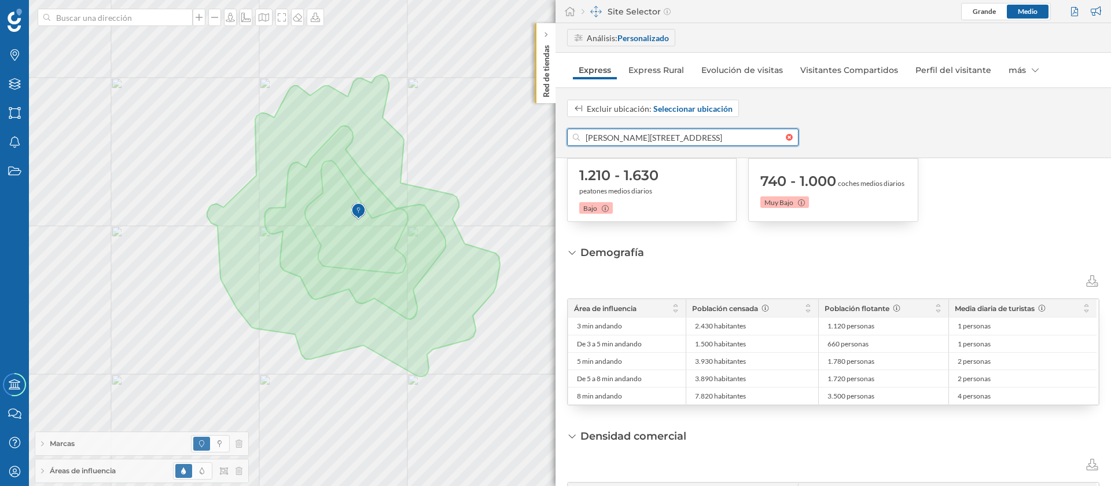
scroll to position [260, 0]
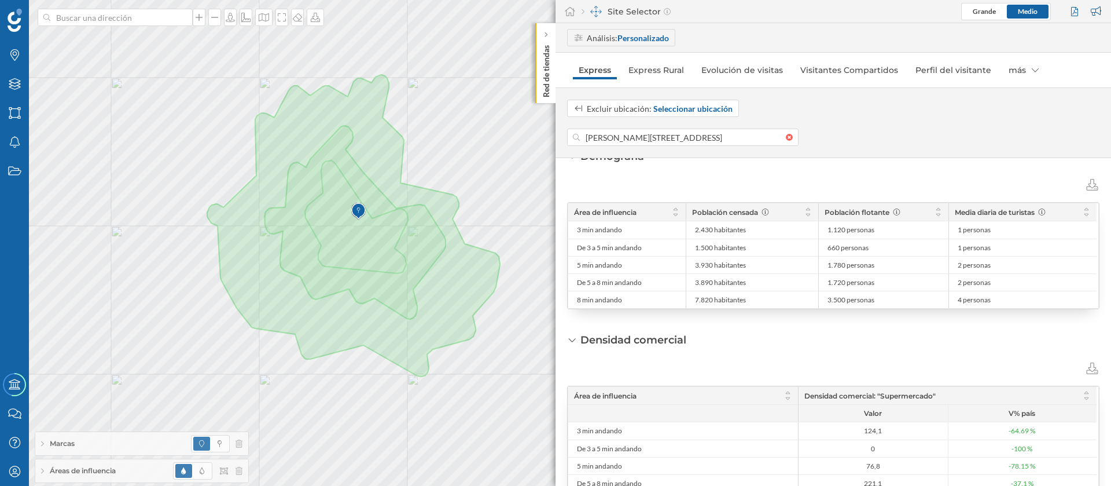
click at [1070, 11] on div at bounding box center [1076, 11] width 16 height 17
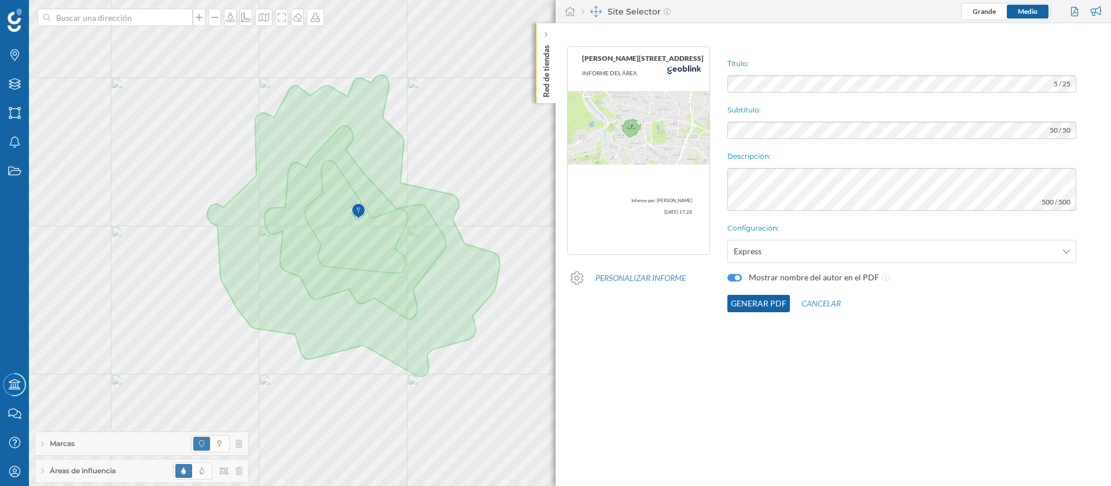
click at [768, 293] on div "Título: 5 / 25 Subtítulo: 50 / 50 Descripción: 500 / 500 Configuración: Express…" at bounding box center [916, 179] width 389 height 277
click at [771, 302] on button "Generar PDF" at bounding box center [758, 303] width 63 height 17
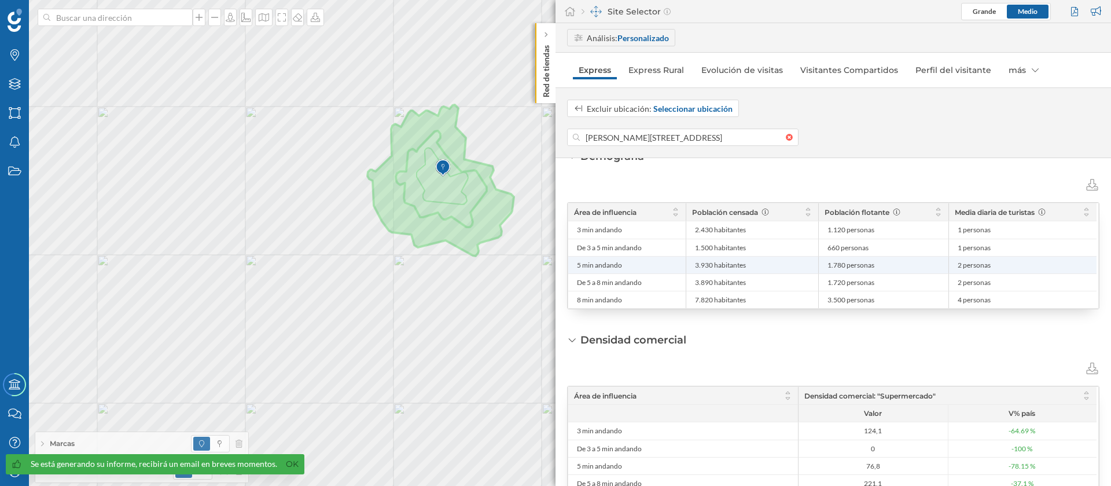
drag, startPoint x: 714, startPoint y: 266, endPoint x: 683, endPoint y: 266, distance: 30.1
click at [683, 266] on div "5 min andando 3.930 habitantes 1.780 personas 2 personas" at bounding box center [832, 264] width 528 height 17
copy div "3.930"
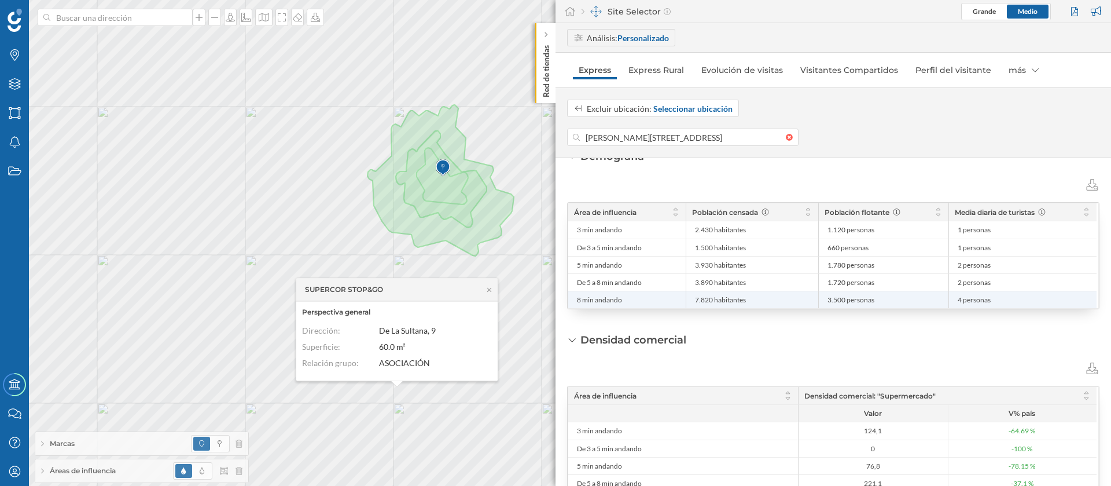
drag, startPoint x: 713, startPoint y: 297, endPoint x: 693, endPoint y: 298, distance: 19.7
click at [693, 298] on li "7.820 habitantes" at bounding box center [752, 299] width 120 height 17
copy span "7.820"
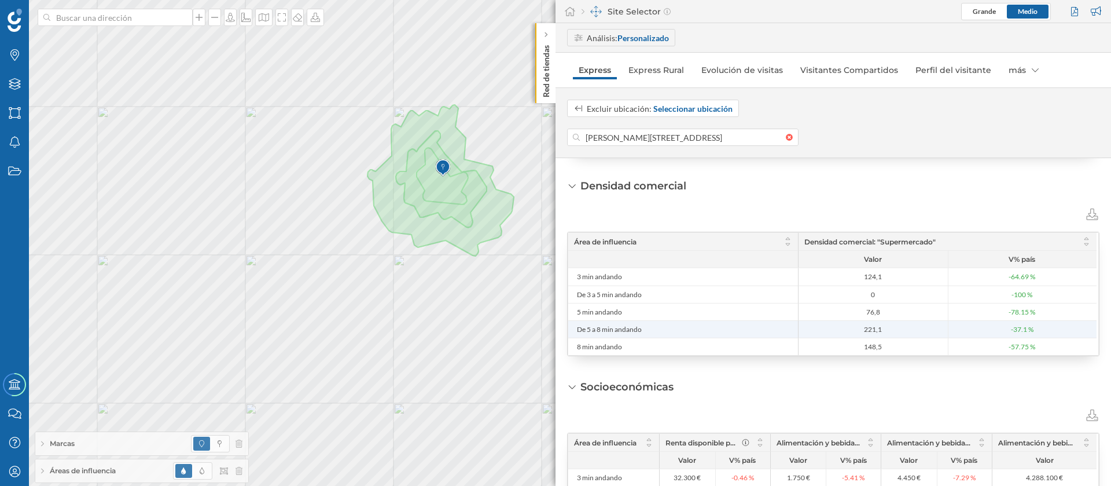
scroll to position [434, 0]
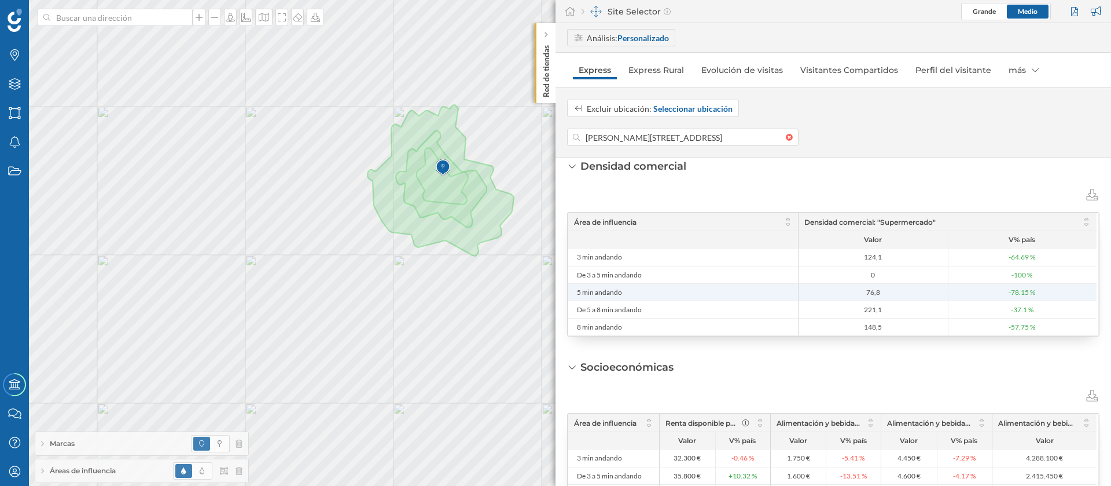
drag, startPoint x: 887, startPoint y: 289, endPoint x: 852, endPoint y: 290, distance: 34.2
click at [852, 290] on span "76,8" at bounding box center [874, 292] width 144 height 9
copy span "76,8"
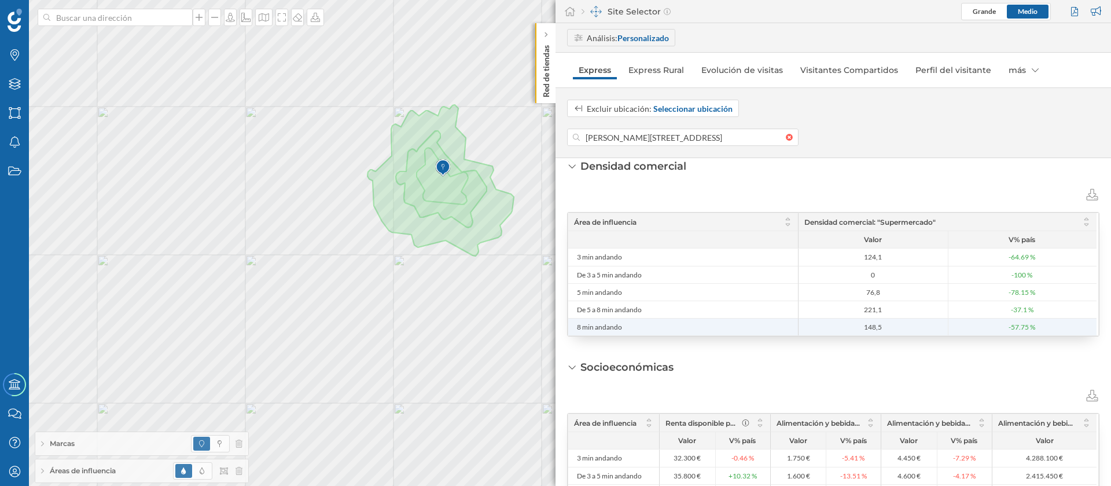
copy span "148,5"
drag, startPoint x: 887, startPoint y: 327, endPoint x: 864, endPoint y: 327, distance: 22.6
click at [864, 327] on span "148,5" at bounding box center [874, 326] width 144 height 9
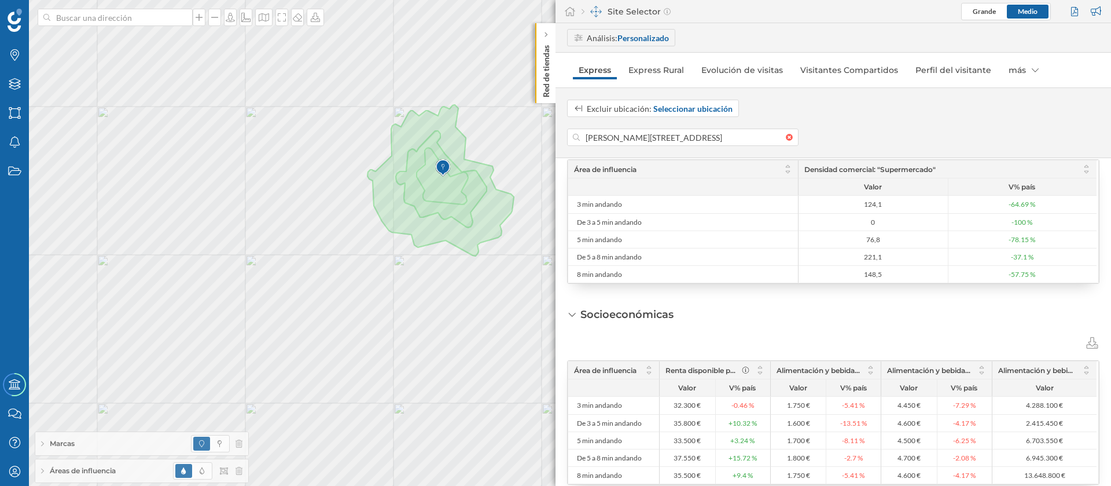
scroll to position [509, 0]
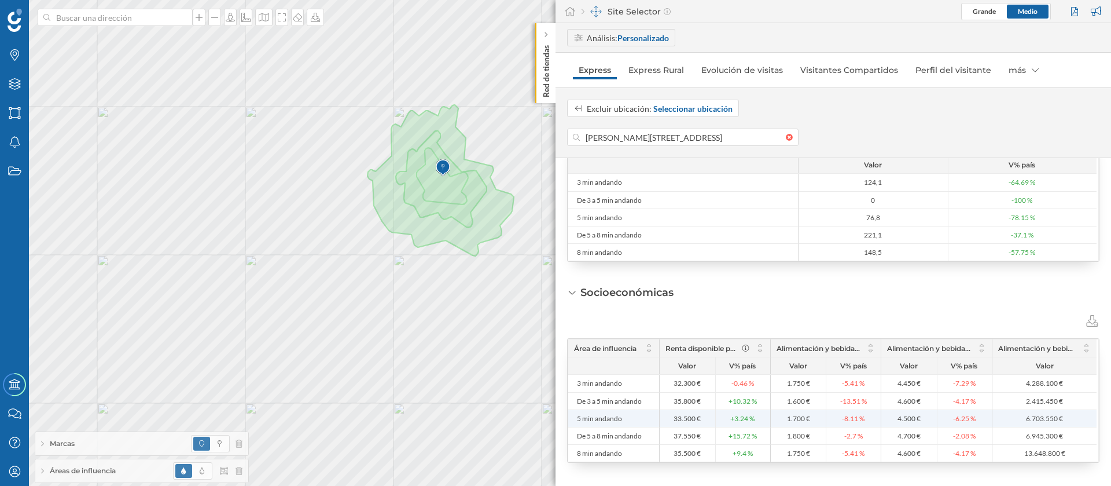
copy span "33.500"
drag, startPoint x: 694, startPoint y: 418, endPoint x: 661, endPoint y: 418, distance: 33.0
click at [661, 418] on li "33.500 €" at bounding box center [688, 418] width 56 height 17
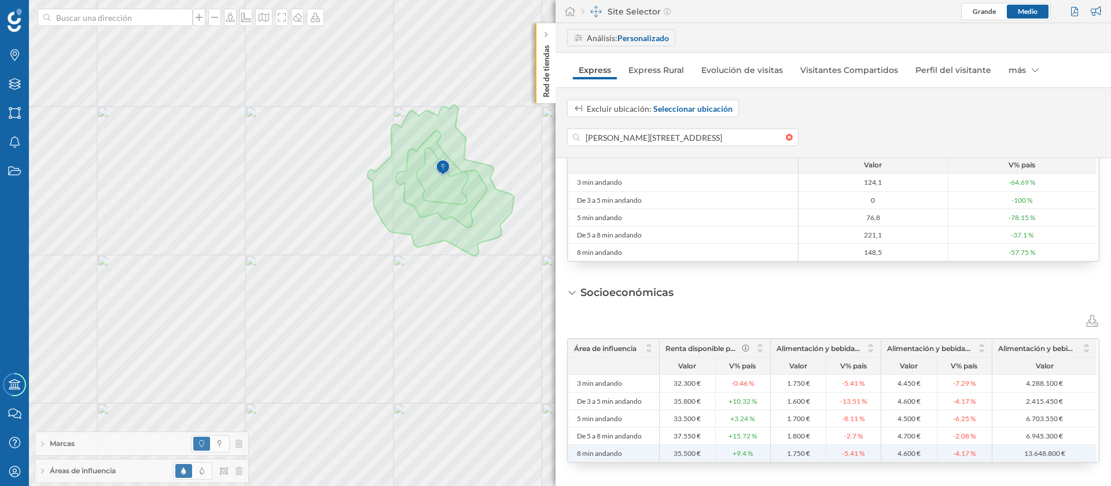
copy span "35.500"
drag, startPoint x: 694, startPoint y: 453, endPoint x: 673, endPoint y: 453, distance: 20.8
click at [673, 453] on span "35.500 €" at bounding box center [688, 453] width 50 height 9
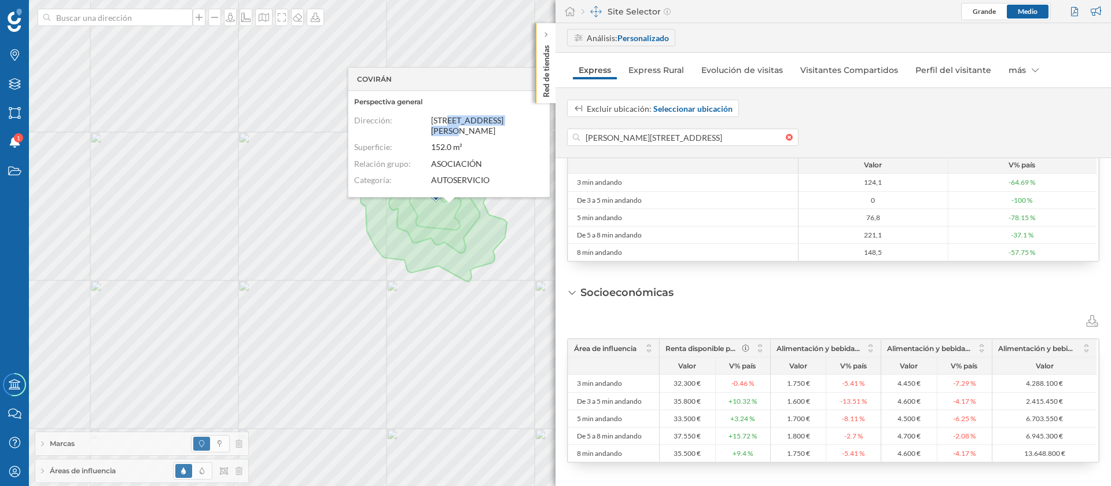
drag, startPoint x: 514, startPoint y: 134, endPoint x: 449, endPoint y: 134, distance: 65.4
click at [449, 134] on dd "[STREET_ADDRESS][PERSON_NAME]" at bounding box center [484, 125] width 107 height 21
click at [13, 141] on icon at bounding box center [14, 142] width 10 height 12
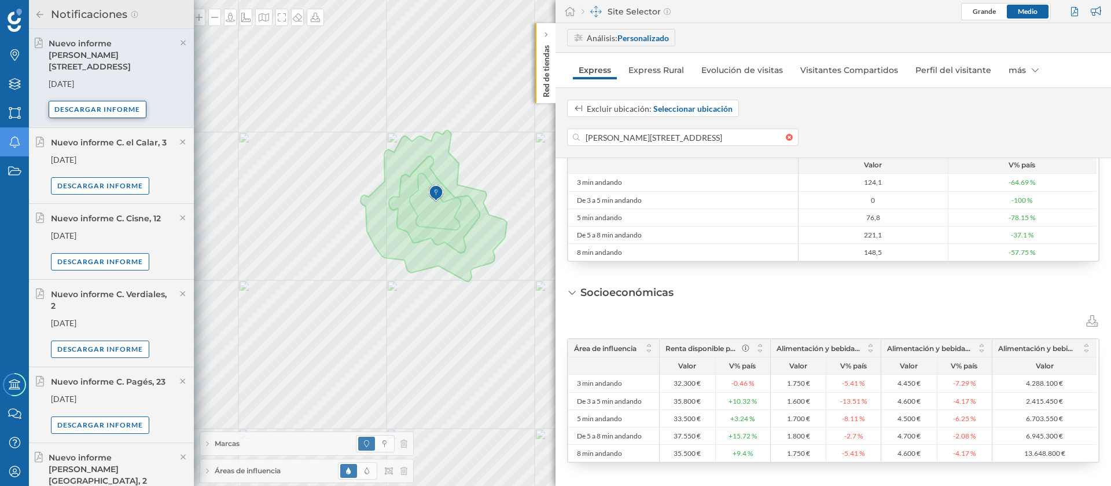
click at [101, 101] on div "Descargar informe" at bounding box center [97, 109] width 97 height 17
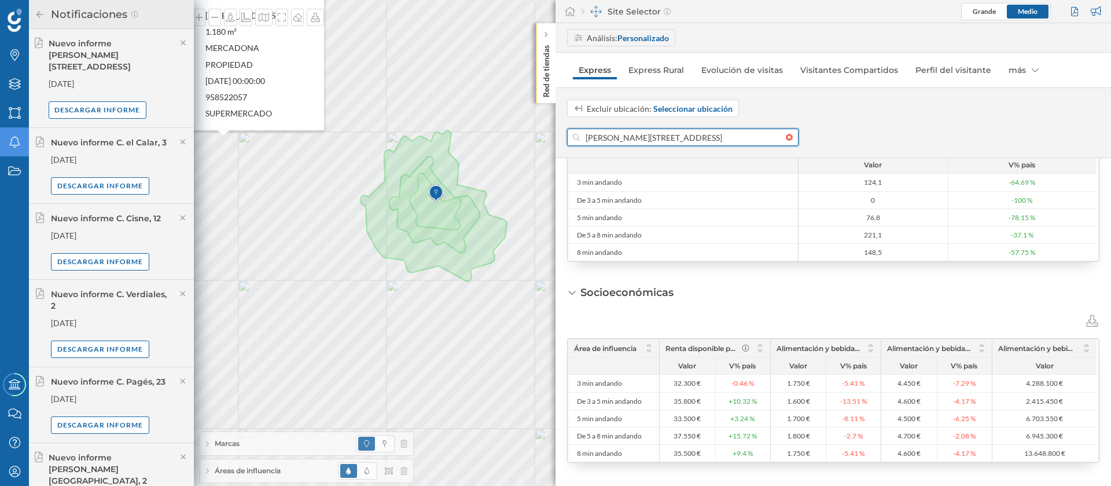
click at [610, 135] on input "Av. de Cervantes, 12, Genil, 18008 Granada, España" at bounding box center [683, 136] width 206 height 17
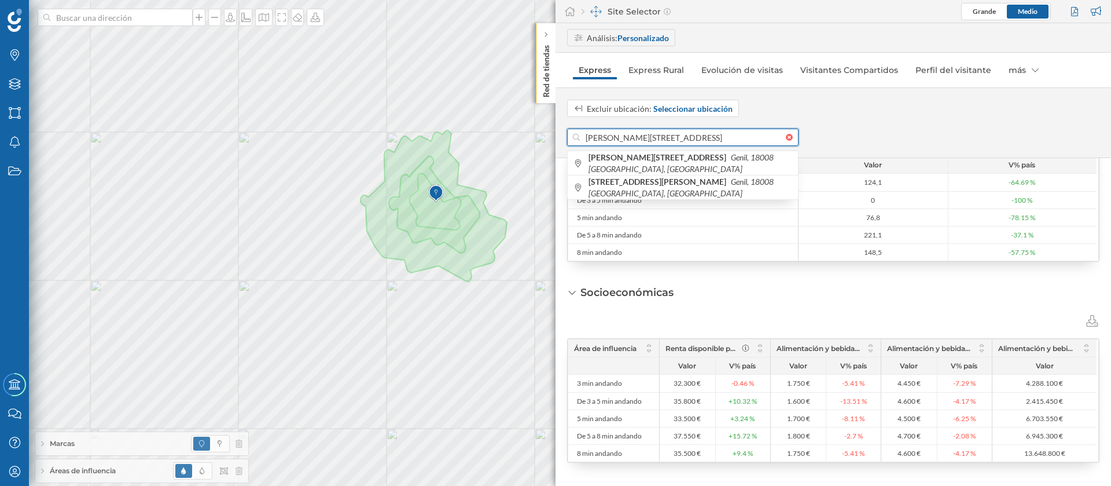
click at [610, 134] on input "Av. de Cervantes, 12, Genil, 18008 Granada, España" at bounding box center [683, 136] width 206 height 17
paste input "Ribera del Genil, 9"
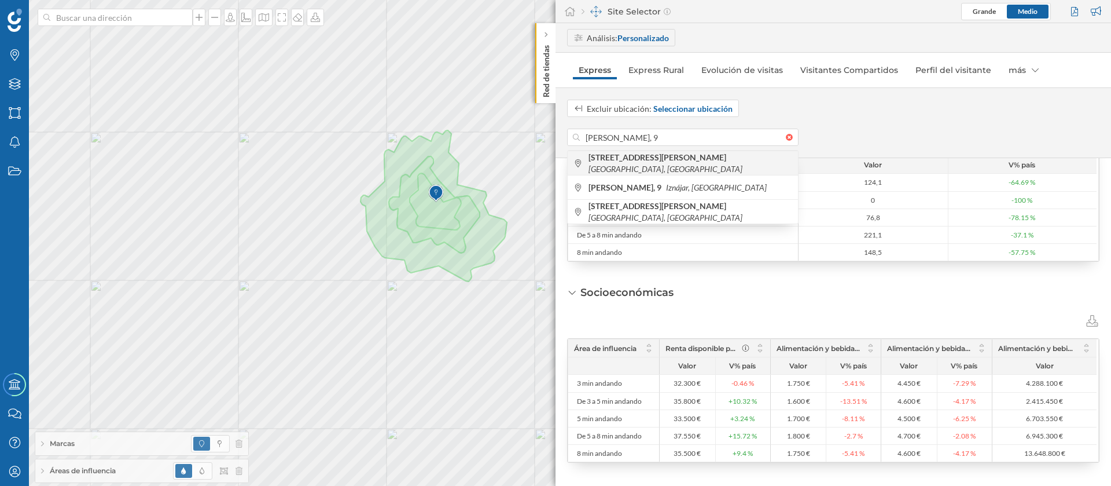
click at [663, 162] on b "Calle Ribera del Genil, 9" at bounding box center [659, 157] width 141 height 10
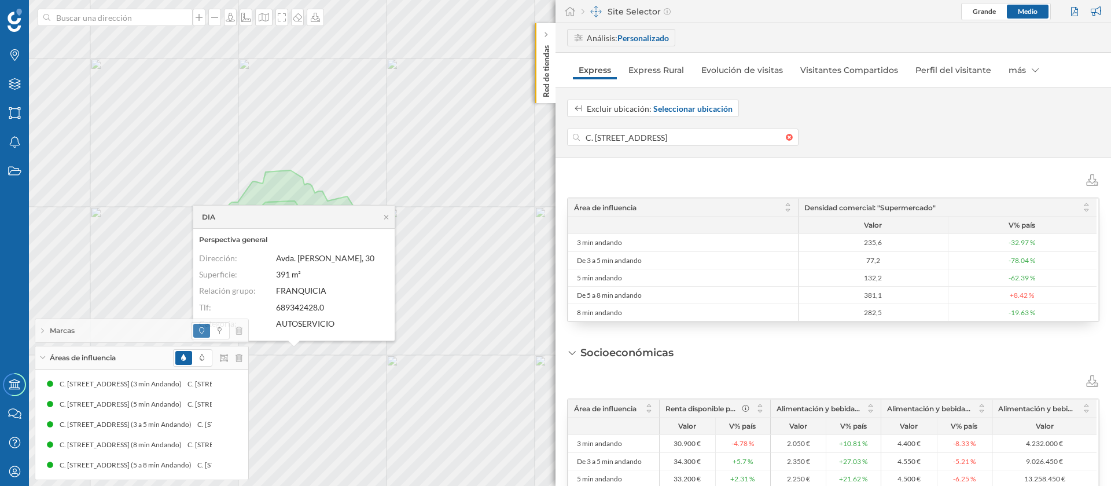
scroll to position [422, 0]
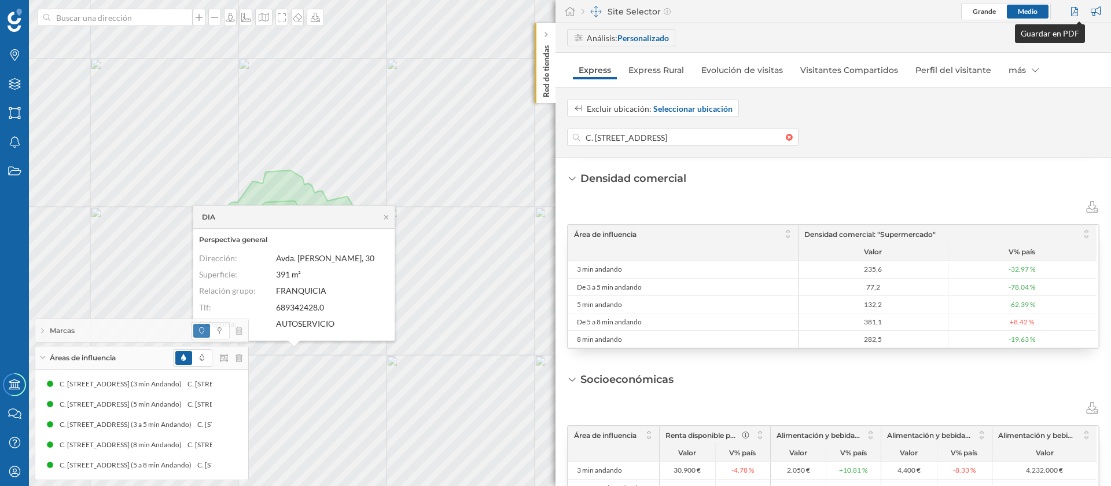
click at [1077, 13] on div at bounding box center [1076, 11] width 16 height 17
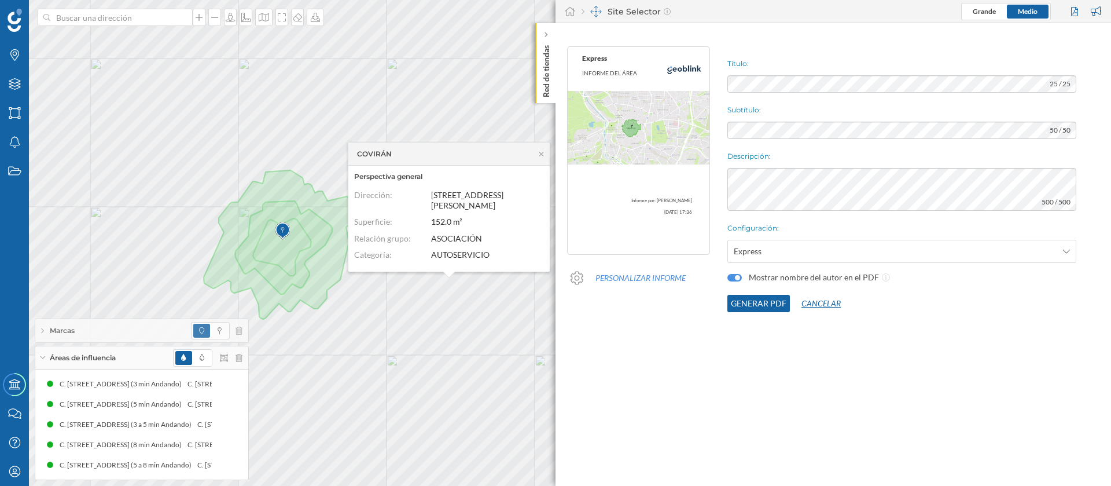
click at [816, 308] on button "Cancelar" at bounding box center [821, 303] width 63 height 17
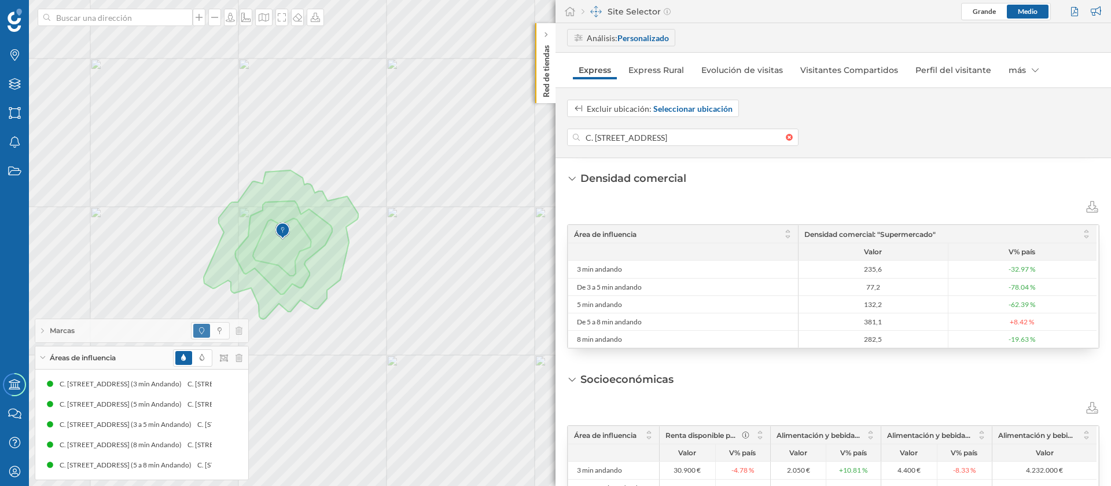
scroll to position [437, 0]
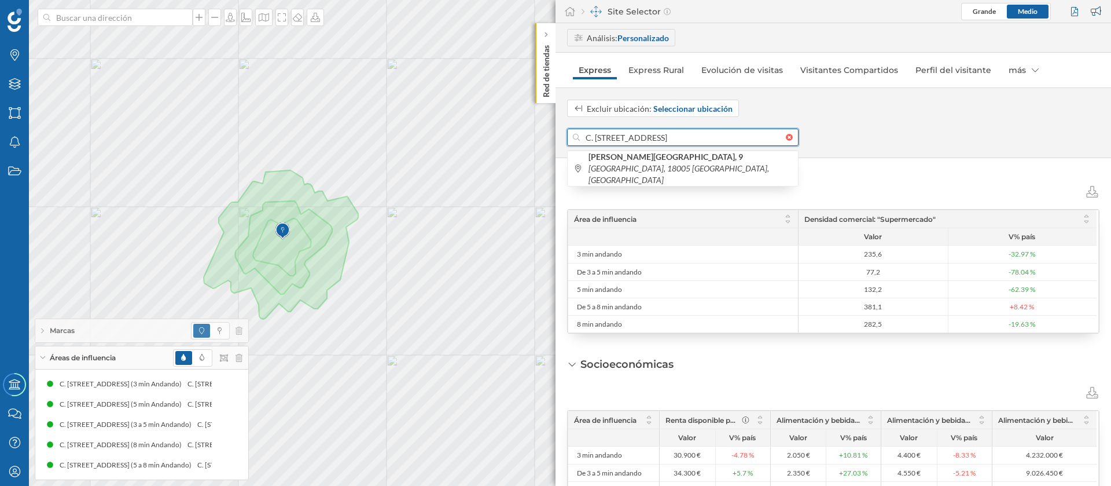
click at [447, 135] on div "Marcas Capas Áreas Notificaciones Estados Academy Contacta con nosotros Centro …" at bounding box center [555, 243] width 1111 height 486
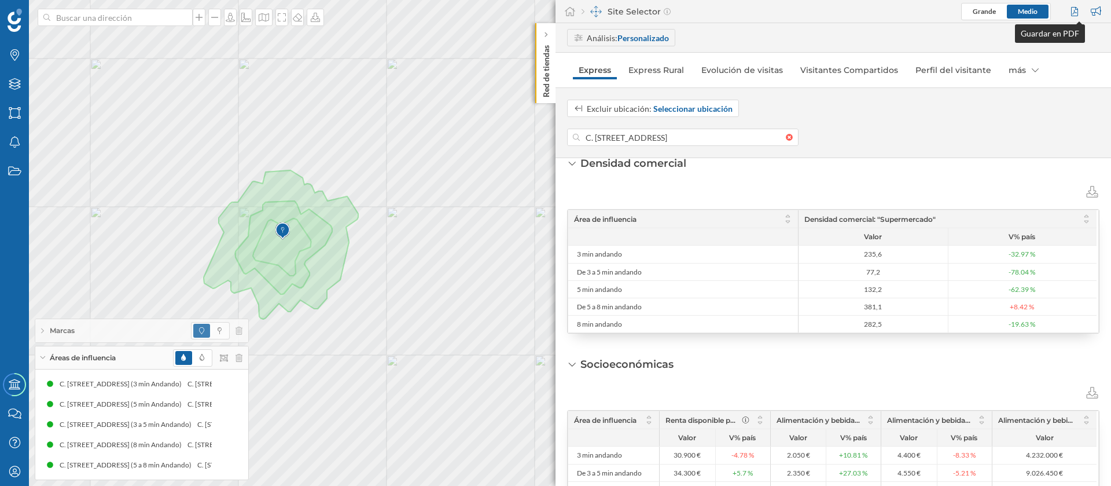
click at [1078, 9] on div at bounding box center [1076, 11] width 16 height 17
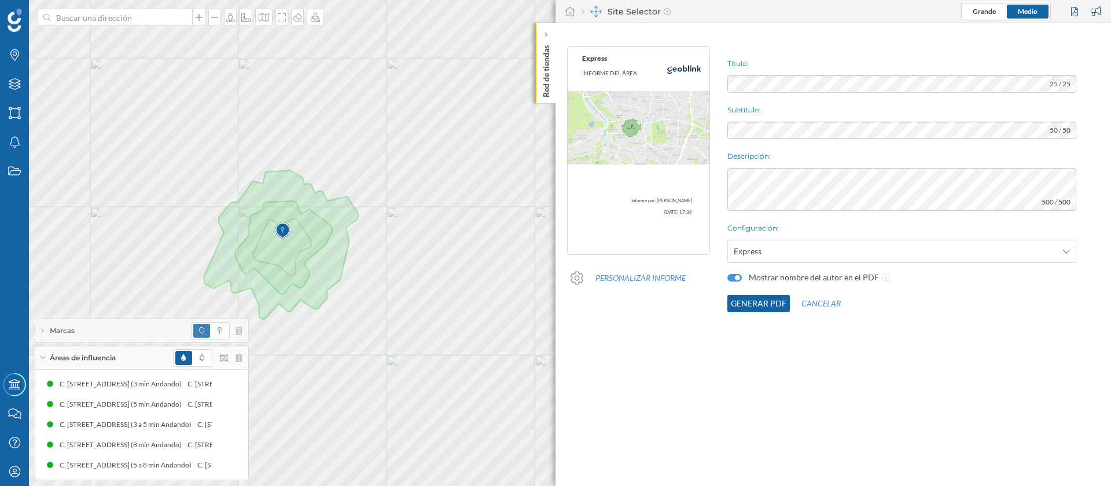
click at [764, 95] on div "Título: 25 / 25 Subtítulo: 50 / 50 Descripción: 500 / 500 Configuración: Expres…" at bounding box center [916, 179] width 389 height 277
click at [764, 300] on button "Generar PDF" at bounding box center [758, 303] width 63 height 17
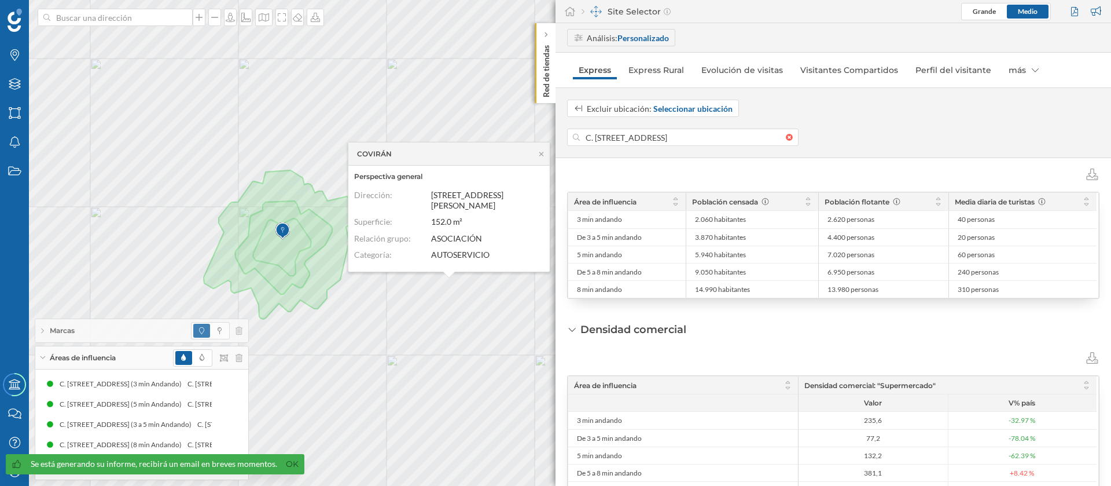
scroll to position [248, 0]
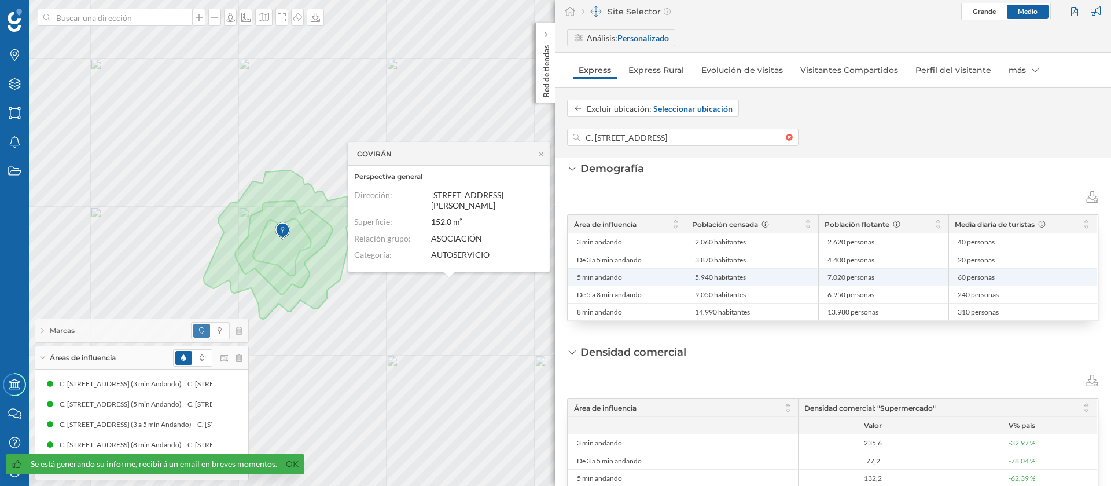
drag, startPoint x: 711, startPoint y: 277, endPoint x: 687, endPoint y: 277, distance: 23.7
click at [687, 277] on div "5.940 habitantes" at bounding box center [752, 276] width 133 height 17
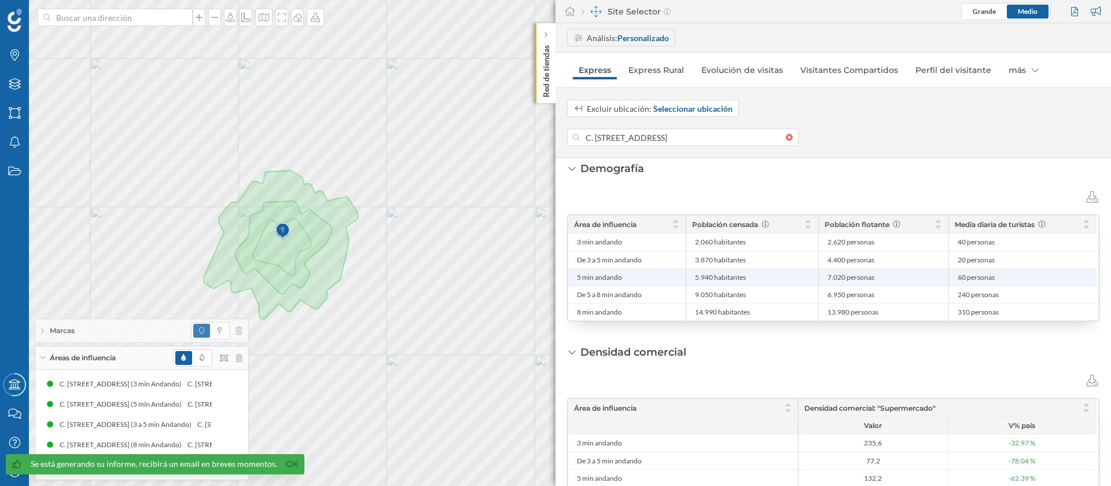
click at [715, 278] on span "5.940 habitantes" at bounding box center [720, 277] width 51 height 9
drag, startPoint x: 712, startPoint y: 278, endPoint x: 689, endPoint y: 278, distance: 23.7
click at [689, 278] on div "5.940 habitantes" at bounding box center [752, 276] width 133 height 17
copy span "5.940"
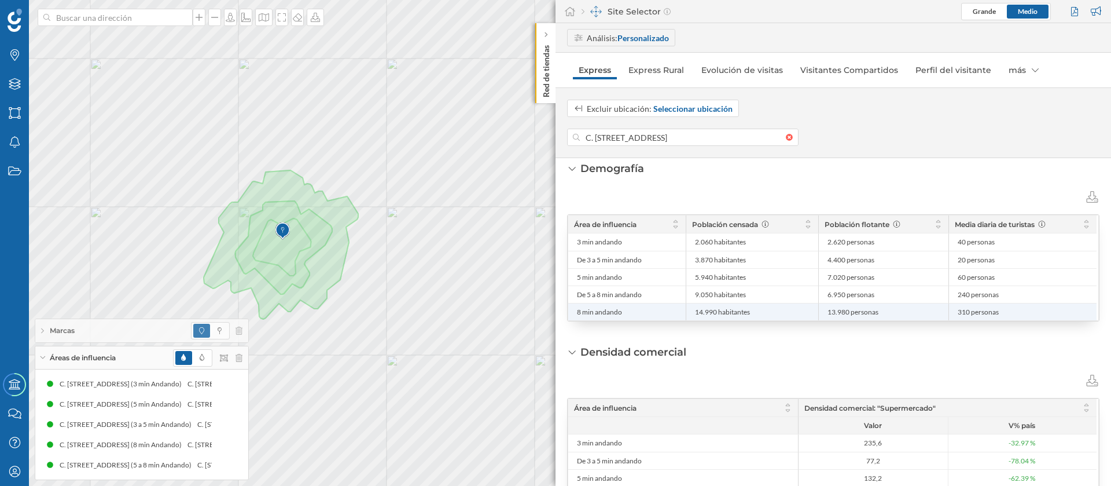
copy div "14.990"
drag, startPoint x: 716, startPoint y: 311, endPoint x: 683, endPoint y: 314, distance: 33.1
click at [685, 314] on div "8 min andando 14.990 habitantes 13.980 personas 310 personas" at bounding box center [832, 311] width 528 height 17
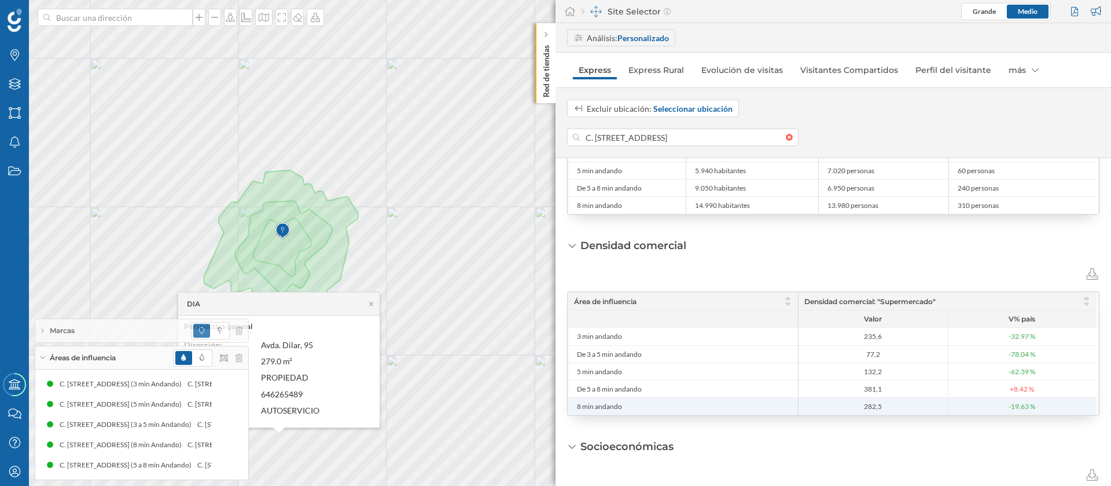
scroll to position [422, 0]
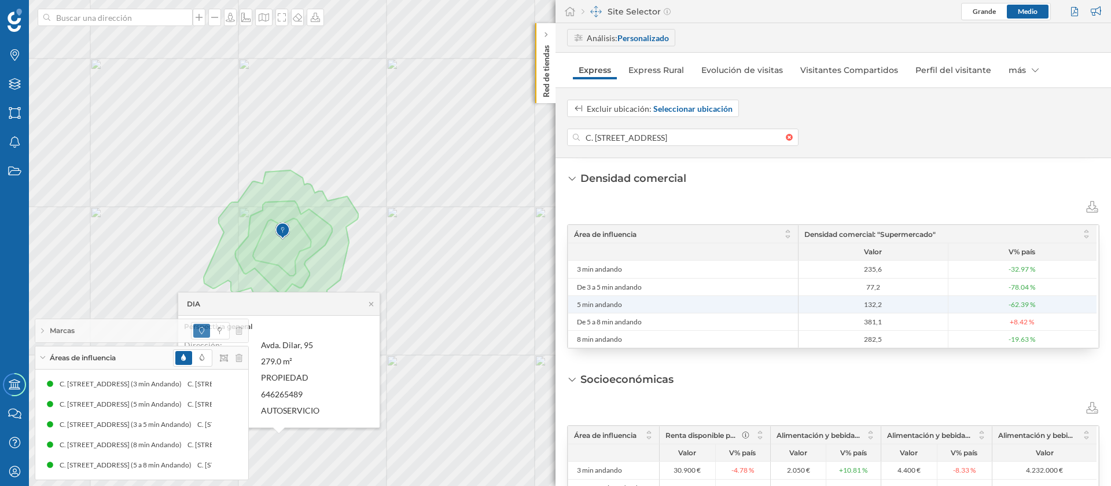
copy span "132,2"
drag, startPoint x: 884, startPoint y: 307, endPoint x: 862, endPoint y: 306, distance: 21.4
click at [862, 306] on span "132,2" at bounding box center [874, 304] width 144 height 9
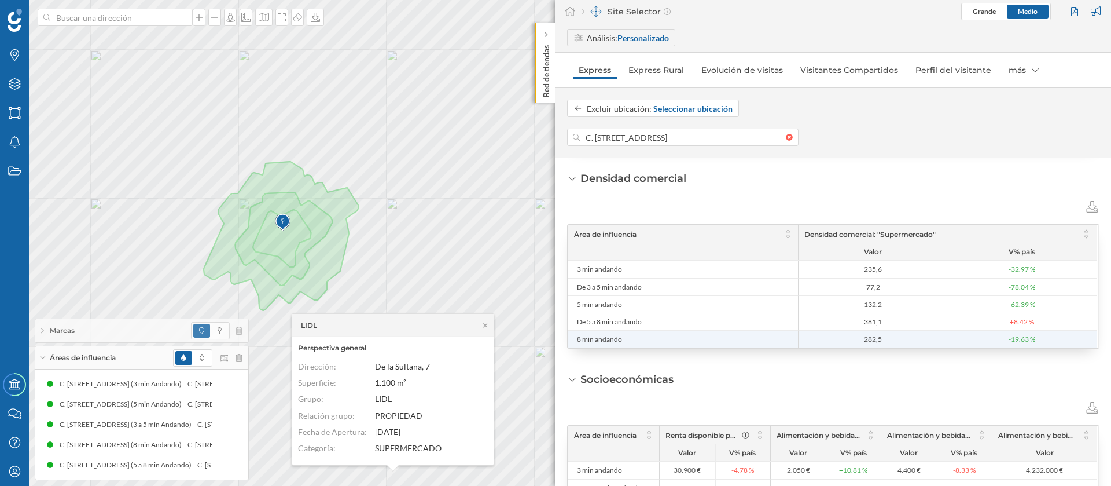
drag, startPoint x: 892, startPoint y: 340, endPoint x: 857, endPoint y: 342, distance: 35.4
click at [857, 342] on span "282,5" at bounding box center [874, 338] width 144 height 9
copy span "282,5"
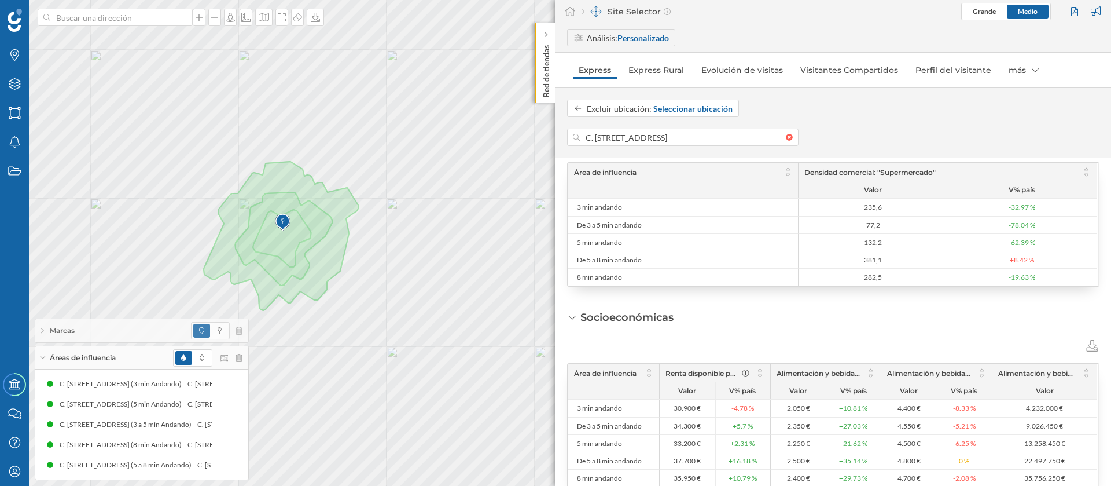
scroll to position [509, 0]
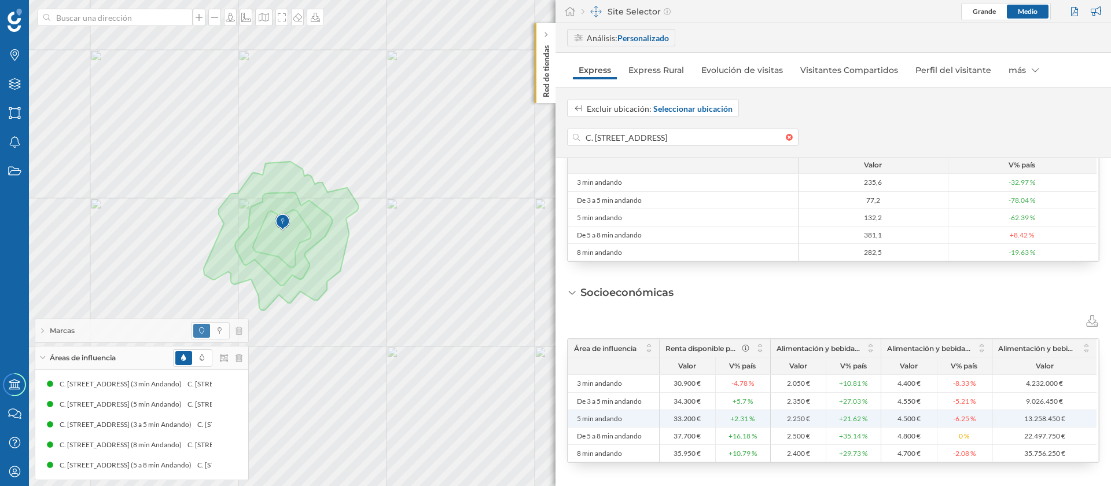
drag, startPoint x: 695, startPoint y: 418, endPoint x: 666, endPoint y: 418, distance: 28.9
click at [666, 418] on span "33.200 €" at bounding box center [688, 418] width 50 height 9
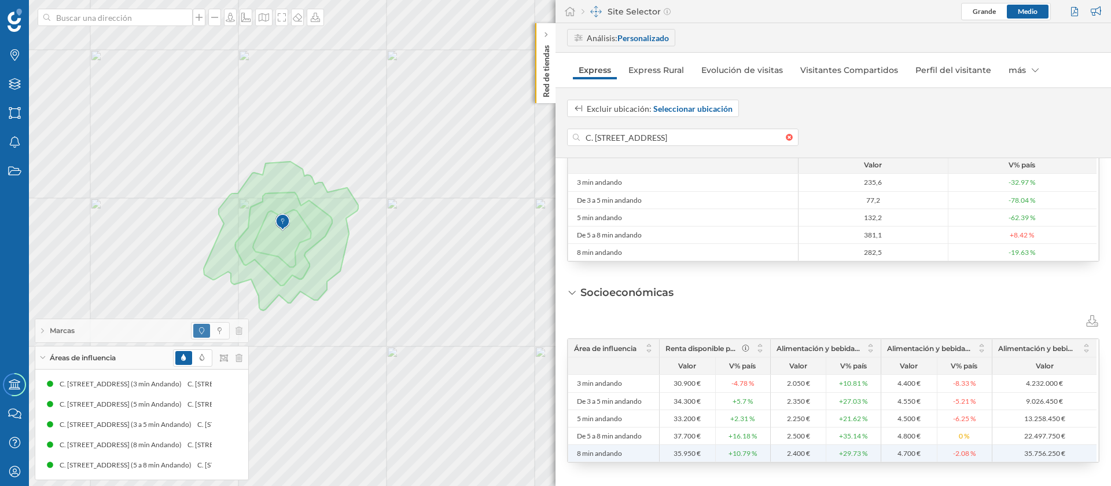
drag, startPoint x: 694, startPoint y: 452, endPoint x: 667, endPoint y: 453, distance: 27.8
click at [667, 453] on span "35.950 €" at bounding box center [688, 453] width 50 height 9
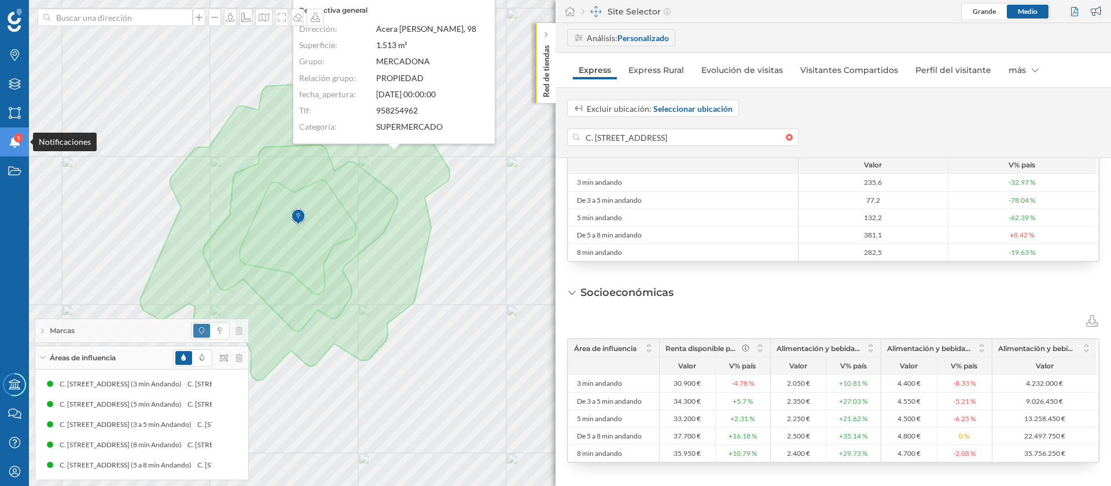
click at [13, 144] on icon at bounding box center [14, 142] width 10 height 12
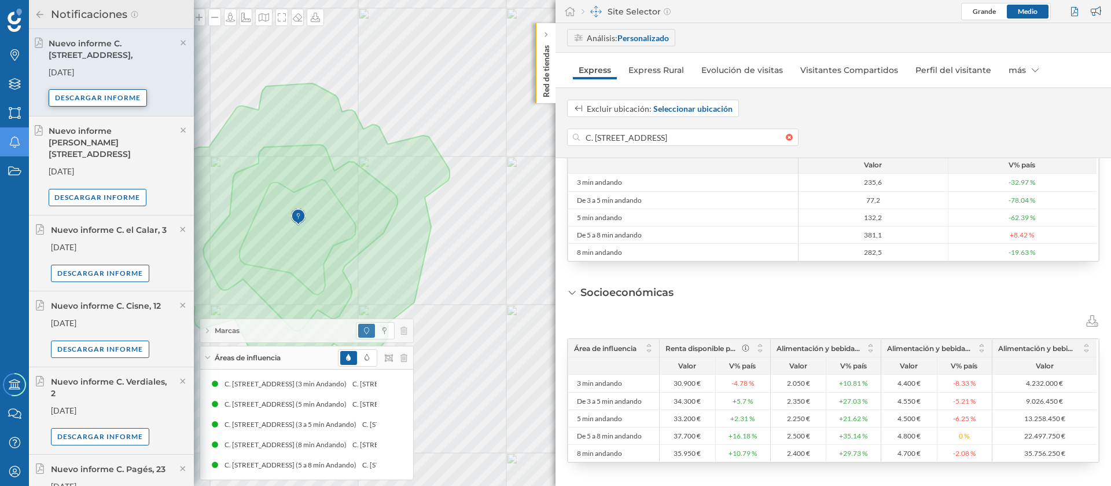
click at [106, 91] on div "Descargar informe" at bounding box center [98, 97] width 98 height 17
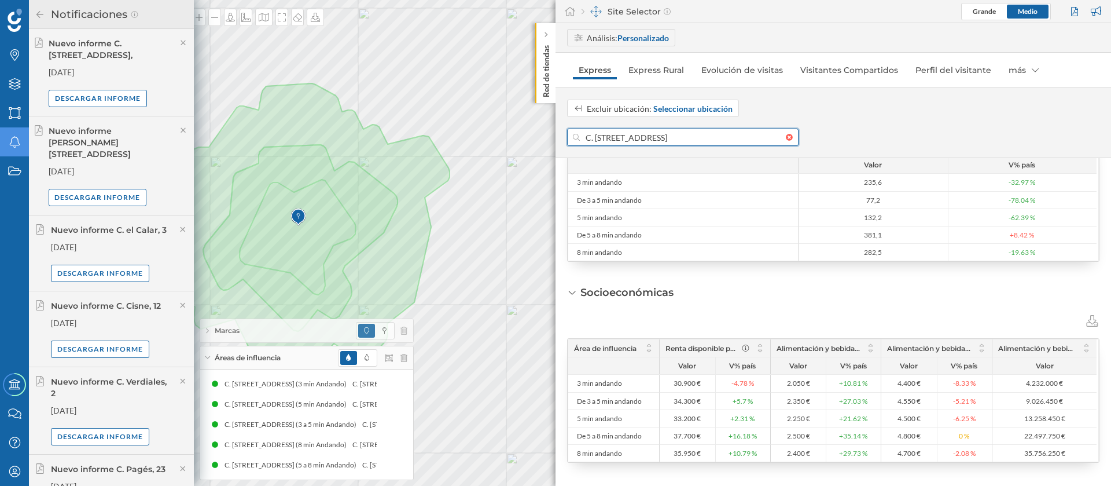
click at [680, 131] on input "C. Ribera del Genil, 9, Ronda, 18005 Granada, España" at bounding box center [683, 136] width 206 height 17
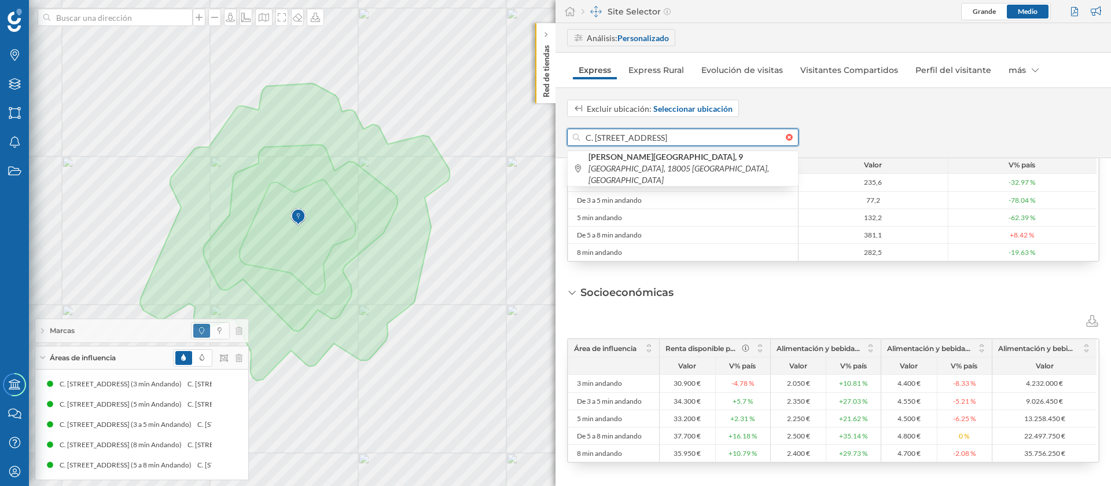
click at [680, 131] on input "C. Ribera del Genil, 9, Ronda, 18005 Granada, España" at bounding box center [683, 136] width 206 height 17
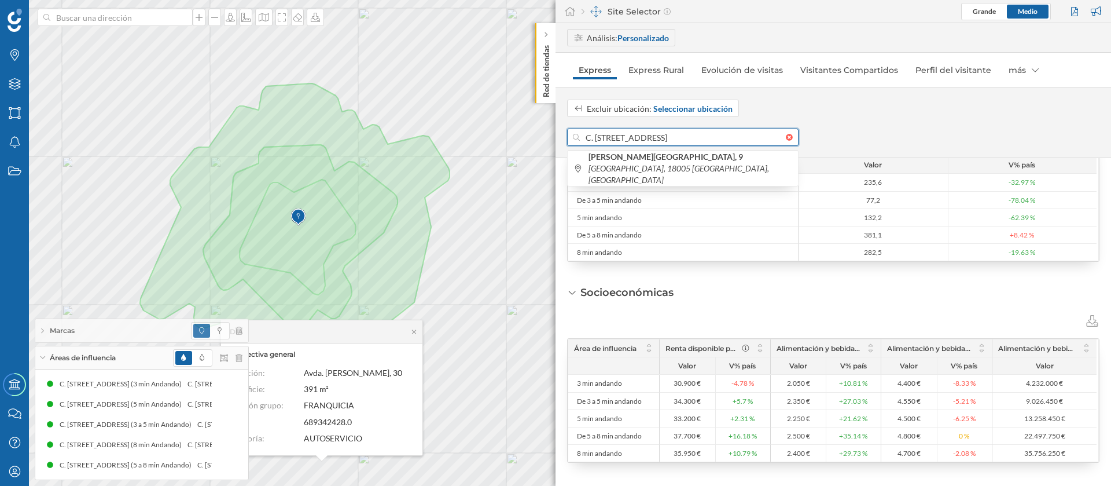
click at [689, 136] on input "C. Ribera del Genil, 9, Ronda, 18005 Granada, España" at bounding box center [683, 136] width 206 height 17
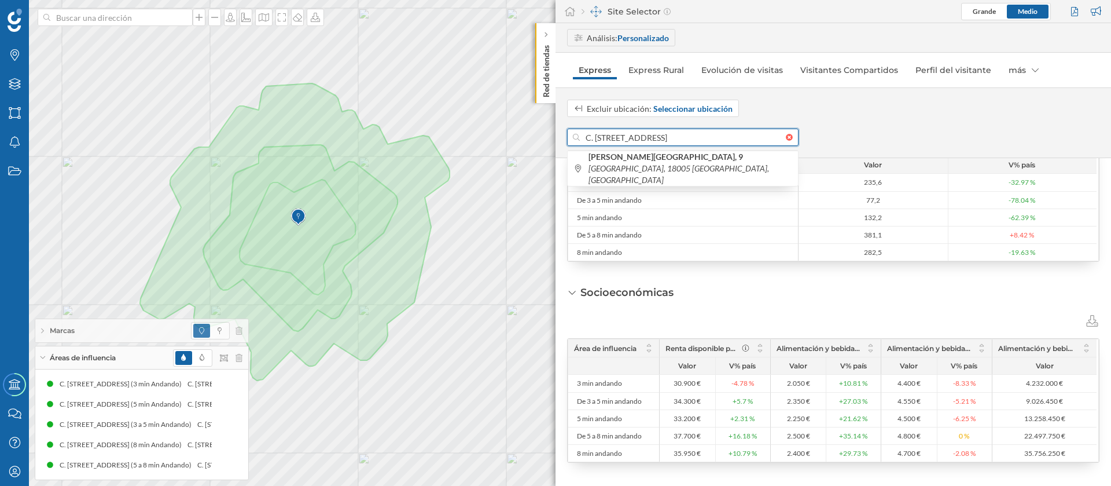
click at [689, 136] on input "C. Ribera del Genil, 9, Ronda, 18005 Granada, España" at bounding box center [683, 136] width 206 height 17
paste input "Pedro Antonio de Alarcón, 23"
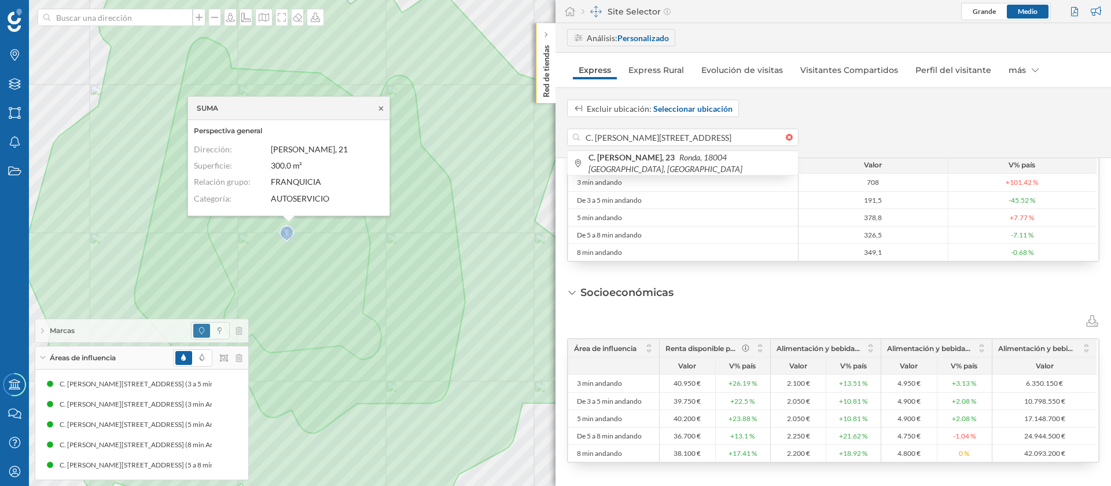
click at [379, 108] on icon at bounding box center [381, 108] width 9 height 7
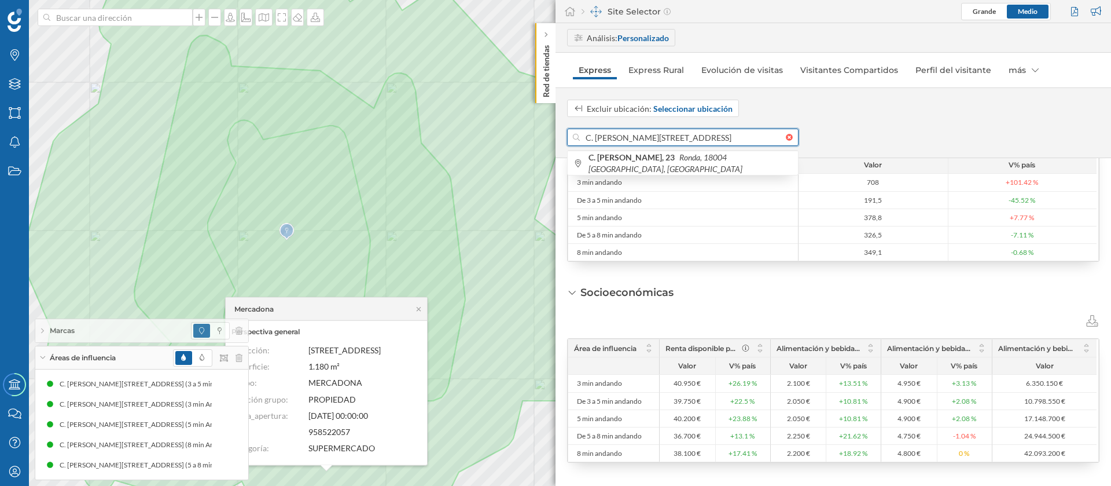
drag, startPoint x: 698, startPoint y: 137, endPoint x: 562, endPoint y: 133, distance: 136.1
click at [562, 133] on div "Excluir ubicación: Seleccionar ubicación C. Pedro Antonio de Alarcón, 23, Ronda…" at bounding box center [834, 123] width 556 height 46
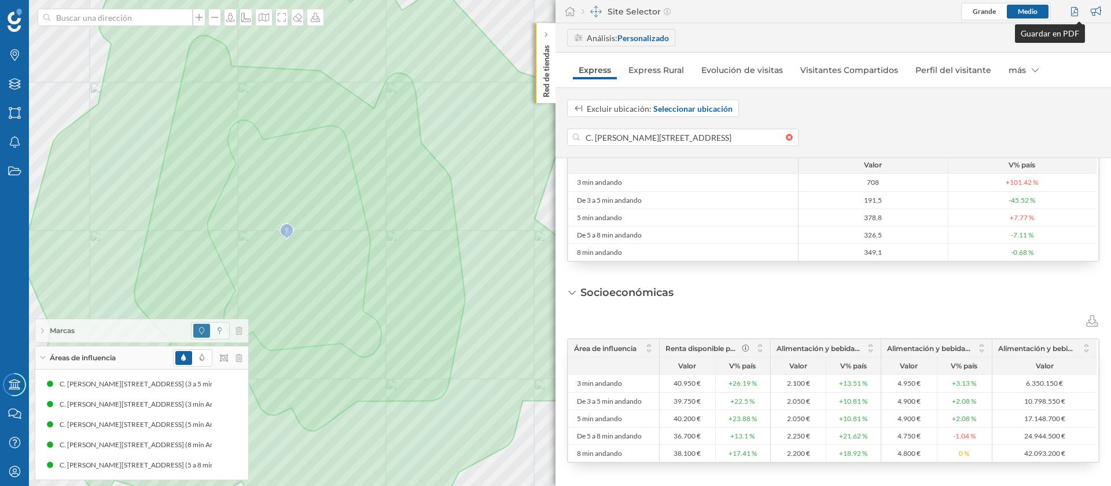
click at [1069, 8] on div at bounding box center [1076, 11] width 16 height 17
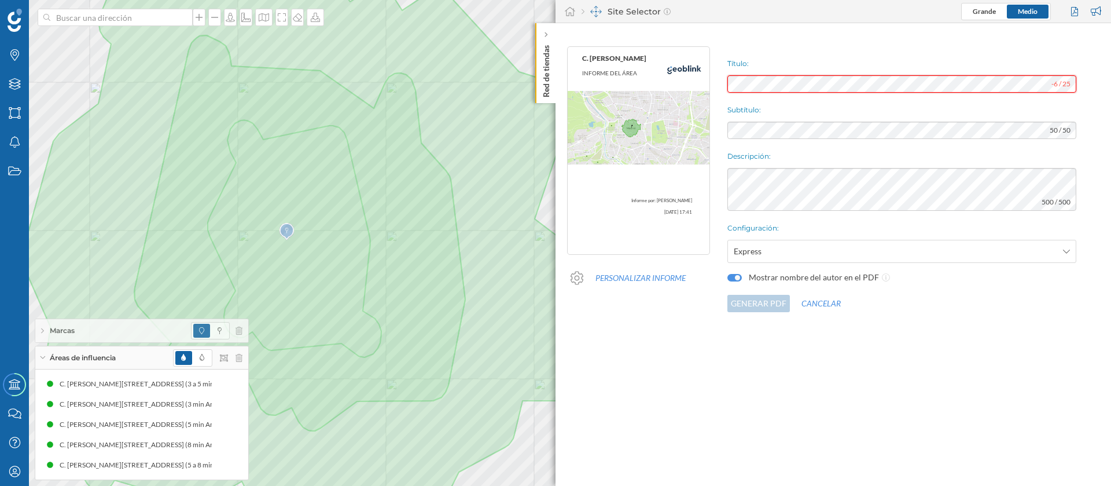
click at [684, 81] on div "C. Pedro Antonio de Alarc INFORME DEL ÁREA Informe por: Ronnier Bladimir Piña R…" at bounding box center [834, 179] width 556 height 277
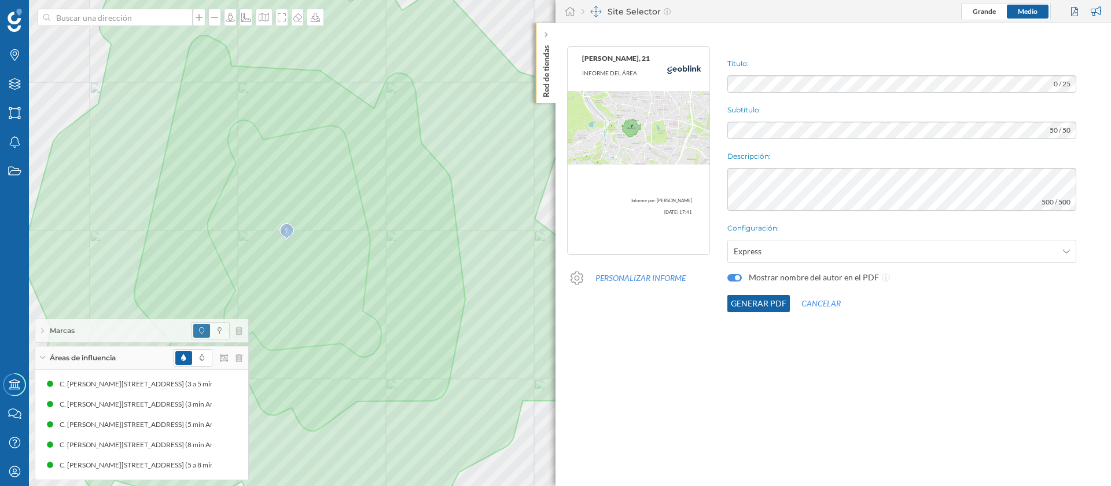
click at [773, 303] on button "Generar PDF" at bounding box center [758, 303] width 63 height 17
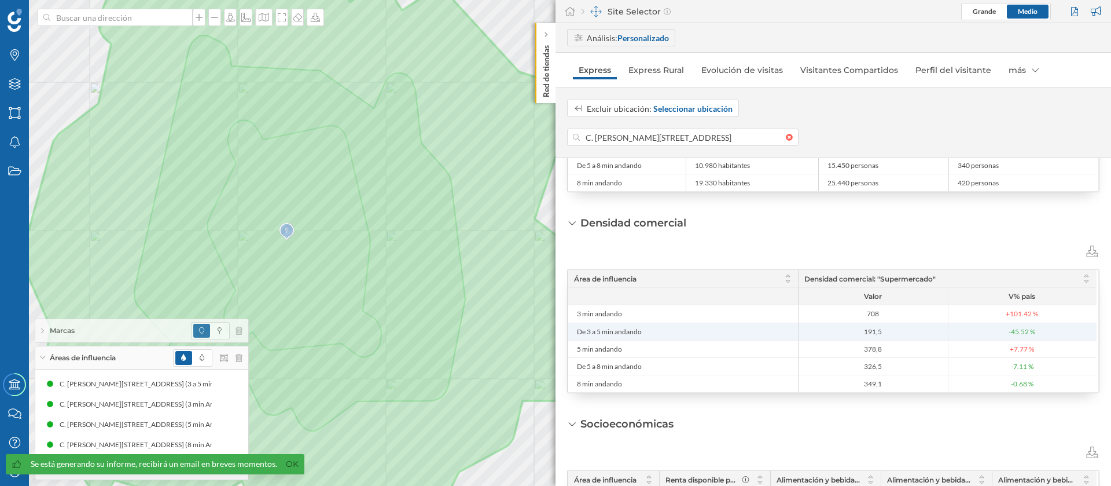
scroll to position [260, 0]
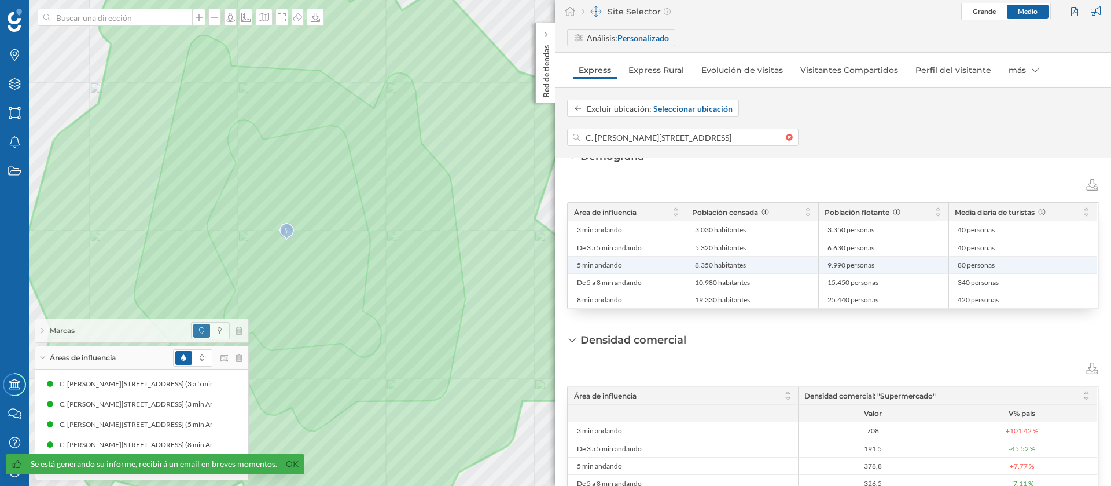
drag, startPoint x: 714, startPoint y: 264, endPoint x: 683, endPoint y: 260, distance: 31.4
click at [683, 260] on div "5 min andando 8.350 habitantes 9.990 personas 80 personas" at bounding box center [832, 264] width 528 height 17
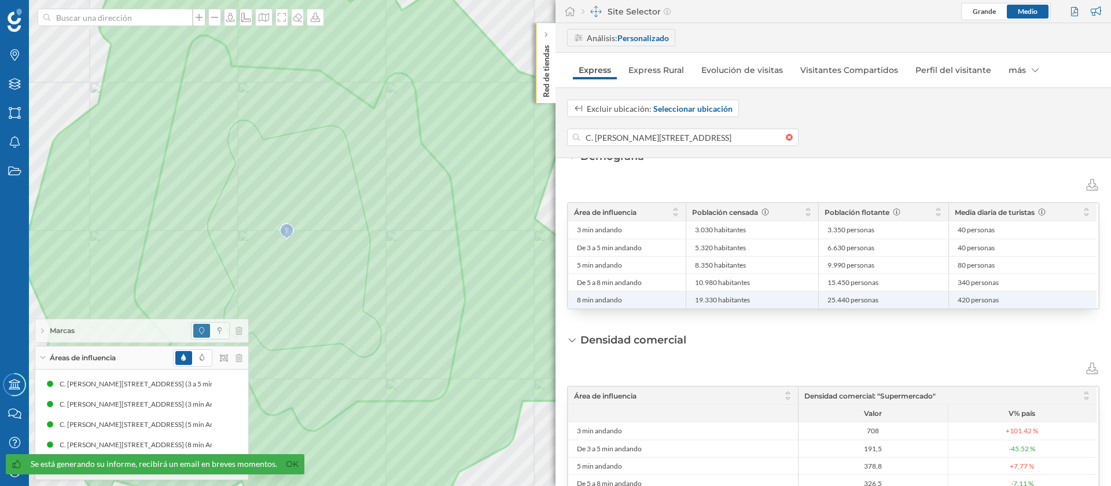
drag, startPoint x: 716, startPoint y: 303, endPoint x: 685, endPoint y: 303, distance: 31.8
click at [685, 303] on div "8 min andando 19.330 habitantes 25.440 personas 420 personas" at bounding box center [832, 299] width 528 height 17
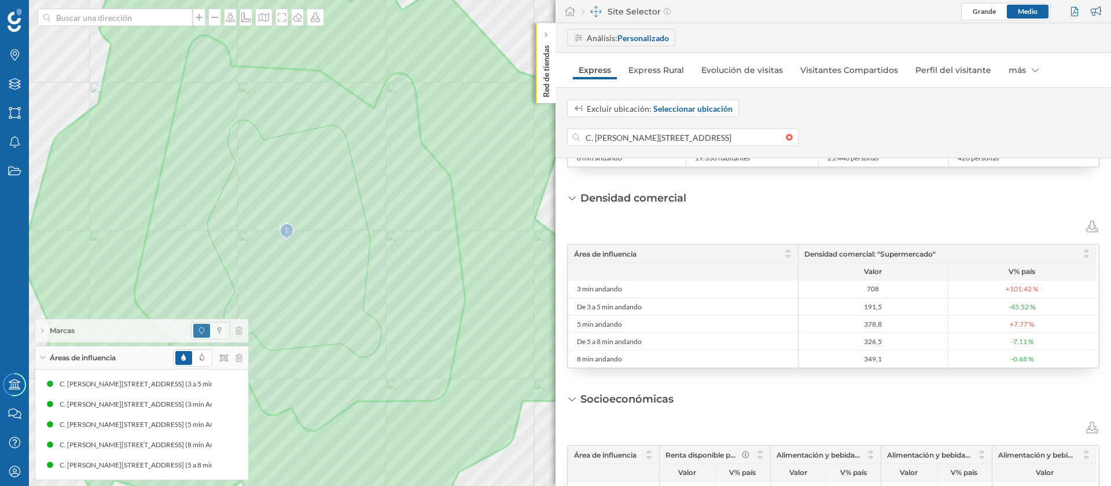
scroll to position [509, 0]
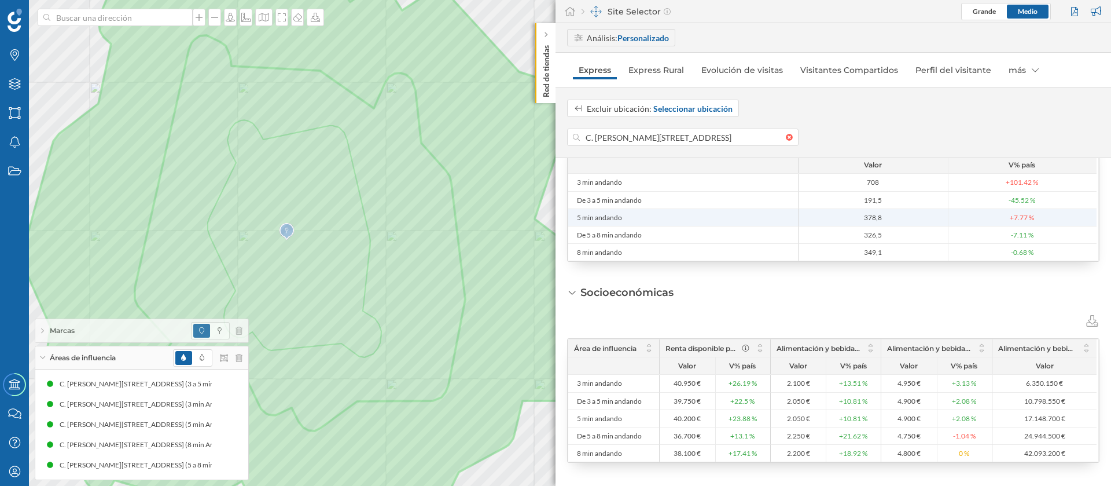
drag, startPoint x: 885, startPoint y: 214, endPoint x: 859, endPoint y: 215, distance: 26.6
click at [859, 215] on span "378,8" at bounding box center [874, 217] width 144 height 9
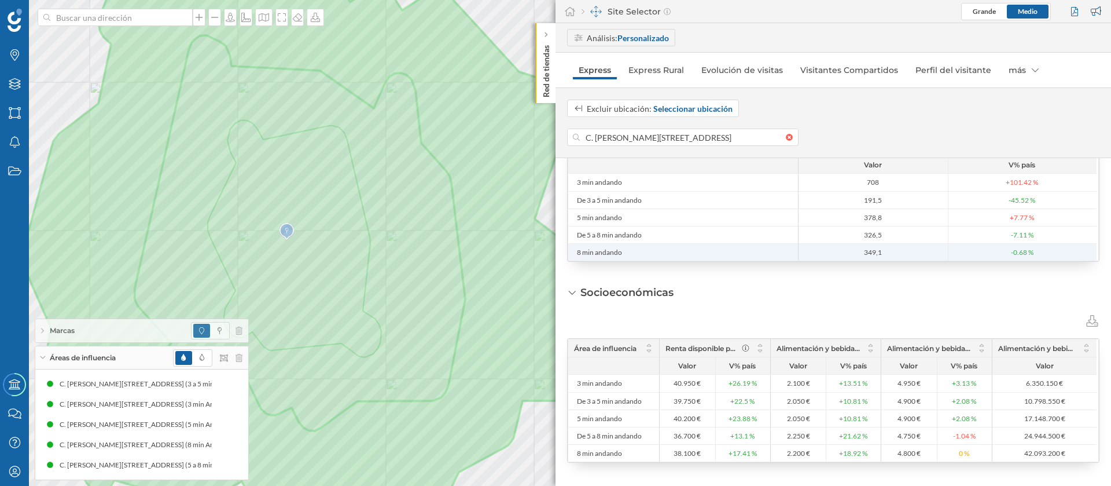
drag, startPoint x: 885, startPoint y: 248, endPoint x: 859, endPoint y: 249, distance: 26.1
click at [859, 249] on span "349,1" at bounding box center [874, 252] width 144 height 9
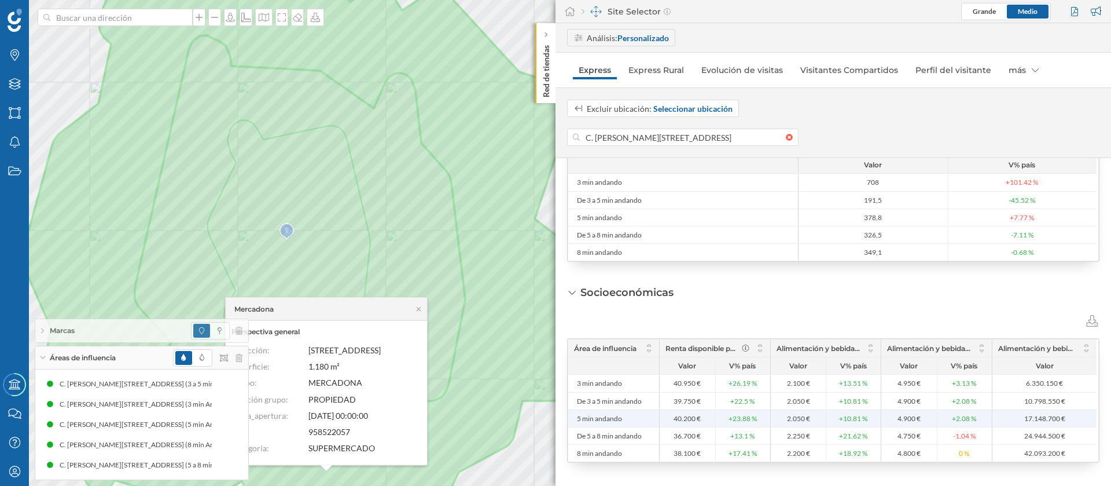
drag, startPoint x: 696, startPoint y: 421, endPoint x: 663, endPoint y: 419, distance: 33.6
click at [663, 419] on span "40.200 €" at bounding box center [688, 418] width 50 height 9
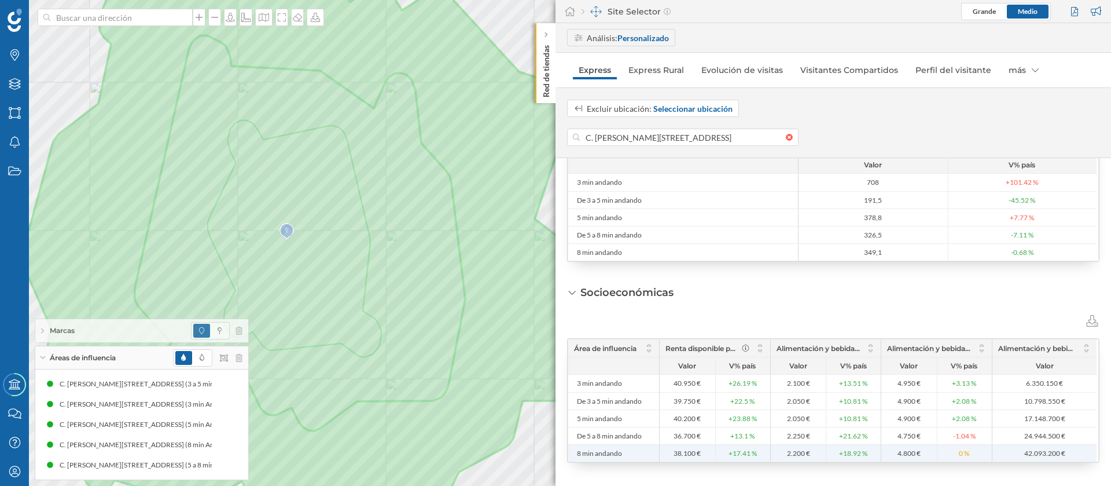
drag, startPoint x: 694, startPoint y: 449, endPoint x: 666, endPoint y: 450, distance: 29.0
click at [666, 450] on span "38.100 €" at bounding box center [688, 453] width 50 height 9
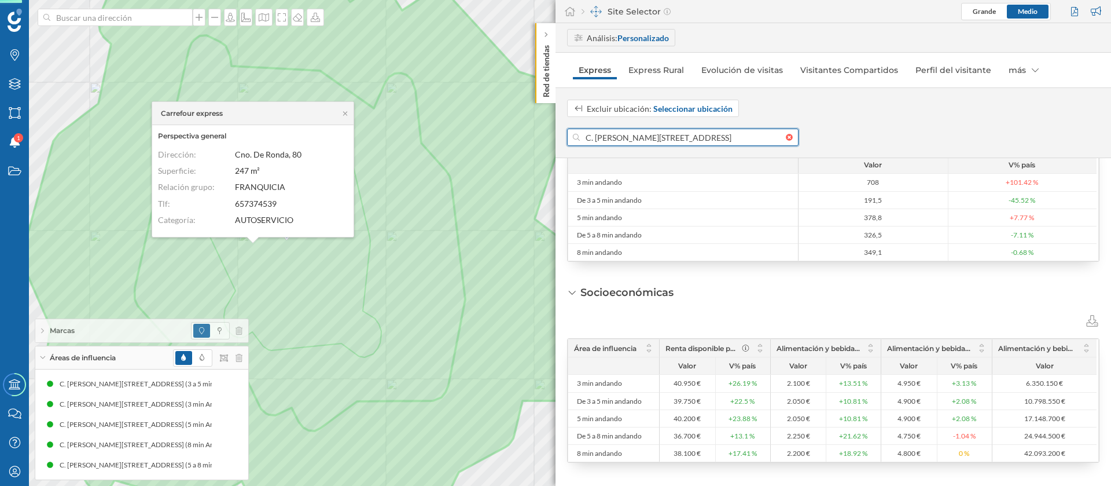
click at [617, 137] on input "C. Pedro Antonio de Alarcón, 23, Ronda, 18004 Granada, España" at bounding box center [683, 136] width 206 height 17
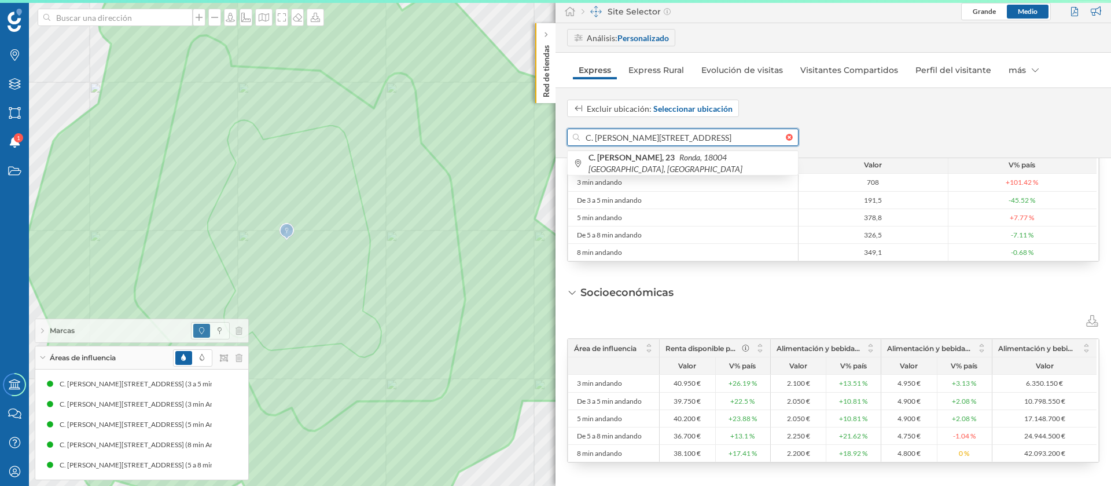
click at [617, 137] on input "C. Pedro Antonio de Alarcón, 23, Ronda, 18004 Granada, España" at bounding box center [683, 136] width 206 height 17
paste input "Florida, 22"
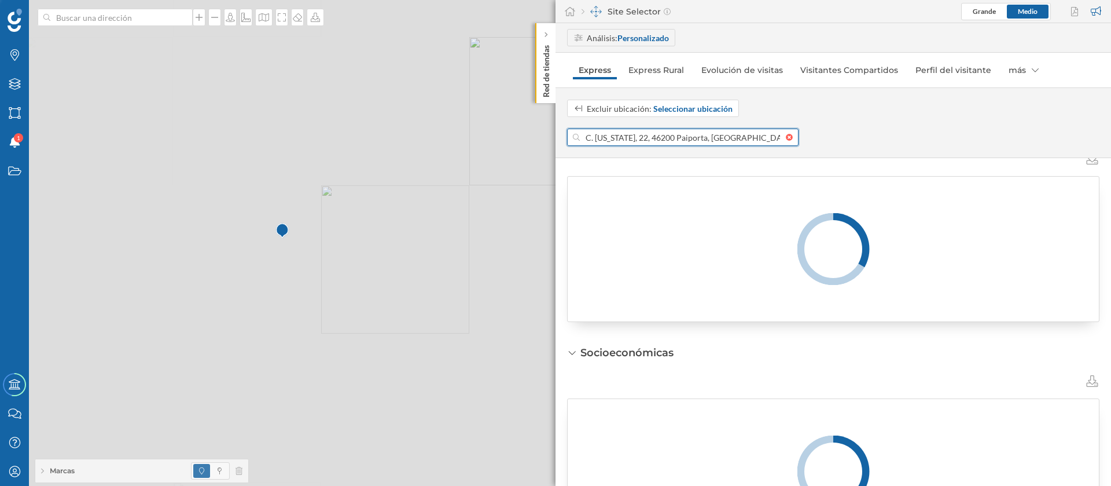
scroll to position [547, 0]
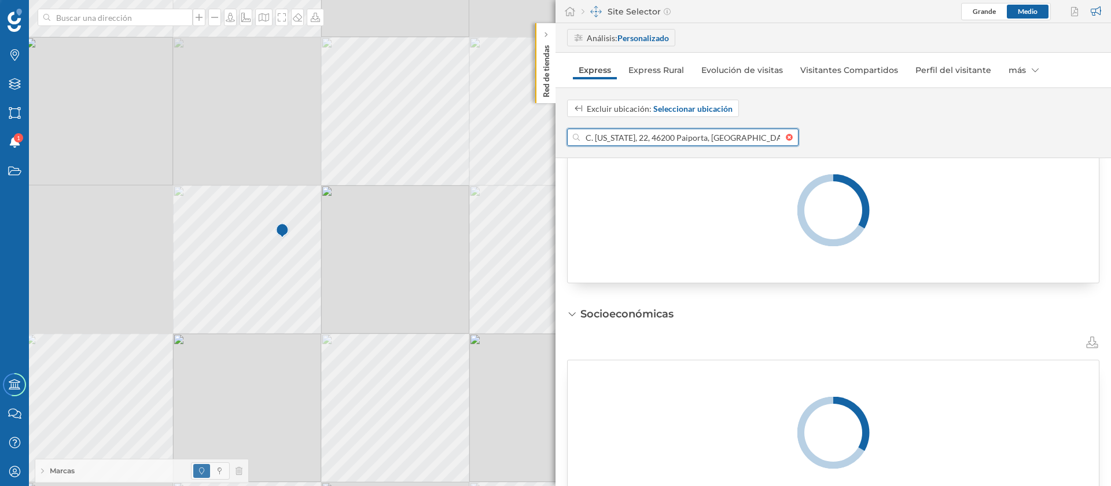
click at [641, 140] on input "C. Florida, 22, 46200 Paiporta, Valencia, España" at bounding box center [683, 136] width 206 height 17
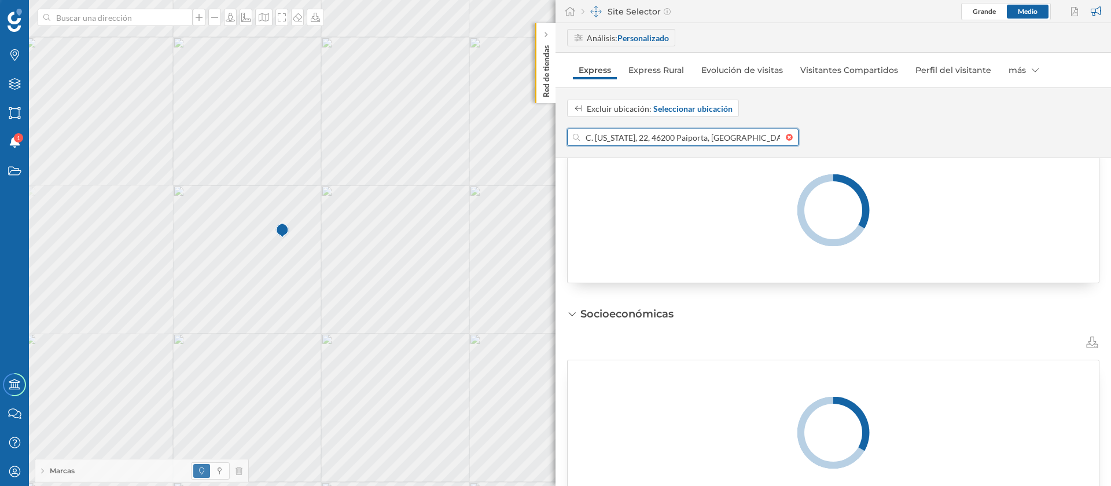
click at [641, 140] on input "C. Florida, 22, 46200 Paiporta, Valencia, España" at bounding box center [683, 136] width 206 height 17
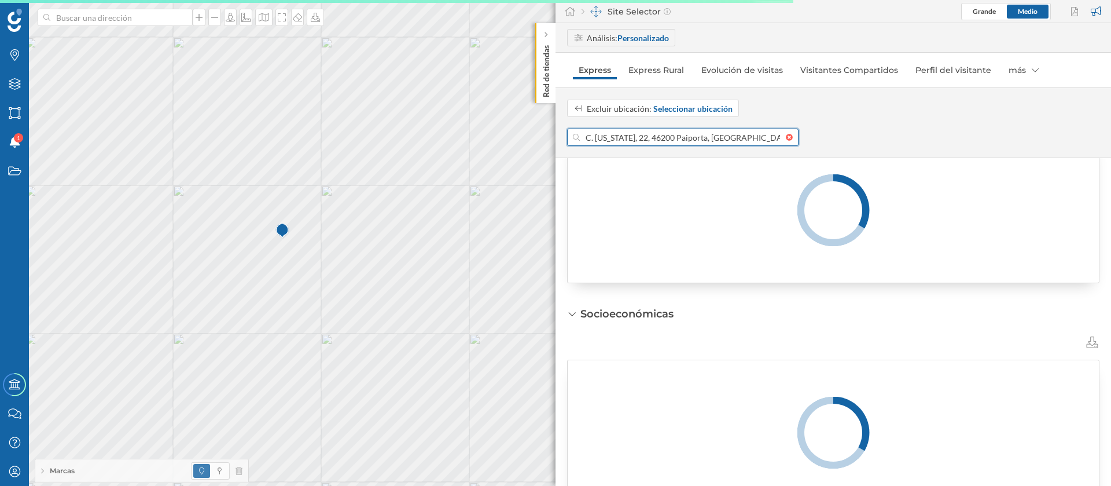
click at [641, 140] on input "C. Florida, 22, 46200 Paiporta, Valencia, España" at bounding box center [683, 136] width 206 height 17
paste input
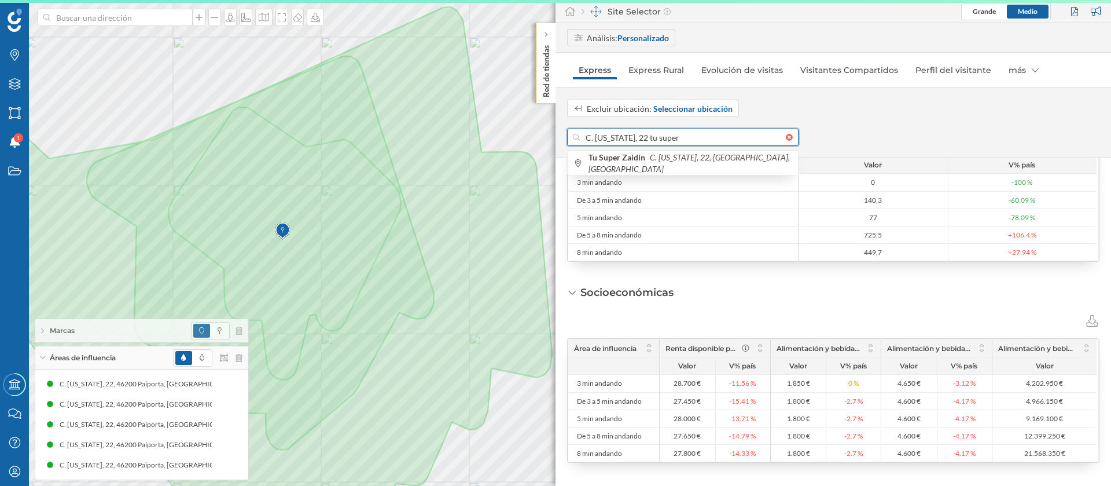
scroll to position [509, 0]
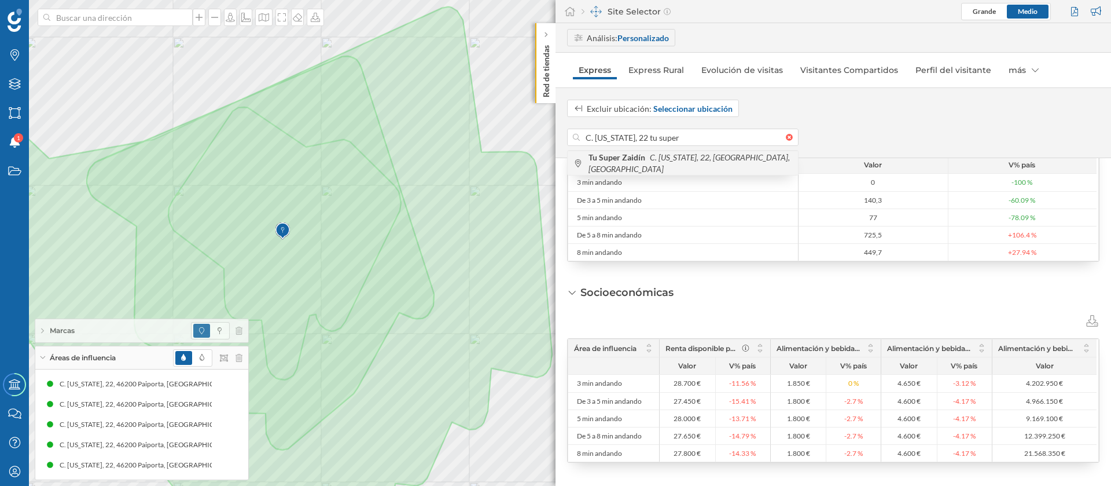
click at [688, 166] on icon "C. Florida, 22, Granada, España" at bounding box center [689, 162] width 201 height 21
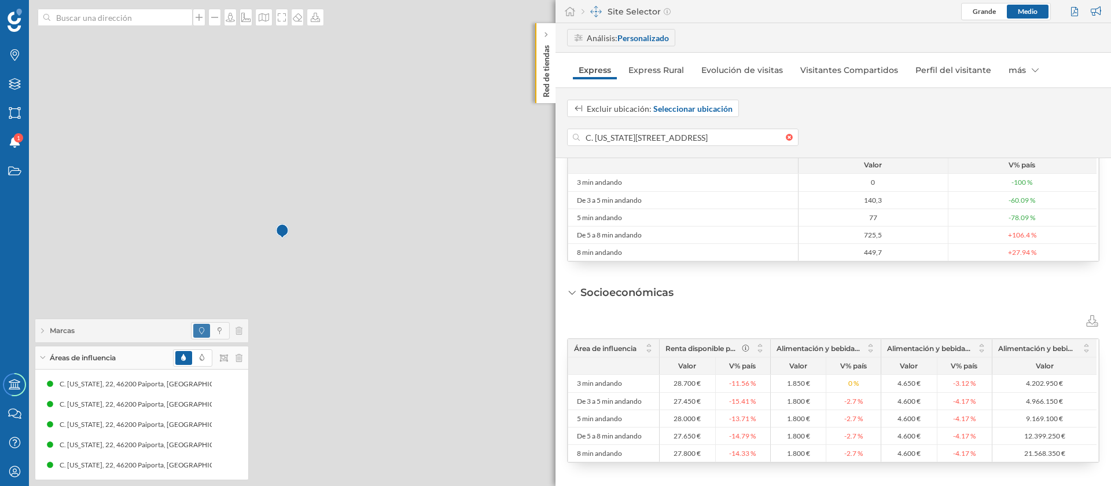
scroll to position [547, 0]
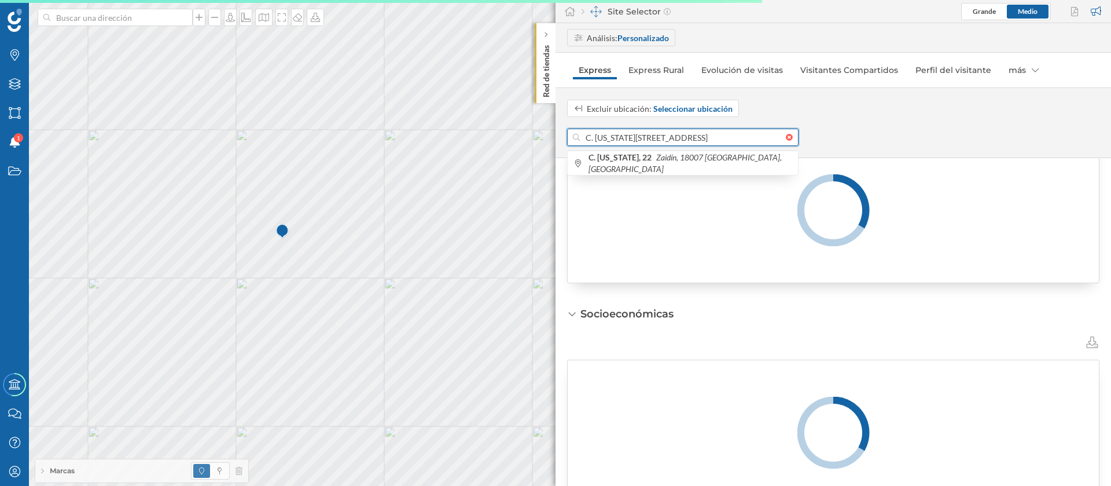
drag, startPoint x: 632, startPoint y: 140, endPoint x: 567, endPoint y: 137, distance: 64.9
click at [567, 137] on div "C. Florida, 22, Zaidín, 18007 Granada, España" at bounding box center [682, 136] width 231 height 17
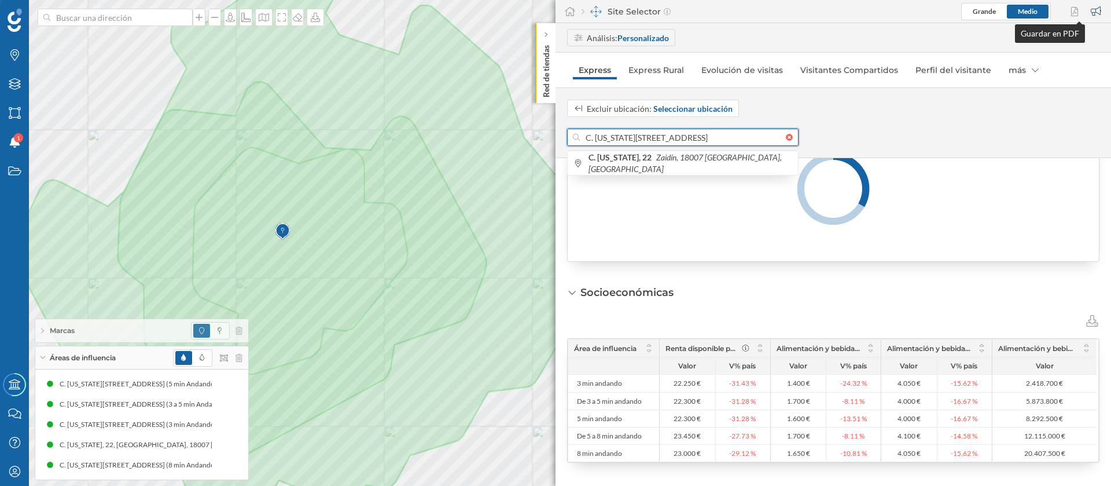
scroll to position [509, 0]
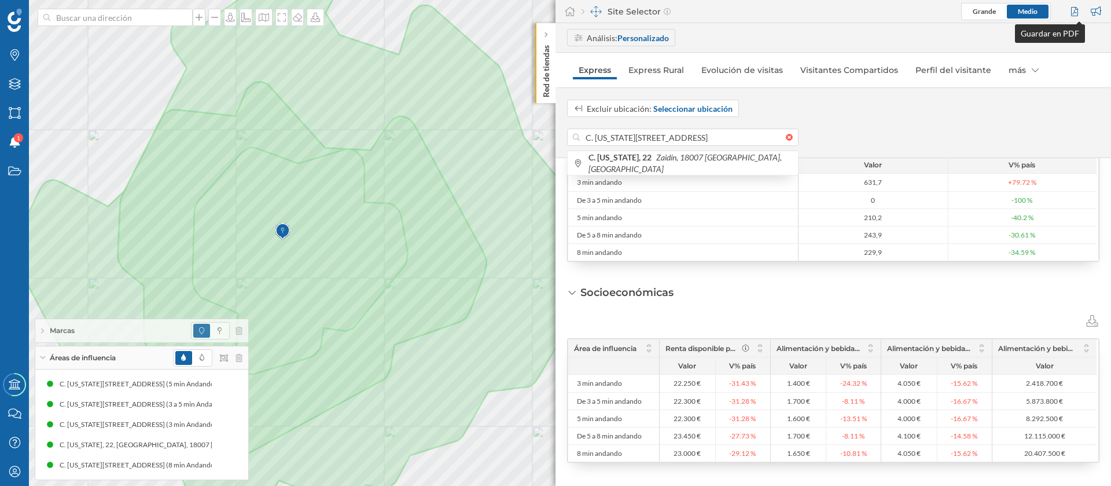
click at [1079, 13] on div at bounding box center [1076, 11] width 16 height 17
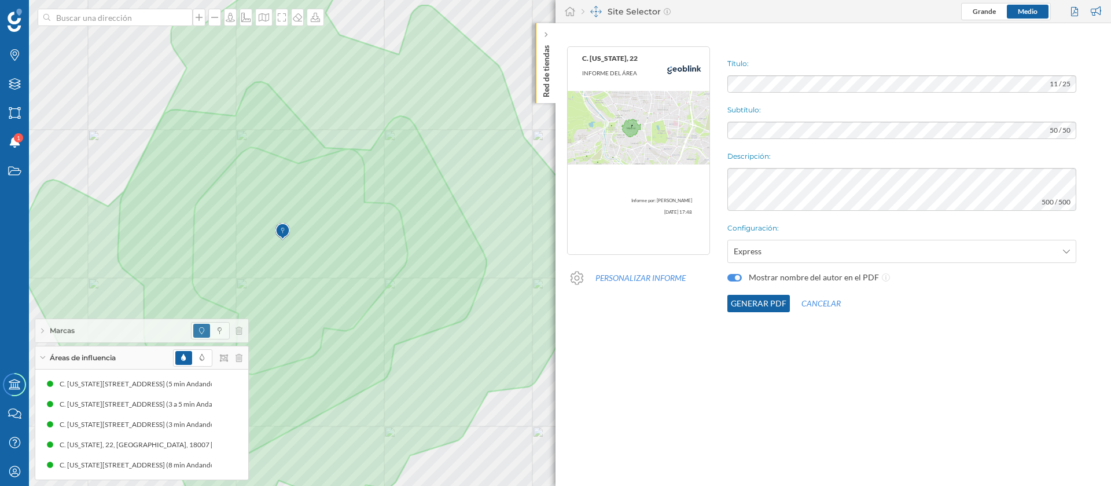
click at [747, 314] on div "Título: 11 / 25 Subtítulo: 50 / 50 Descripción: 500 / 500 Configuración: Expres…" at bounding box center [916, 179] width 389 height 277
click at [747, 300] on button "Generar PDF" at bounding box center [758, 303] width 63 height 17
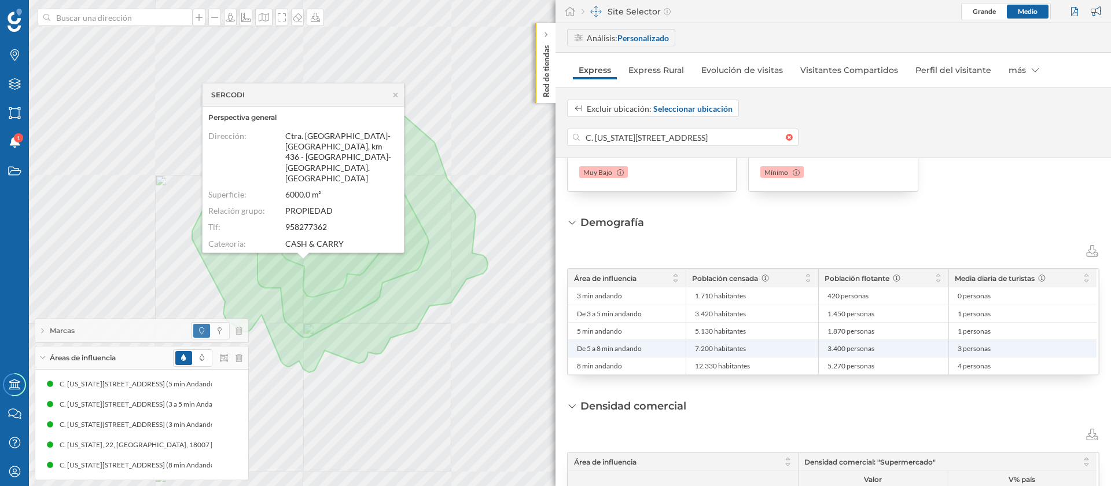
scroll to position [216, 0]
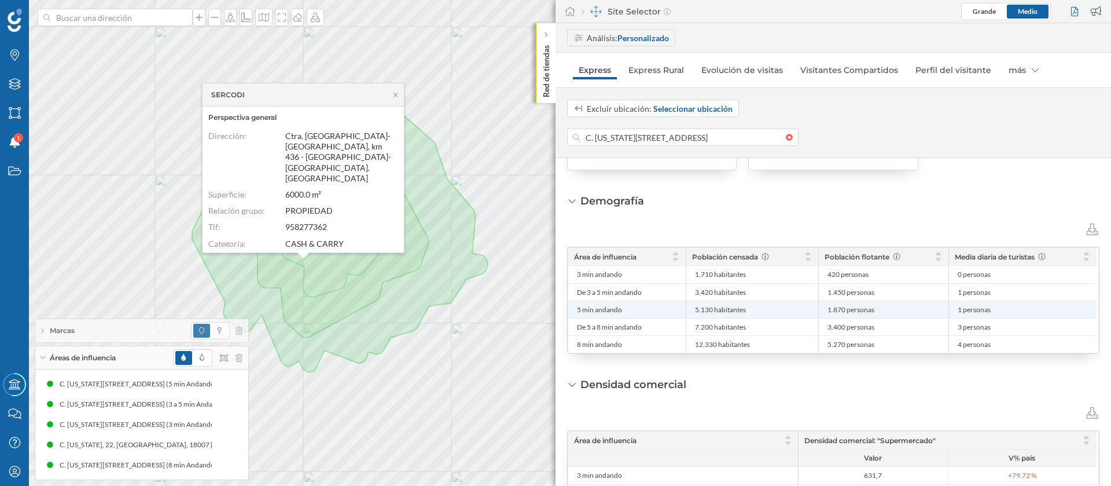
drag, startPoint x: 714, startPoint y: 311, endPoint x: 689, endPoint y: 306, distance: 25.3
click at [689, 306] on div "5.130 habitantes" at bounding box center [752, 308] width 133 height 17
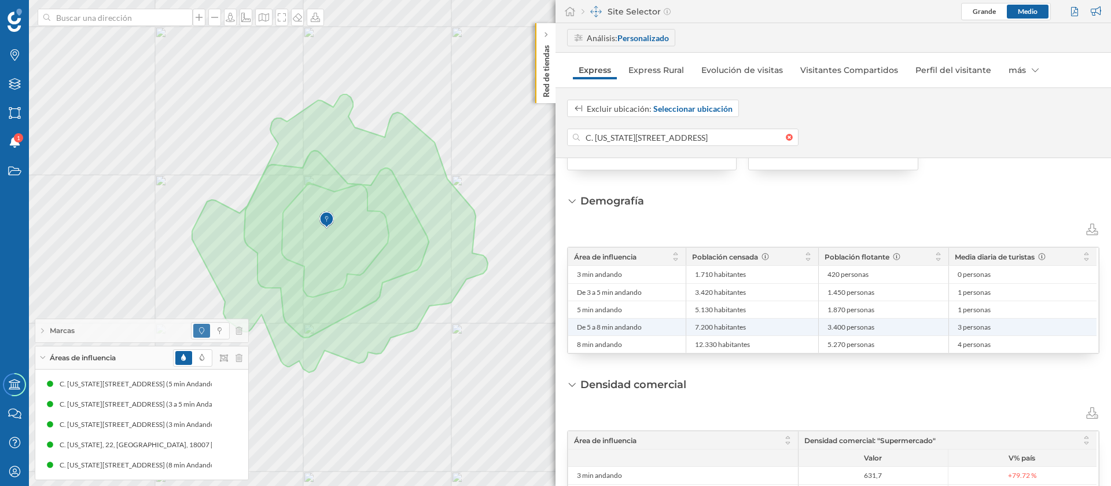
drag, startPoint x: 712, startPoint y: 329, endPoint x: 677, endPoint y: 328, distance: 35.9
click at [677, 328] on div "De 5 a 8 min andando 7.200 habitantes 3.400 personas 3 personas" at bounding box center [832, 326] width 528 height 17
click at [712, 334] on li "7.200 habitantes" at bounding box center [752, 326] width 120 height 17
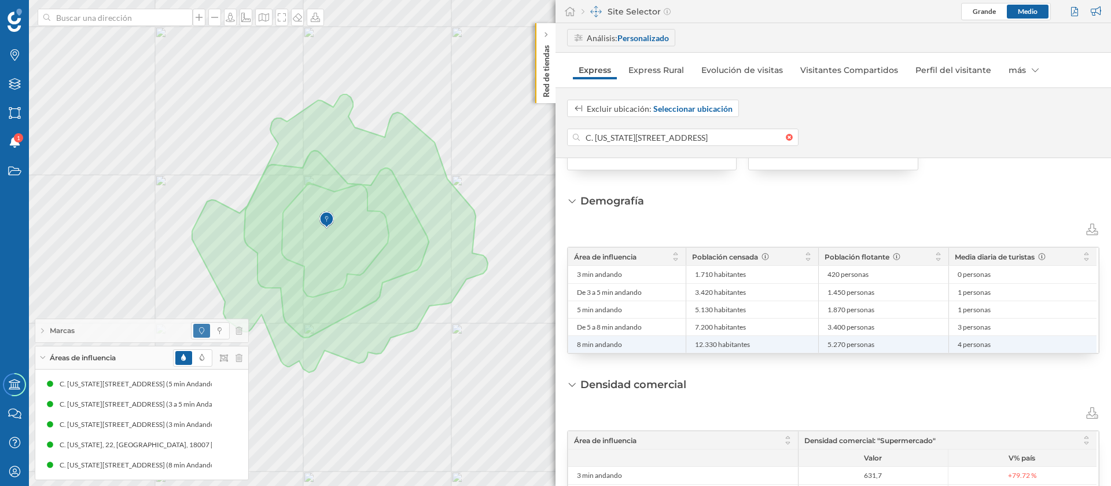
click at [715, 343] on span "12.330 habitantes" at bounding box center [722, 344] width 55 height 9
drag, startPoint x: 717, startPoint y: 343, endPoint x: 690, endPoint y: 346, distance: 26.8
click at [690, 346] on div "12.330 habitantes" at bounding box center [752, 343] width 133 height 17
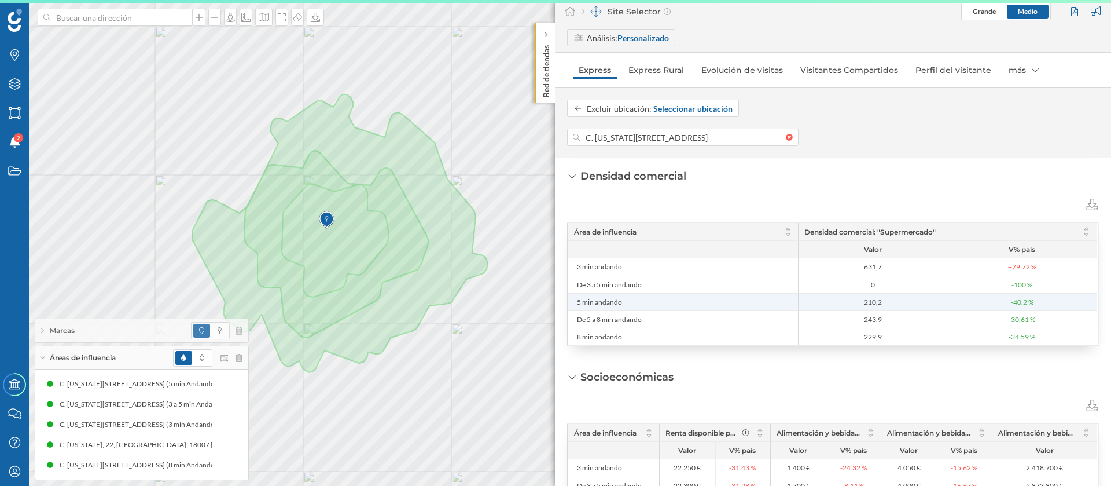
scroll to position [422, 0]
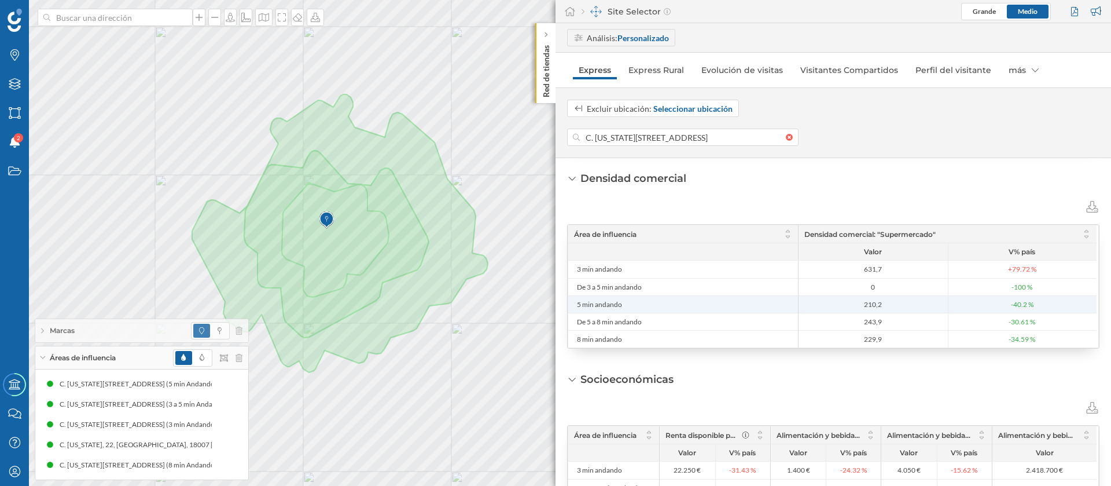
drag, startPoint x: 888, startPoint y: 311, endPoint x: 868, endPoint y: 311, distance: 19.7
click at [868, 311] on li "210,2" at bounding box center [873, 304] width 149 height 17
click at [883, 305] on span "210,2" at bounding box center [874, 304] width 144 height 9
drag, startPoint x: 885, startPoint y: 305, endPoint x: 853, endPoint y: 304, distance: 31.8
click at [857, 305] on span "210,2" at bounding box center [874, 304] width 144 height 9
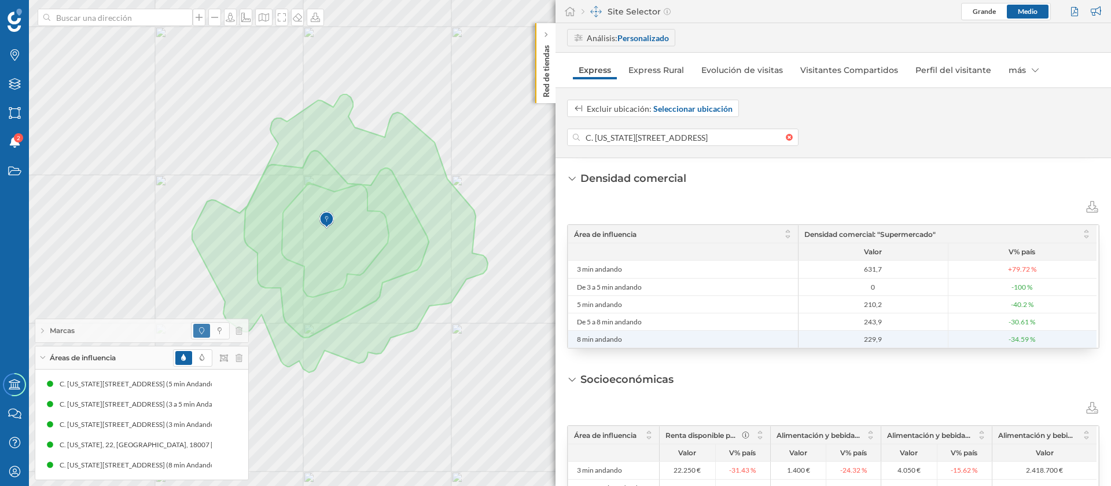
drag, startPoint x: 878, startPoint y: 339, endPoint x: 850, endPoint y: 339, distance: 27.8
click at [850, 339] on span "229,9" at bounding box center [874, 338] width 144 height 9
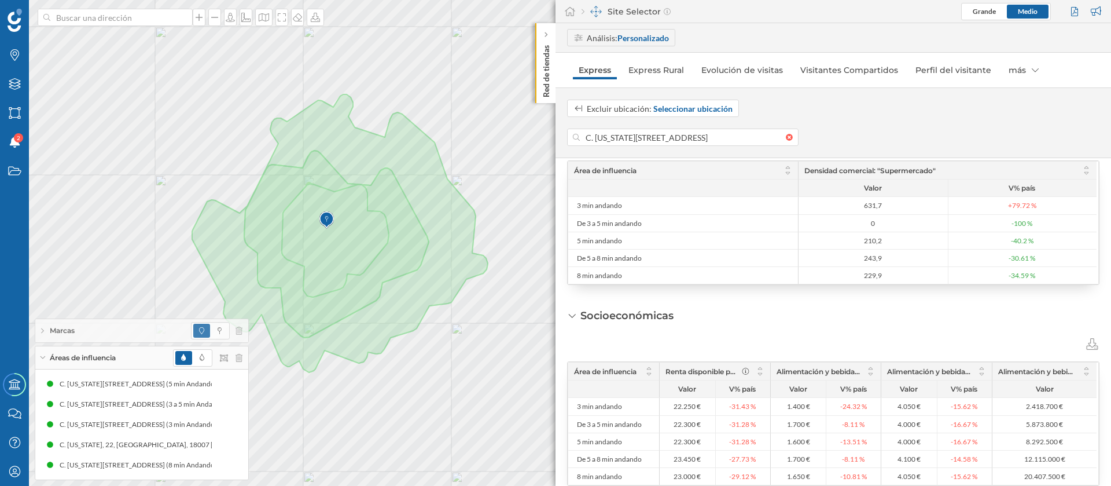
scroll to position [509, 0]
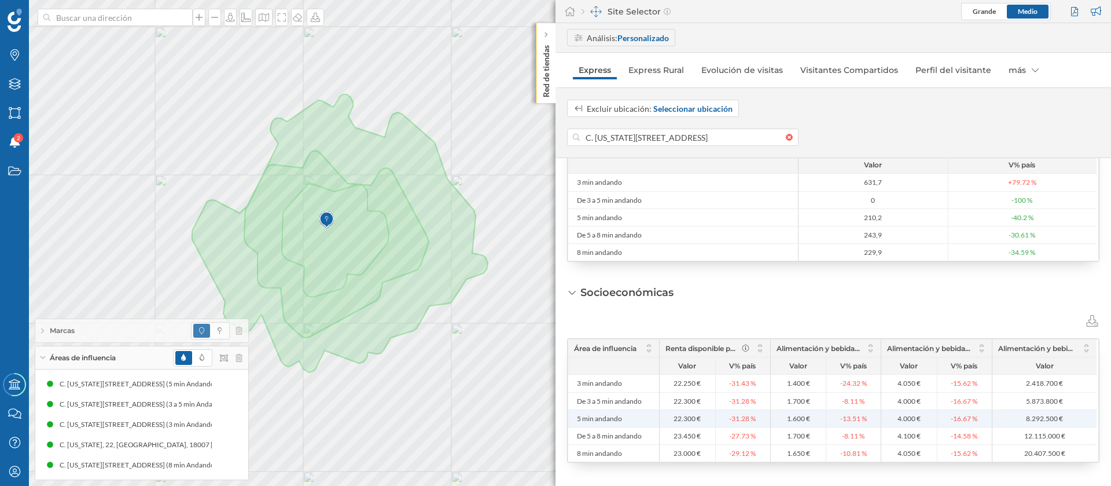
drag, startPoint x: 694, startPoint y: 419, endPoint x: 662, endPoint y: 416, distance: 32.6
click at [662, 416] on li "22.300 €" at bounding box center [688, 418] width 56 height 17
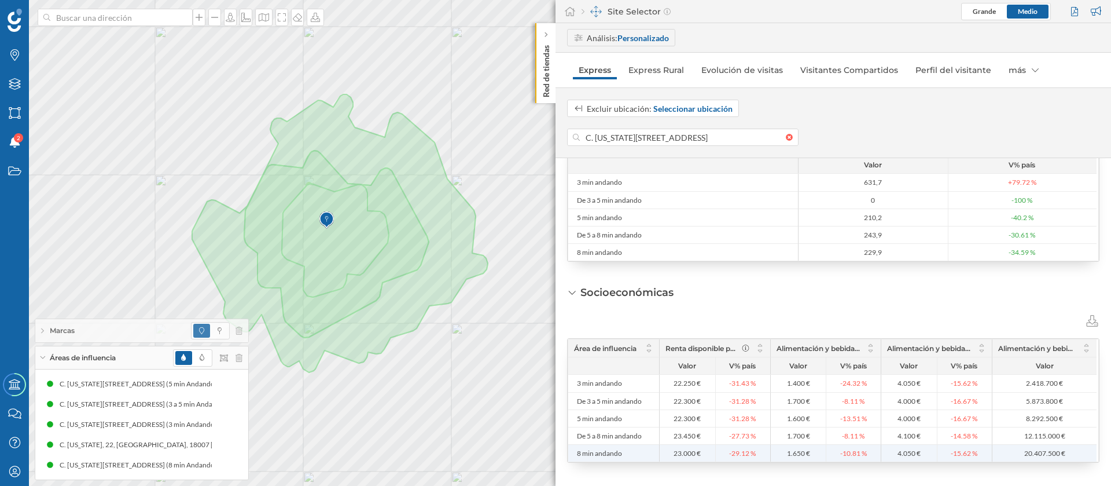
click at [689, 455] on span "23.000 €" at bounding box center [687, 453] width 27 height 9
drag, startPoint x: 694, startPoint y: 455, endPoint x: 661, endPoint y: 450, distance: 34.0
click at [661, 450] on li "23.000 €" at bounding box center [688, 452] width 56 height 17
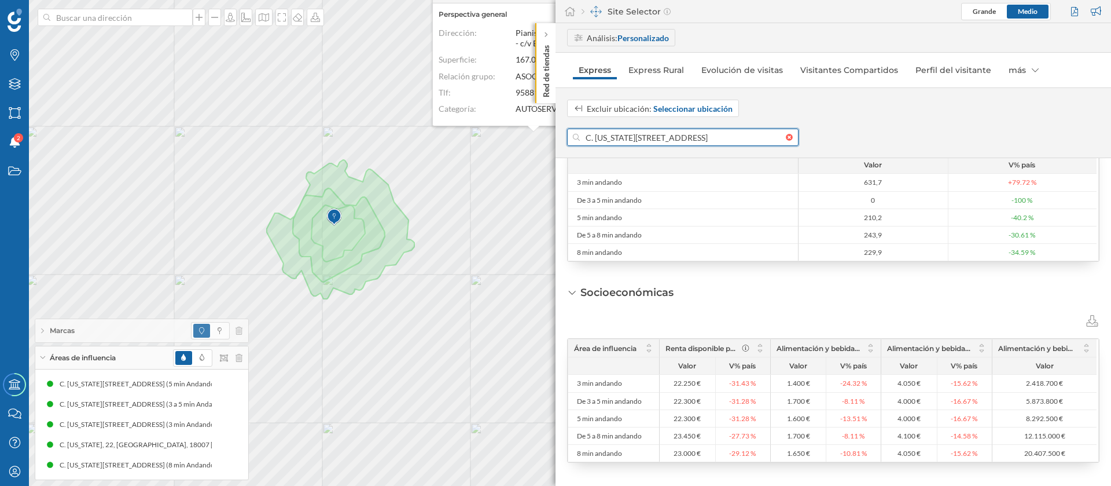
click at [611, 138] on input "C. Florida, 22, Zaidín, 18007 Granada, España" at bounding box center [683, 136] width 206 height 17
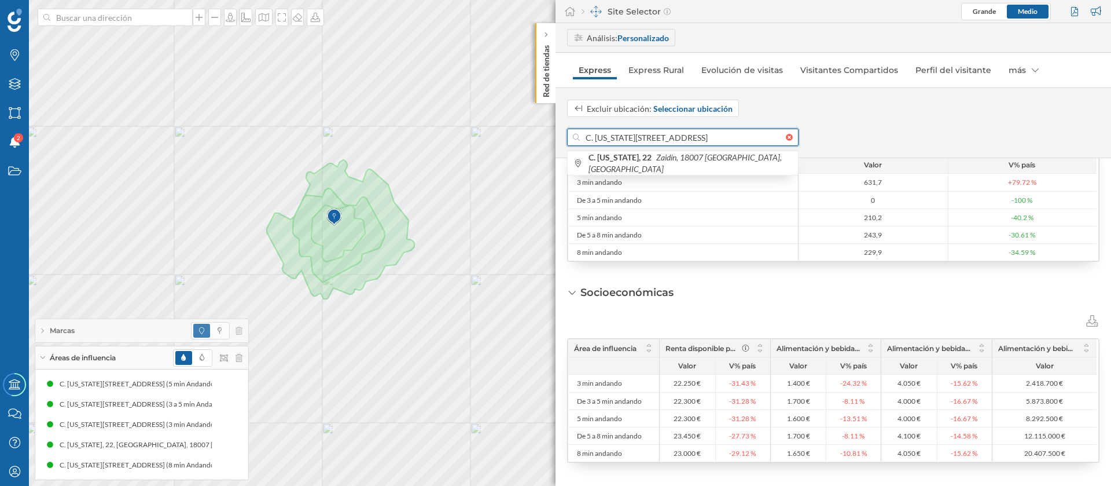
click at [611, 138] on input "C. Florida, 22, Zaidín, 18007 Granada, España" at bounding box center [683, 136] width 206 height 17
paste input "Avda. de Barcelona, 13"
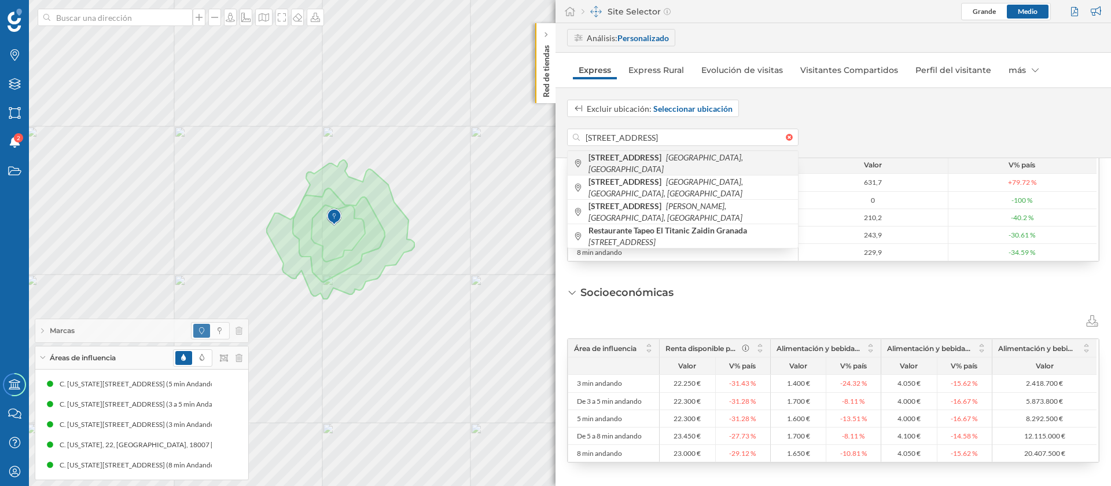
click at [651, 162] on b "Avenida de Barcelona, 13" at bounding box center [627, 157] width 76 height 10
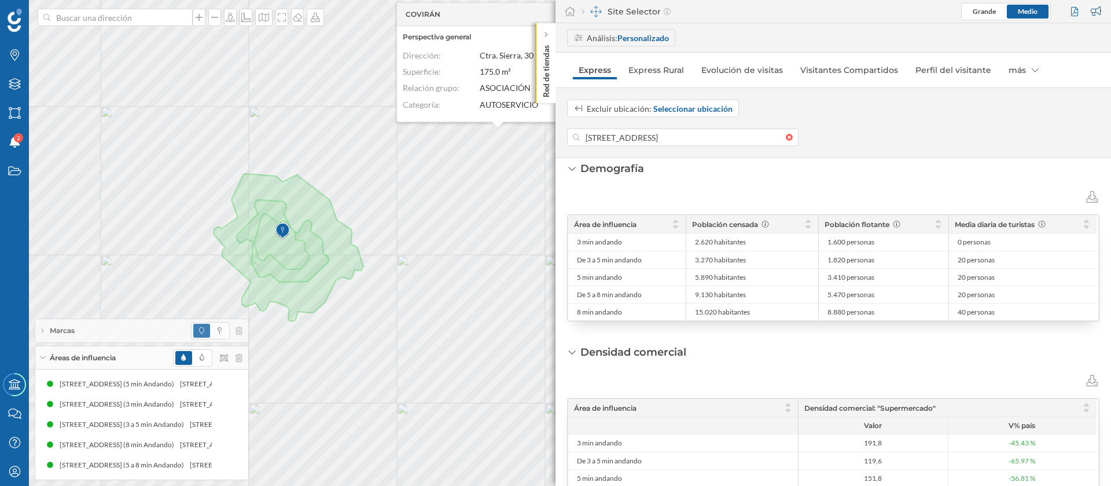
scroll to position [422, 0]
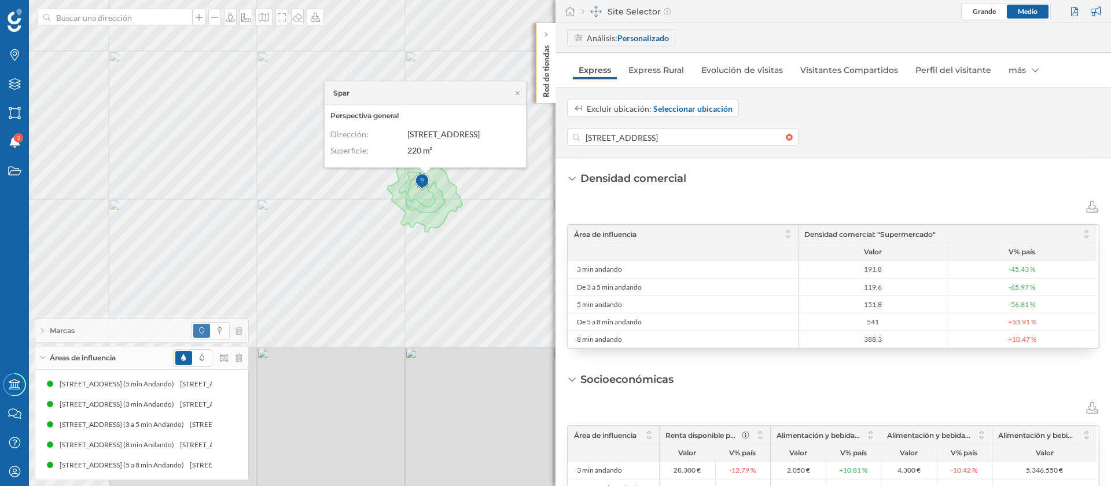
click at [427, 234] on div "Spar Perspectiva general Dirección: Av. de Barcelona, 28, Zaidín, 18006 Granada…" at bounding box center [555, 243] width 1111 height 486
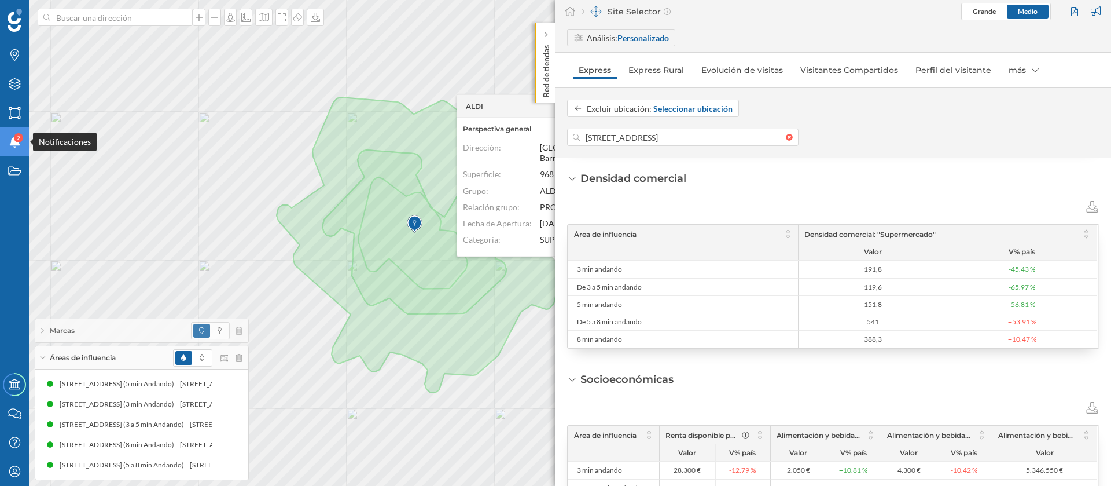
click at [24, 141] on div "Notificaciones 2" at bounding box center [14, 141] width 29 height 29
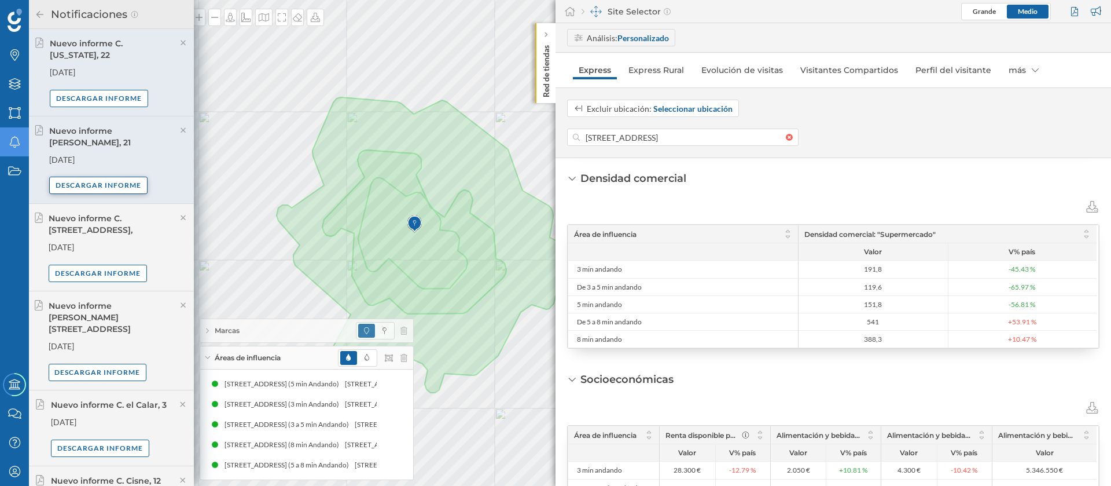
click at [134, 178] on div "Descargar informe" at bounding box center [98, 185] width 98 height 17
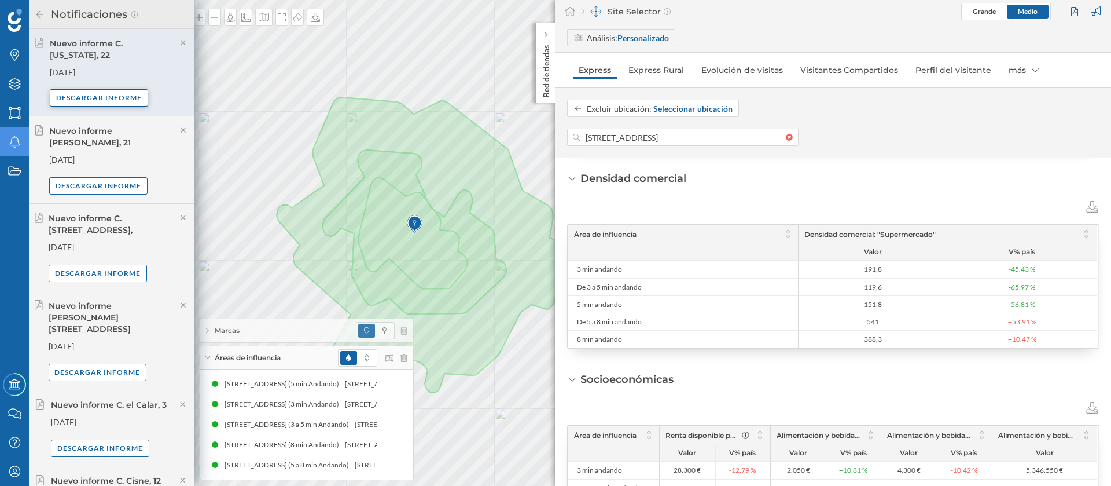
click at [120, 92] on div "Descargar informe" at bounding box center [99, 97] width 98 height 17
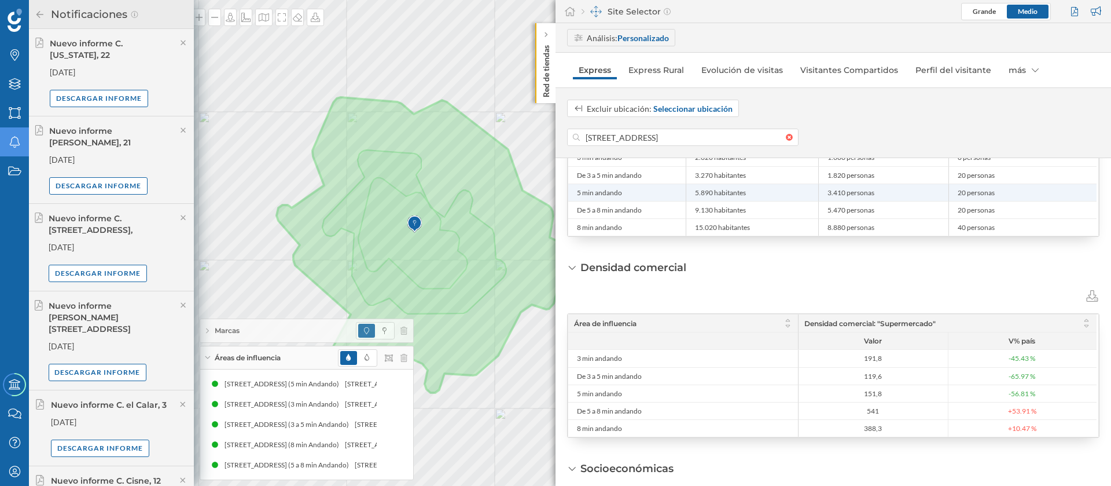
scroll to position [248, 0]
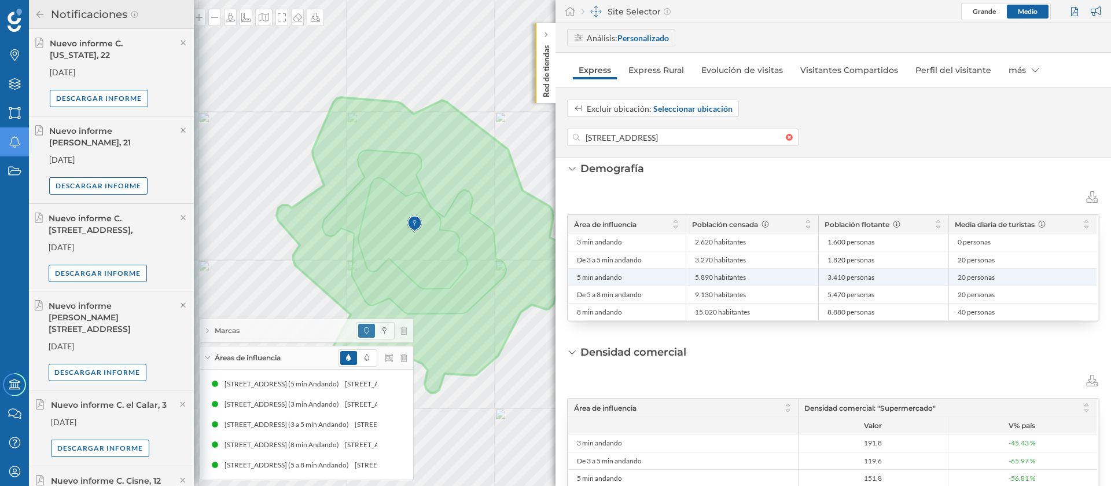
drag, startPoint x: 714, startPoint y: 278, endPoint x: 693, endPoint y: 275, distance: 21.0
click at [693, 275] on li "5.890 habitantes" at bounding box center [752, 277] width 120 height 17
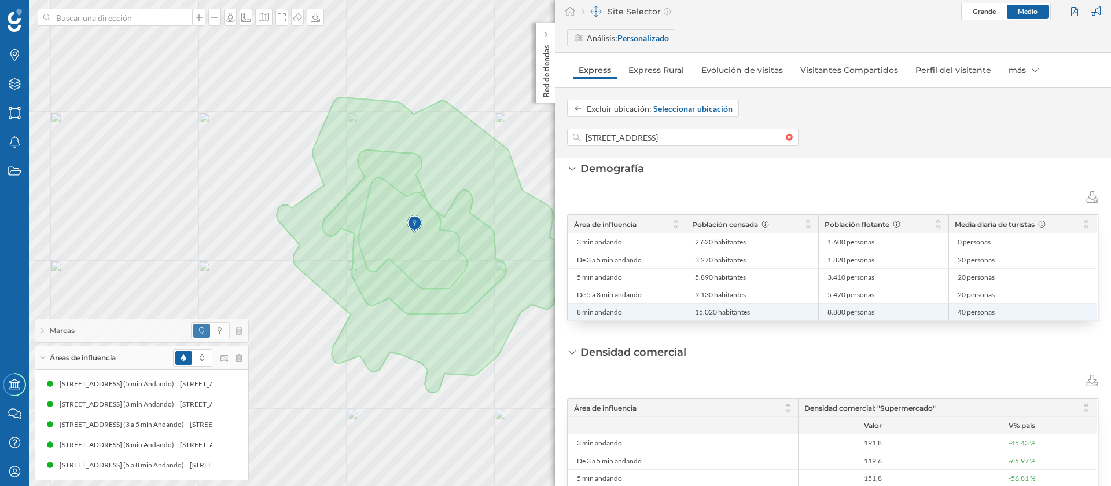
drag, startPoint x: 718, startPoint y: 311, endPoint x: 681, endPoint y: 313, distance: 36.5
click at [681, 313] on div "8 min andando 15.020 habitantes 8.880 personas 40 personas" at bounding box center [832, 311] width 528 height 17
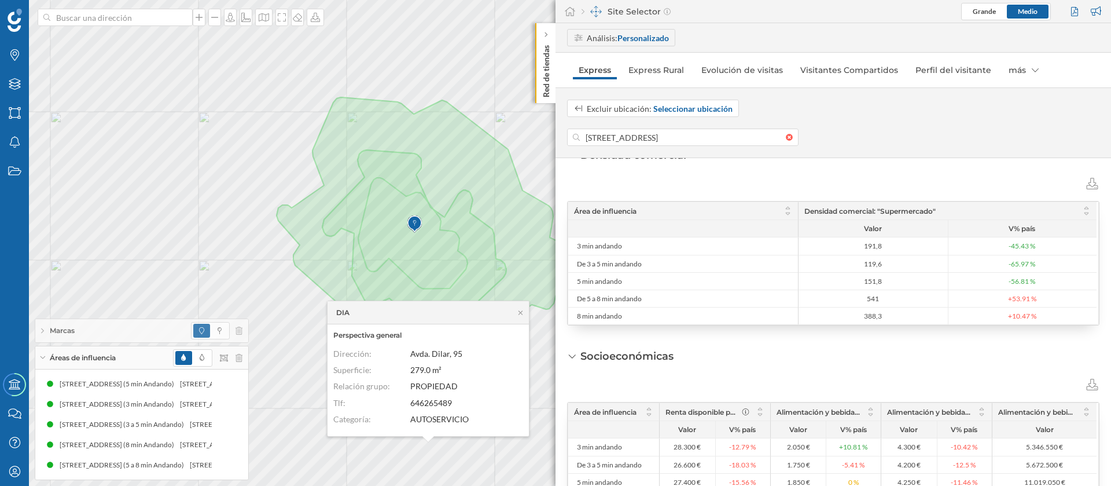
scroll to position [509, 0]
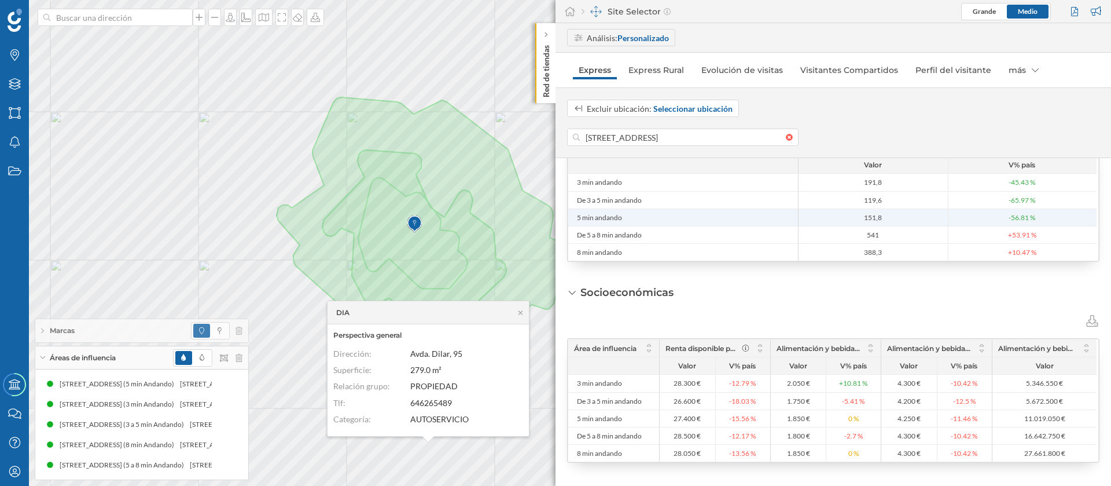
drag, startPoint x: 887, startPoint y: 216, endPoint x: 845, endPoint y: 220, distance: 41.9
click at [845, 220] on span "151,8" at bounding box center [874, 217] width 144 height 9
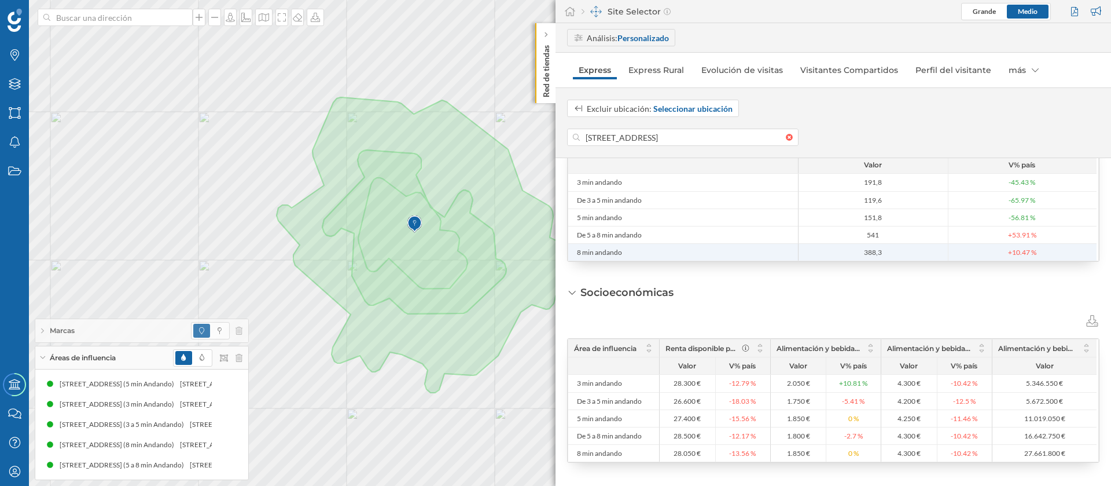
click at [884, 249] on li "388,3" at bounding box center [873, 252] width 149 height 17
drag, startPoint x: 884, startPoint y: 251, endPoint x: 863, endPoint y: 253, distance: 21.0
click at [863, 253] on span "388,3" at bounding box center [874, 252] width 144 height 9
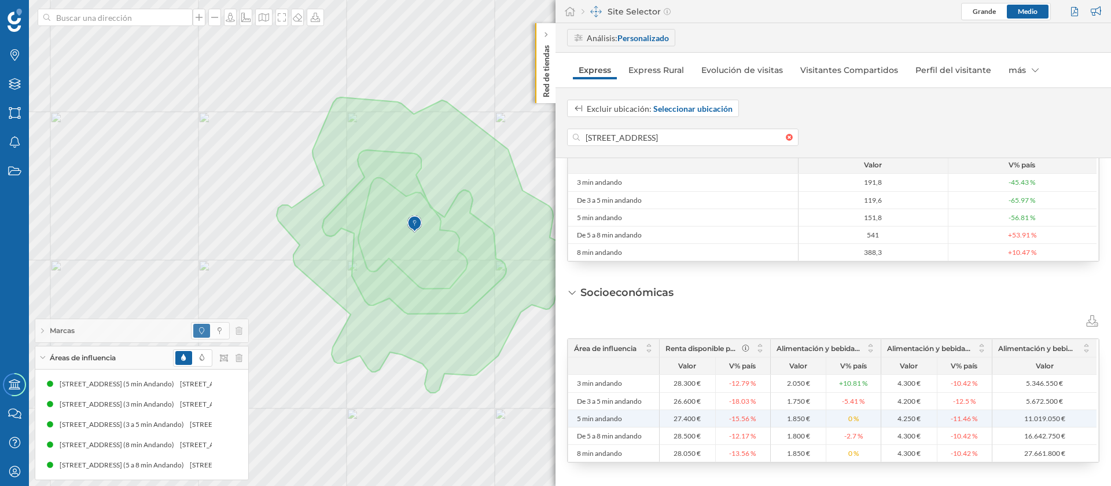
drag, startPoint x: 695, startPoint y: 421, endPoint x: 672, endPoint y: 419, distance: 22.6
click at [672, 419] on span "27.400 €" at bounding box center [688, 418] width 50 height 9
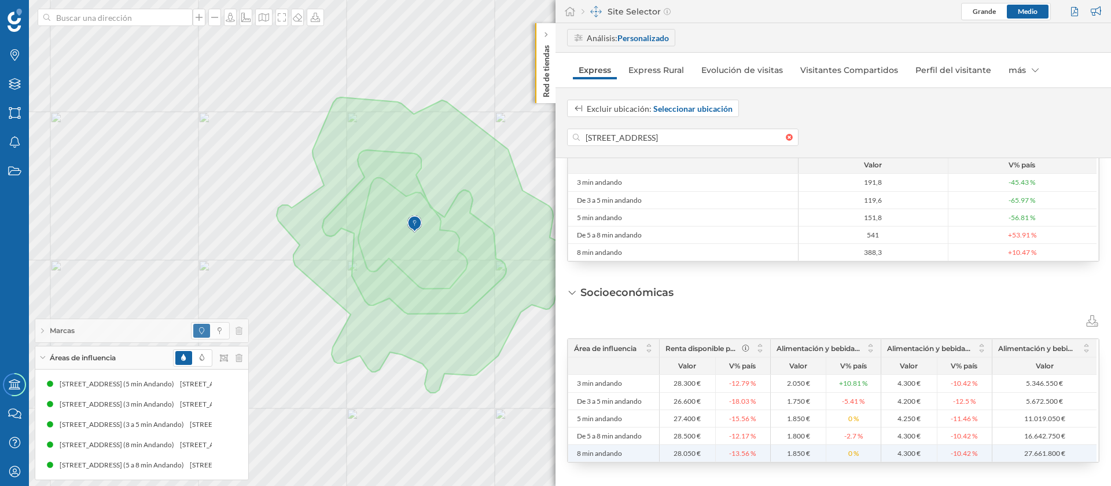
drag, startPoint x: 694, startPoint y: 454, endPoint x: 668, endPoint y: 454, distance: 26.0
click at [668, 454] on span "28.050 €" at bounding box center [688, 453] width 50 height 9
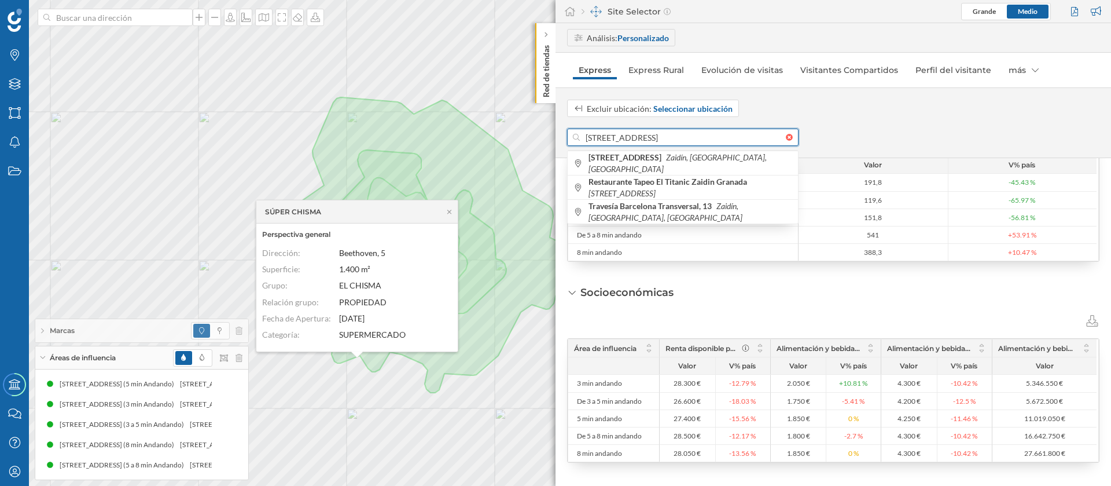
click at [632, 131] on input "Av. de Barcelona, 13, Zaidín, 18006 Granada, España" at bounding box center [683, 136] width 206 height 17
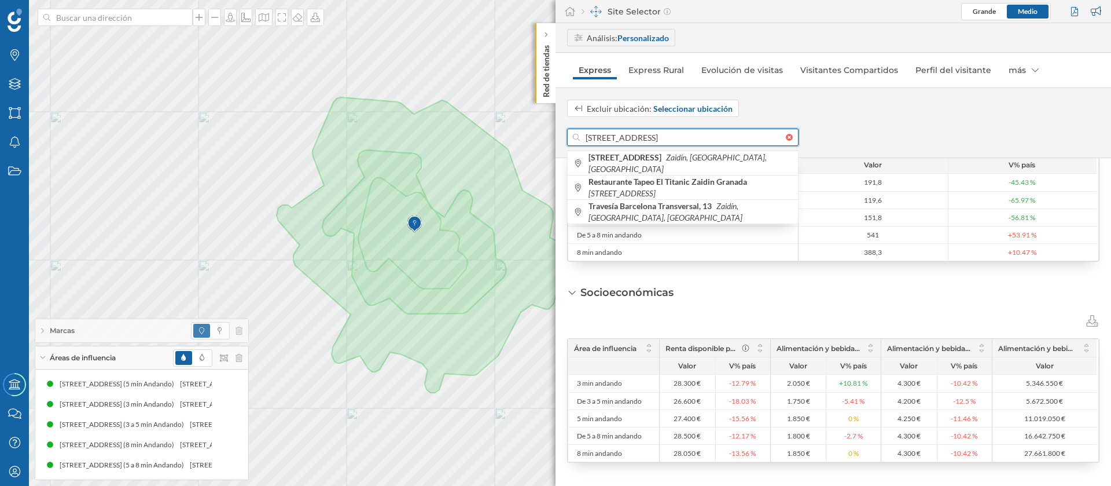
click at [632, 131] on input "Av. de Barcelona, 13, Zaidín, 18006 Granada, España" at bounding box center [683, 136] width 206 height 17
paste input "Ogíjares, 9"
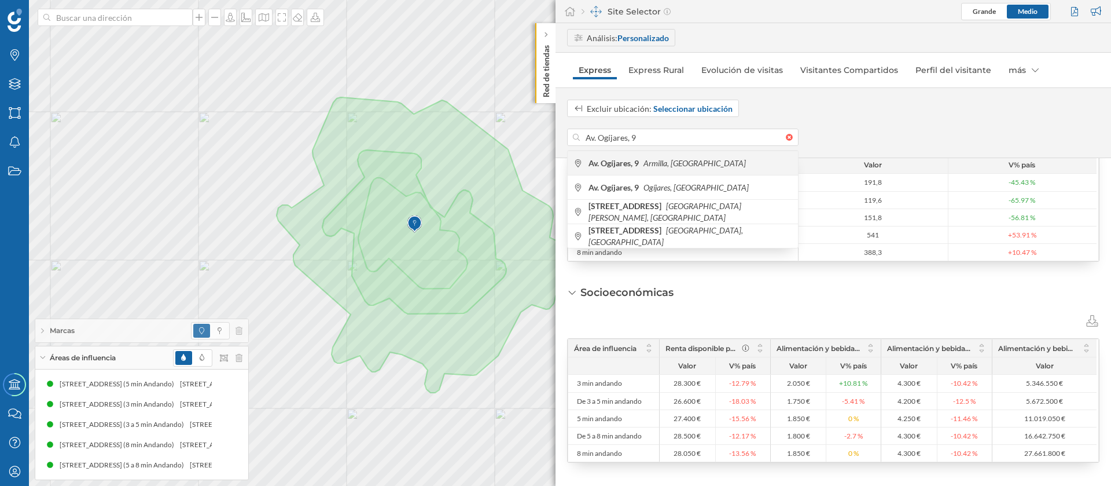
click at [701, 163] on span "Av. Ogíjares, 9 Armilla, España" at bounding box center [691, 163] width 204 height 12
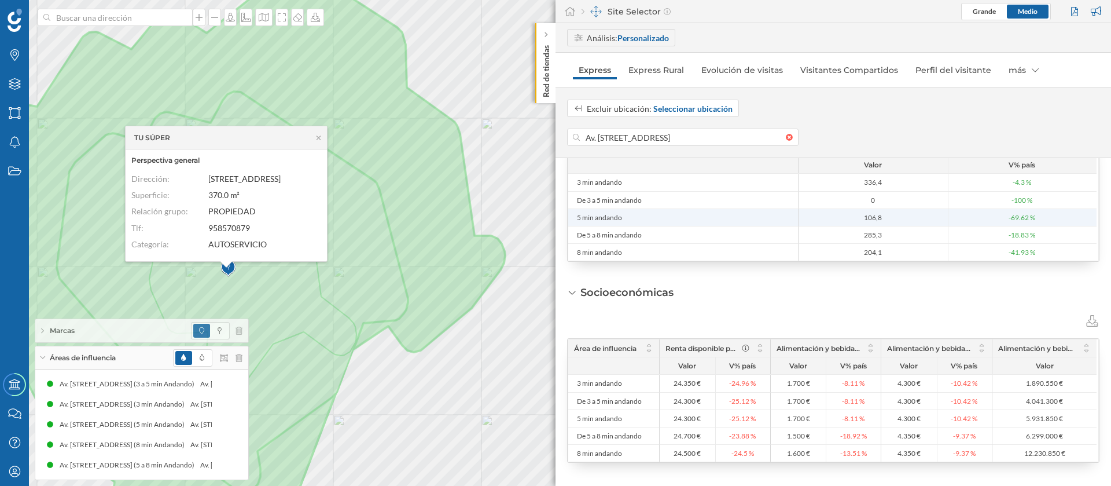
scroll to position [248, 0]
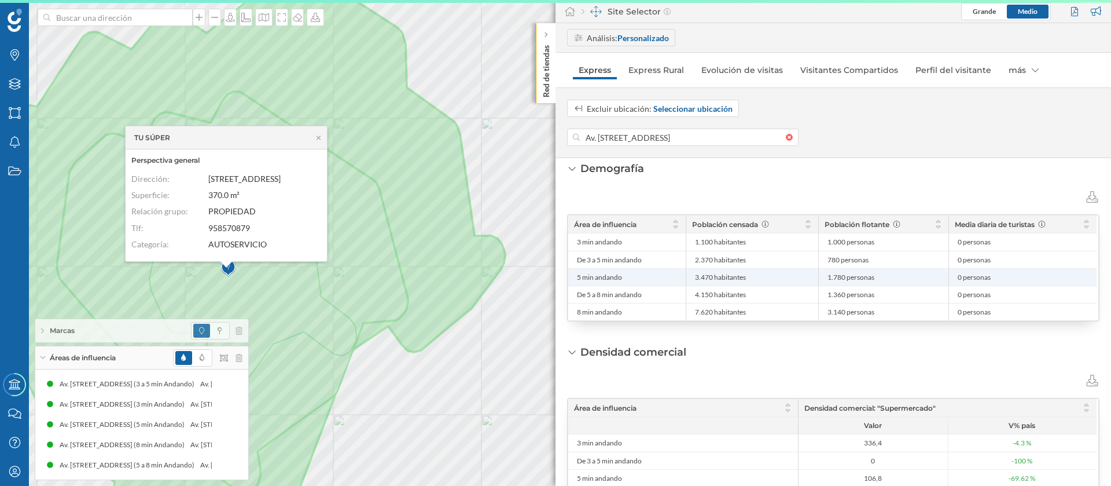
drag, startPoint x: 714, startPoint y: 279, endPoint x: 692, endPoint y: 278, distance: 22.0
click at [692, 278] on li "3.470 habitantes" at bounding box center [752, 277] width 120 height 17
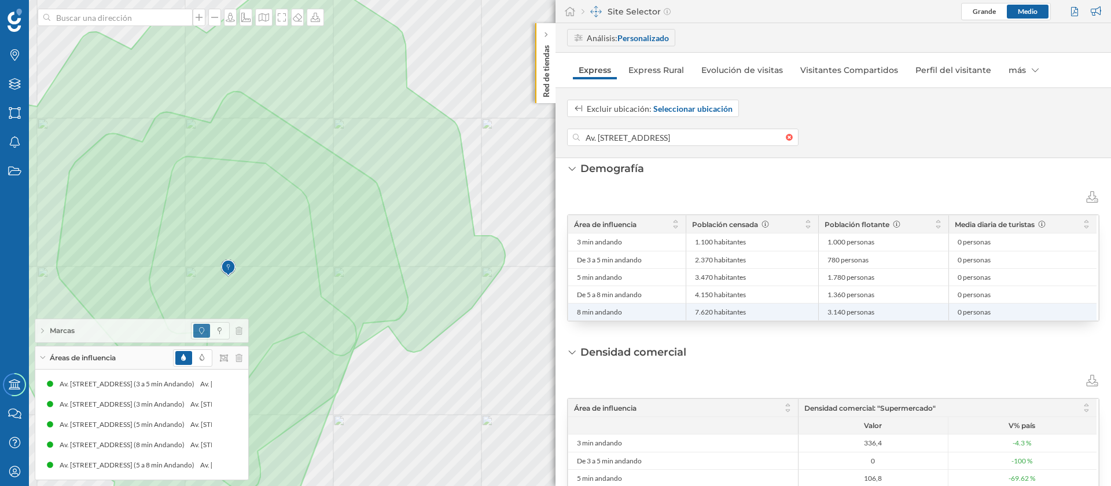
drag, startPoint x: 712, startPoint y: 315, endPoint x: 694, endPoint y: 314, distance: 17.9
click at [694, 314] on li "7.620 habitantes" at bounding box center [752, 311] width 120 height 17
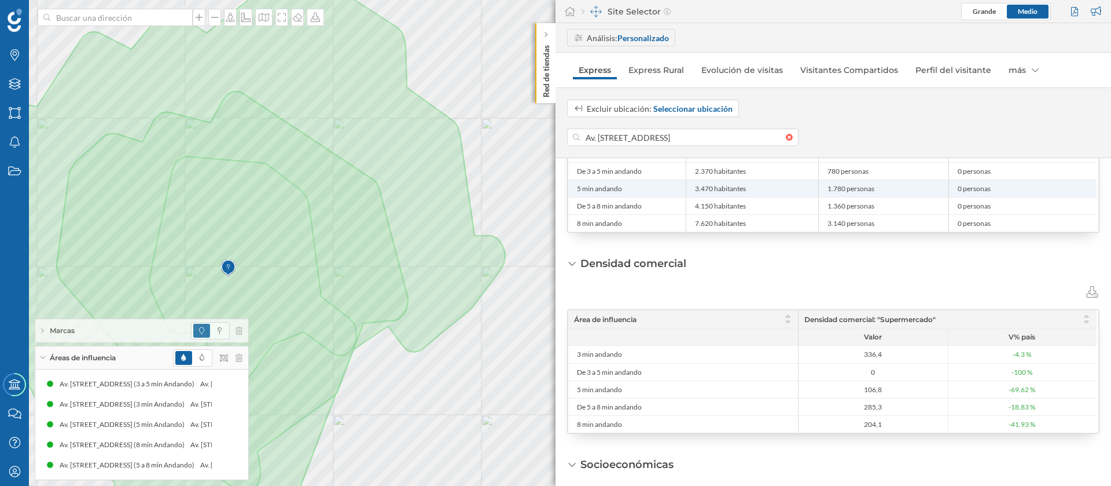
scroll to position [422, 0]
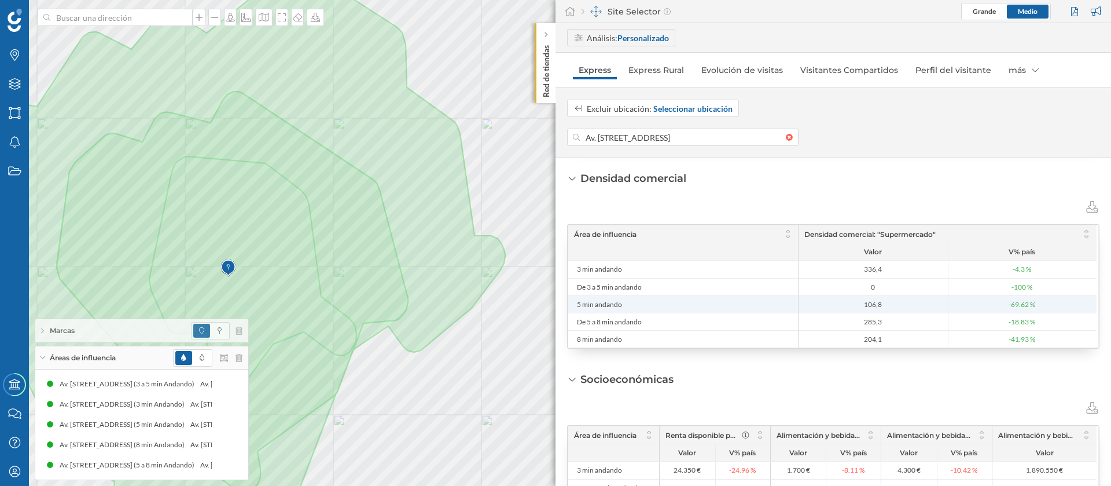
drag, startPoint x: 888, startPoint y: 306, endPoint x: 855, endPoint y: 302, distance: 32.7
click at [855, 302] on span "106,8" at bounding box center [874, 304] width 144 height 9
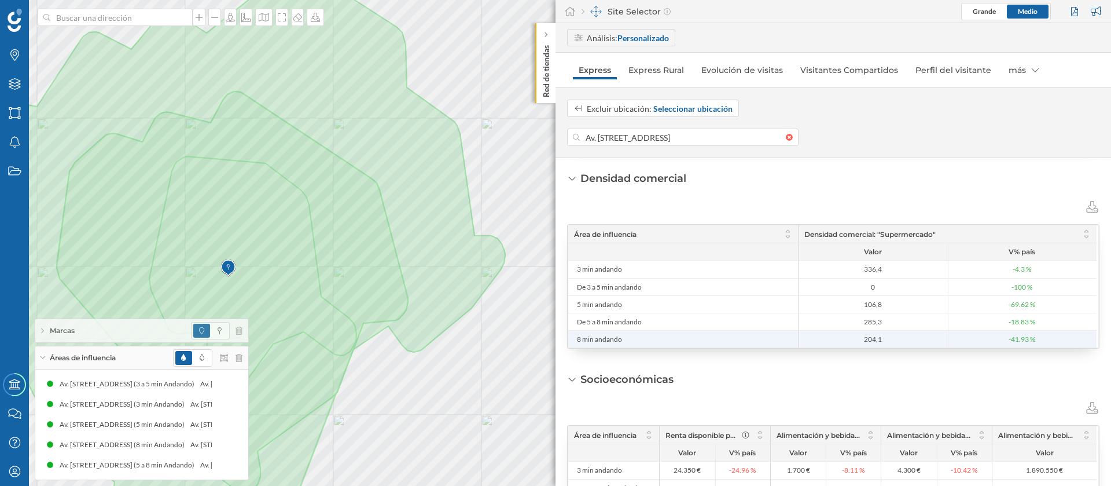
click at [872, 340] on span "204,1" at bounding box center [873, 338] width 18 height 9
drag, startPoint x: 881, startPoint y: 339, endPoint x: 773, endPoint y: 351, distance: 108.9
click at [857, 339] on span "204,1" at bounding box center [874, 338] width 144 height 9
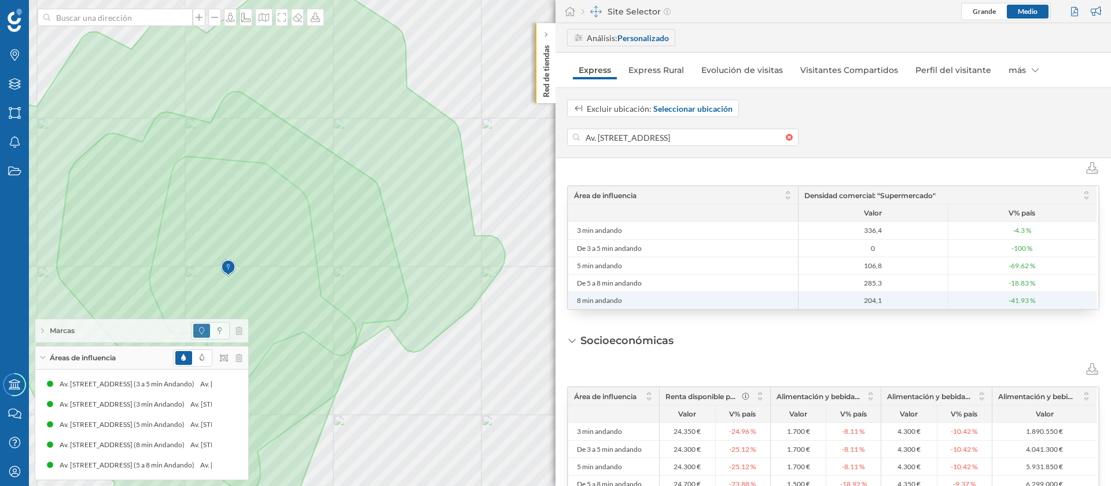
scroll to position [509, 0]
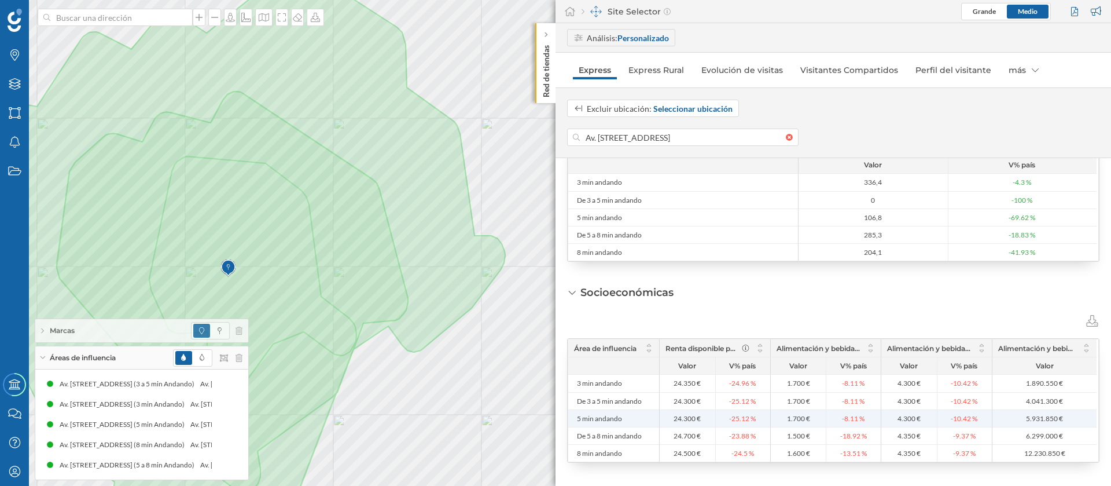
drag, startPoint x: 694, startPoint y: 421, endPoint x: 672, endPoint y: 418, distance: 21.6
click at [672, 418] on span "24.300 €" at bounding box center [688, 418] width 50 height 9
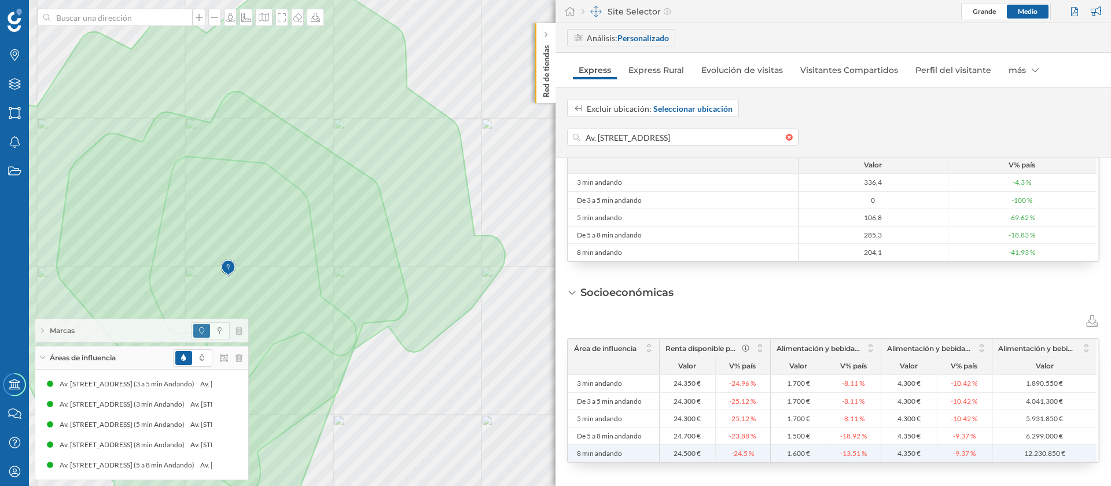
drag, startPoint x: 696, startPoint y: 452, endPoint x: 671, endPoint y: 452, distance: 24.9
click at [671, 452] on span "24.500 €" at bounding box center [688, 453] width 50 height 9
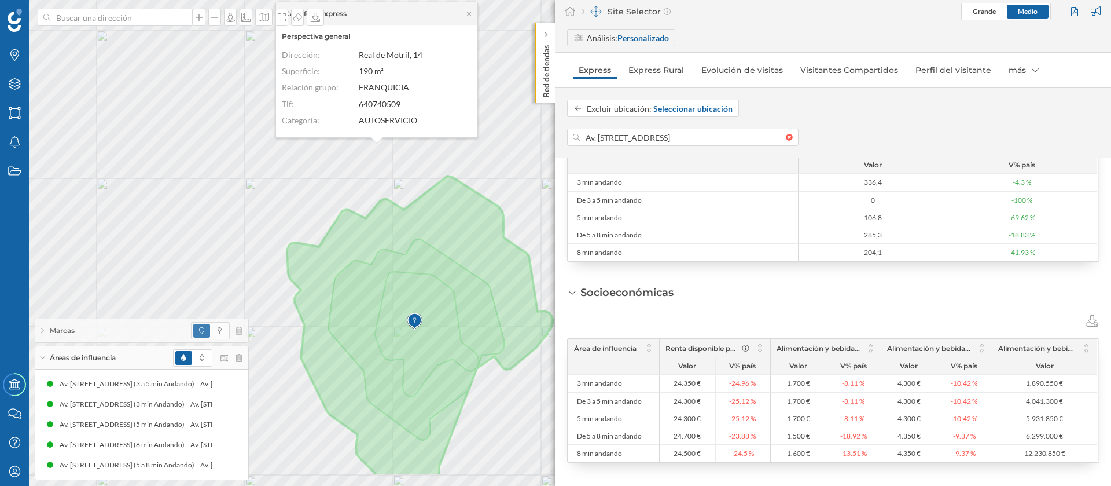
drag, startPoint x: 413, startPoint y: 392, endPoint x: 417, endPoint y: 331, distance: 60.9
click at [417, 331] on img at bounding box center [414, 321] width 14 height 23
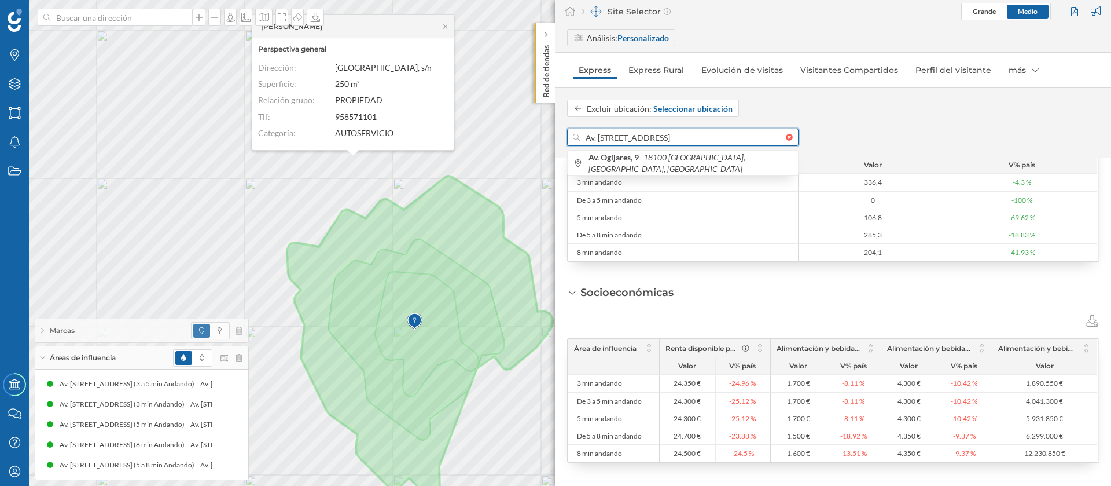
drag, startPoint x: 635, startPoint y: 137, endPoint x: 575, endPoint y: 137, distance: 60.2
click at [575, 137] on div "Av. Ogíjares, 9, 18100 Armilla, Granada, España" at bounding box center [682, 136] width 231 height 17
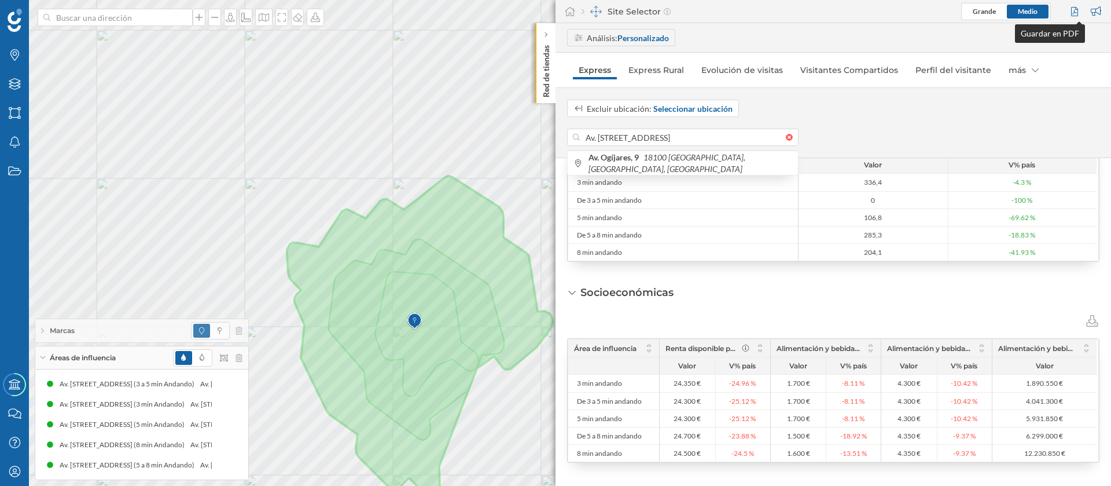
click at [1076, 11] on div at bounding box center [1076, 11] width 16 height 17
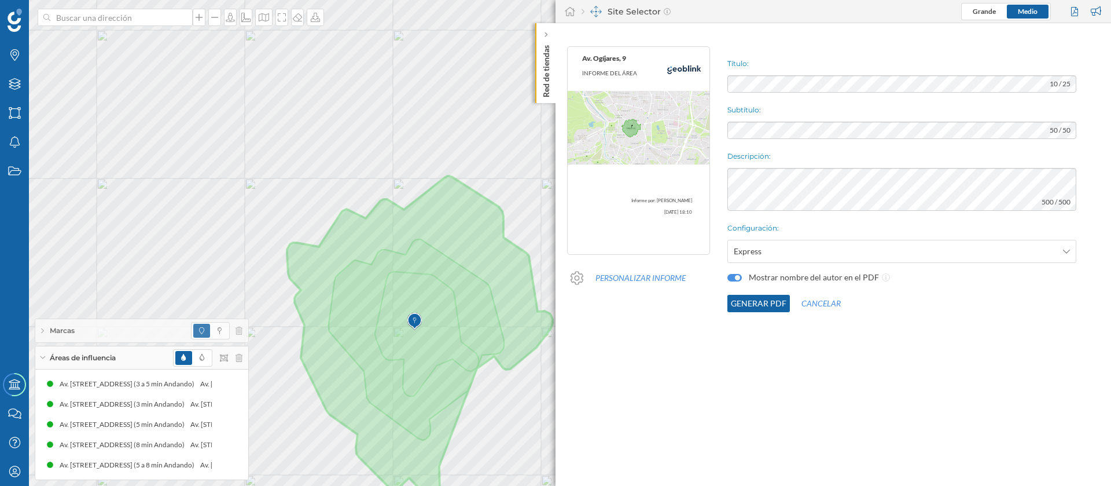
click at [743, 301] on button "Generar PDF" at bounding box center [758, 303] width 63 height 17
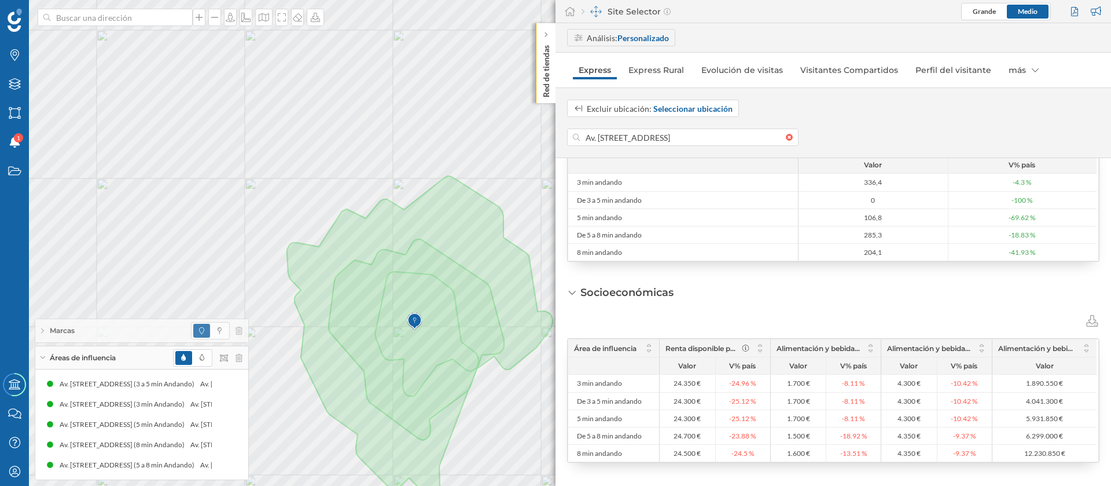
scroll to position [476, 0]
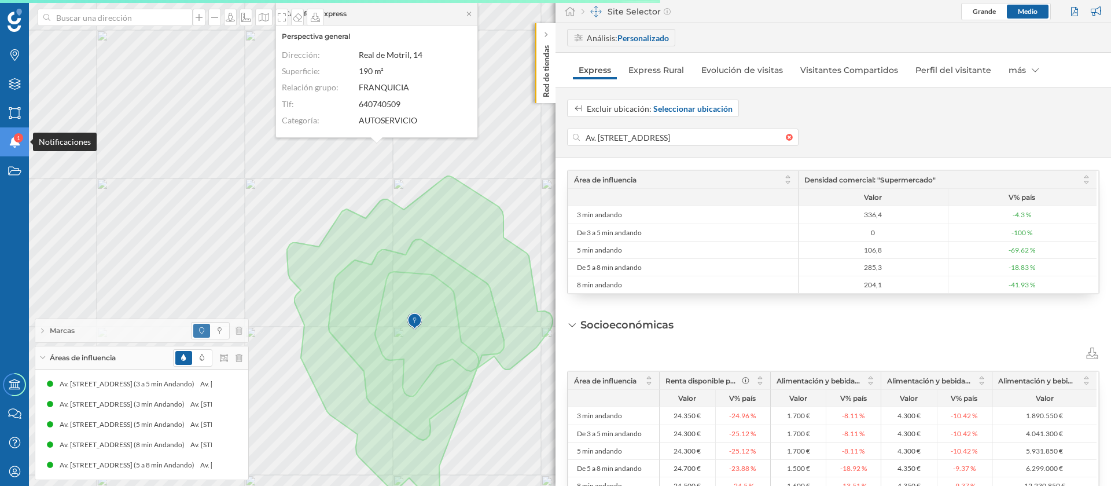
click at [20, 131] on div "Notificaciones 1" at bounding box center [14, 141] width 29 height 29
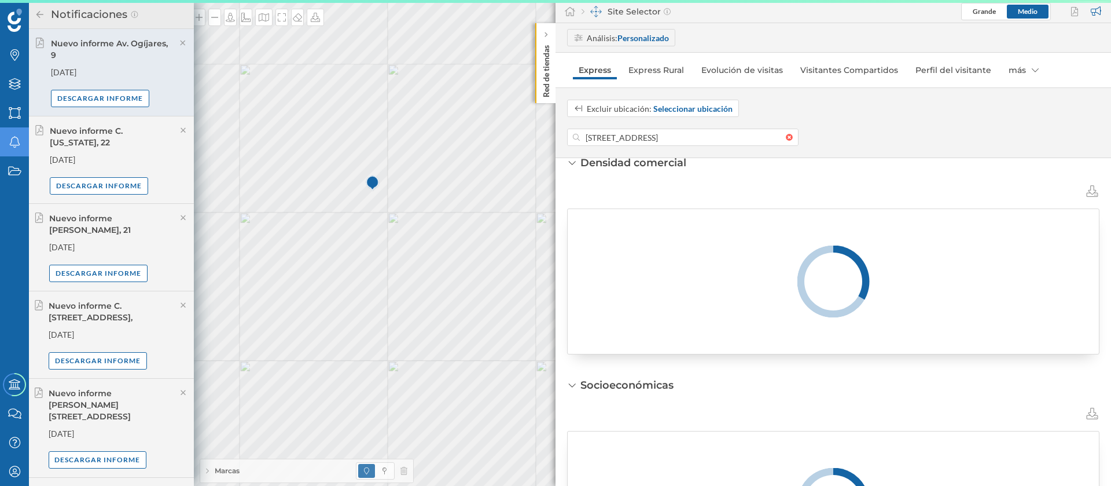
scroll to position [515, 0]
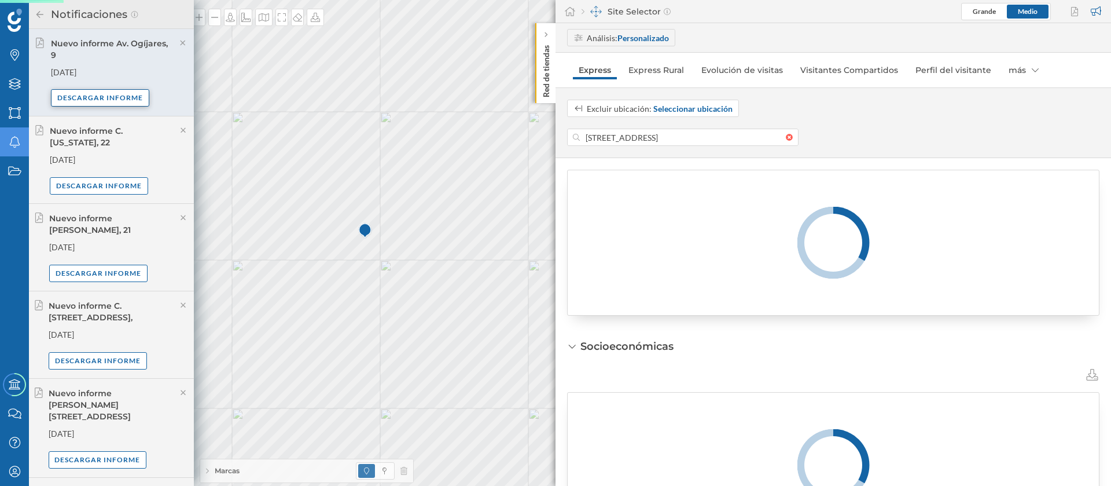
click at [124, 98] on div "Descargar informe" at bounding box center [100, 97] width 98 height 17
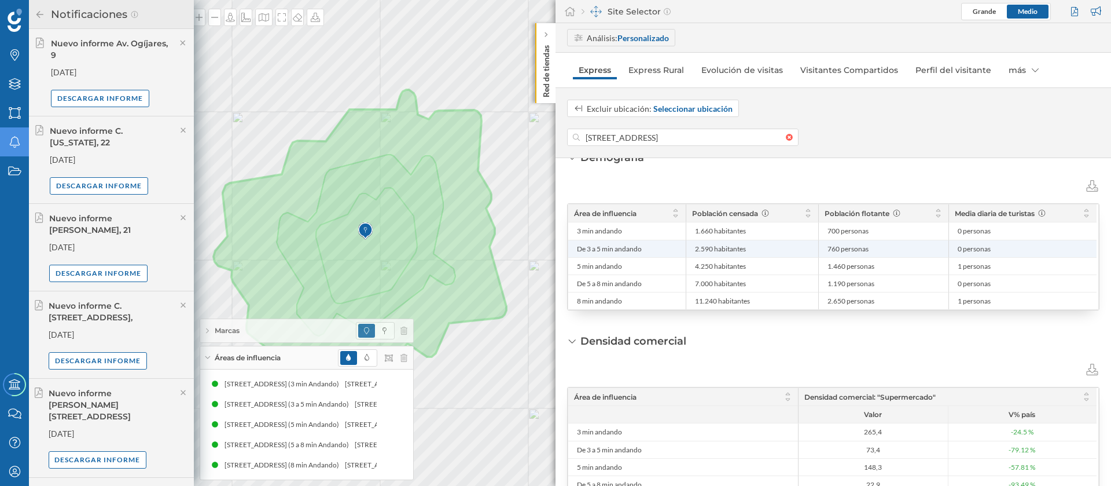
scroll to position [216, 0]
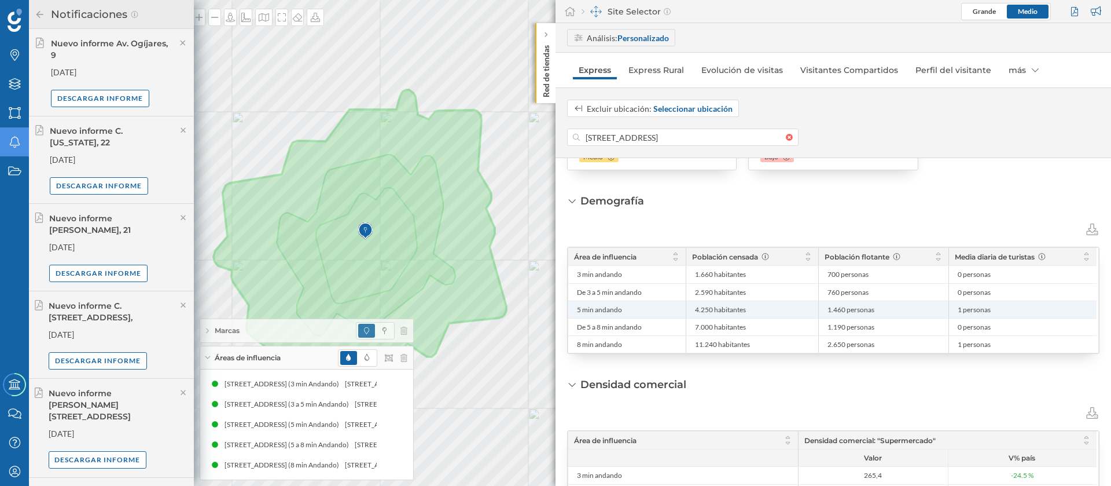
drag, startPoint x: 712, startPoint y: 311, endPoint x: 682, endPoint y: 311, distance: 30.7
click at [682, 311] on div "5 min andando 4.250 habitantes 1.460 personas 1 personas" at bounding box center [832, 308] width 528 height 17
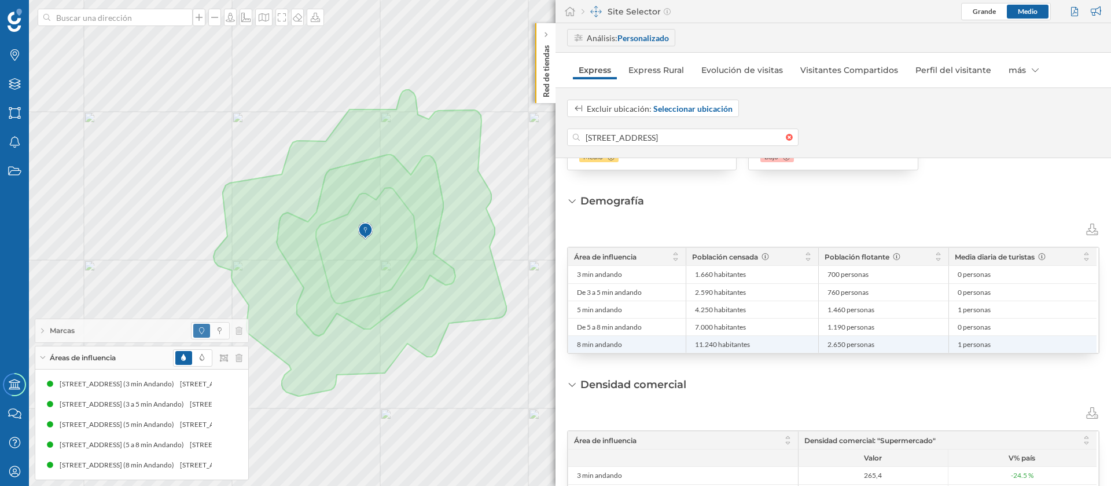
drag, startPoint x: 718, startPoint y: 341, endPoint x: 687, endPoint y: 342, distance: 30.7
click at [687, 342] on div "11.240 habitantes" at bounding box center [752, 343] width 133 height 17
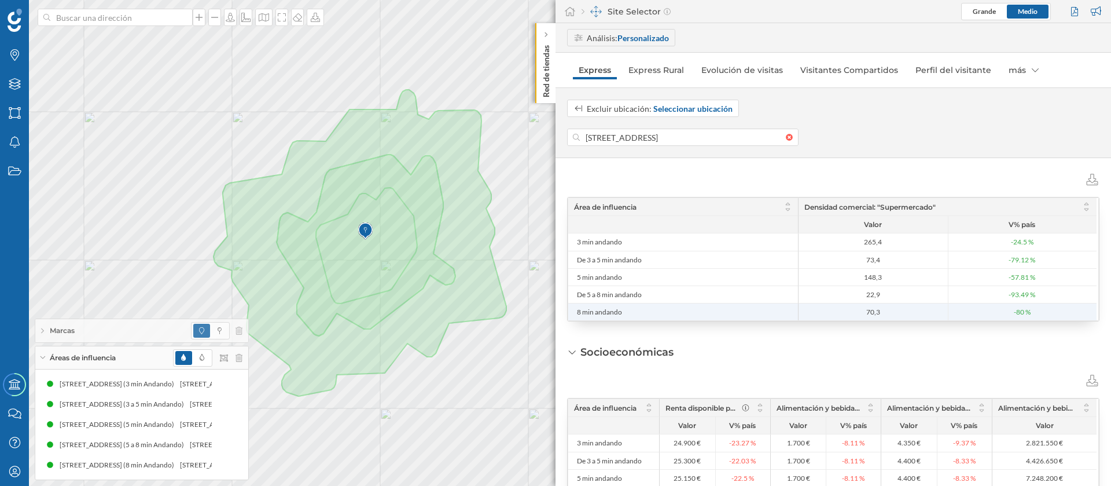
scroll to position [476, 0]
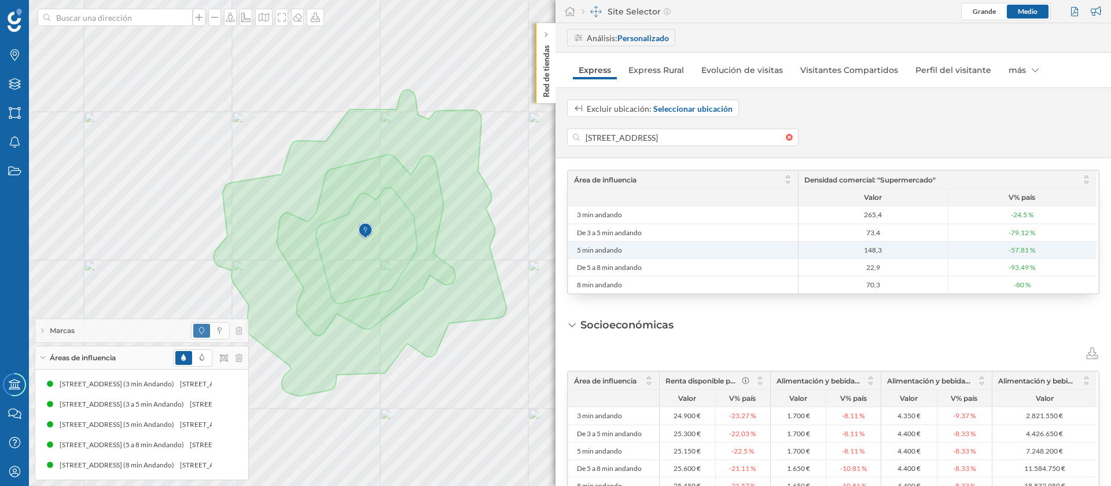
drag, startPoint x: 887, startPoint y: 248, endPoint x: 866, endPoint y: 249, distance: 20.9
click at [866, 249] on span "148,3" at bounding box center [874, 249] width 144 height 9
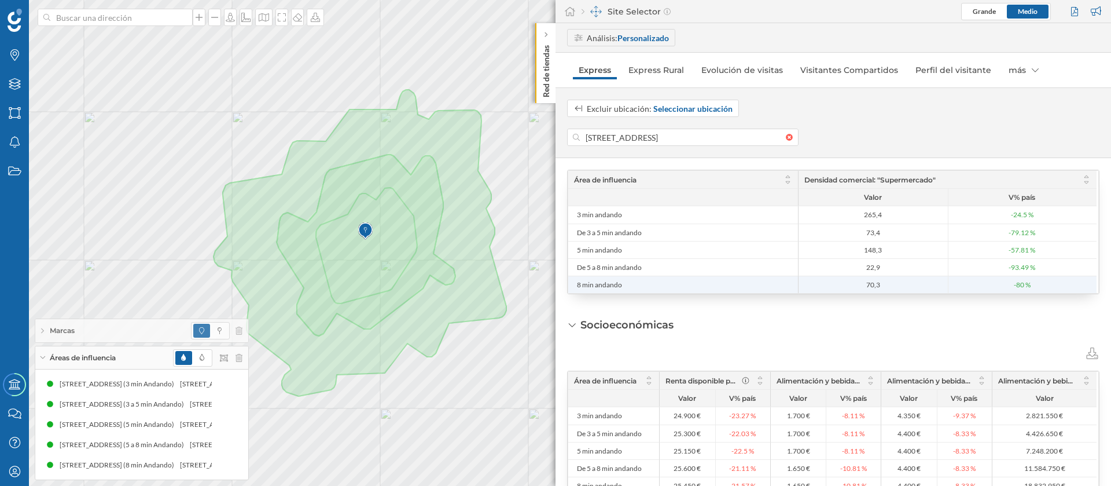
drag, startPoint x: 892, startPoint y: 285, endPoint x: 852, endPoint y: 280, distance: 40.2
click at [852, 280] on span "70,3" at bounding box center [874, 284] width 144 height 9
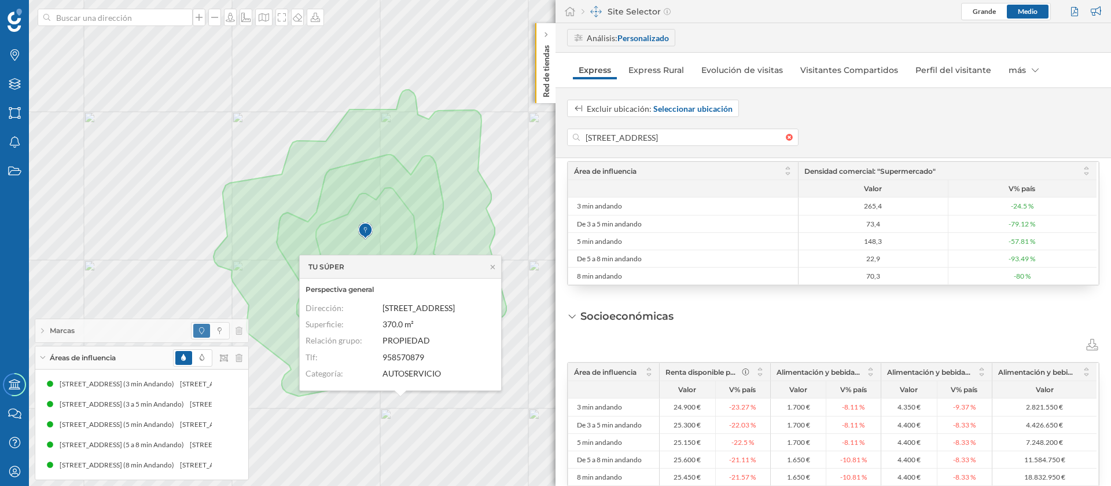
scroll to position [509, 0]
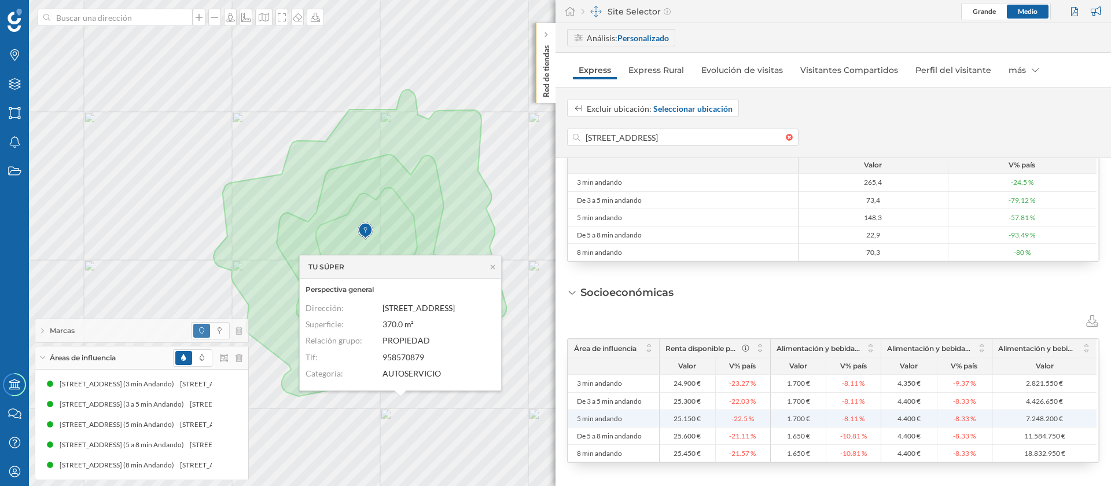
drag, startPoint x: 685, startPoint y: 418, endPoint x: 661, endPoint y: 418, distance: 24.3
click at [661, 418] on li "25.150 €" at bounding box center [688, 418] width 56 height 17
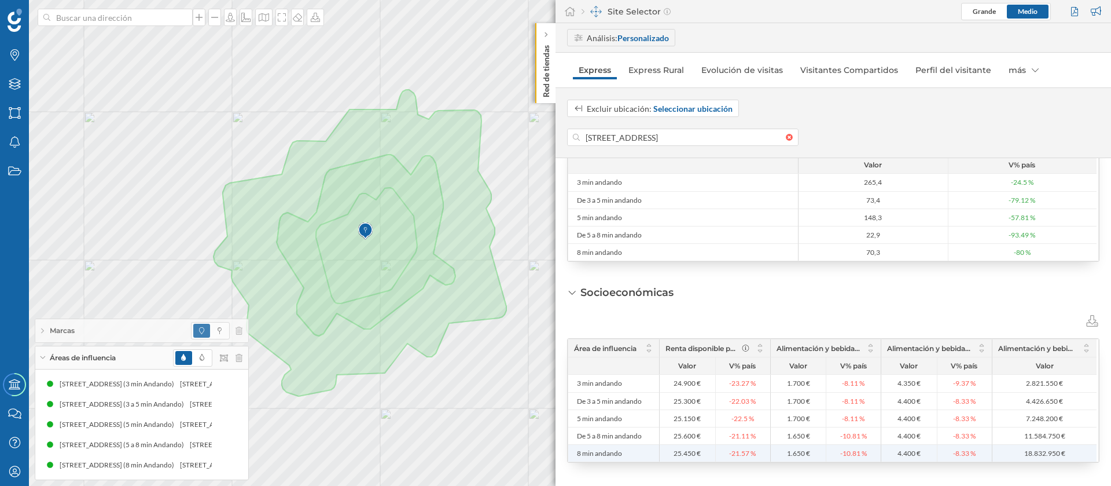
drag, startPoint x: 694, startPoint y: 455, endPoint x: 655, endPoint y: 455, distance: 38.8
click at [655, 455] on div "8 min andando 25.450 € -21.57 % 1.650 € -10.81 % 4.400 € -8.33 % 18.832.950 €" at bounding box center [832, 452] width 528 height 17
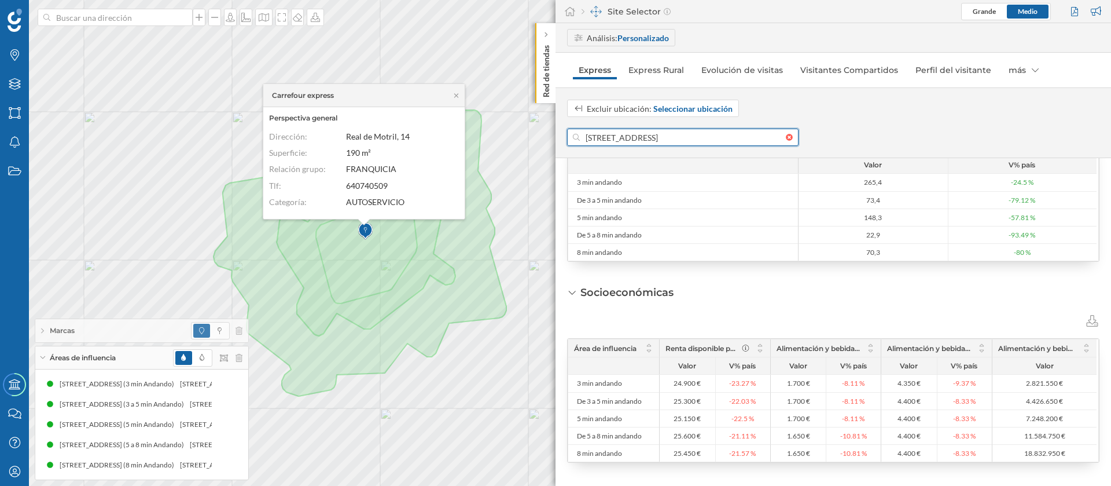
click at [609, 138] on input "Calle Real De Motril 8, 18100 Armilla, Granada, Spain" at bounding box center [683, 136] width 206 height 17
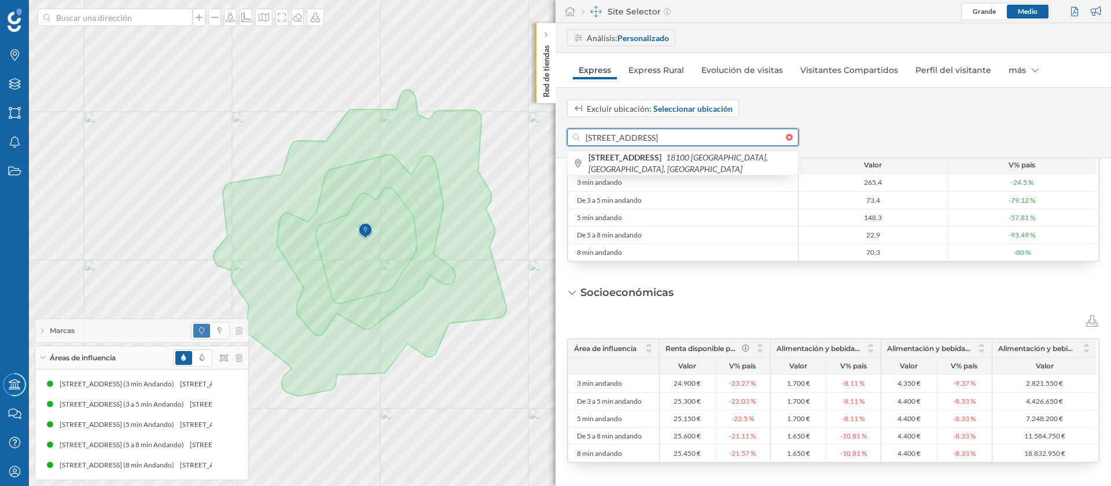
click at [609, 138] on input "Calle Real De Motril 8, 18100 Armilla, Granada, Spain" at bounding box center [683, 136] width 206 height 17
paste input ". Malaga, 12"
click at [657, 161] on icon "Dúrcal, España" at bounding box center [654, 162] width 131 height 21
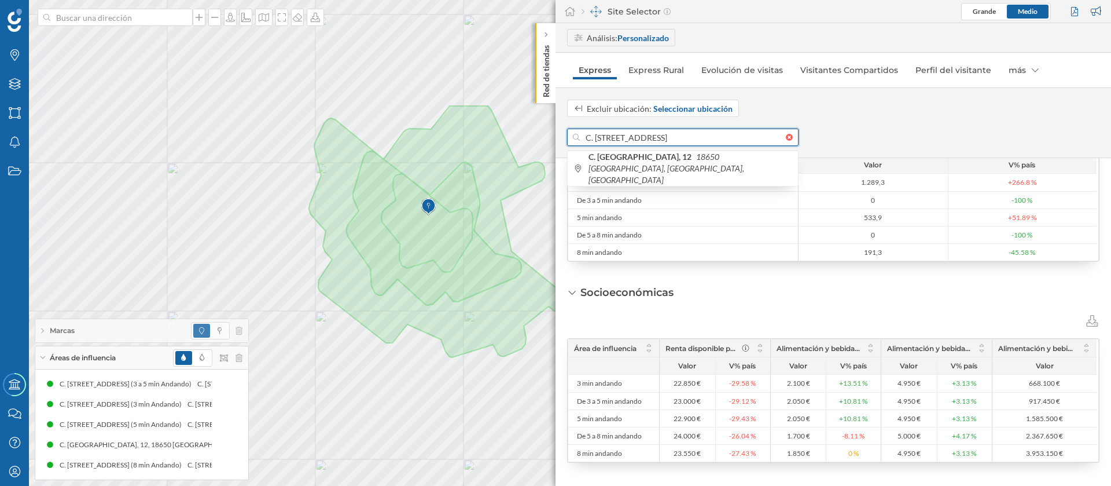
click at [544, 137] on div "Marcas Capas Áreas Notificaciones Estados Academy Contacta con nosotros Centro …" at bounding box center [555, 243] width 1111 height 486
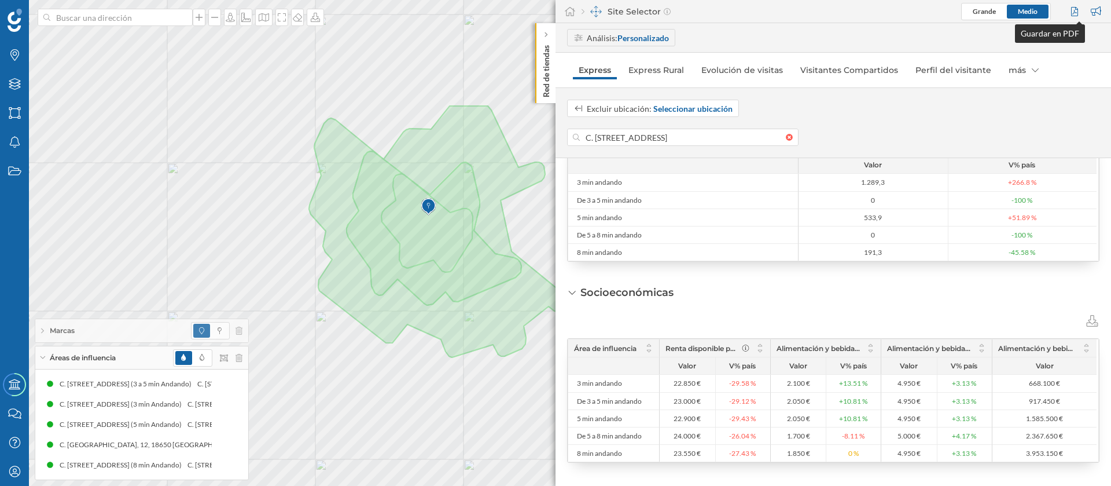
click at [1075, 12] on div at bounding box center [1076, 11] width 16 height 17
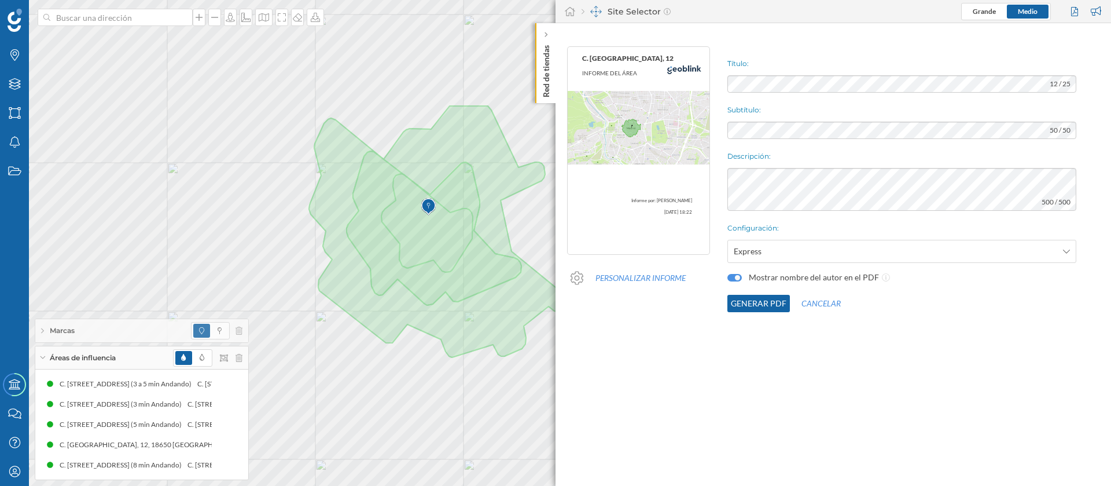
click at [763, 304] on button "Generar PDF" at bounding box center [758, 303] width 63 height 17
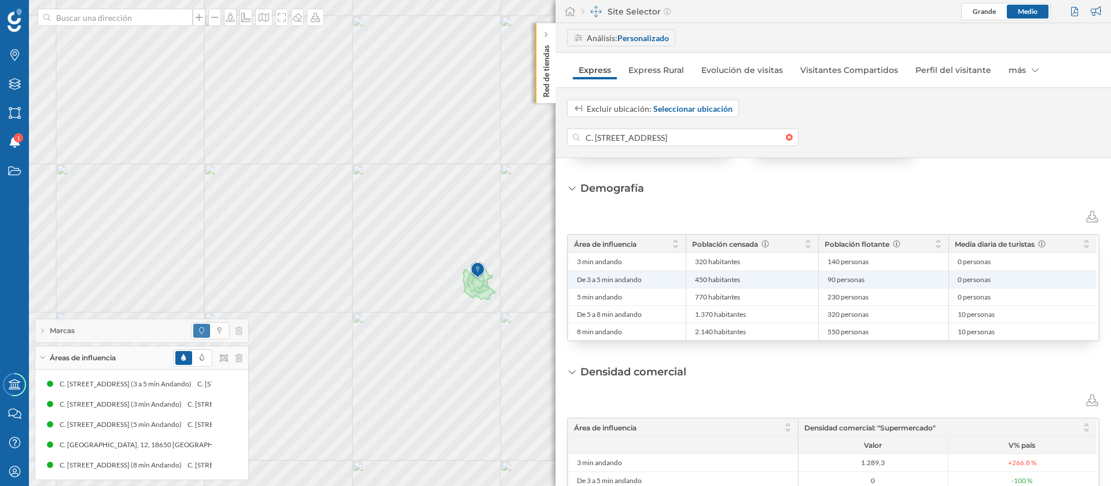
scroll to position [248, 0]
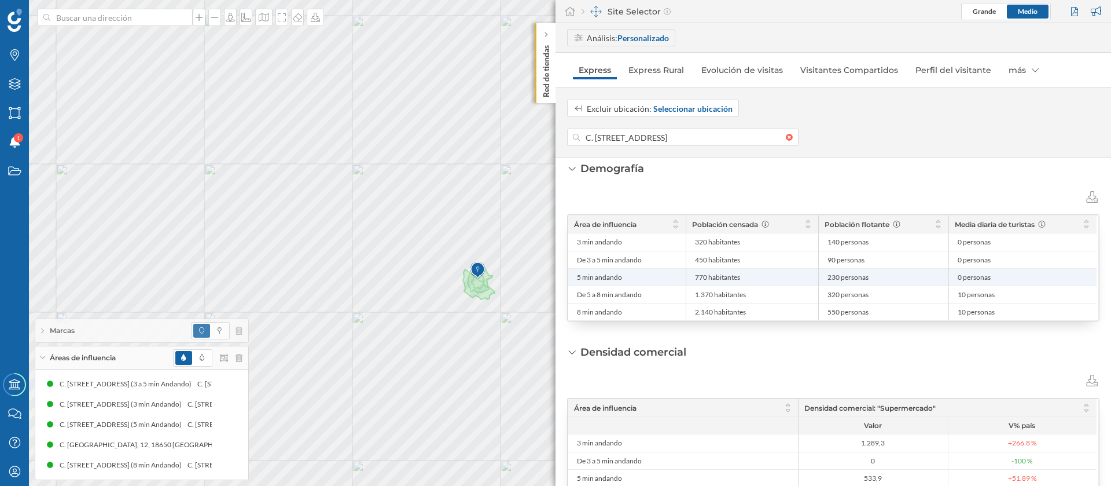
drag, startPoint x: 710, startPoint y: 277, endPoint x: 692, endPoint y: 278, distance: 18.6
click at [692, 278] on div "770 habitantes" at bounding box center [752, 276] width 133 height 17
drag, startPoint x: 706, startPoint y: 278, endPoint x: 687, endPoint y: 276, distance: 19.2
click at [687, 276] on div "770 habitantes" at bounding box center [752, 276] width 133 height 17
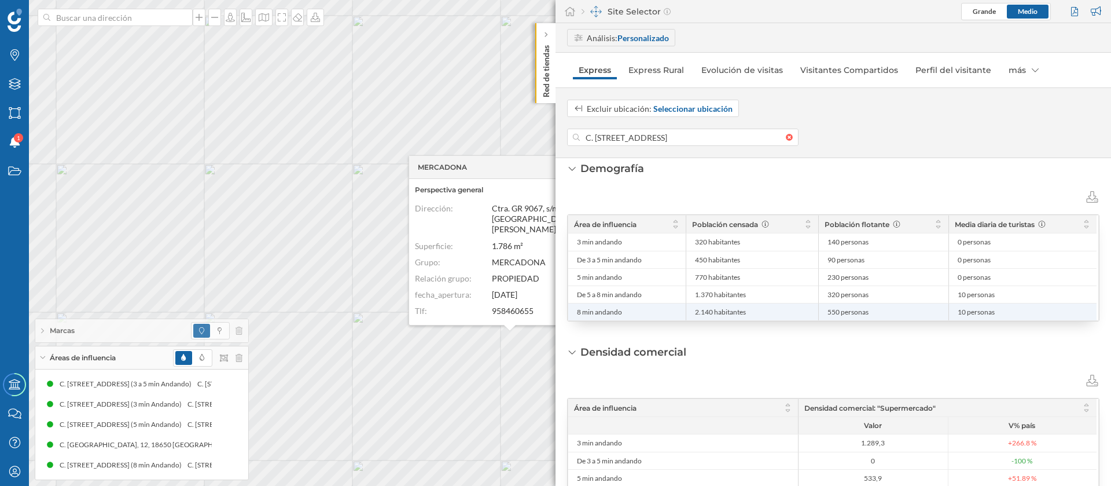
drag, startPoint x: 712, startPoint y: 311, endPoint x: 685, endPoint y: 309, distance: 27.9
click at [685, 309] on div "8 min andando 2.140 habitantes 550 personas 10 personas" at bounding box center [832, 311] width 528 height 17
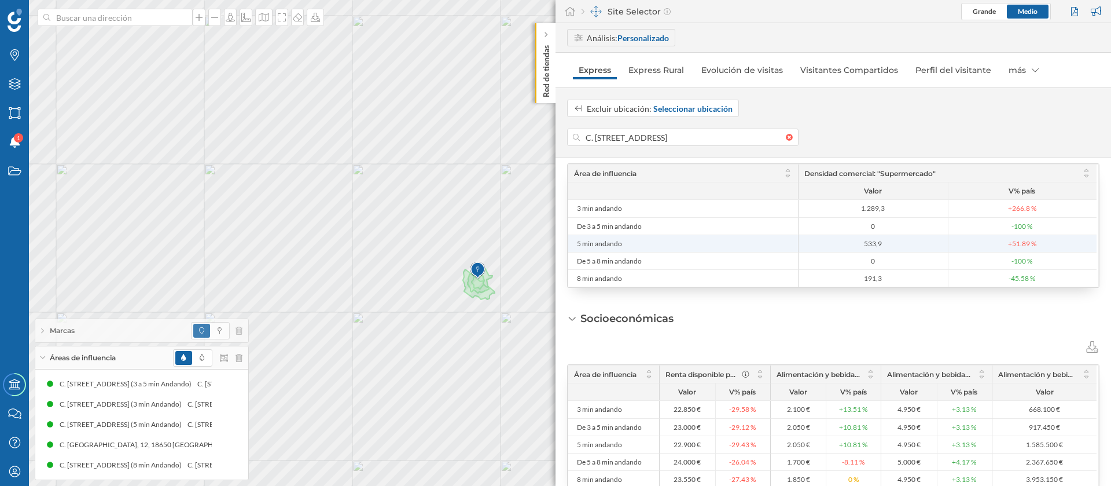
scroll to position [509, 0]
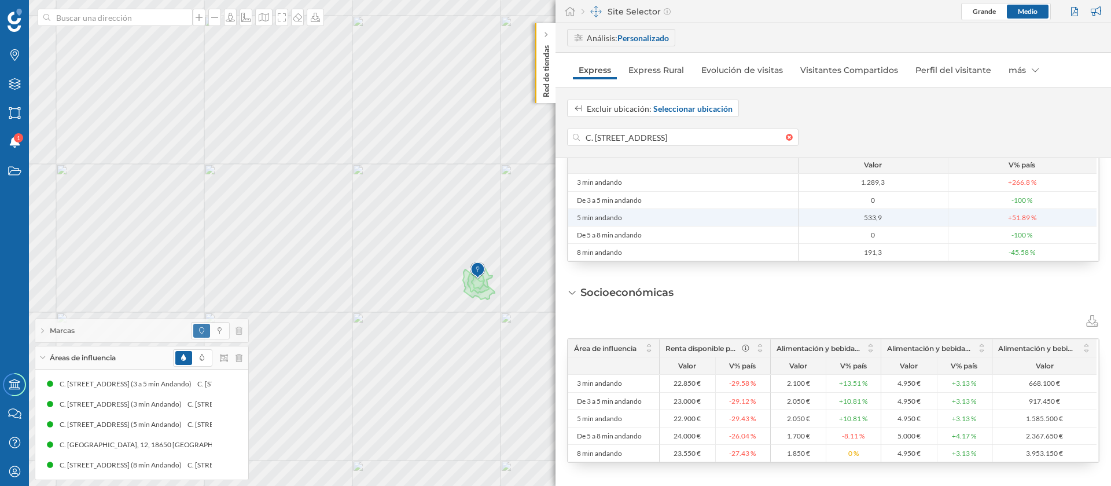
drag, startPoint x: 888, startPoint y: 217, endPoint x: 855, endPoint y: 220, distance: 33.1
click at [855, 220] on span "533,9" at bounding box center [874, 217] width 144 height 9
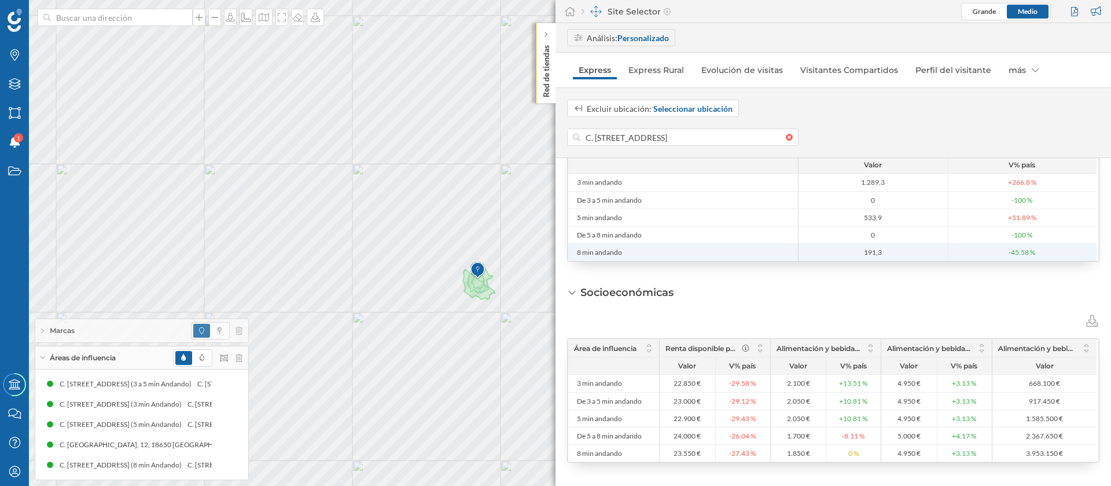
drag, startPoint x: 887, startPoint y: 251, endPoint x: 845, endPoint y: 249, distance: 42.3
click at [845, 249] on span "191,3" at bounding box center [874, 252] width 144 height 9
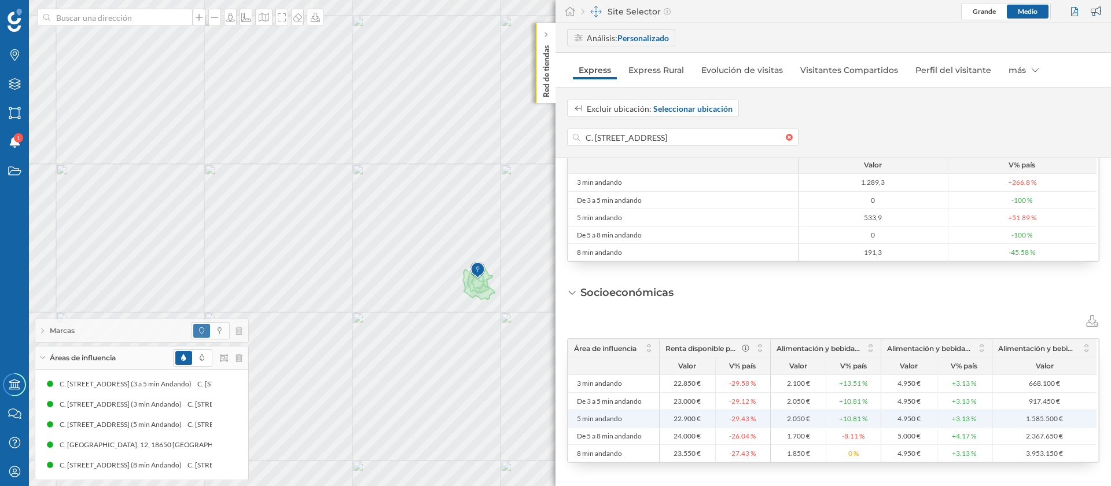
drag, startPoint x: 694, startPoint y: 417, endPoint x: 670, endPoint y: 417, distance: 23.7
click at [670, 417] on span "22.900 €" at bounding box center [688, 418] width 50 height 9
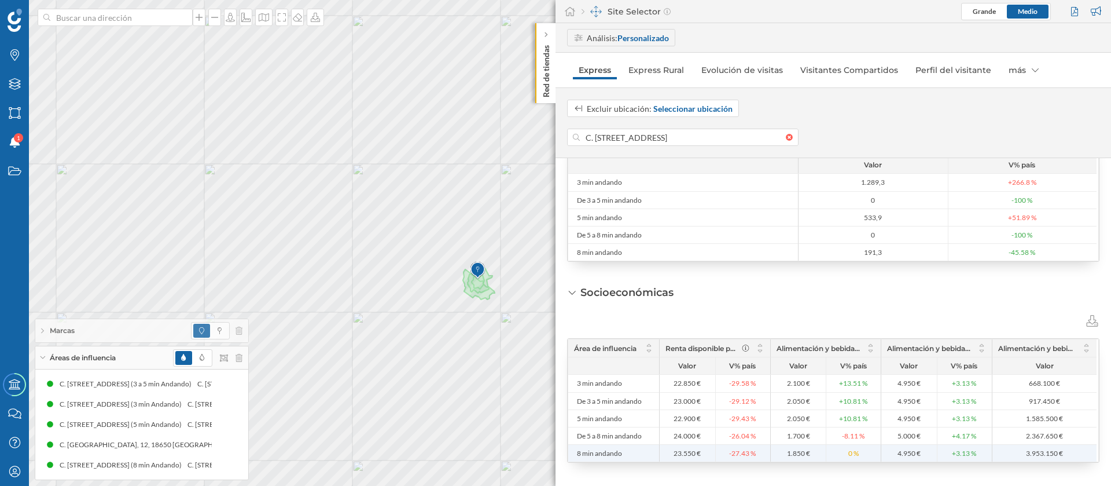
drag, startPoint x: 694, startPoint y: 452, endPoint x: 660, endPoint y: 450, distance: 33.6
click at [664, 450] on span "23.550 €" at bounding box center [688, 453] width 50 height 9
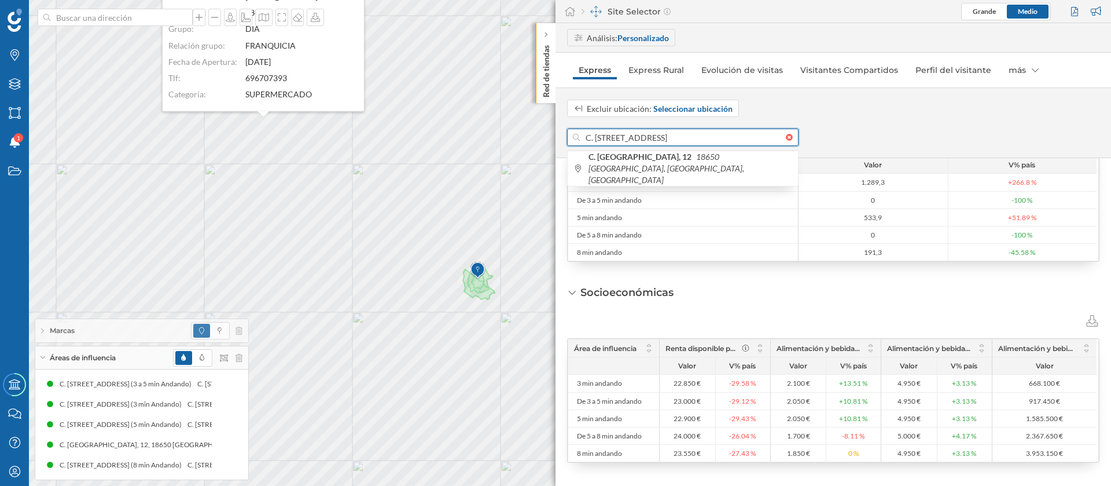
drag, startPoint x: 634, startPoint y: 141, endPoint x: 560, endPoint y: 141, distance: 73.5
click at [560, 141] on div "Excluir ubicación: Seleccionar ubicación C. Malaga, 12, 18650 Dúrcal, Granada, …" at bounding box center [834, 123] width 556 height 46
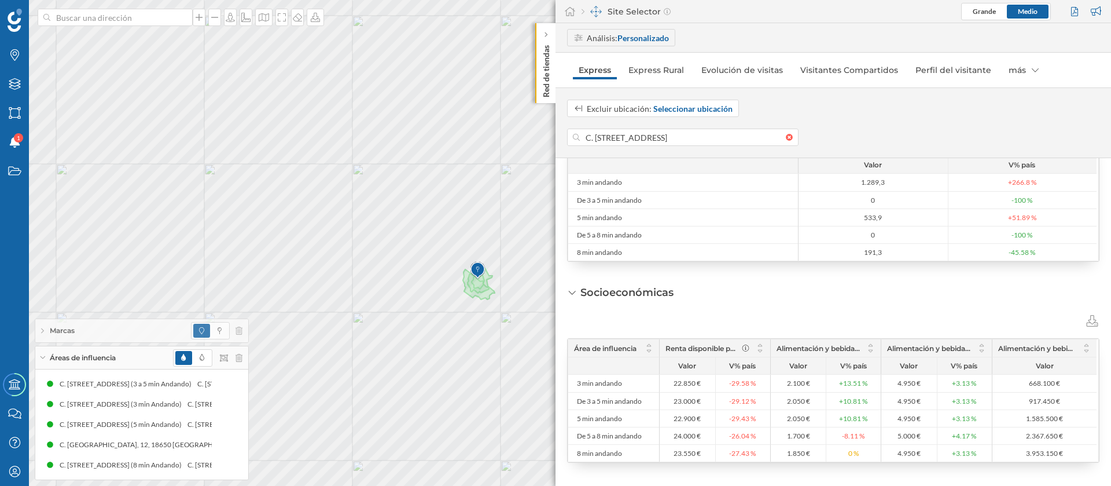
click at [1071, 10] on div at bounding box center [1076, 11] width 16 height 17
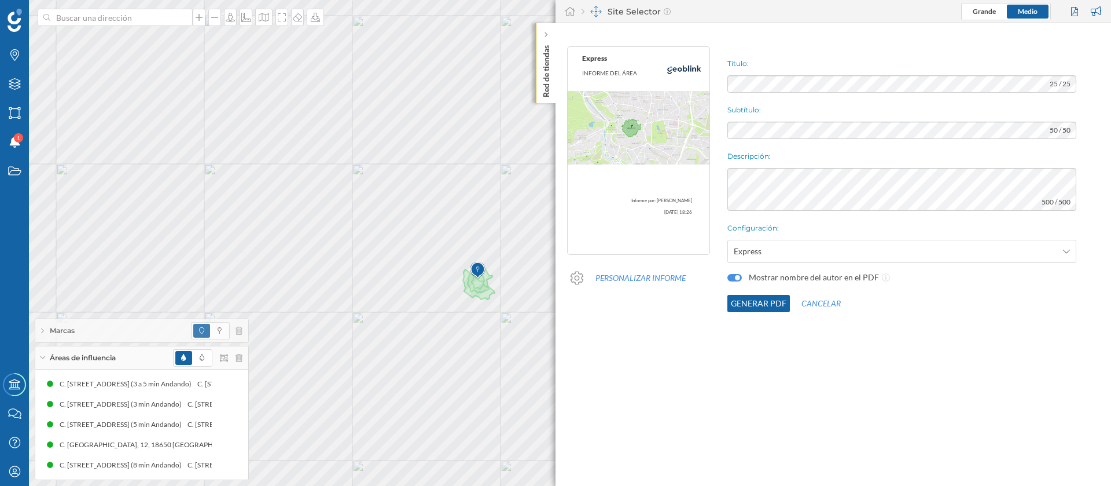
click at [737, 74] on div "Título: 25 / 25 Subtítulo: 50 / 50 Descripción: 500 / 500 Configuración: Expres…" at bounding box center [916, 179] width 389 height 277
click at [767, 298] on button "Generar PDF" at bounding box center [758, 303] width 63 height 17
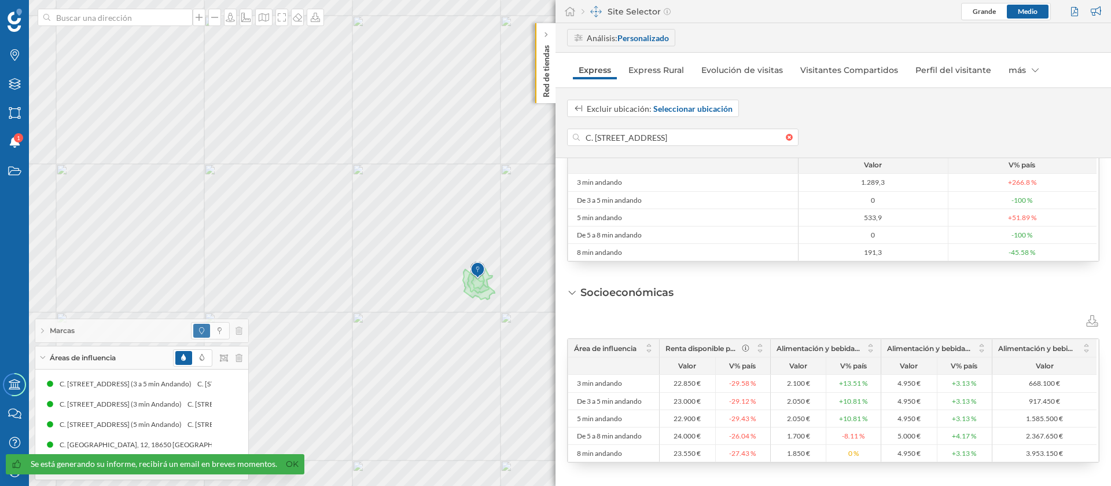
scroll to position [476, 0]
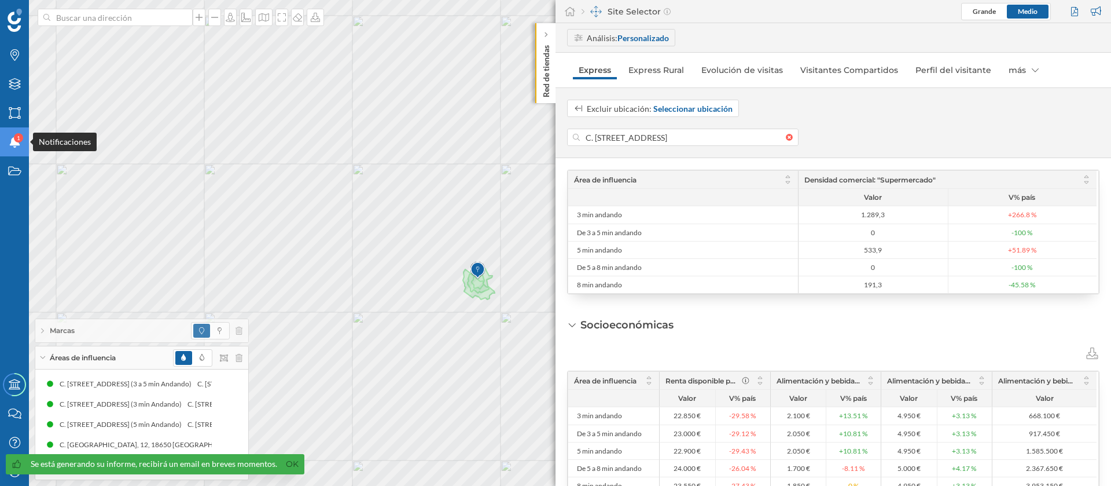
click at [20, 142] on span "1" at bounding box center [18, 138] width 3 height 12
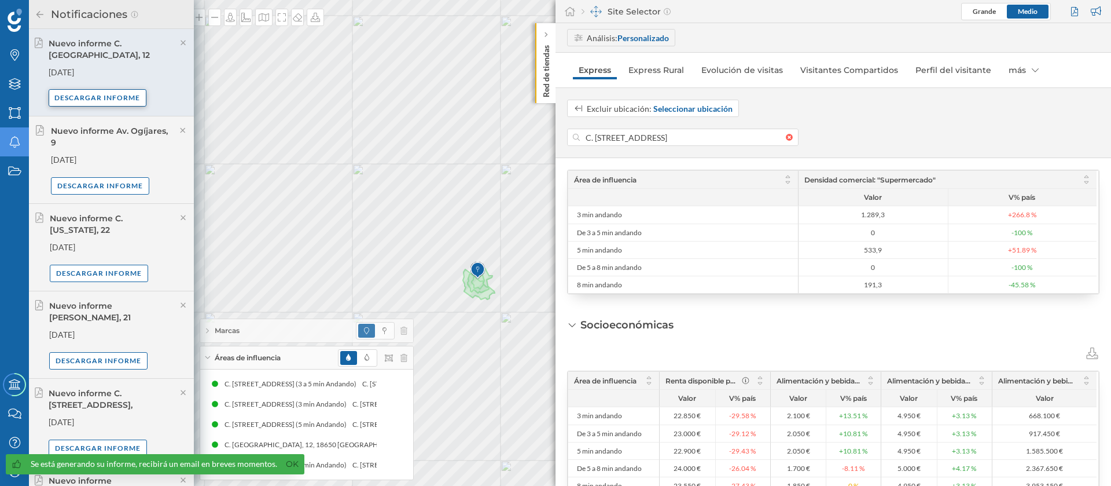
click at [101, 89] on div "Descargar informe" at bounding box center [98, 97] width 98 height 17
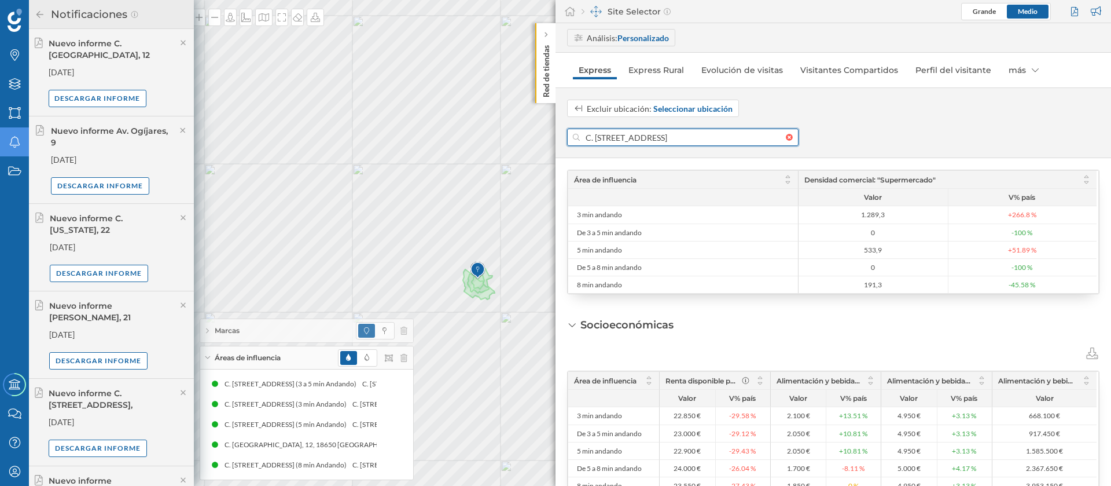
click at [628, 139] on input "C. Malaga, 12, 18650 Dúrcal, Granada, España" at bounding box center [683, 136] width 206 height 17
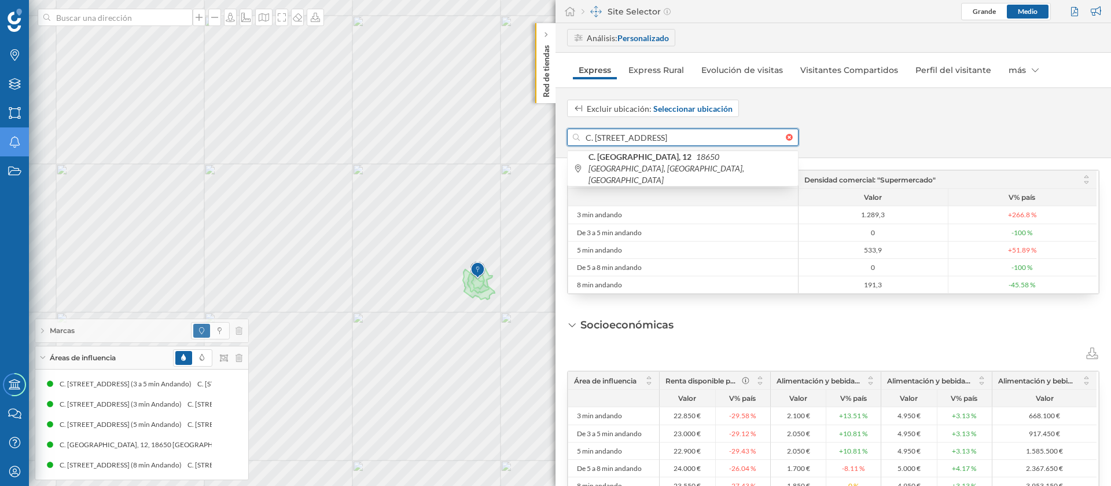
click at [628, 139] on input "C. Malaga, 12, 18650 Dúrcal, Granada, España" at bounding box center [683, 136] width 206 height 17
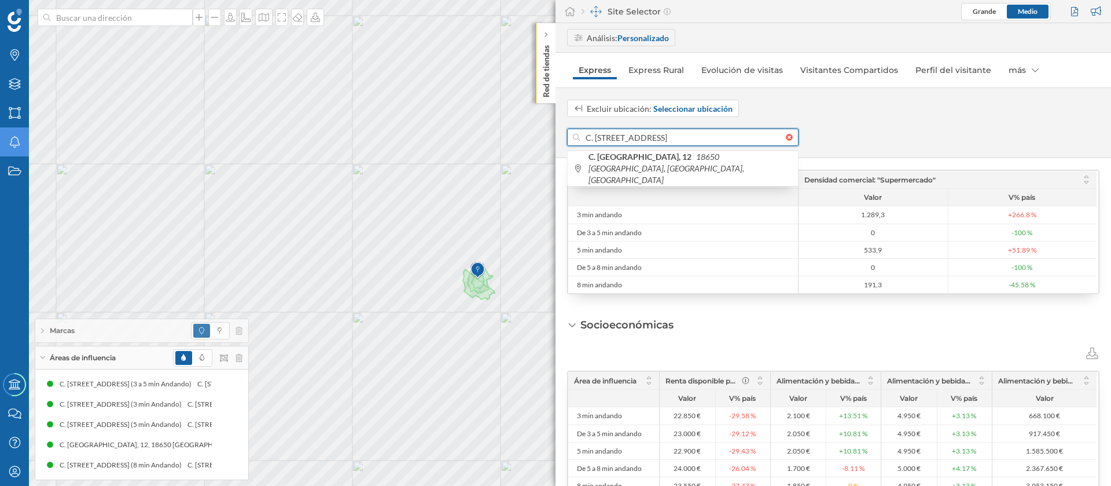
click at [628, 139] on input "C. Malaga, 12, 18650 Dúrcal, Granada, España" at bounding box center [683, 136] width 206 height 17
paste input "alle Comandante Lázaro, 80"
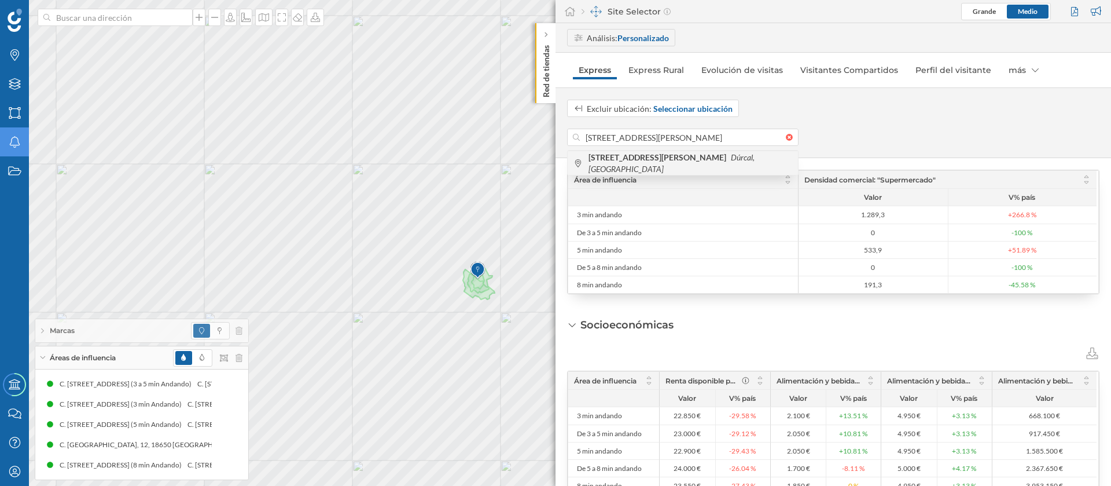
click at [670, 161] on b "Calle Comandante Lázaro, 80" at bounding box center [659, 157] width 141 height 10
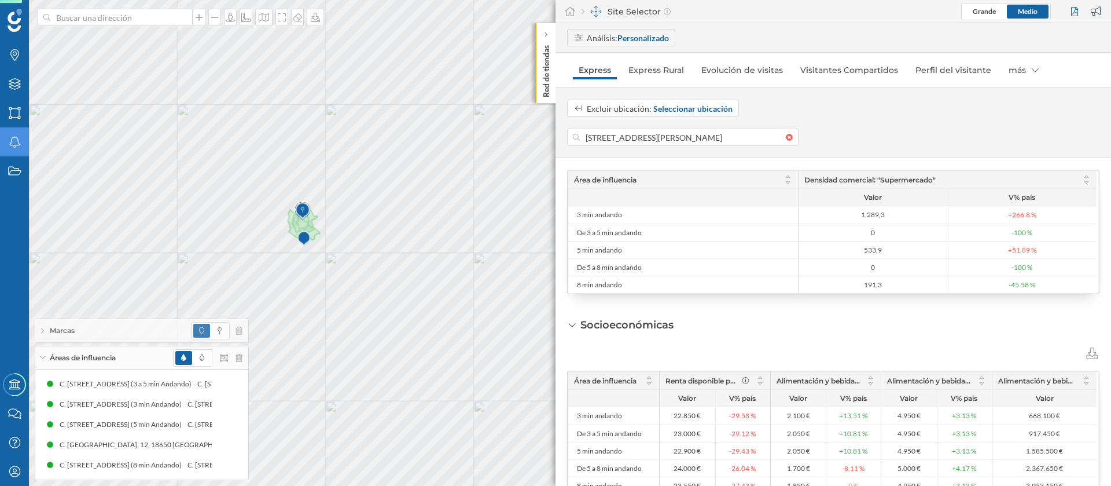
scroll to position [515, 0]
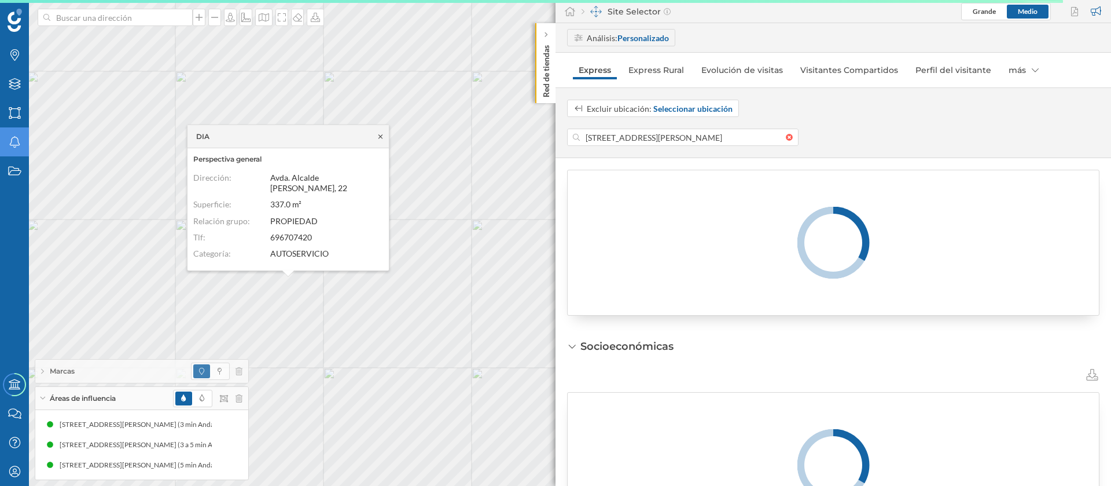
click at [382, 138] on icon at bounding box center [380, 136] width 4 height 4
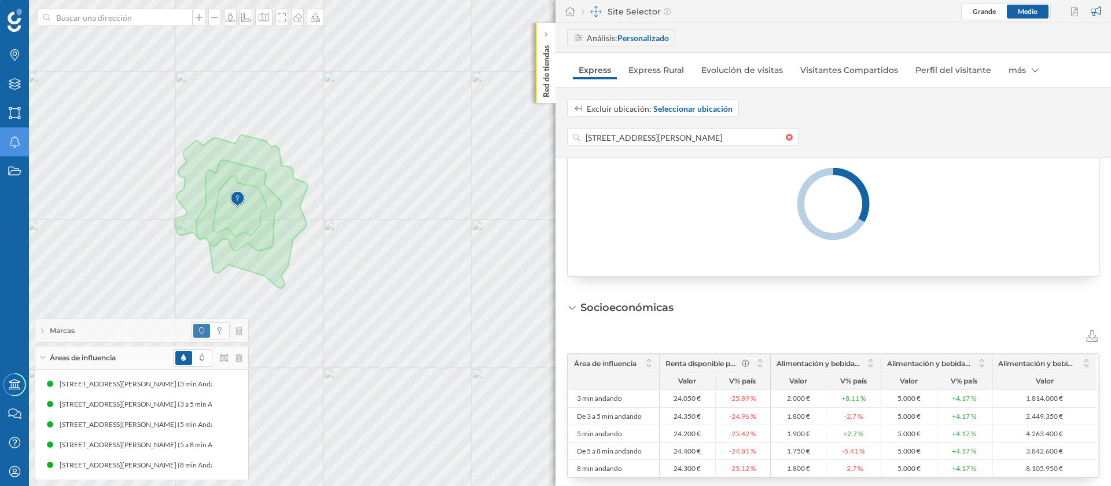
scroll to position [476, 0]
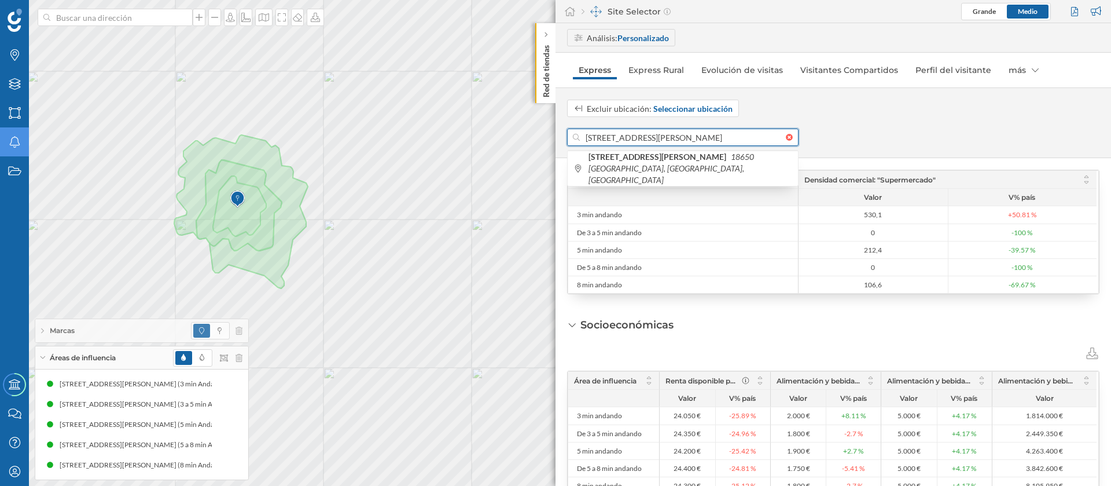
click at [550, 127] on div "Marcas Capas Áreas Notificaciones Estados Academy Contacta con nosotros Centro …" at bounding box center [555, 243] width 1111 height 486
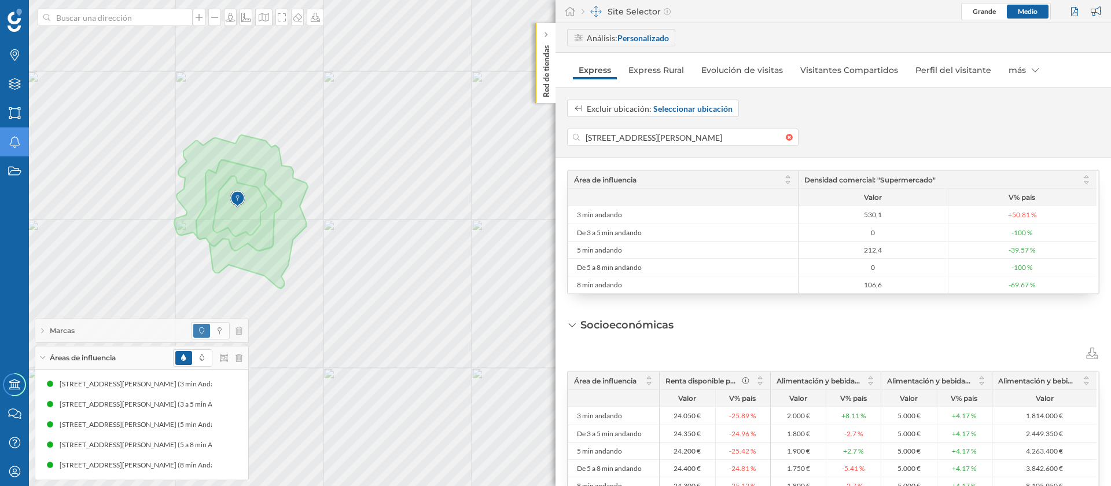
click at [1076, 5] on div at bounding box center [1076, 11] width 16 height 17
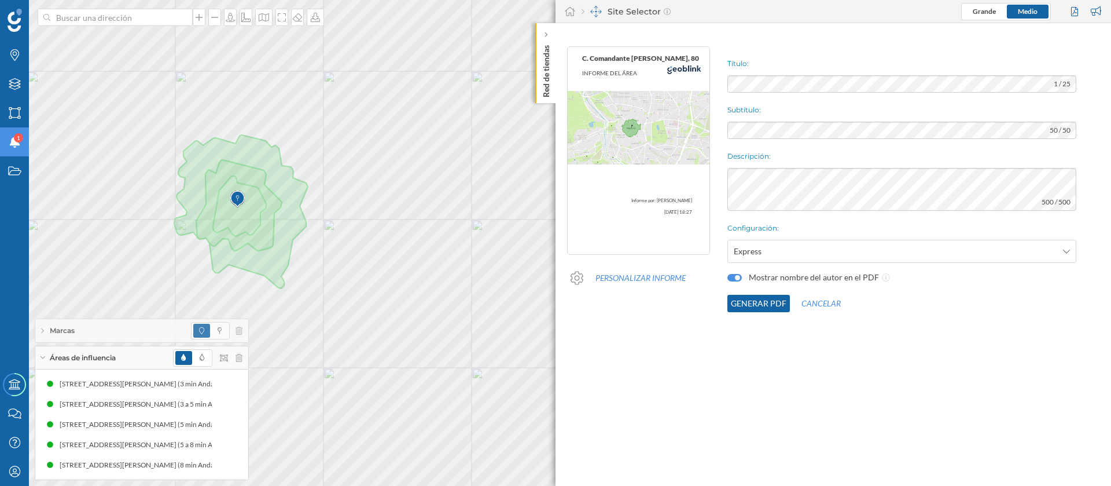
click at [758, 295] on button "Generar PDF" at bounding box center [758, 303] width 63 height 17
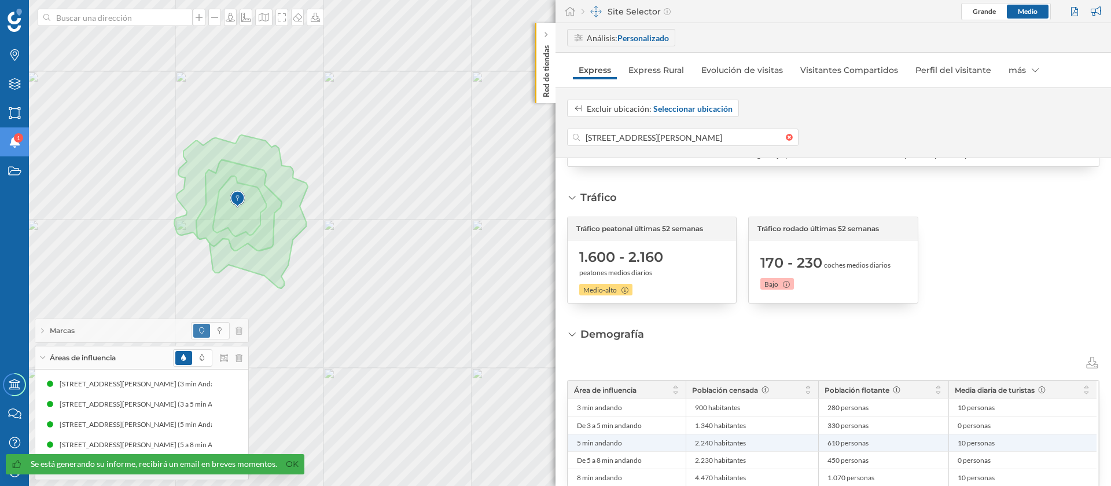
scroll to position [260, 0]
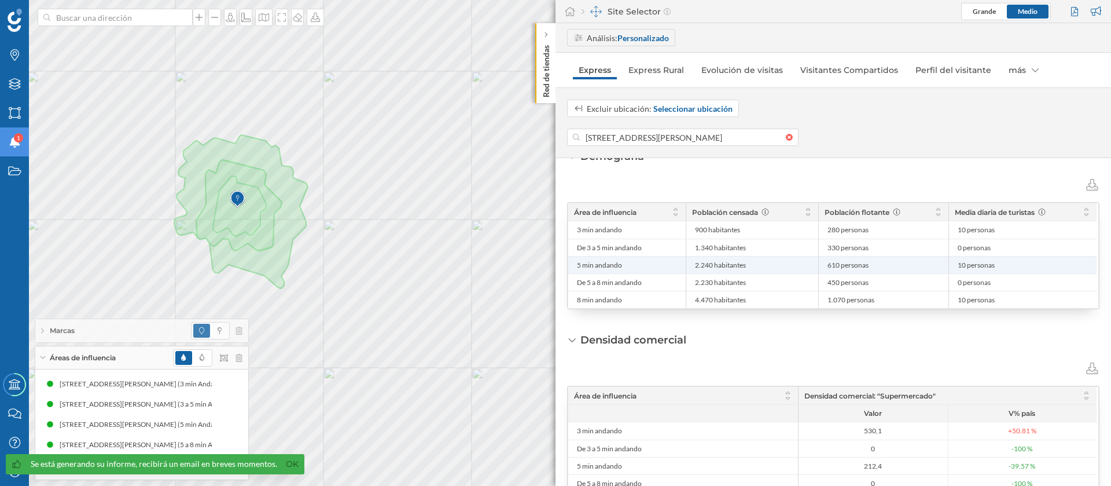
drag, startPoint x: 712, startPoint y: 265, endPoint x: 689, endPoint y: 265, distance: 23.7
click at [689, 265] on div "2.240 habitantes" at bounding box center [752, 264] width 133 height 17
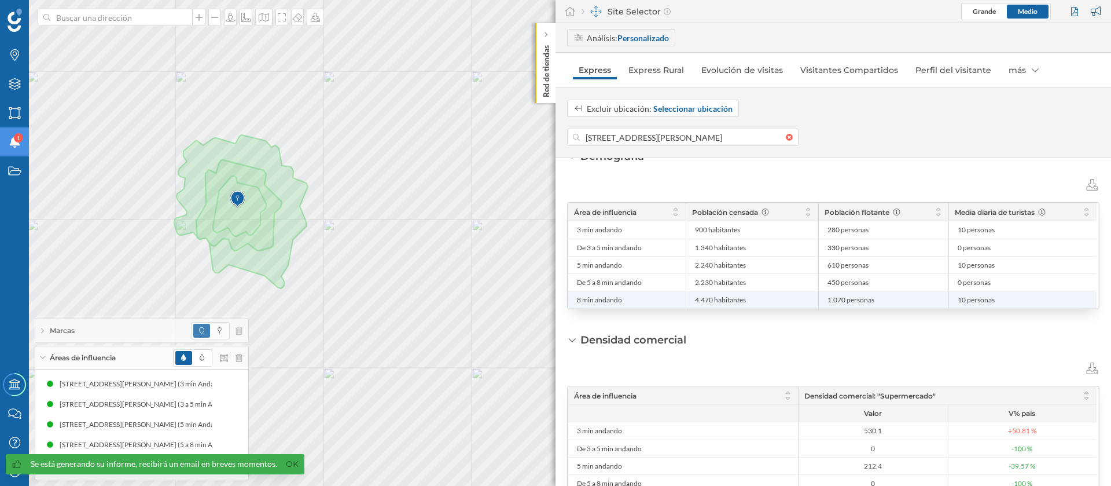
drag, startPoint x: 711, startPoint y: 299, endPoint x: 687, endPoint y: 300, distance: 24.3
click at [687, 300] on div "4.470 habitantes" at bounding box center [752, 299] width 133 height 17
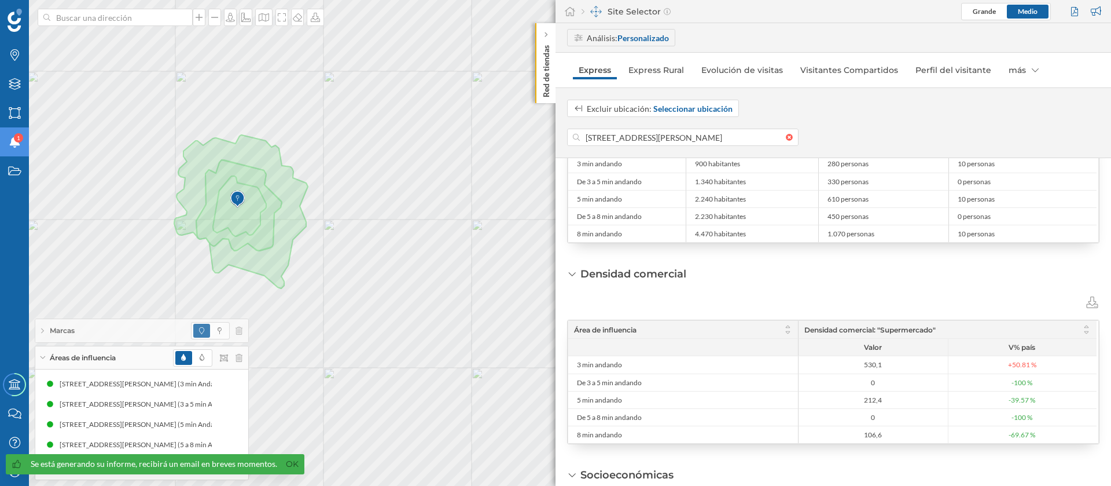
scroll to position [347, 0]
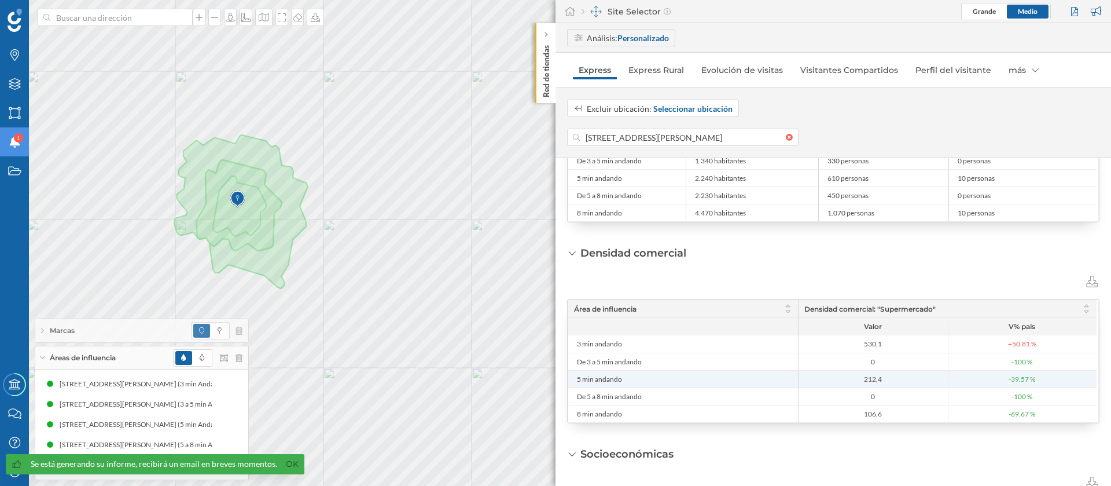
drag, startPoint x: 873, startPoint y: 378, endPoint x: 849, endPoint y: 378, distance: 24.3
click at [849, 378] on span "212,4" at bounding box center [874, 378] width 144 height 9
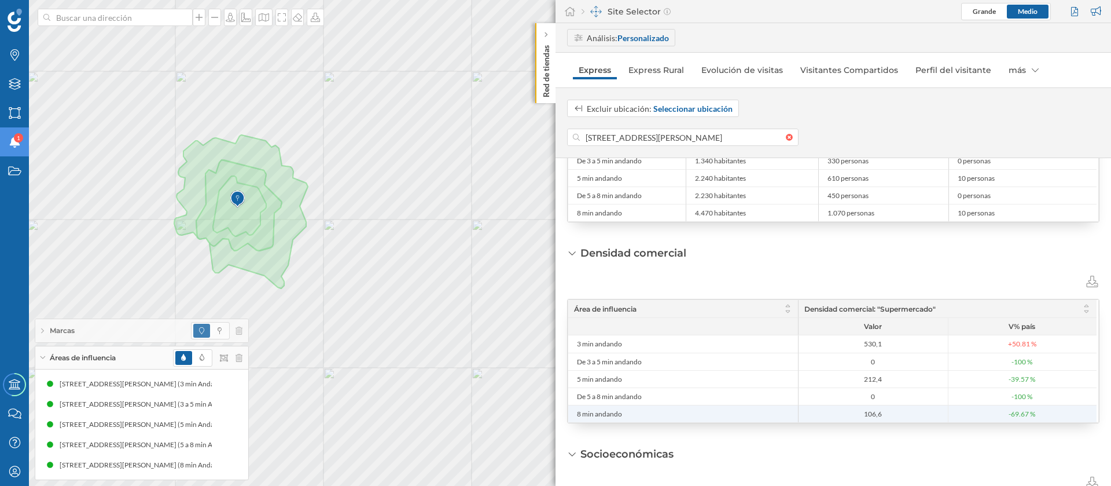
drag, startPoint x: 886, startPoint y: 408, endPoint x: 807, endPoint y: 408, distance: 78.7
click at [851, 408] on li "106,6" at bounding box center [873, 413] width 149 height 17
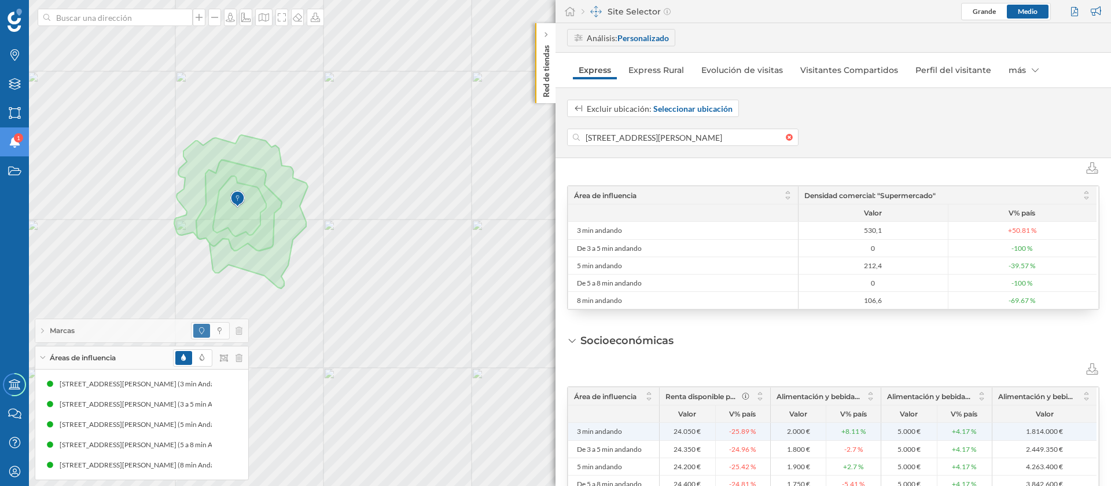
scroll to position [509, 0]
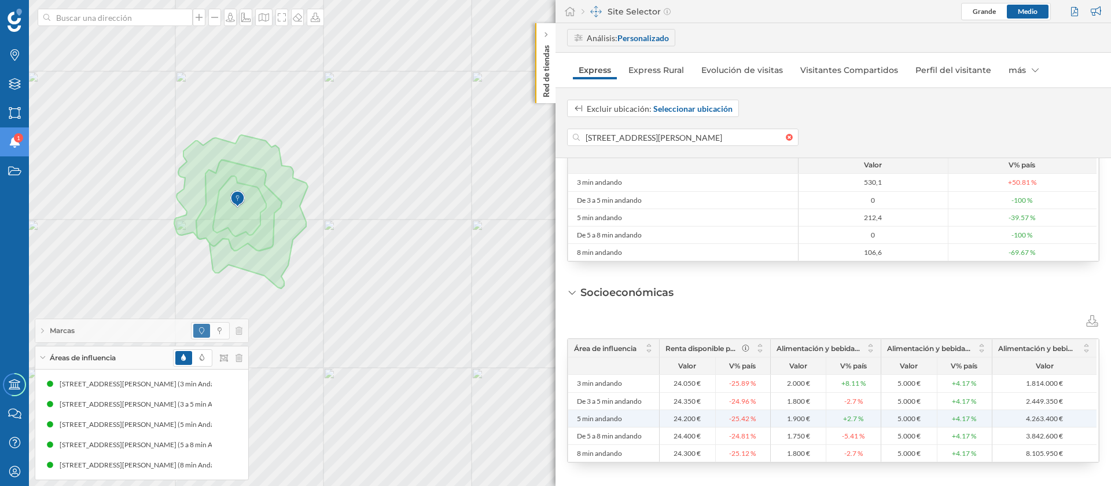
drag, startPoint x: 694, startPoint y: 416, endPoint x: 672, endPoint y: 418, distance: 22.1
click at [672, 418] on span "24.200 €" at bounding box center [688, 418] width 50 height 9
click at [433, 484] on div "Marcas Capas Áreas Notificaciones 1 Estados Academy Contacta con nosotros Centr…" at bounding box center [555, 243] width 1111 height 486
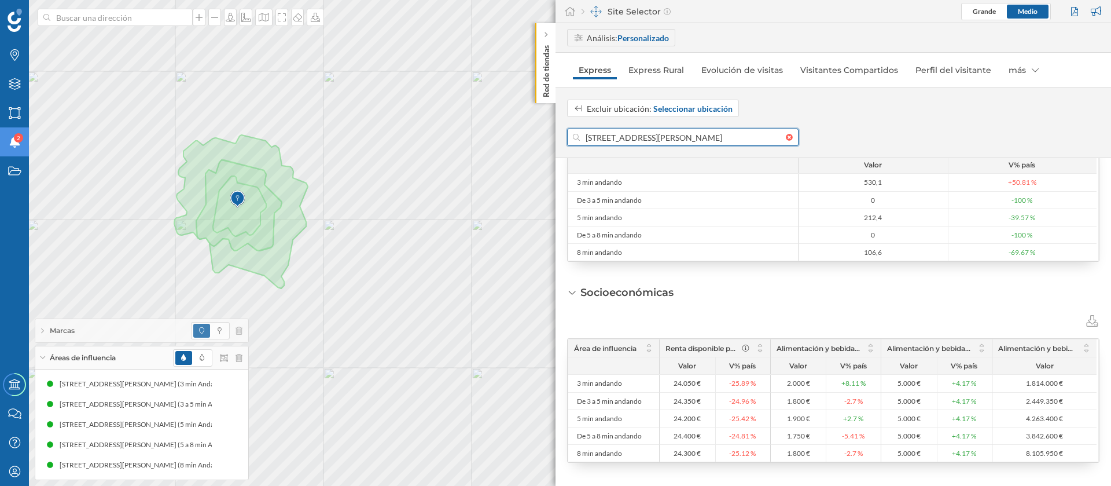
click at [621, 134] on input "Calle Comandante Lázaro, 80, 18650 Dúrcal, Granada, España" at bounding box center [683, 136] width 206 height 17
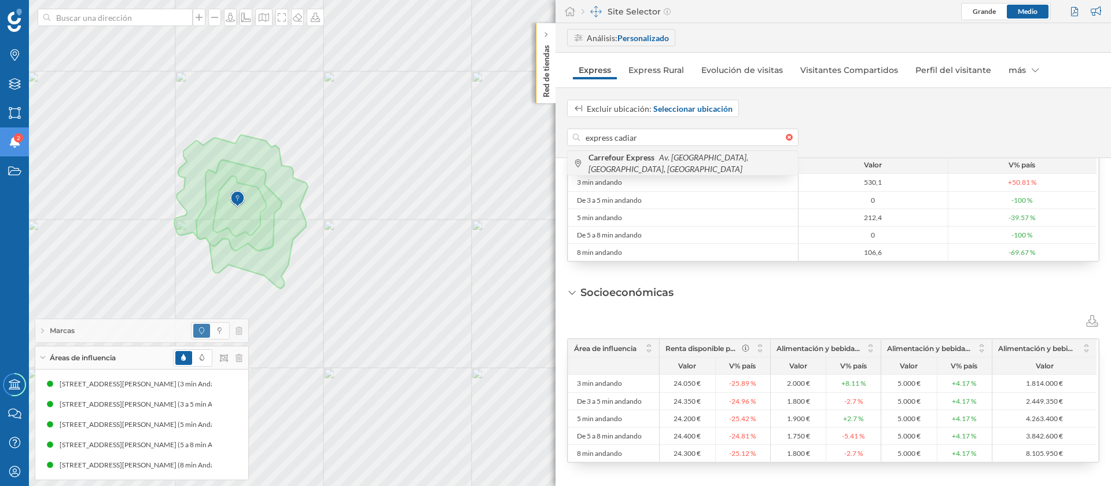
click at [639, 158] on b "Carrefour Express" at bounding box center [623, 157] width 69 height 10
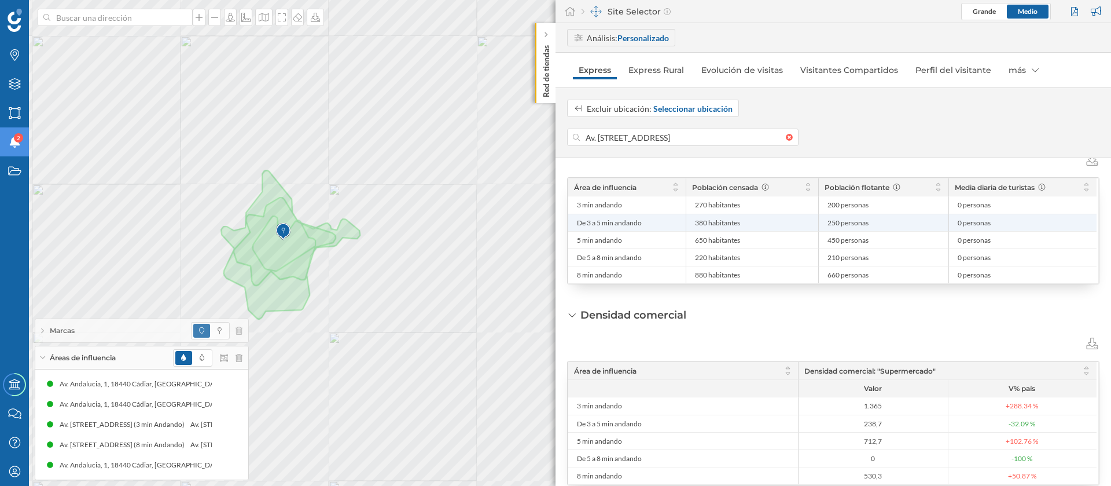
scroll to position [260, 0]
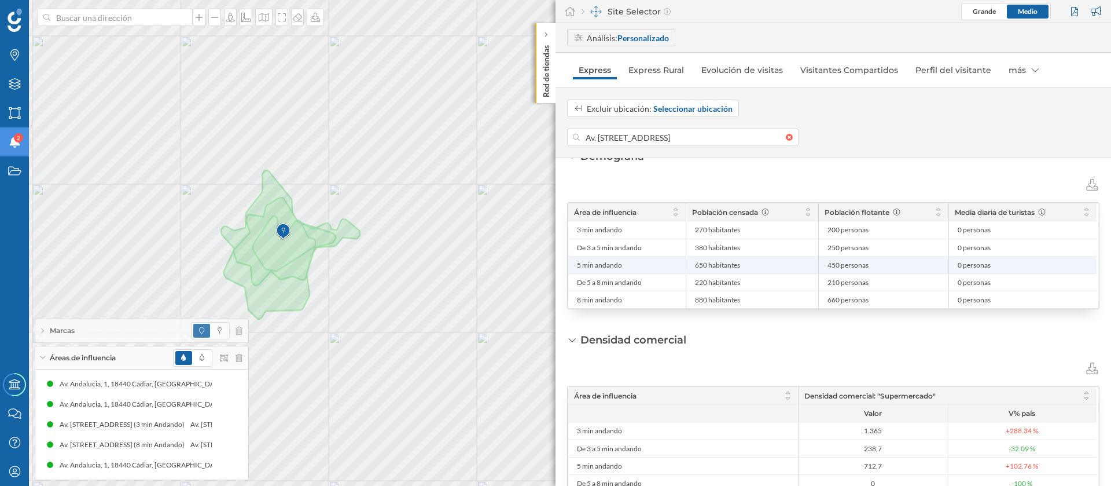
drag, startPoint x: 707, startPoint y: 264, endPoint x: 687, endPoint y: 263, distance: 20.3
click at [687, 263] on div "650 habitantes" at bounding box center [752, 264] width 133 height 17
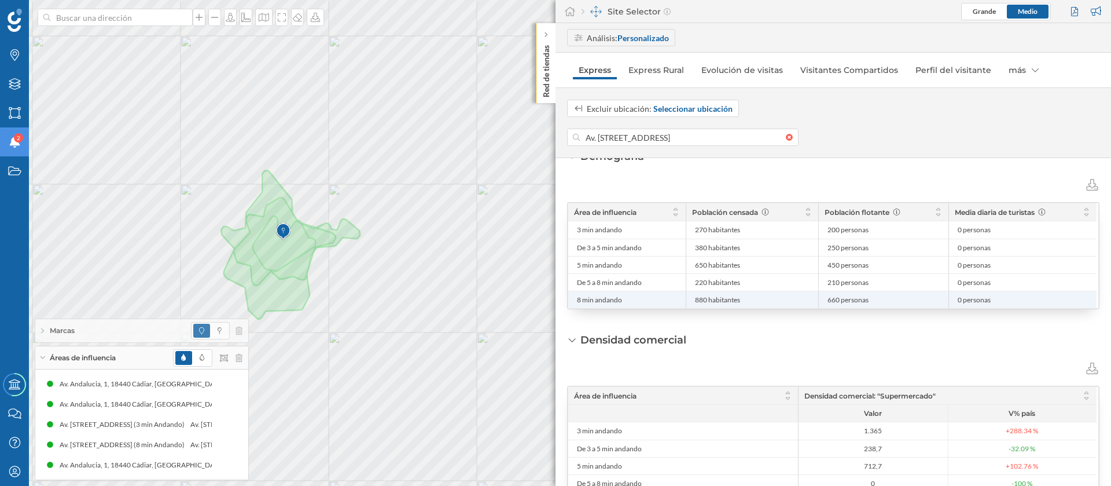
drag, startPoint x: 707, startPoint y: 299, endPoint x: 643, endPoint y: 306, distance: 64.6
click at [665, 298] on div "8 min andando 880 habitantes 660 personas 0 personas" at bounding box center [832, 299] width 528 height 17
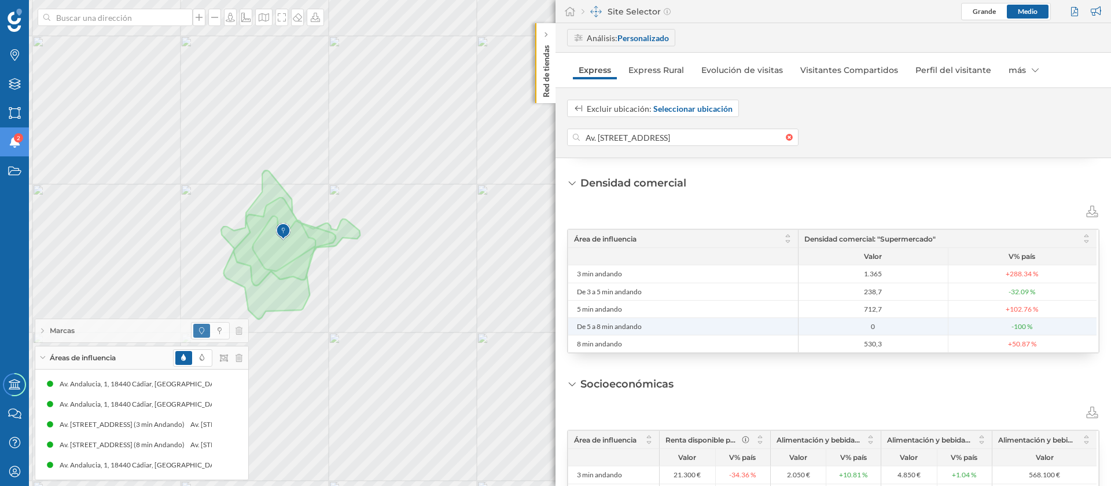
scroll to position [434, 0]
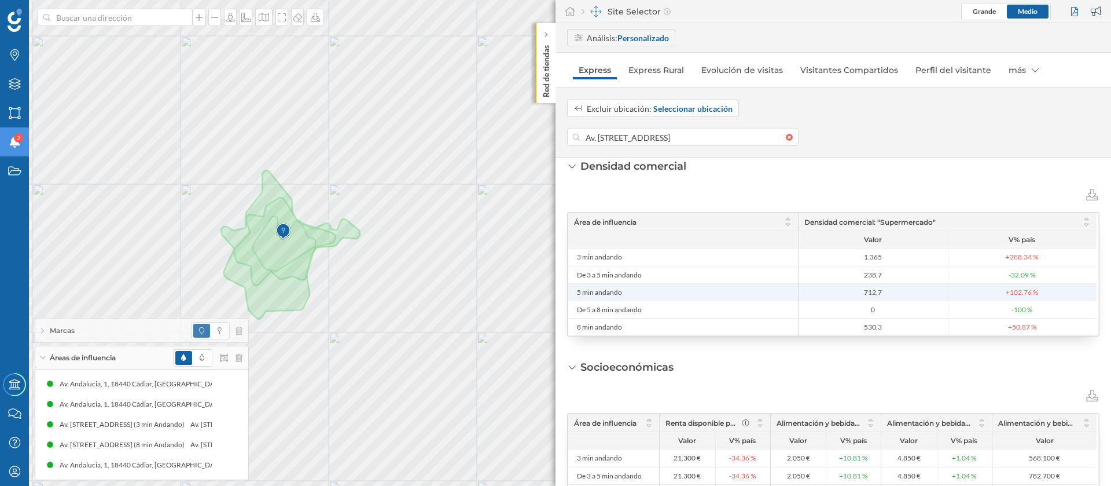
drag, startPoint x: 887, startPoint y: 290, endPoint x: 863, endPoint y: 288, distance: 23.8
click at [863, 288] on span "712,7" at bounding box center [874, 292] width 144 height 9
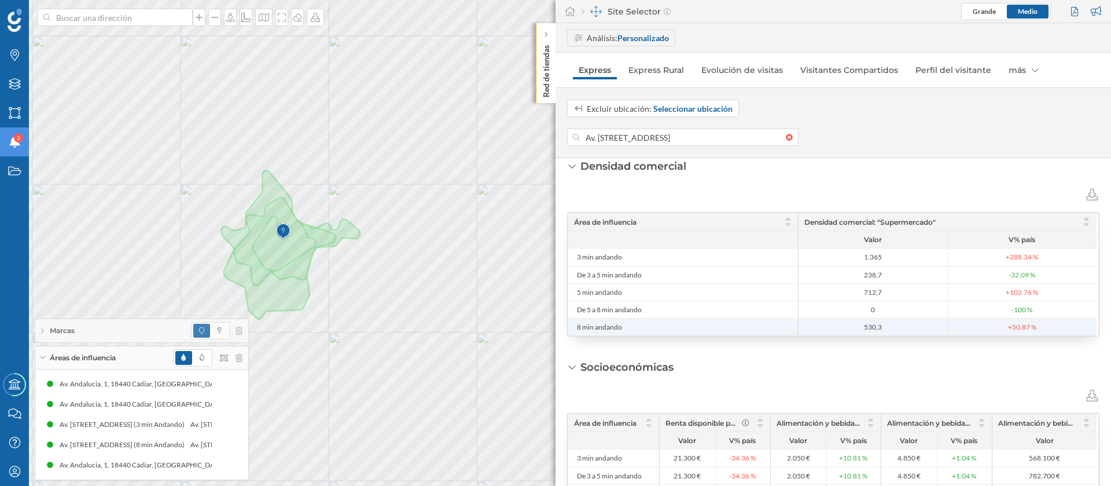
drag, startPoint x: 900, startPoint y: 322, endPoint x: 850, endPoint y: 328, distance: 50.6
click at [850, 328] on span "530,3" at bounding box center [874, 326] width 144 height 9
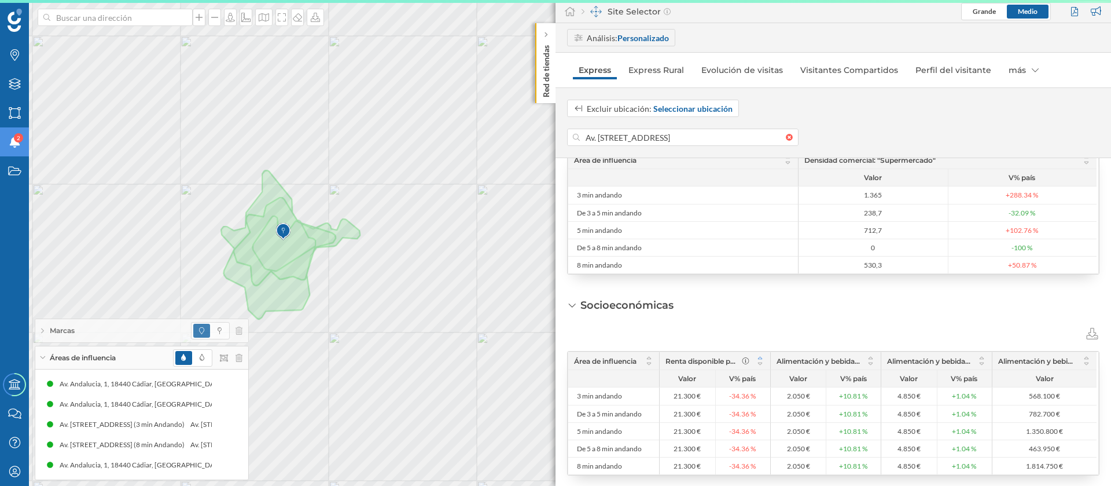
scroll to position [509, 0]
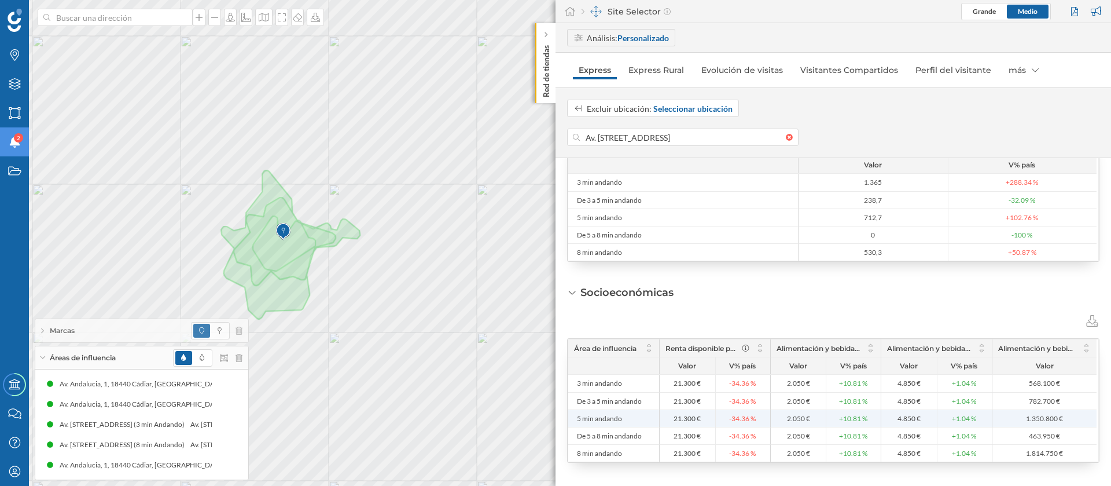
click at [692, 424] on li "21.300 €" at bounding box center [688, 418] width 56 height 17
click at [697, 419] on span "21.300 €" at bounding box center [687, 418] width 27 height 9
drag, startPoint x: 695, startPoint y: 419, endPoint x: 655, endPoint y: 419, distance: 40.5
click at [655, 419] on div "5 min andando 21.300 € -34.36 % 2.050 € +10.81 % 4.850 € +1.04 % 1.350.800 €" at bounding box center [832, 417] width 528 height 17
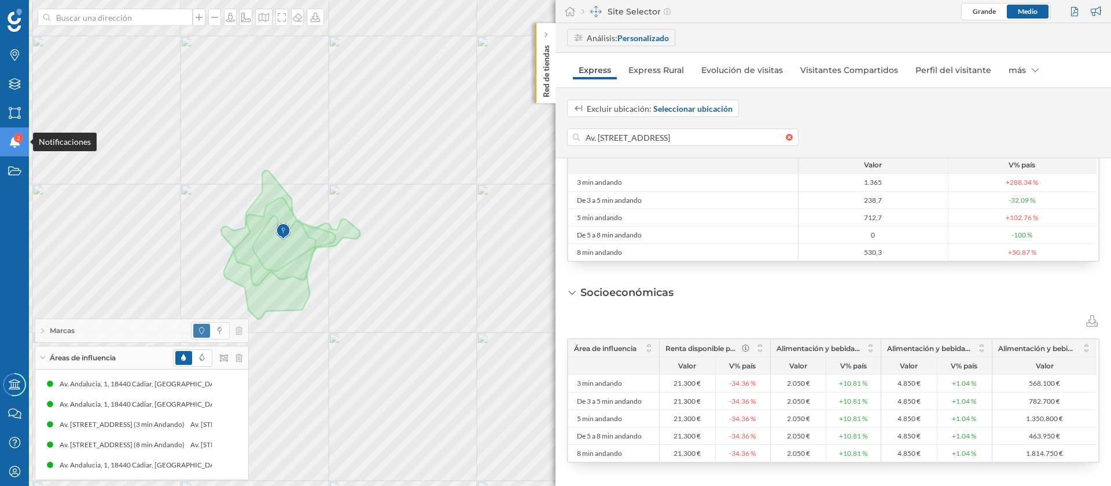
click at [16, 153] on div "Notificaciones 2" at bounding box center [14, 141] width 29 height 29
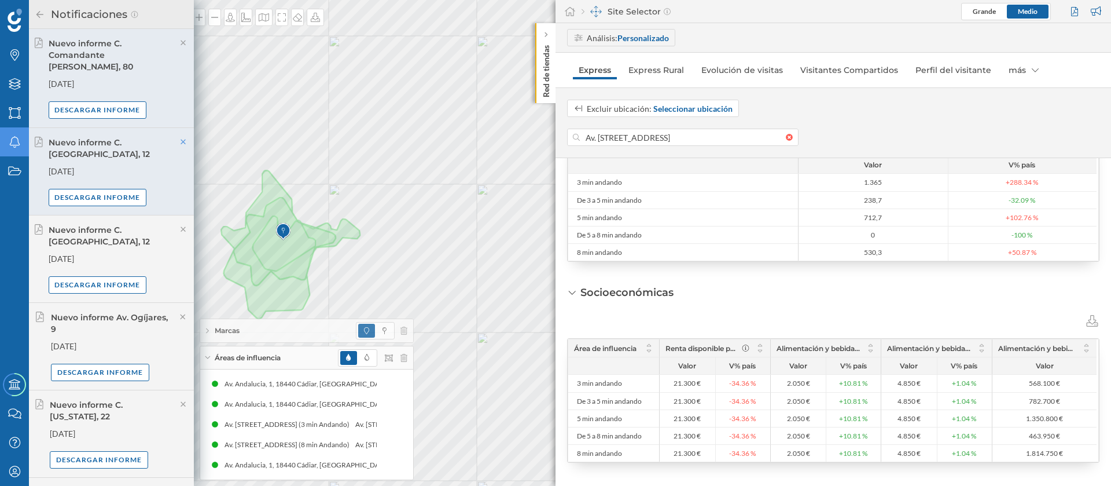
click at [182, 138] on icon at bounding box center [183, 142] width 10 height 8
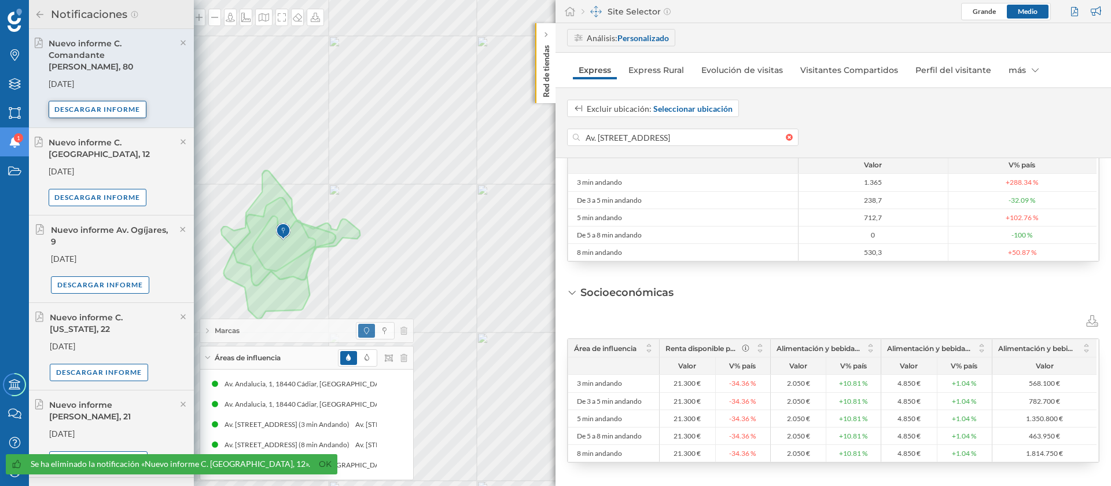
click at [120, 101] on div "Descargar informe" at bounding box center [98, 109] width 98 height 17
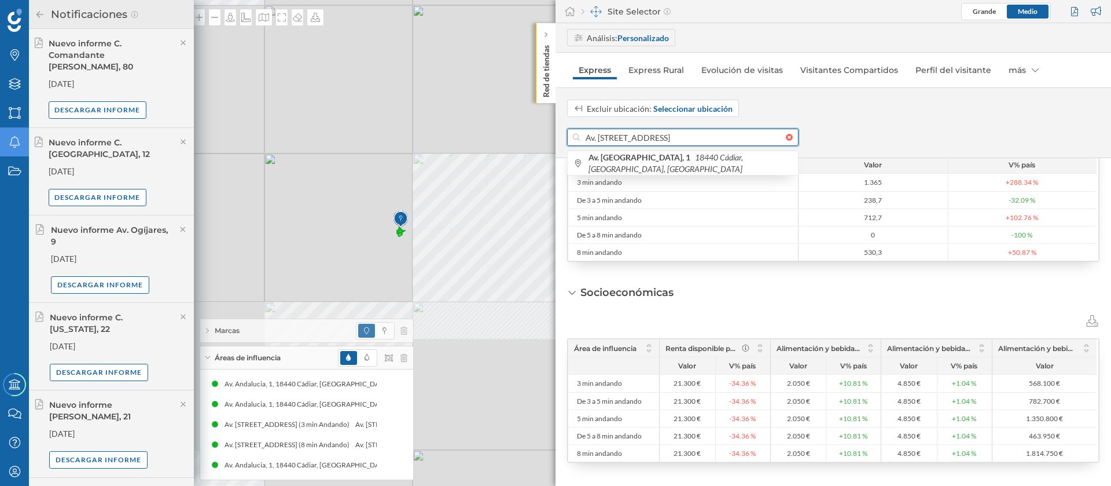
click at [674, 134] on input "Av. Andalucia, 1, 18440 Cádiar, Granada, España" at bounding box center [683, 136] width 206 height 17
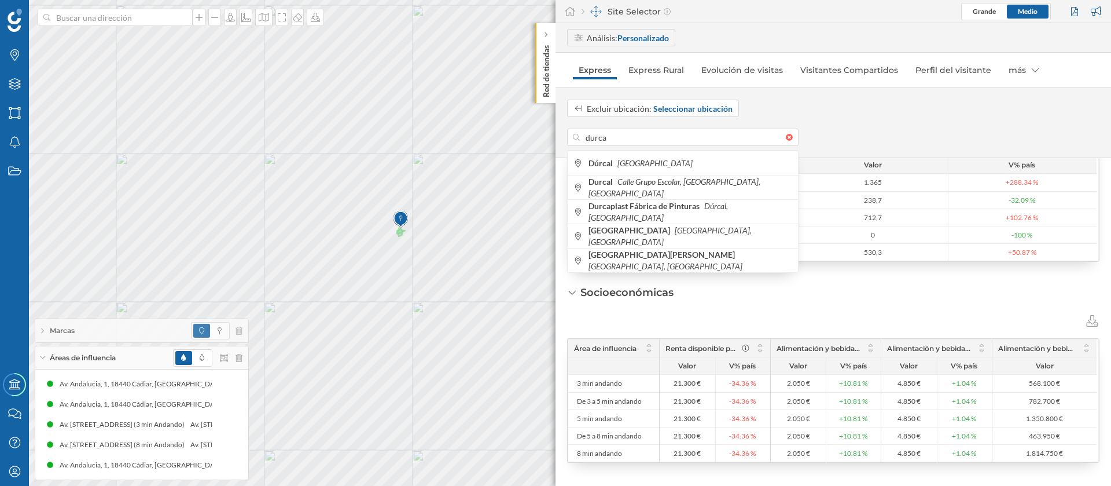
click at [682, 149] on div "Excluir ubicación: Seleccionar ubicación durca Dúrcal España Durcal Calle Grupo…" at bounding box center [834, 122] width 556 height 71
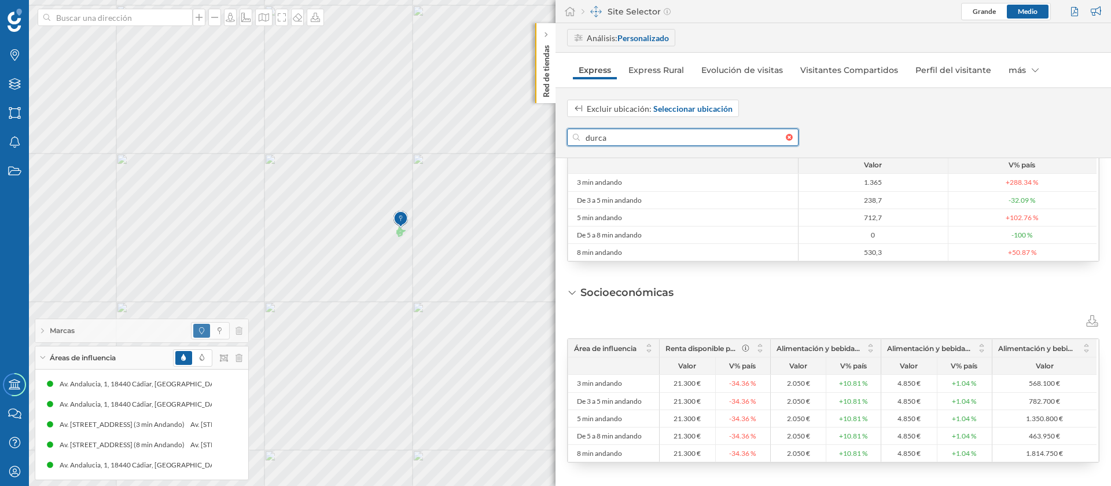
click at [656, 137] on input "durca" at bounding box center [683, 136] width 206 height 17
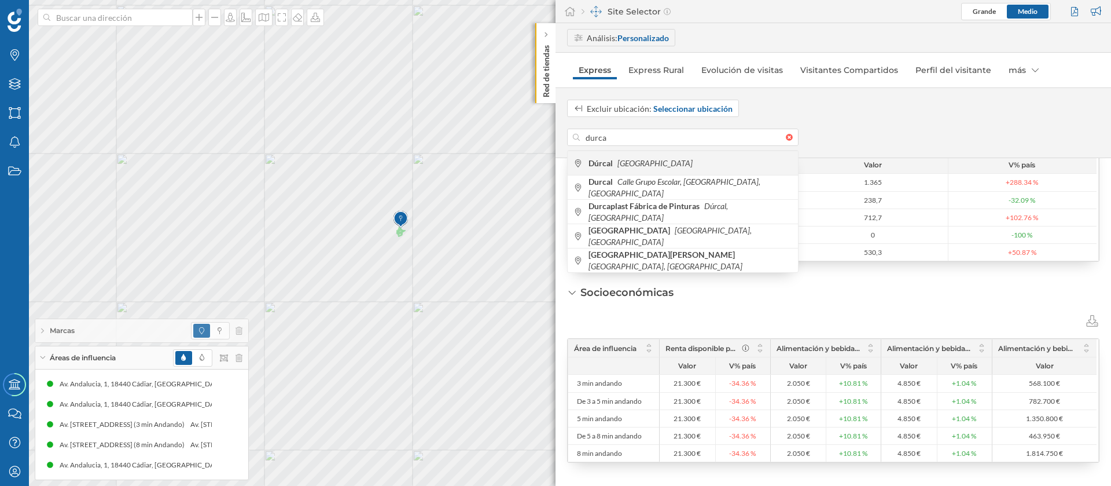
click at [646, 160] on span "Dúrcal España" at bounding box center [691, 163] width 204 height 12
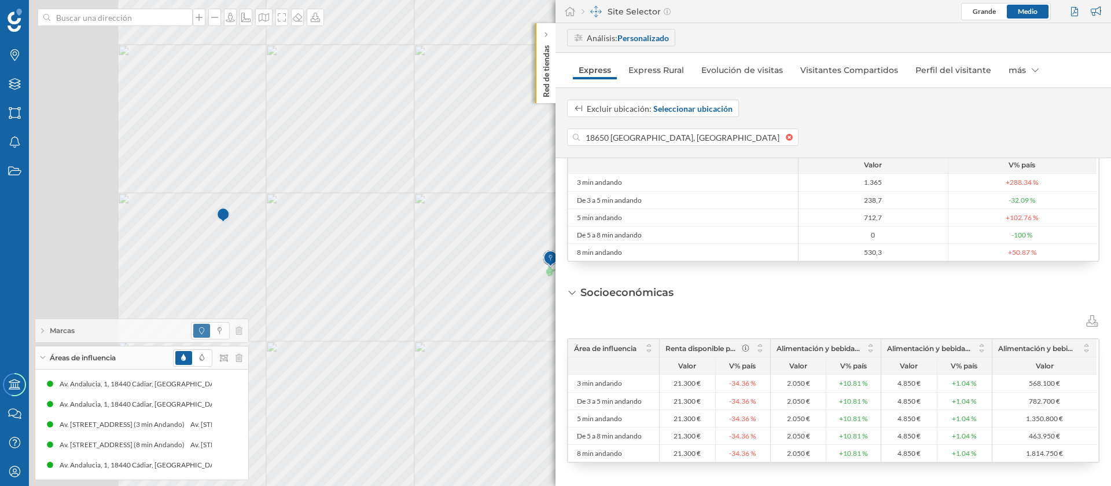
scroll to position [547, 0]
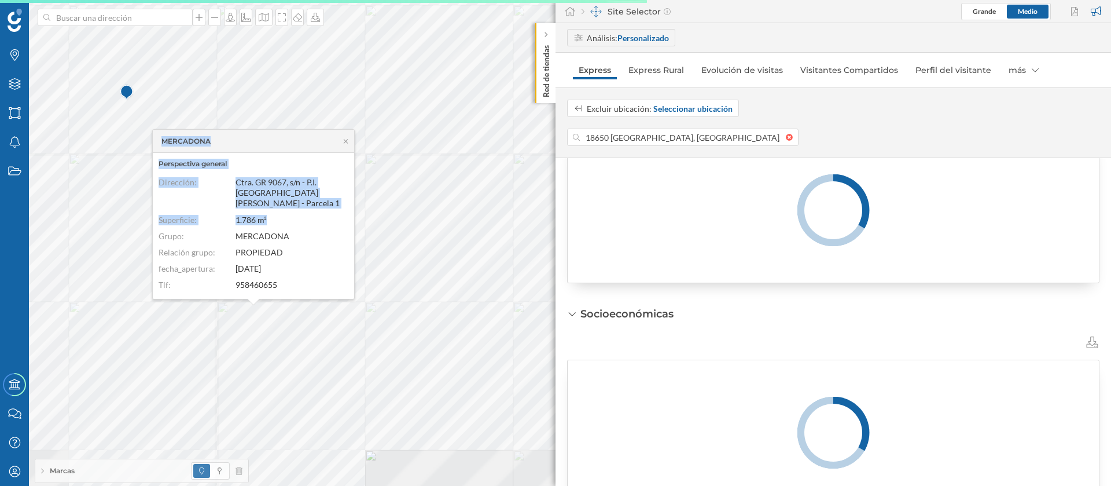
click at [209, 55] on div "MERCADONA Perspectiva general Dirección: Ctra. GR 9067, s/n - P.I. La Melitona …" at bounding box center [209, 55] width 0 height 0
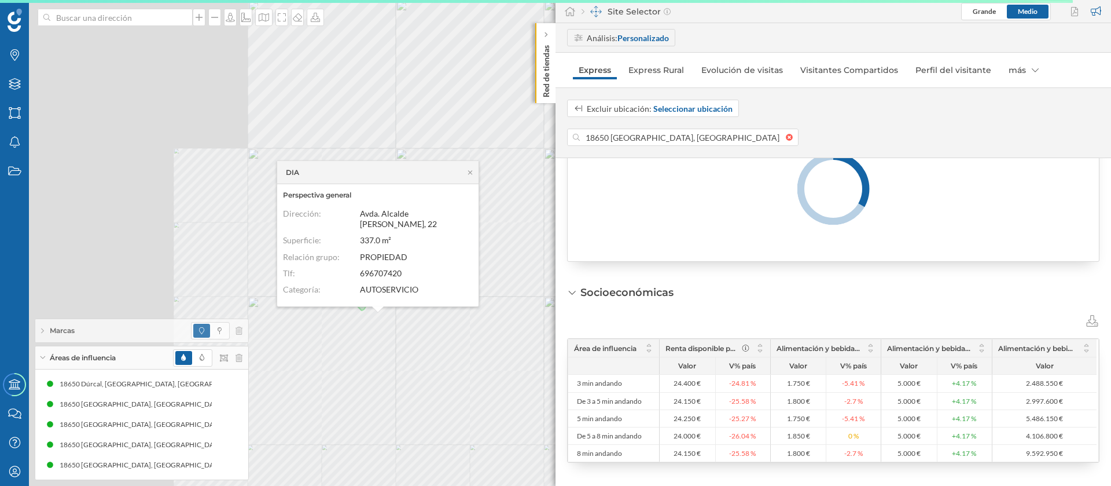
scroll to position [509, 0]
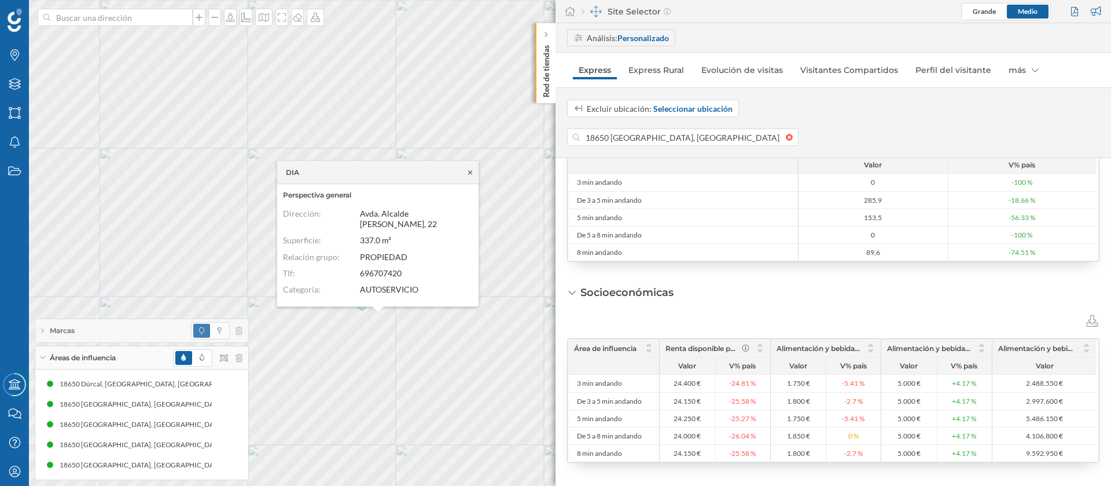
click at [472, 170] on icon at bounding box center [470, 171] width 9 height 7
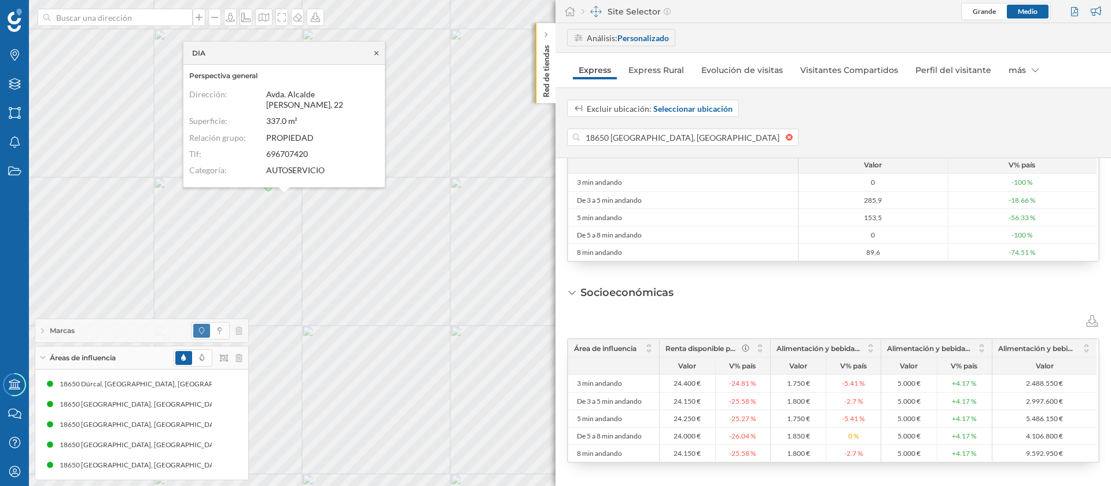
click at [380, 54] on icon at bounding box center [376, 52] width 9 height 7
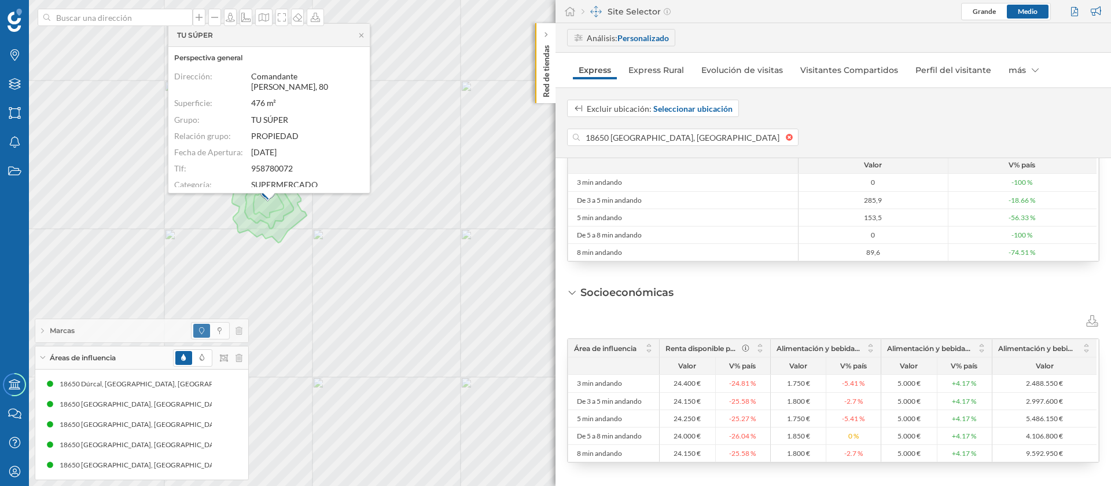
click at [367, 30] on div "TU SÚPER" at bounding box center [268, 35] width 201 height 23
click at [358, 38] on icon at bounding box center [361, 35] width 9 height 7
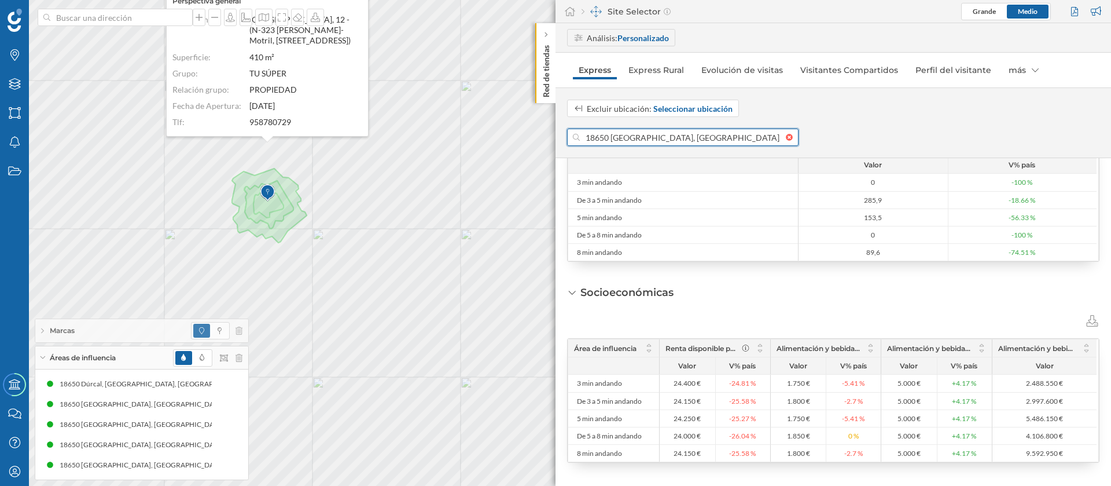
click at [708, 134] on input "18650 Dúrcal, Granada, España" at bounding box center [683, 136] width 206 height 17
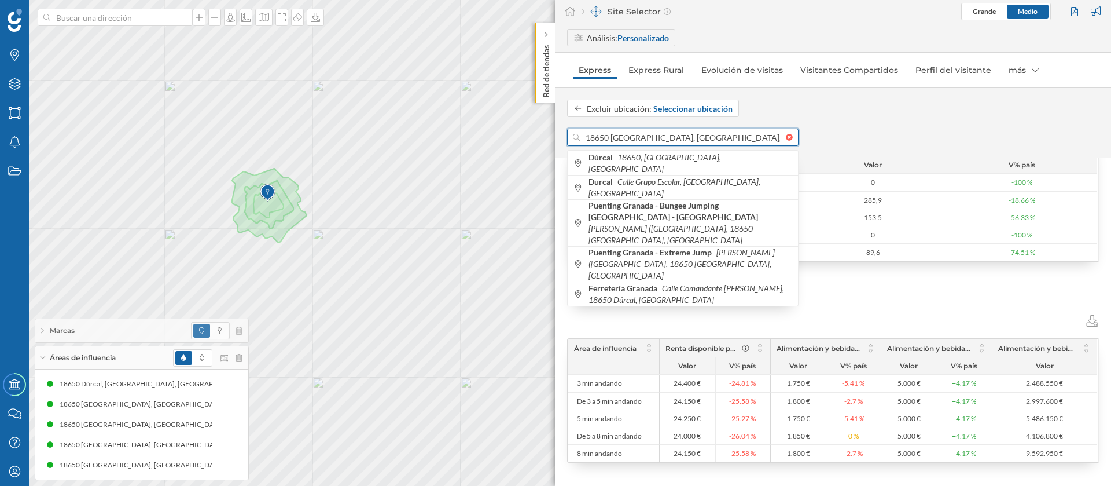
click at [708, 134] on input "18650 Dúrcal, Granada, España" at bounding box center [683, 136] width 206 height 17
paste input "C. Malaga, 12"
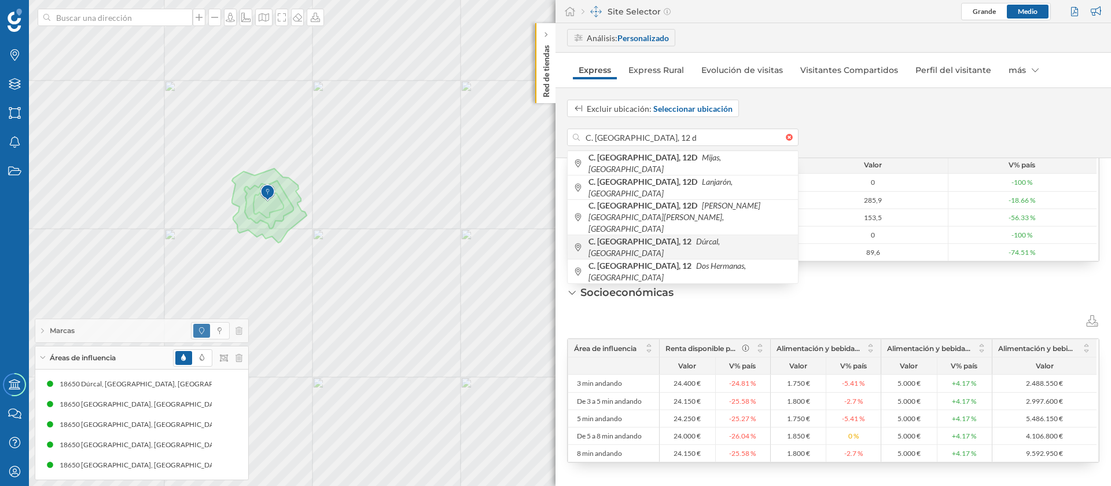
click at [677, 234] on div "C. Malaga, 12 Dúrcal, España" at bounding box center [683, 246] width 230 height 24
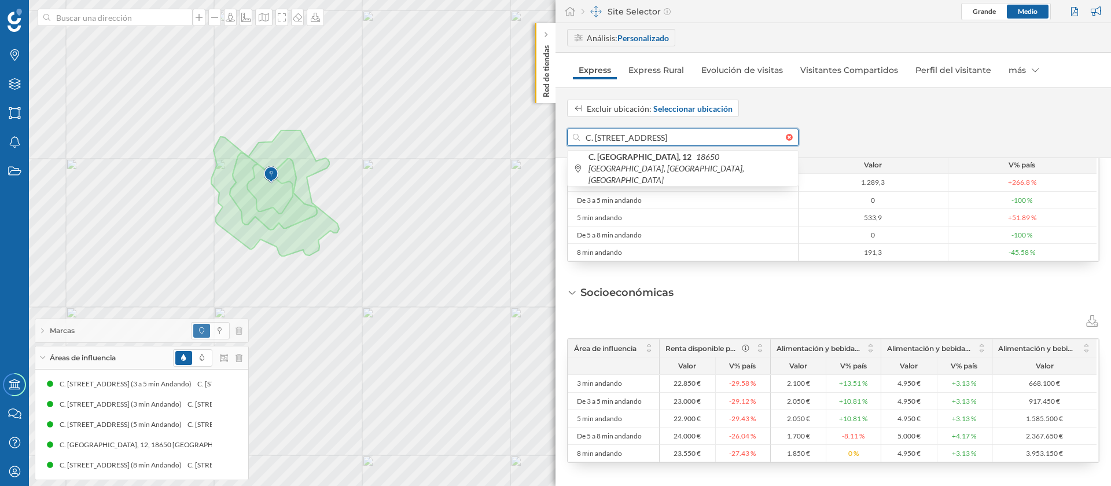
click at [615, 131] on input "C. Malaga, 12, 18650 Dúrcal, Granada, España" at bounding box center [683, 136] width 206 height 17
paste input "alle Dr. Barraquer, 5"
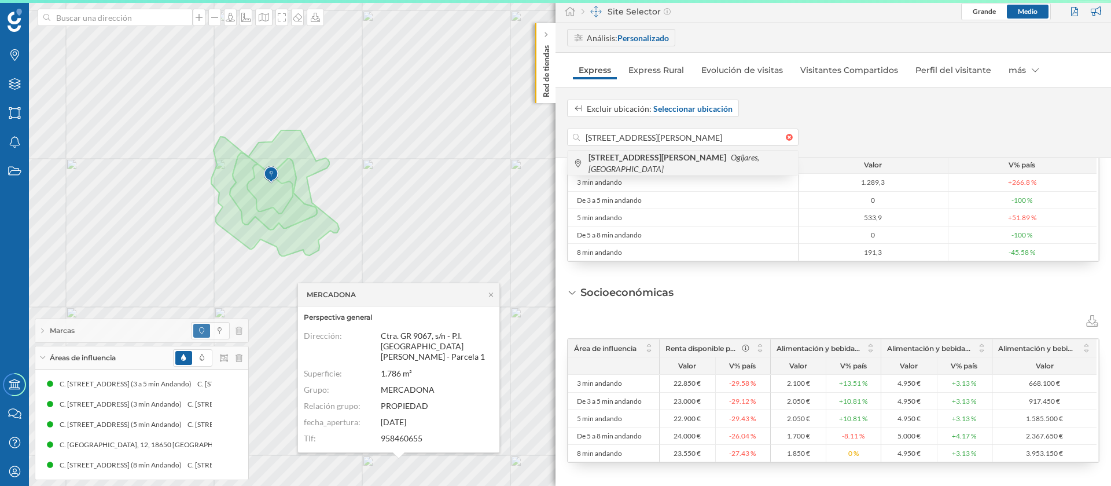
click at [684, 166] on icon "Ogíjares, España" at bounding box center [674, 162] width 171 height 21
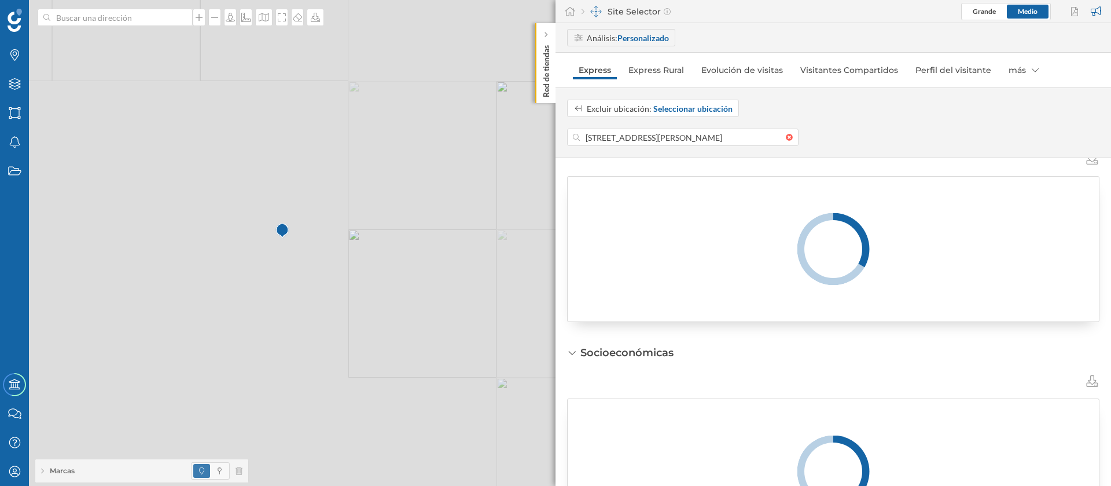
scroll to position [547, 0]
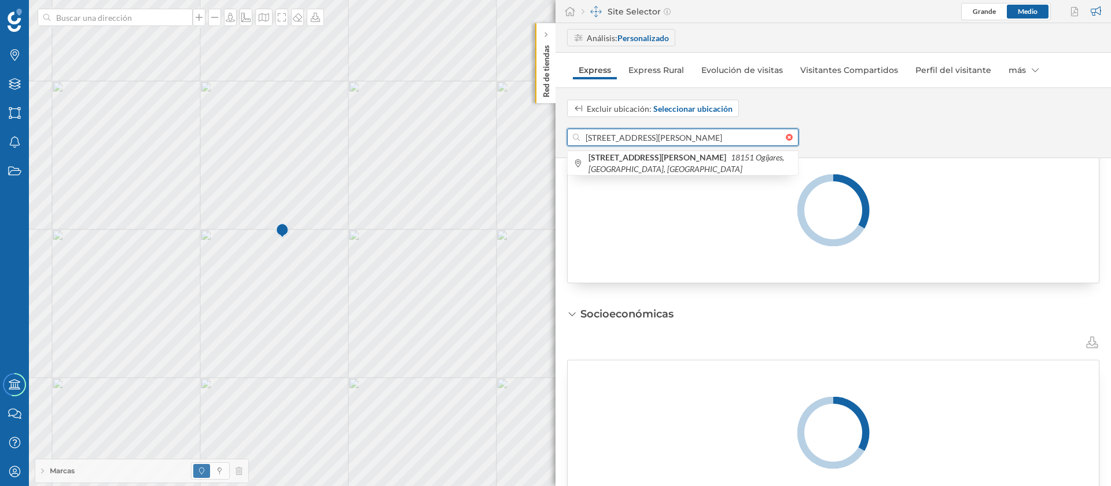
drag, startPoint x: 661, startPoint y: 139, endPoint x: 564, endPoint y: 138, distance: 97.8
click at [564, 138] on div "Excluir ubicación: Seleccionar ubicación Calle Dr. Barraquer, 5, 18151 Ogíjares…" at bounding box center [834, 123] width 556 height 46
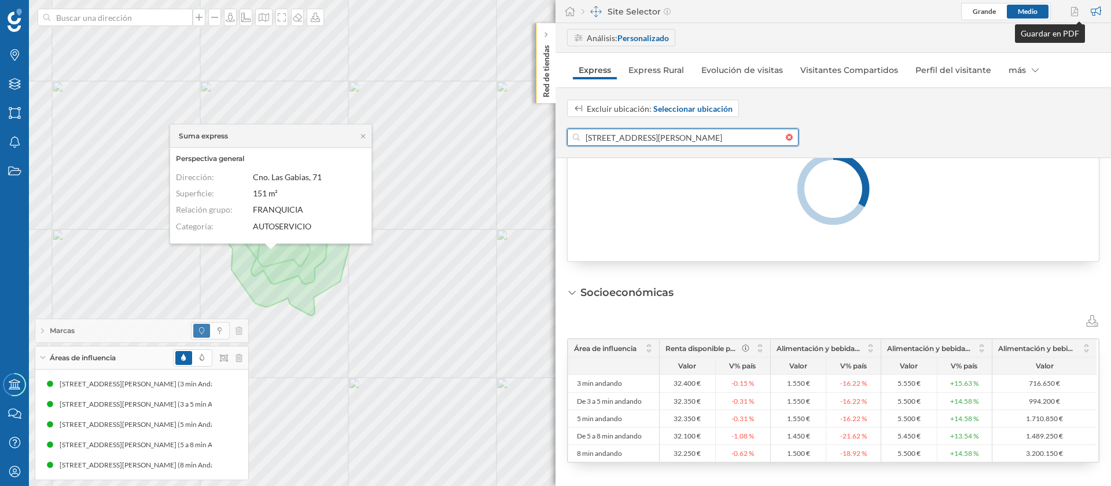
scroll to position [509, 0]
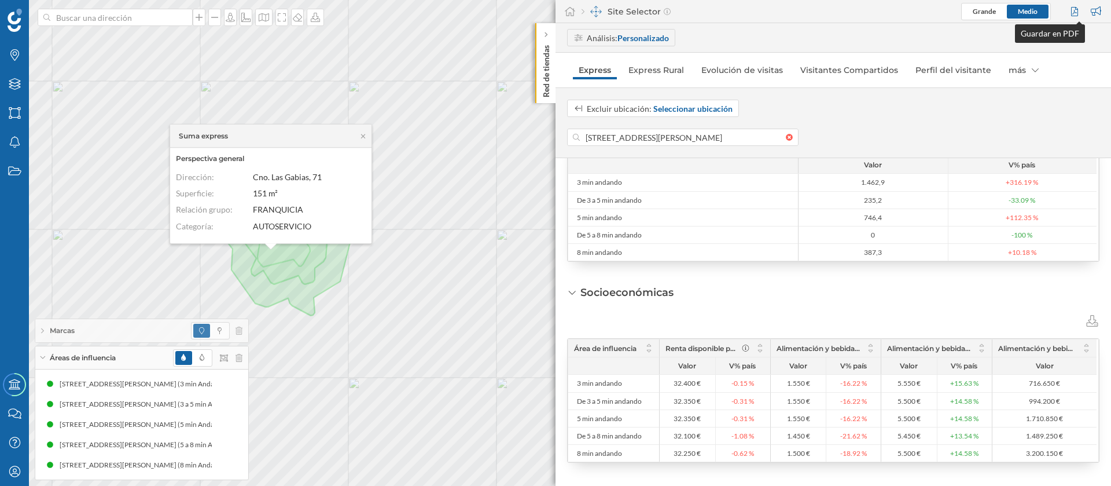
click at [1074, 10] on div at bounding box center [1076, 11] width 16 height 17
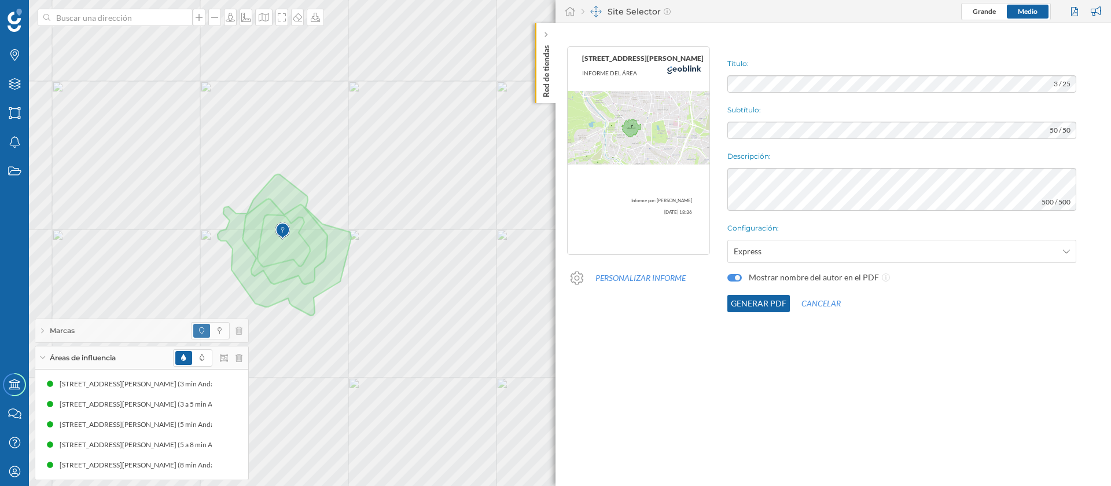
click at [760, 305] on button "Generar PDF" at bounding box center [758, 303] width 63 height 17
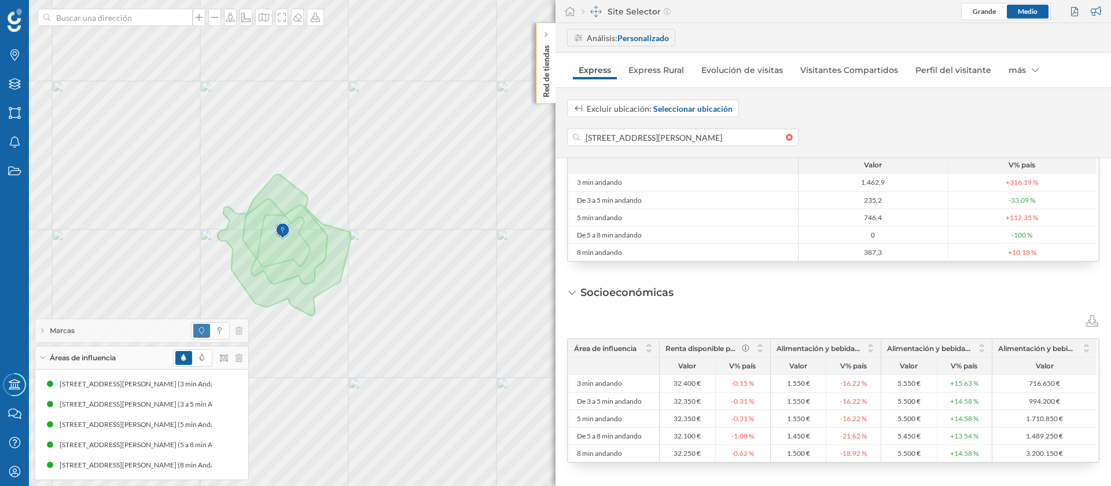
scroll to position [476, 0]
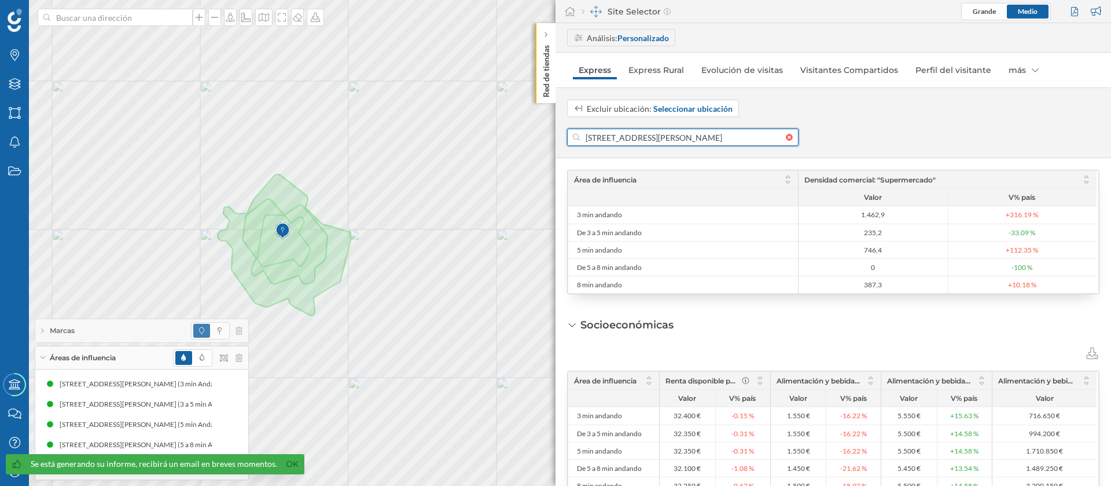
click at [753, 136] on input "Calle Dr. Barraquer, 5, 18151 Ogíjares, Granada, España" at bounding box center [683, 136] width 206 height 17
paste input ". Real Baja, 21"
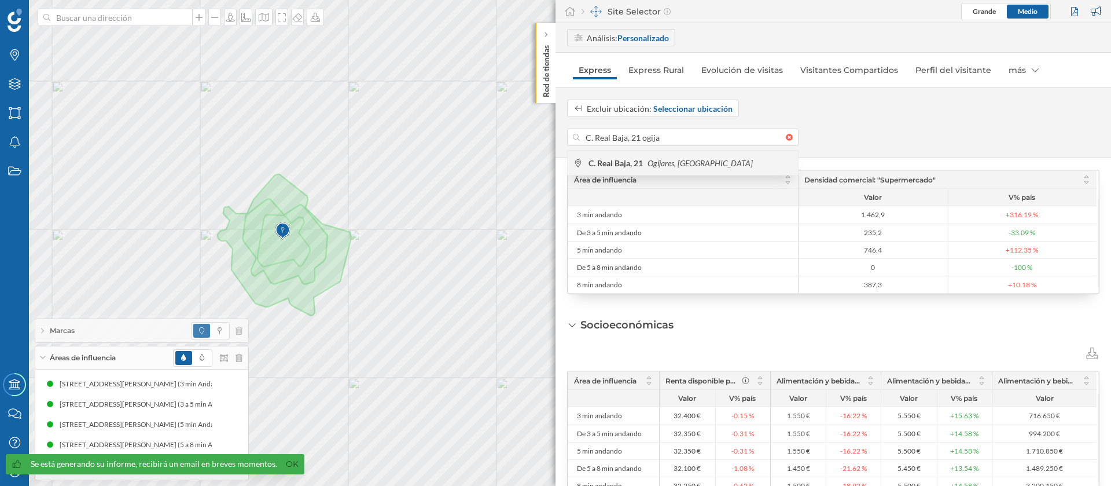
click at [701, 161] on icon "Ogíjares, España" at bounding box center [700, 163] width 105 height 10
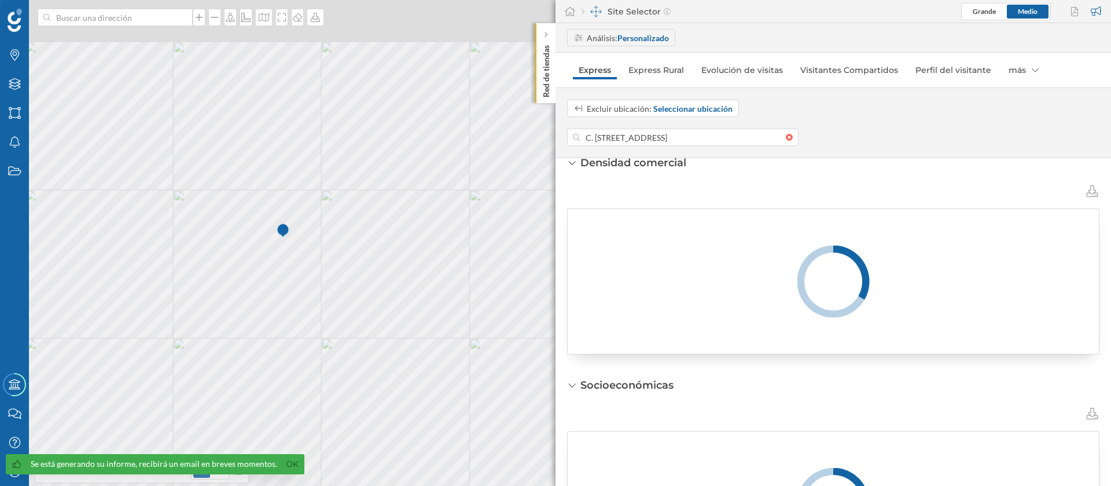
scroll to position [515, 0]
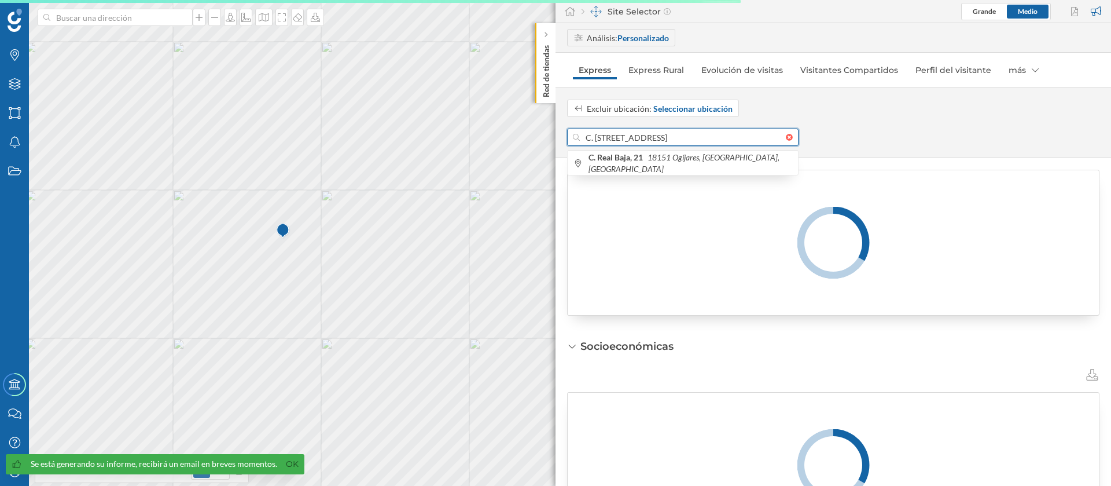
click at [549, 132] on div "Marcas Capas Áreas Notificaciones Estados Academy Contacta con nosotros Centro …" at bounding box center [555, 243] width 1111 height 486
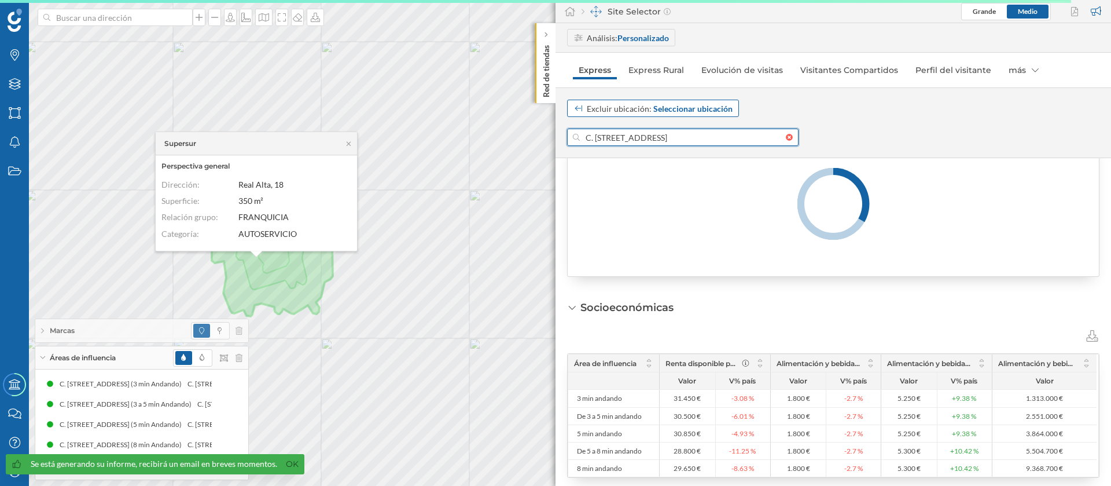
scroll to position [476, 0]
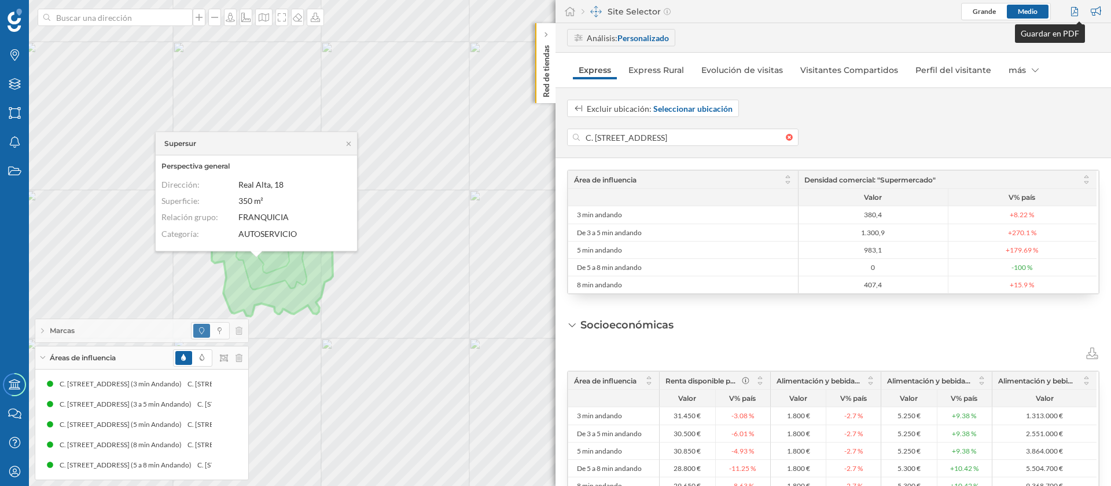
click at [1074, 14] on div at bounding box center [1076, 11] width 16 height 17
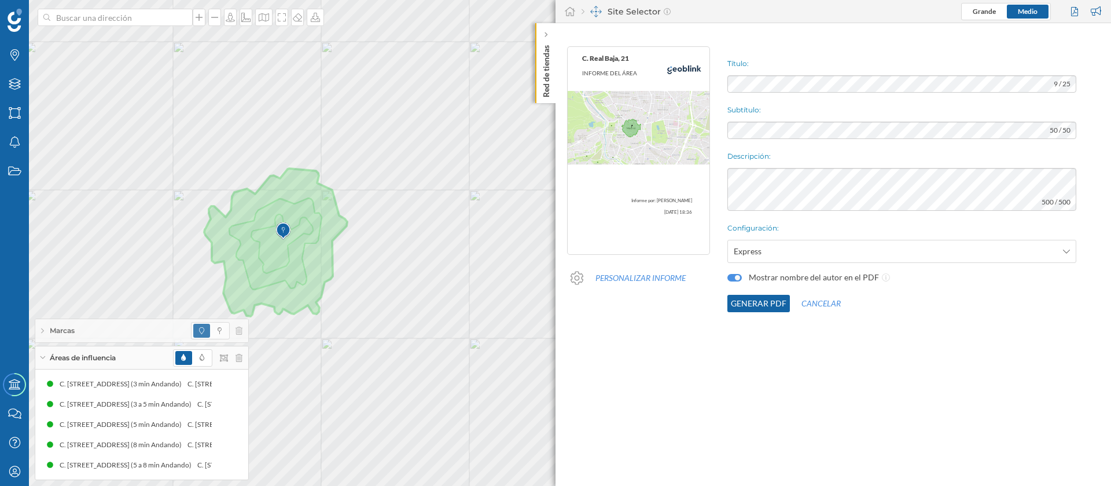
click at [753, 303] on button "Generar PDF" at bounding box center [758, 303] width 63 height 17
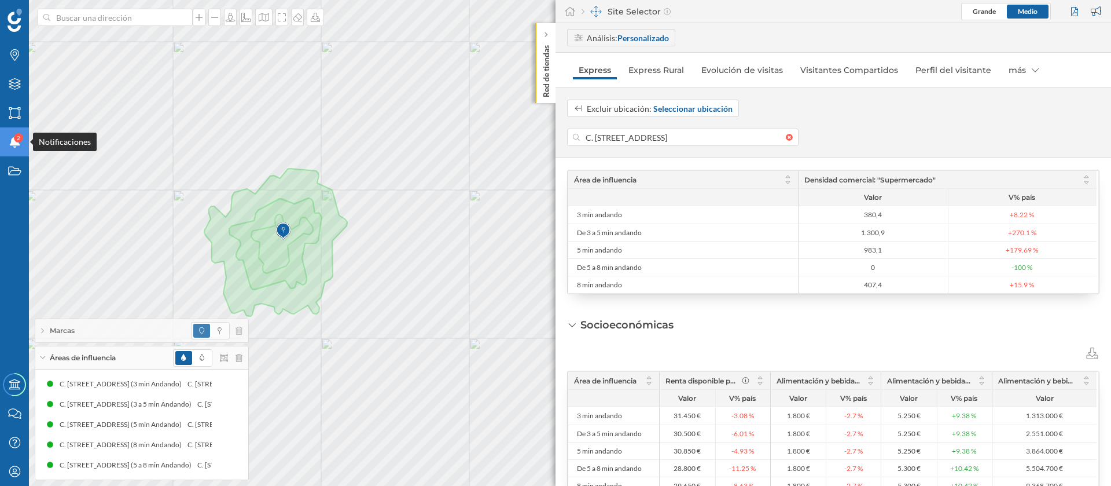
click at [19, 145] on icon "Notificaciones" at bounding box center [15, 142] width 14 height 12
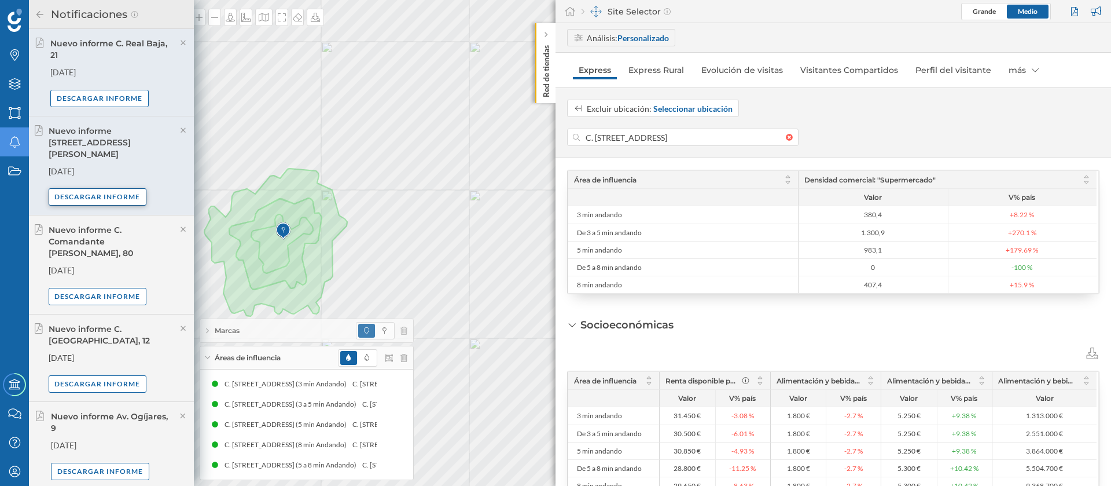
click at [113, 188] on div "Descargar informe" at bounding box center [98, 196] width 98 height 17
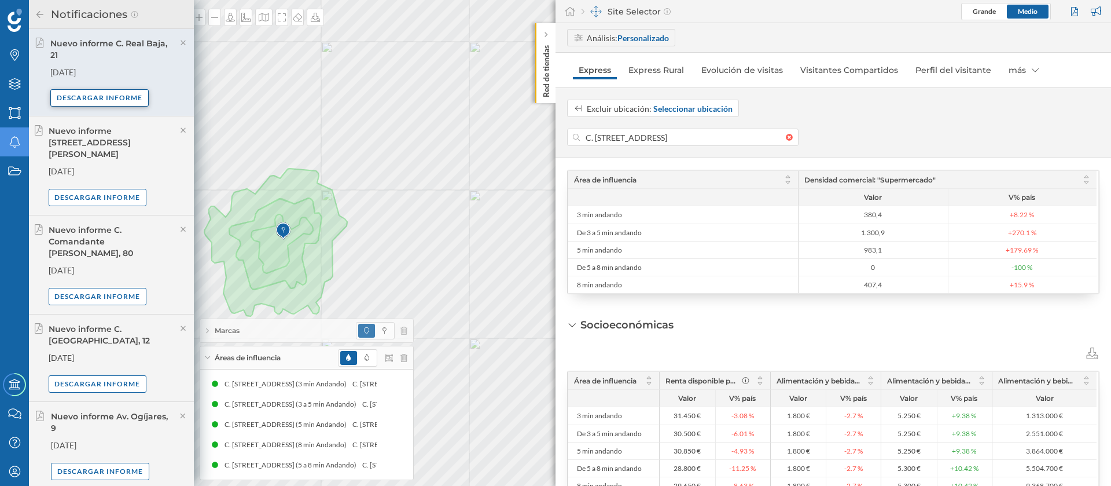
click at [121, 92] on div "Descargar informe" at bounding box center [99, 97] width 98 height 17
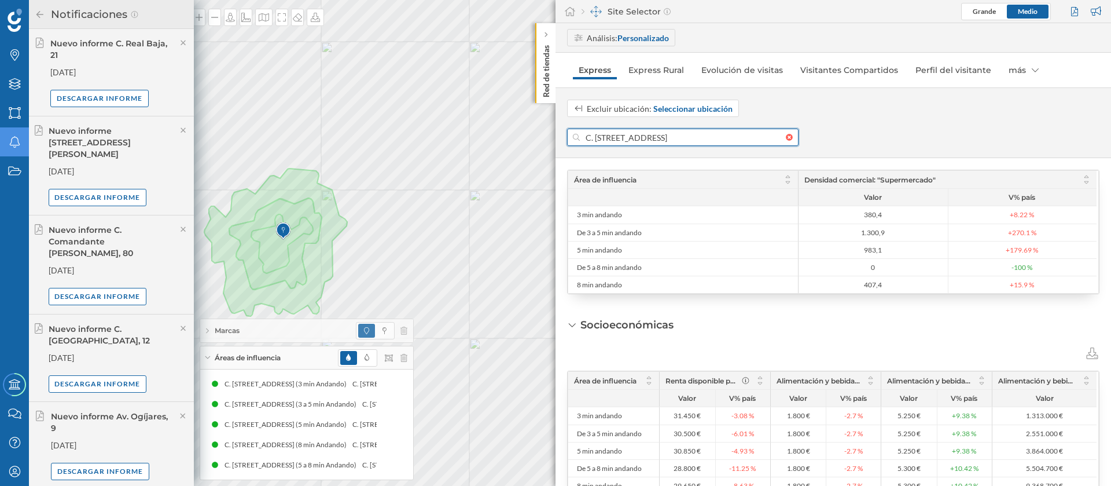
click at [648, 128] on input "C. Real Baja, 21, 18151 Ogíjares, Granada, España" at bounding box center [683, 136] width 206 height 17
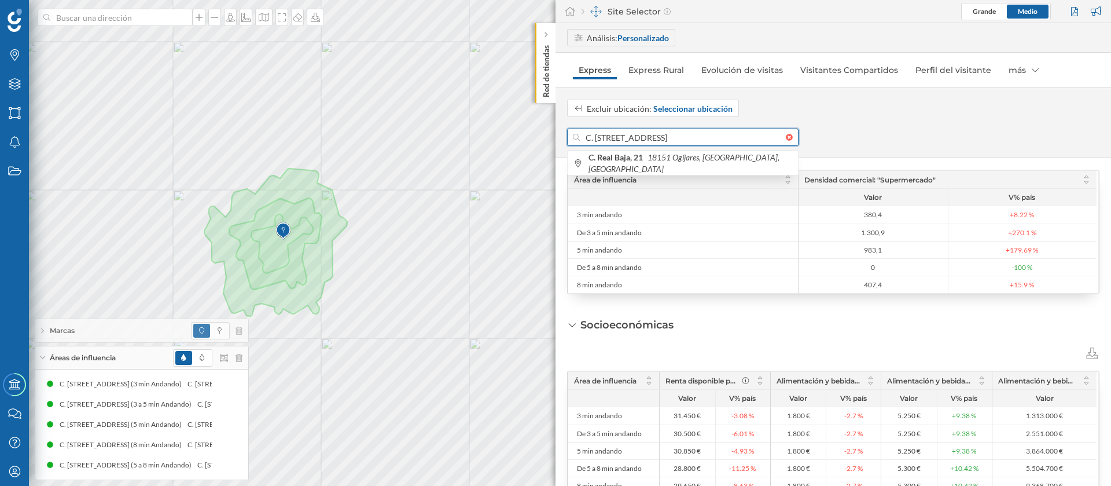
click at [648, 128] on input "C. Real Baja, 21, 18151 Ogíjares, Granada, España" at bounding box center [683, 136] width 206 height 17
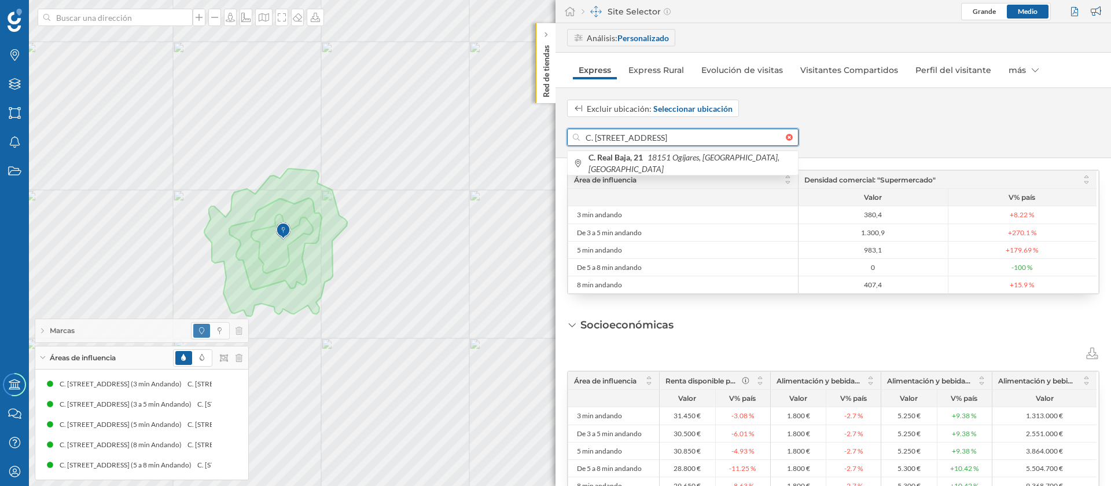
paste input "Pablo Iglesias, 10"
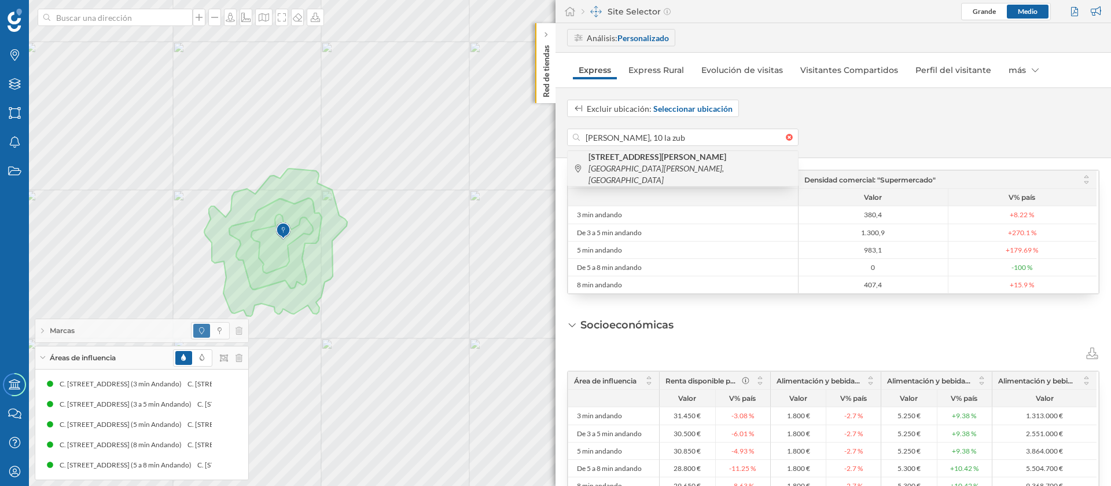
click at [693, 156] on div "Calle Pablo Iglesias, 10 La Zubia, España" at bounding box center [683, 167] width 230 height 35
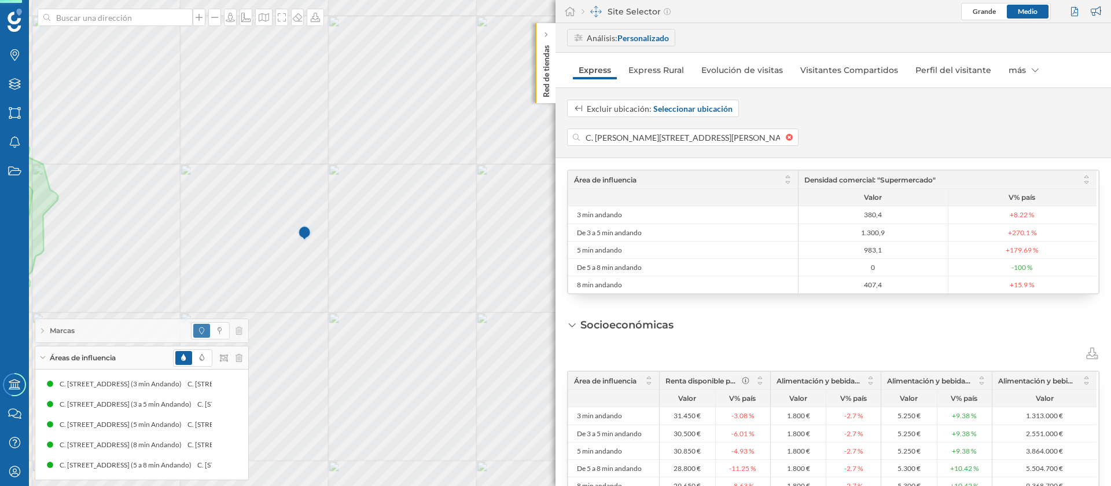
scroll to position [515, 0]
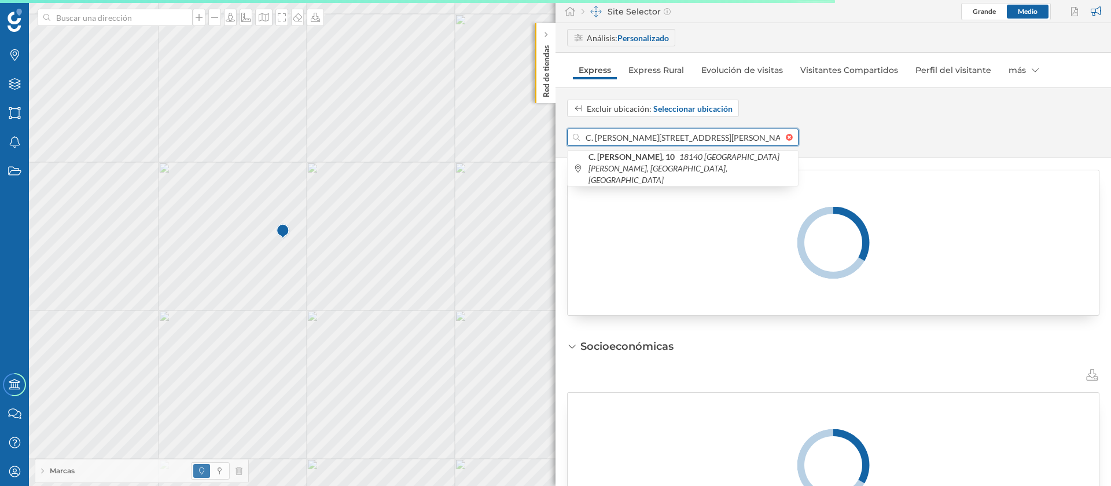
drag, startPoint x: 653, startPoint y: 138, endPoint x: 558, endPoint y: 142, distance: 94.4
click at [558, 142] on div "Excluir ubicación: Seleccionar ubicación C. Pablo Iglesias, 10, 18140 La Zubia,…" at bounding box center [834, 123] width 556 height 46
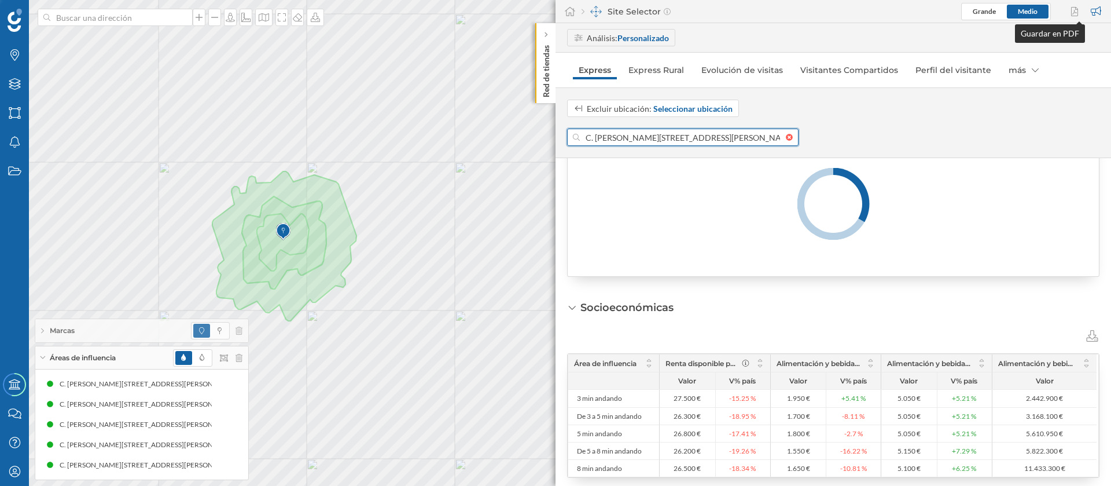
scroll to position [476, 0]
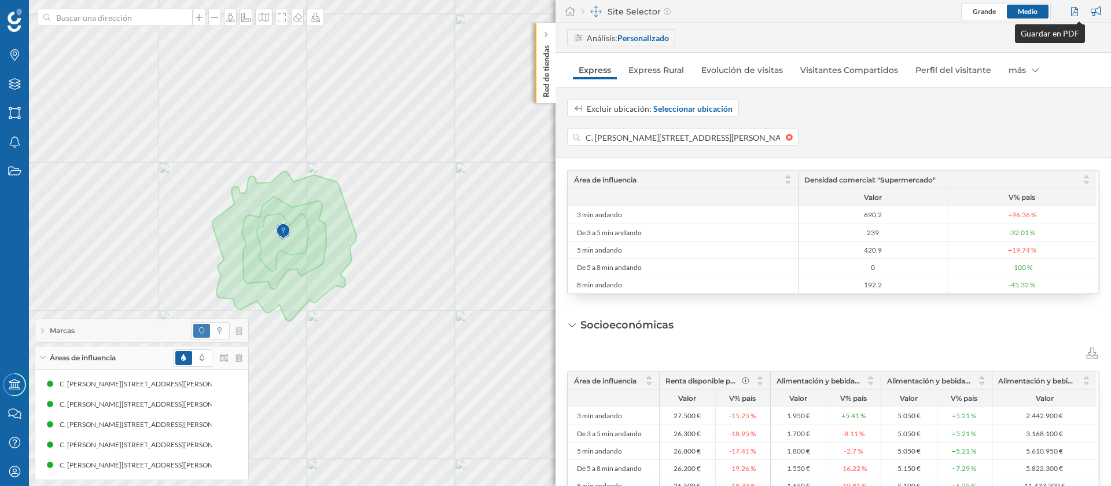
click at [1076, 10] on div at bounding box center [1076, 11] width 16 height 17
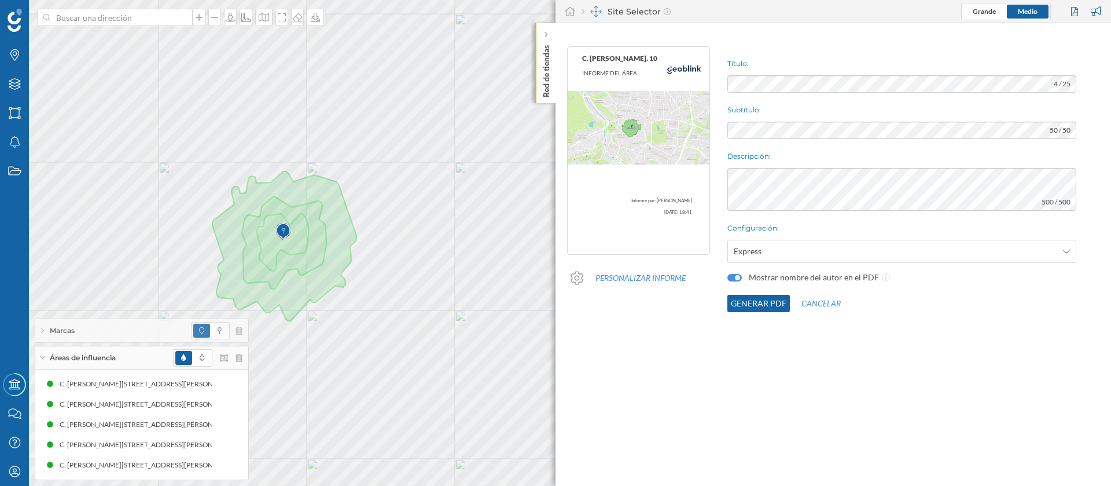
click at [756, 295] on button "Generar PDF" at bounding box center [758, 303] width 63 height 17
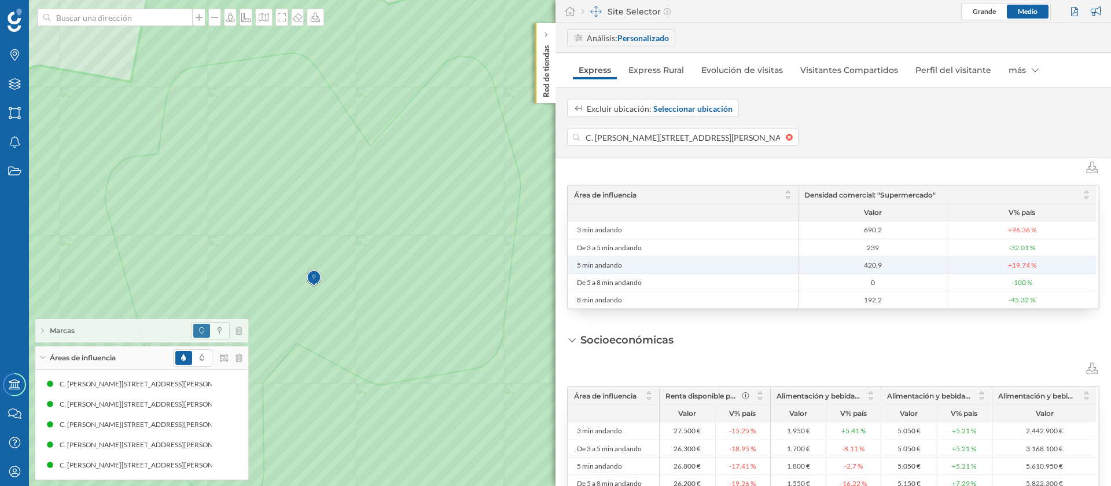
scroll to position [422, 0]
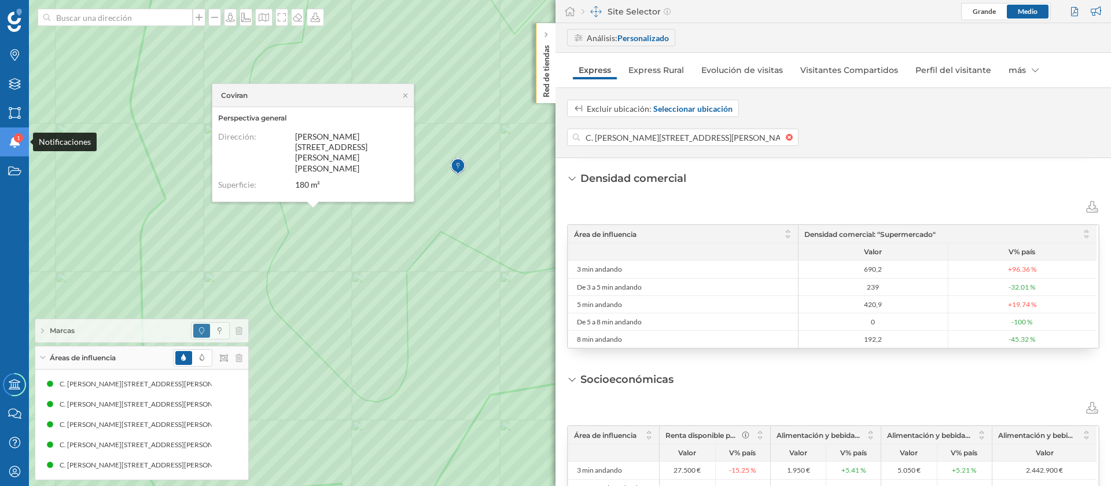
click at [23, 144] on div "Notificaciones 1" at bounding box center [14, 141] width 29 height 29
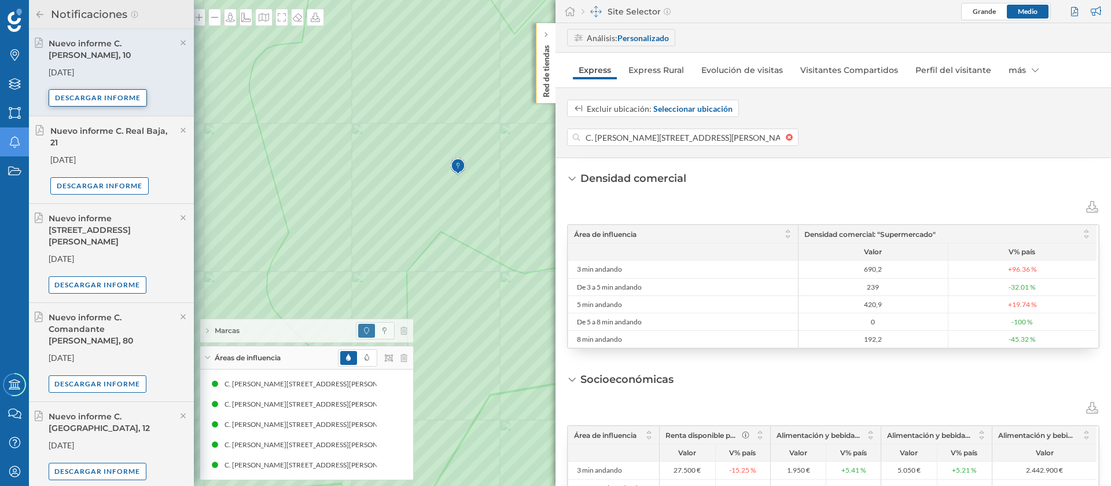
click at [107, 100] on div "Descargar informe" at bounding box center [98, 97] width 98 height 17
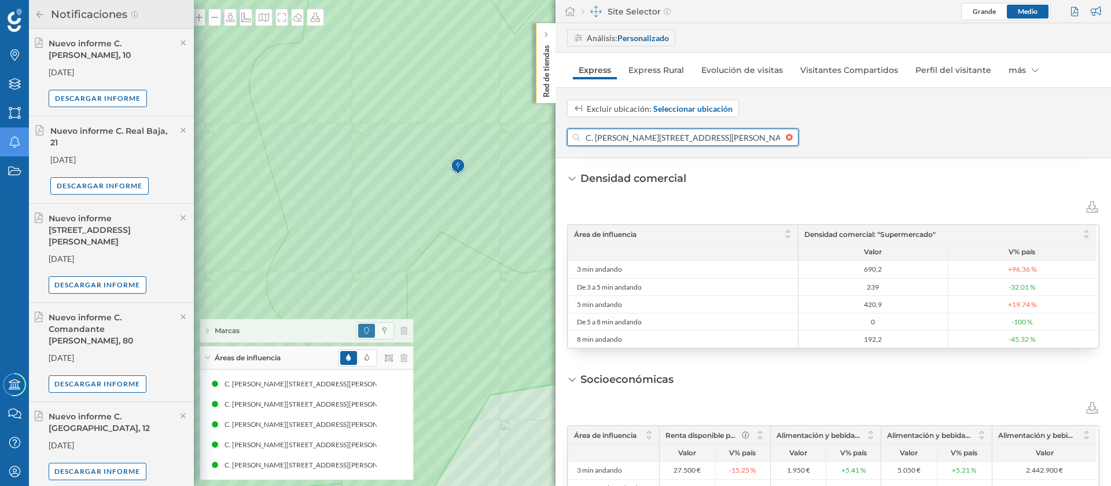
click at [611, 133] on input "C. Pablo Iglesias, 10, 18140 La Zubia, Granada, España" at bounding box center [683, 136] width 206 height 17
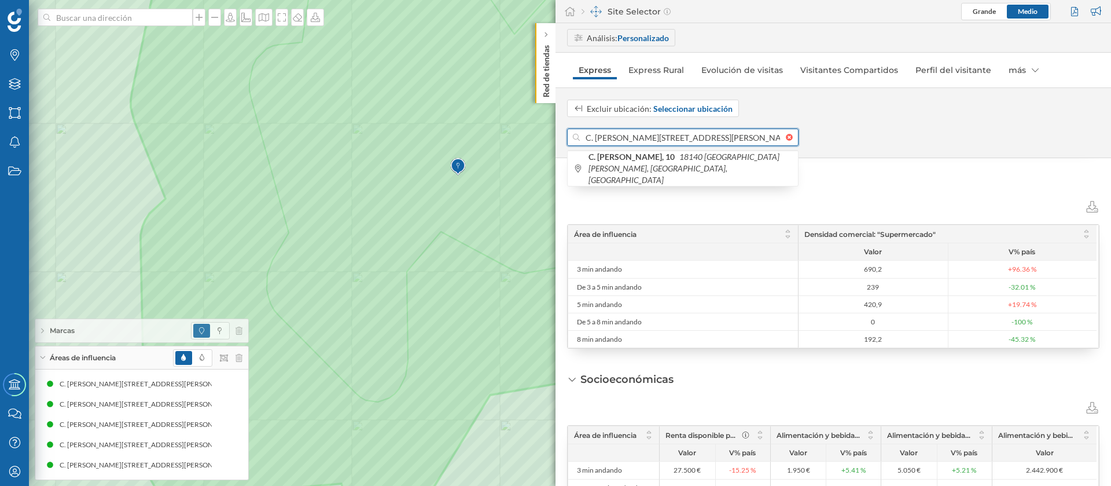
click at [611, 133] on input "C. Pablo Iglesias, 10, 18140 La Zubia, Granada, España" at bounding box center [683, 136] width 206 height 17
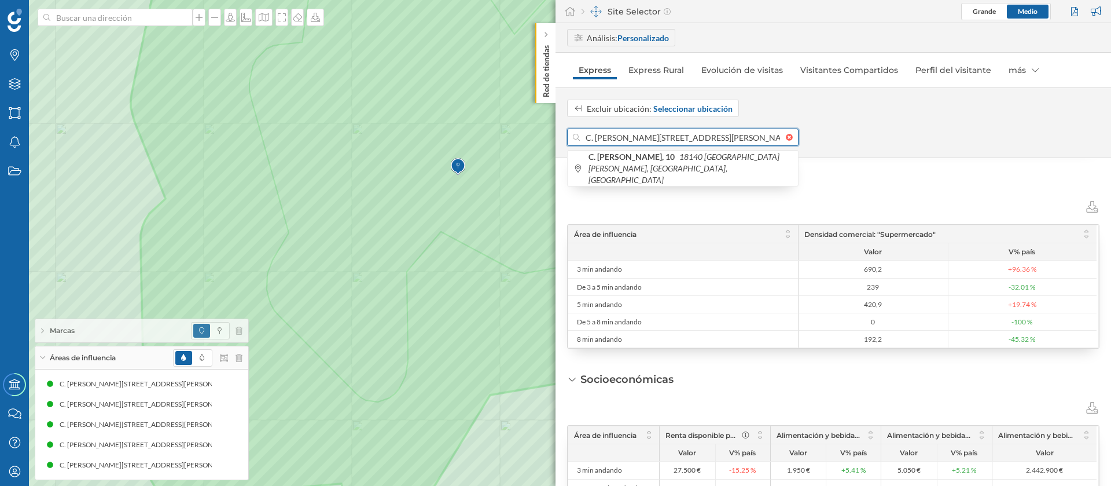
paste input "Avda. de los Almendros, 4"
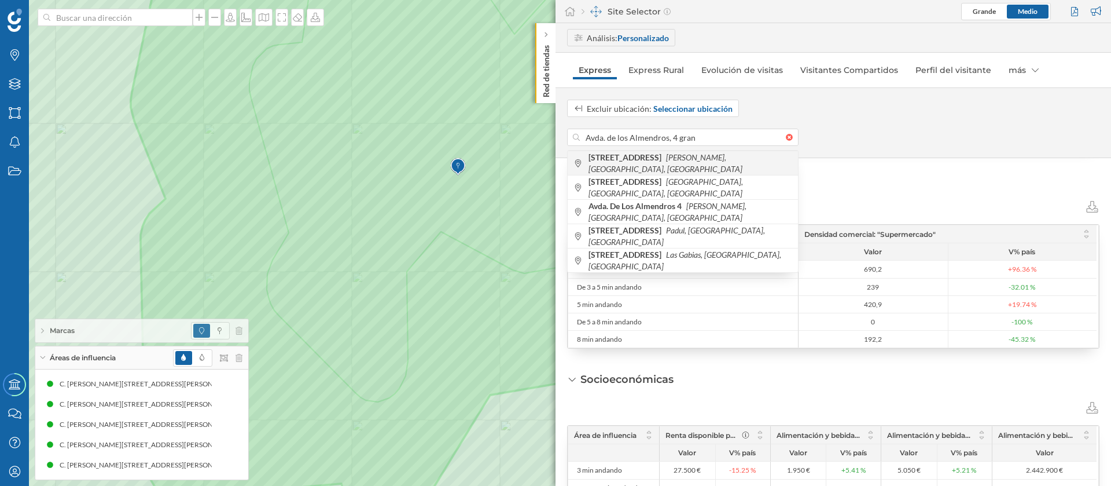
click at [646, 164] on span "Avenida de los Almendros, 4 Huétor Vega, Granada, España" at bounding box center [691, 163] width 204 height 23
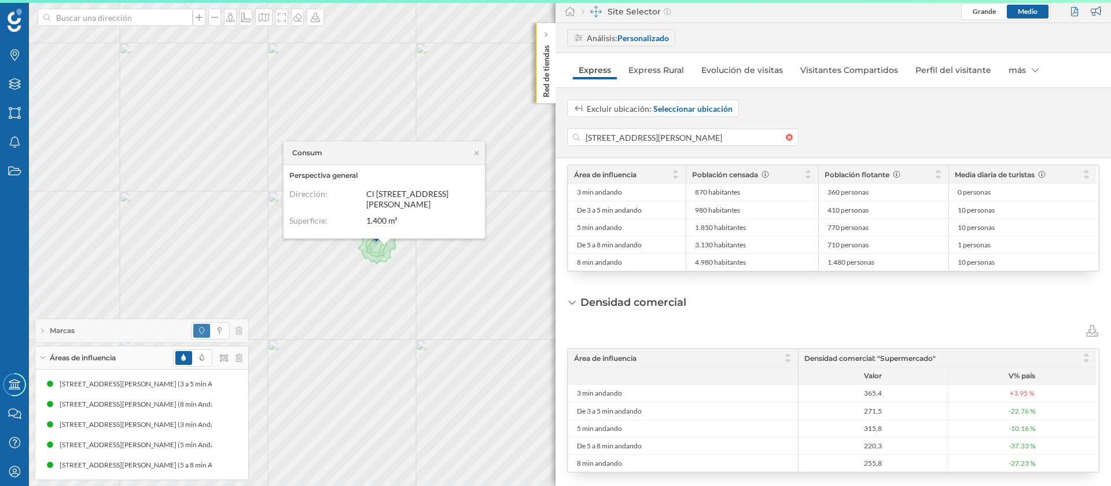
scroll to position [248, 0]
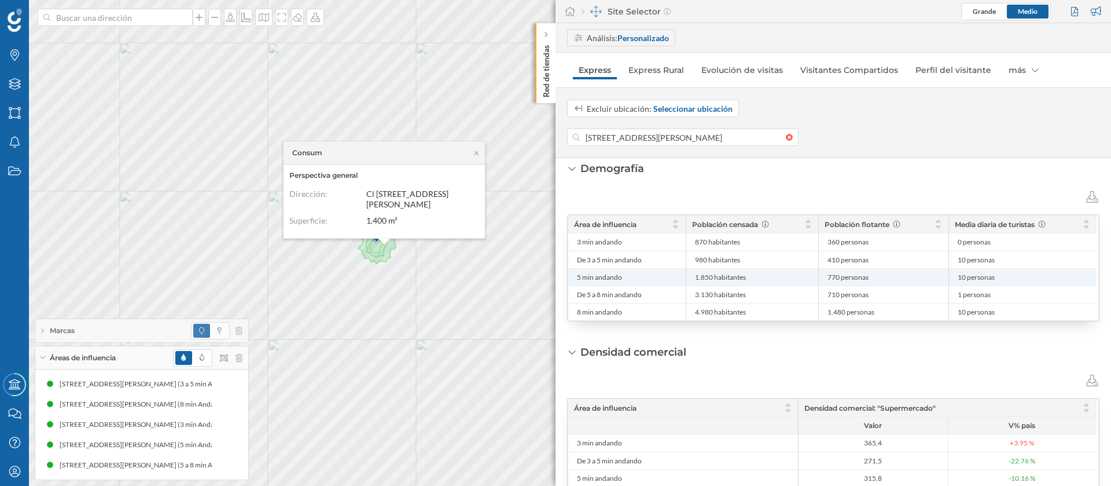
drag, startPoint x: 711, startPoint y: 277, endPoint x: 685, endPoint y: 274, distance: 26.8
click at [685, 274] on div "5 min andando 1.850 habitantes 770 personas 10 personas" at bounding box center [832, 276] width 528 height 17
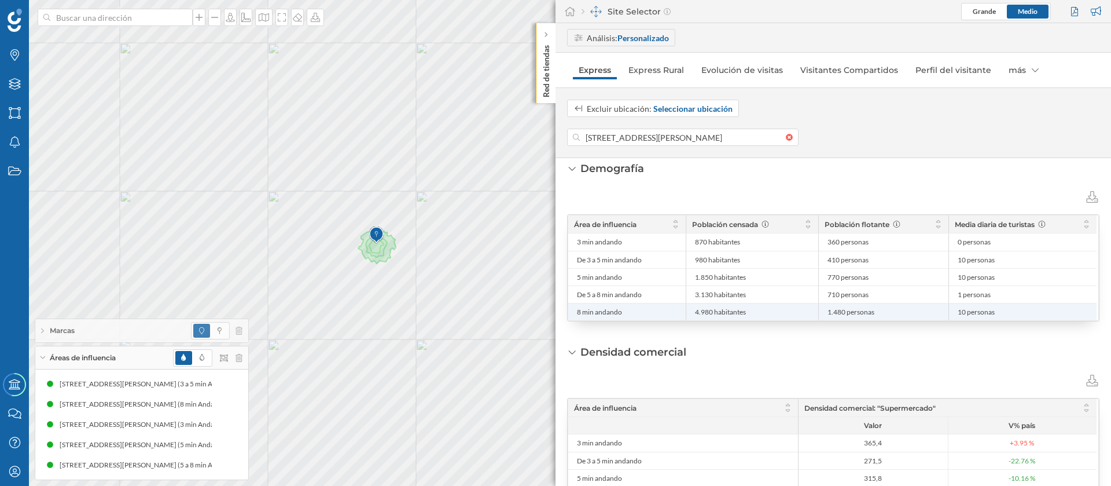
drag, startPoint x: 711, startPoint y: 313, endPoint x: 692, endPoint y: 313, distance: 19.1
click at [692, 313] on li "4.980 habitantes" at bounding box center [752, 311] width 120 height 17
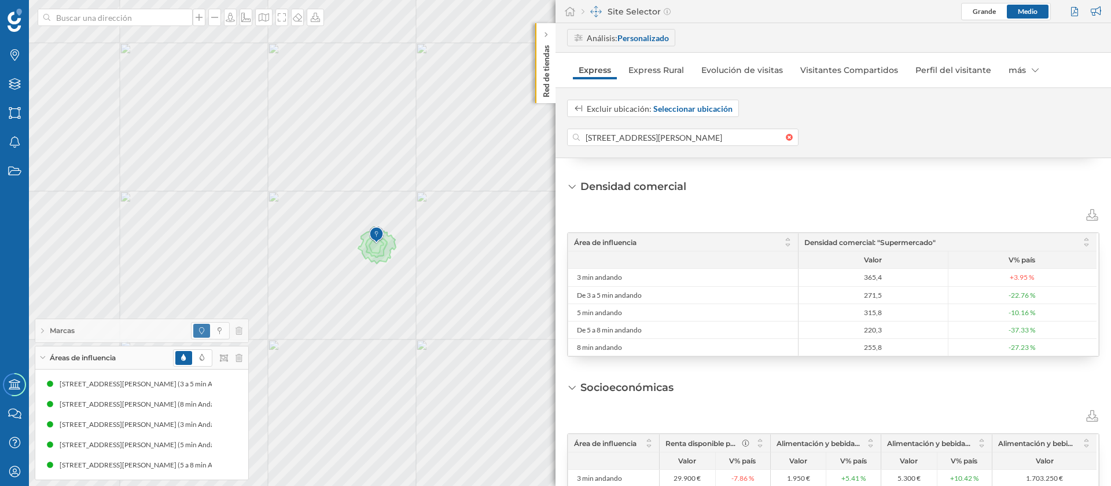
scroll to position [509, 0]
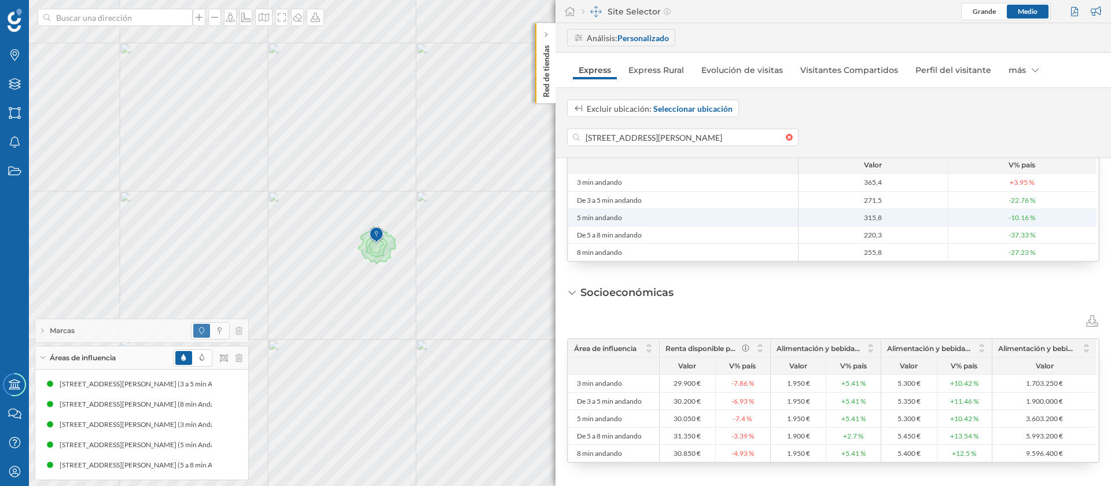
drag, startPoint x: 897, startPoint y: 211, endPoint x: 856, endPoint y: 216, distance: 40.8
click at [856, 216] on li "315,8" at bounding box center [873, 217] width 149 height 17
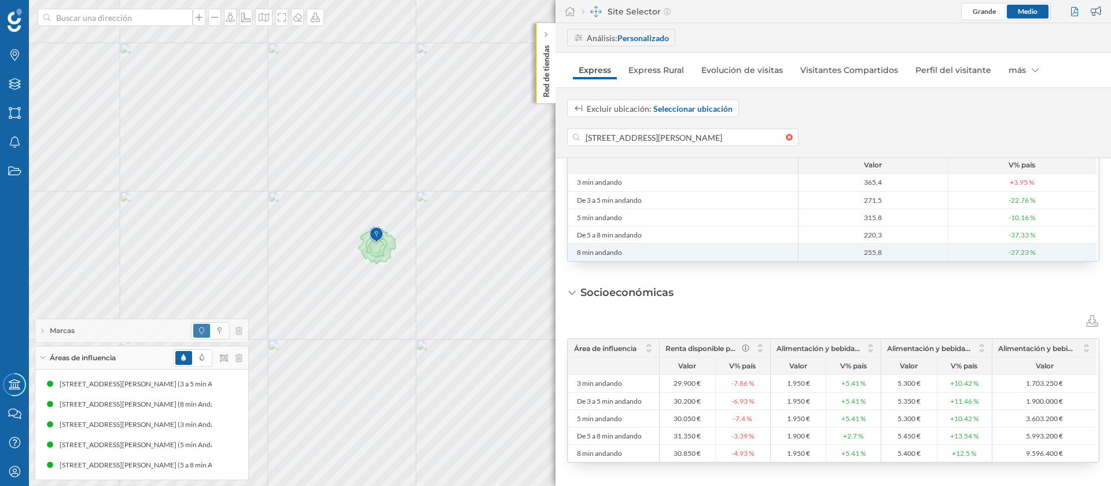
drag, startPoint x: 884, startPoint y: 250, endPoint x: 850, endPoint y: 249, distance: 33.6
click at [850, 249] on span "255,8" at bounding box center [874, 252] width 144 height 9
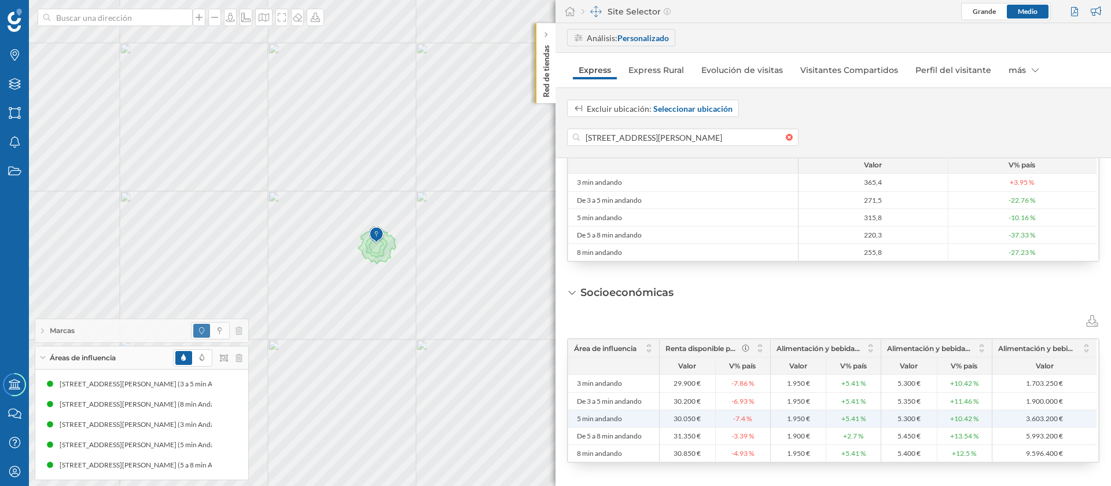
drag, startPoint x: 694, startPoint y: 419, endPoint x: 672, endPoint y: 419, distance: 21.4
click at [672, 419] on span "30.050 €" at bounding box center [688, 418] width 50 height 9
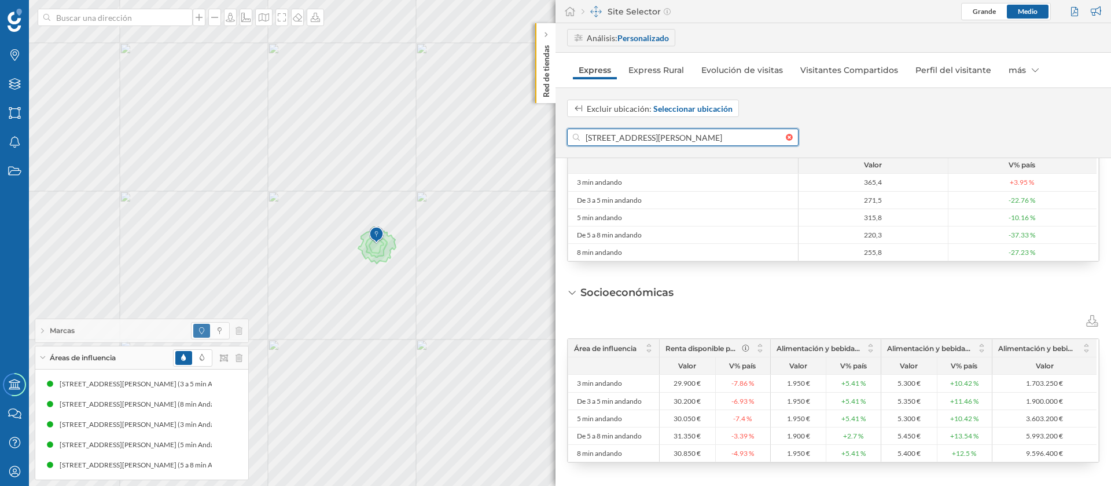
click at [644, 135] on input "Av. de los Almendros, 4, 18198 Huétor Vega, Granada, España" at bounding box center [683, 136] width 206 height 17
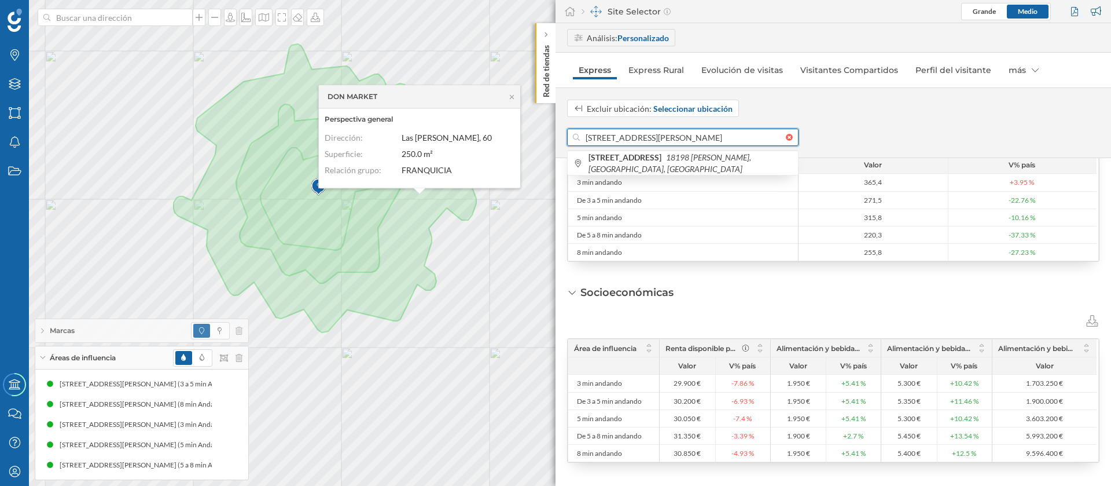
click at [645, 138] on input "Av. de los Almendros, 4, 18198 Huétor Vega, Granada, España" at bounding box center [683, 136] width 206 height 17
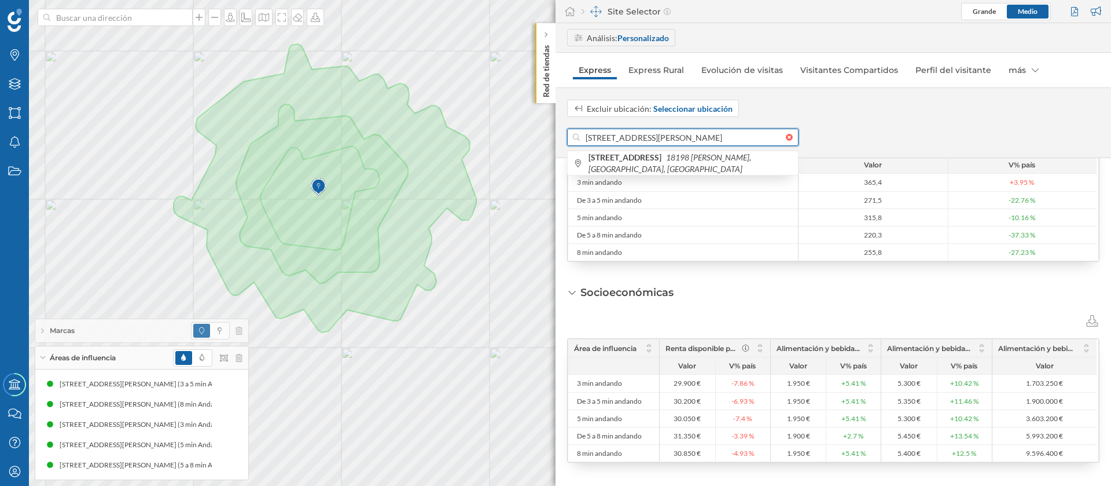
click at [645, 138] on input "Av. de los Almendros, 4, 18198 Huétor Vega, Granada, España" at bounding box center [683, 136] width 206 height 17
paste input "los Claveles, 10"
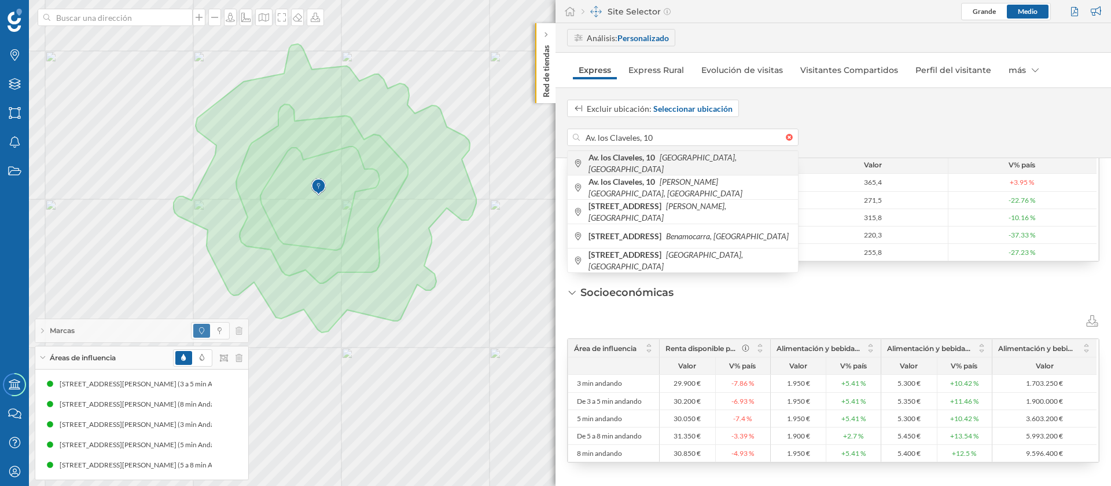
click at [664, 164] on icon "[GEOGRAPHIC_DATA], [GEOGRAPHIC_DATA]" at bounding box center [663, 162] width 148 height 21
type input "Av. [STREET_ADDRESS]"
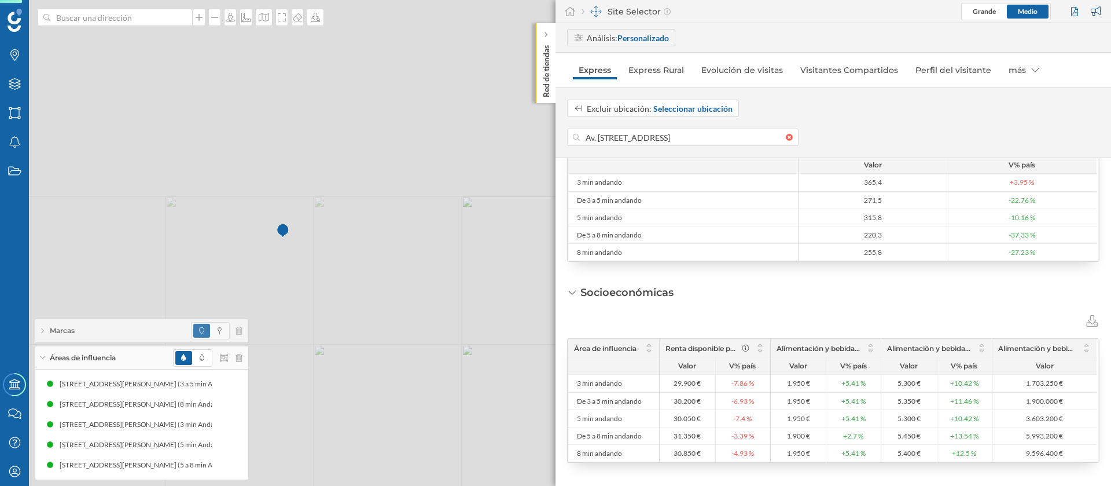
scroll to position [547, 0]
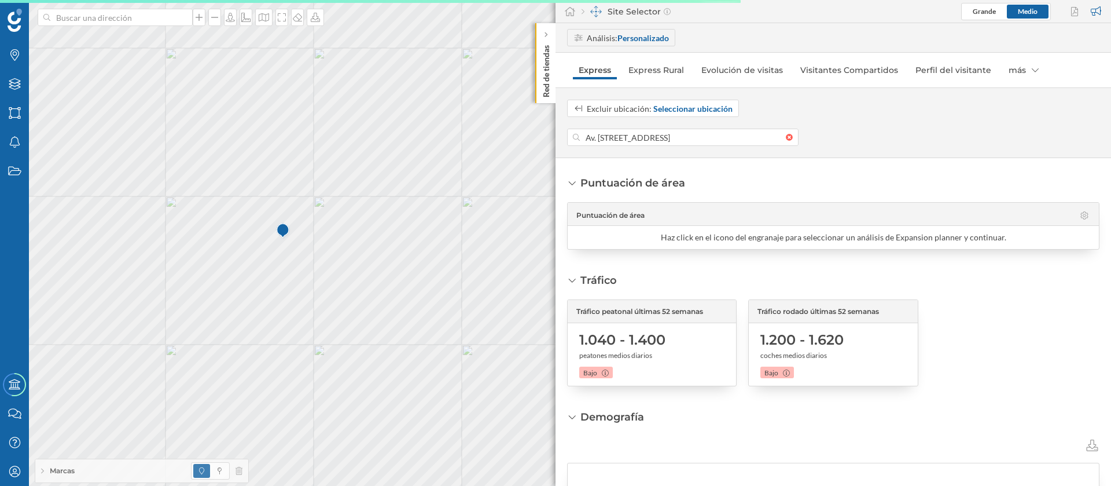
scroll to position [547, 0]
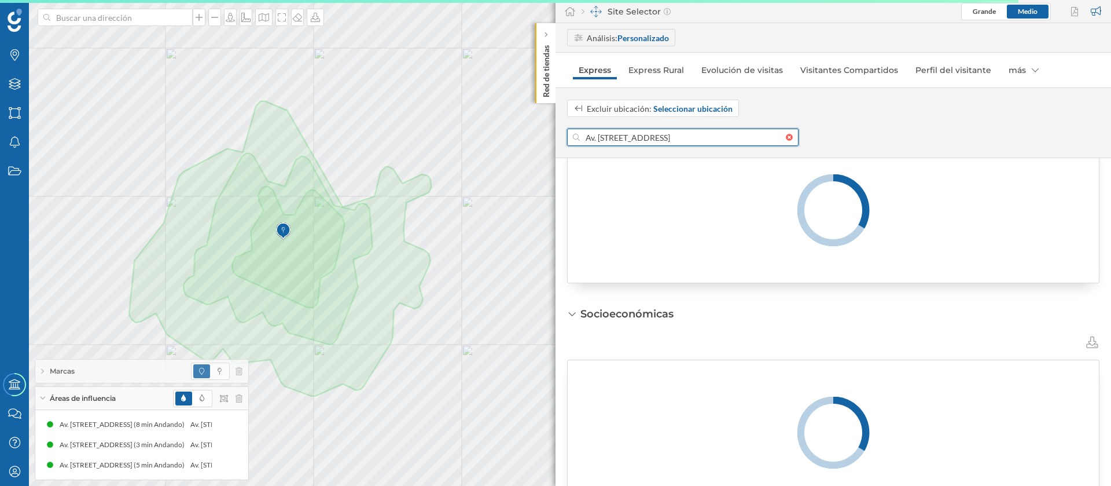
click at [626, 140] on input "Av. [STREET_ADDRESS]" at bounding box center [683, 136] width 206 height 17
paste input "da. los Claveles, 5"
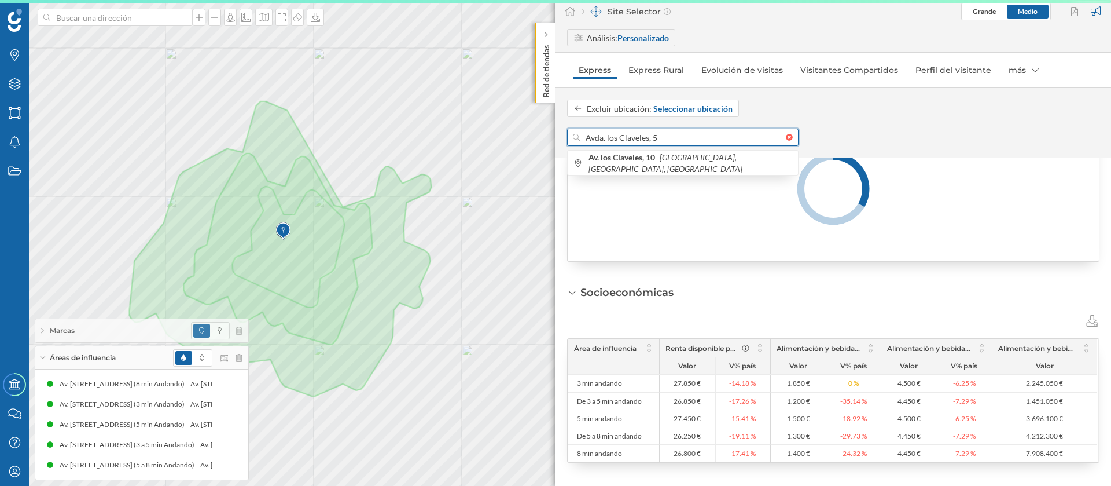
scroll to position [509, 0]
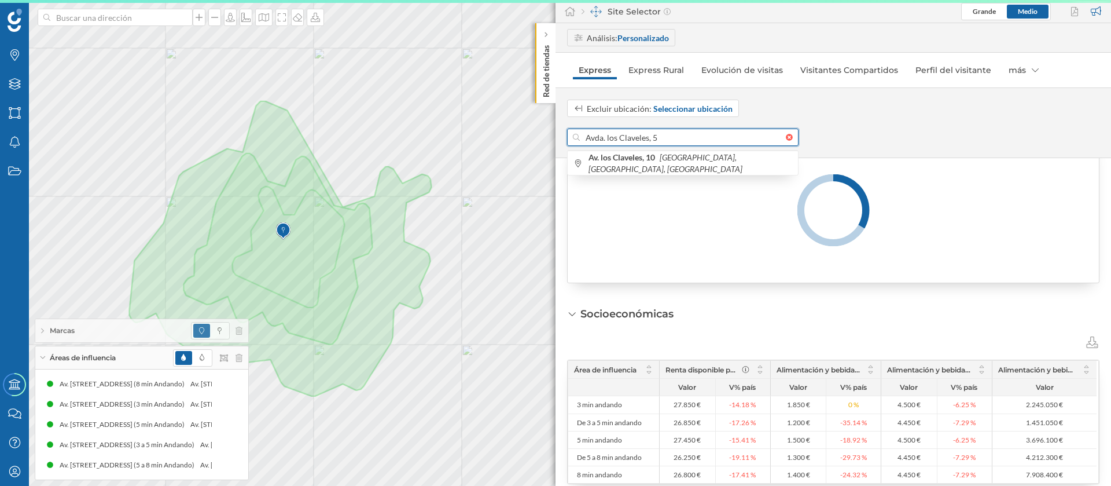
click at [626, 140] on input "Avda. los Claveles, 5" at bounding box center [683, 136] width 206 height 17
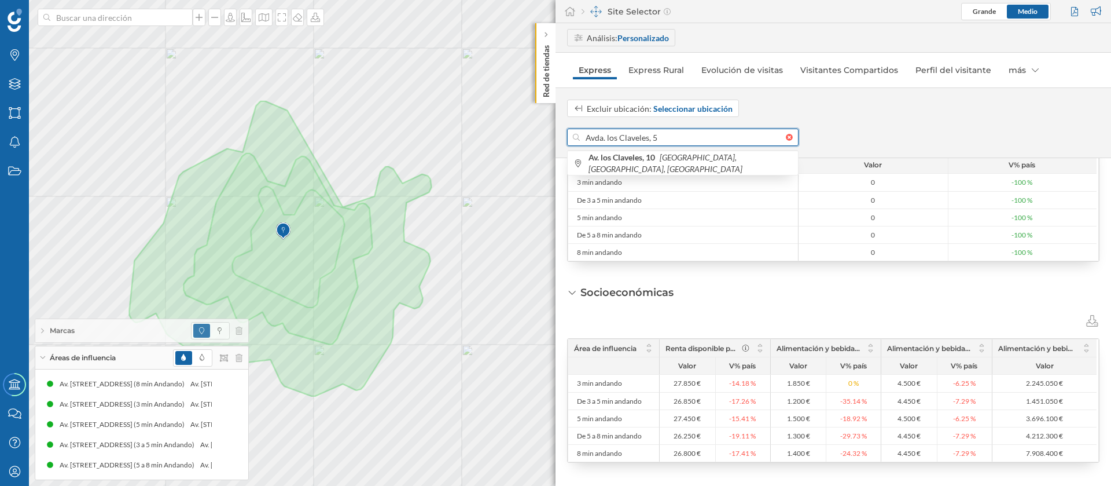
click at [626, 140] on input "Avda. los Claveles, 5" at bounding box center [683, 136] width 206 height 17
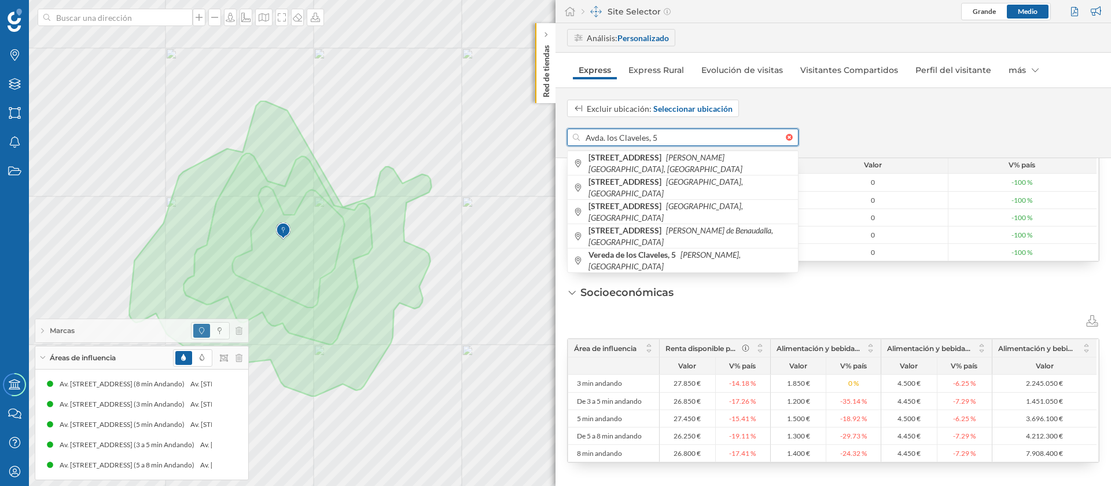
click at [626, 140] on input "Avda. los Claveles, 5" at bounding box center [683, 136] width 206 height 17
paste input
click at [649, 194] on div "[STREET_ADDRESS]" at bounding box center [683, 187] width 230 height 24
type input "Av. [STREET_ADDRESS]"
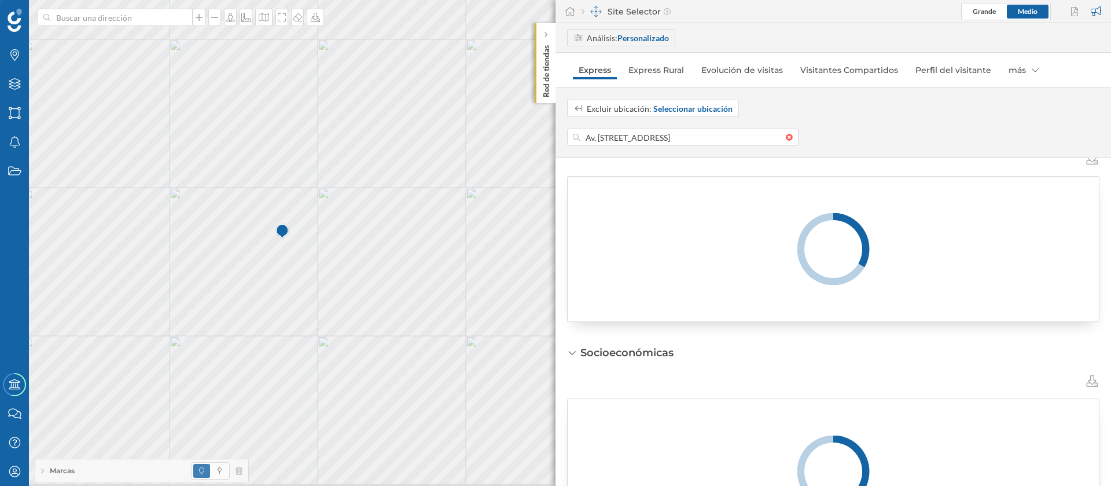
scroll to position [547, 0]
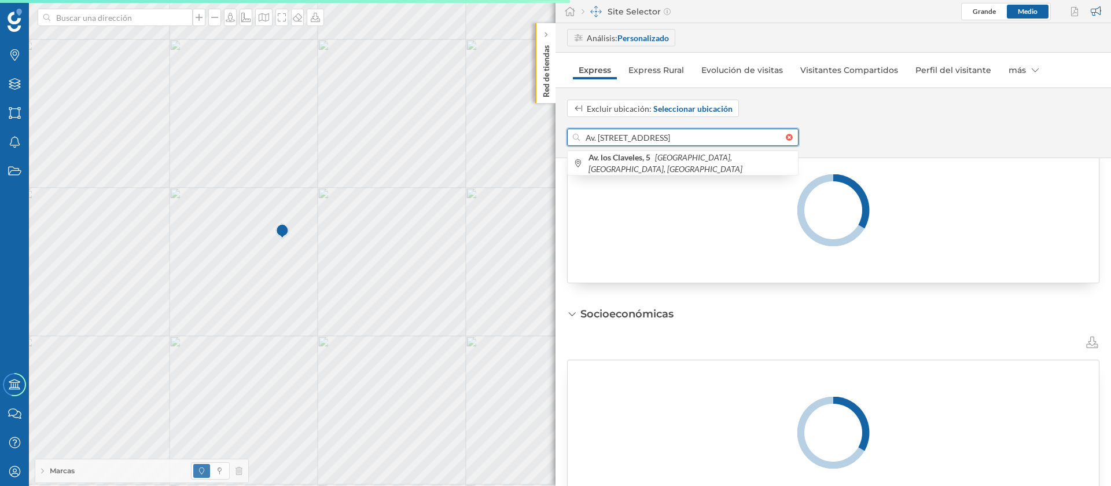
click at [551, 141] on div "Marcas Capas Áreas Notificaciones Estados Academy Contacta con nosotros Centro …" at bounding box center [555, 243] width 1111 height 486
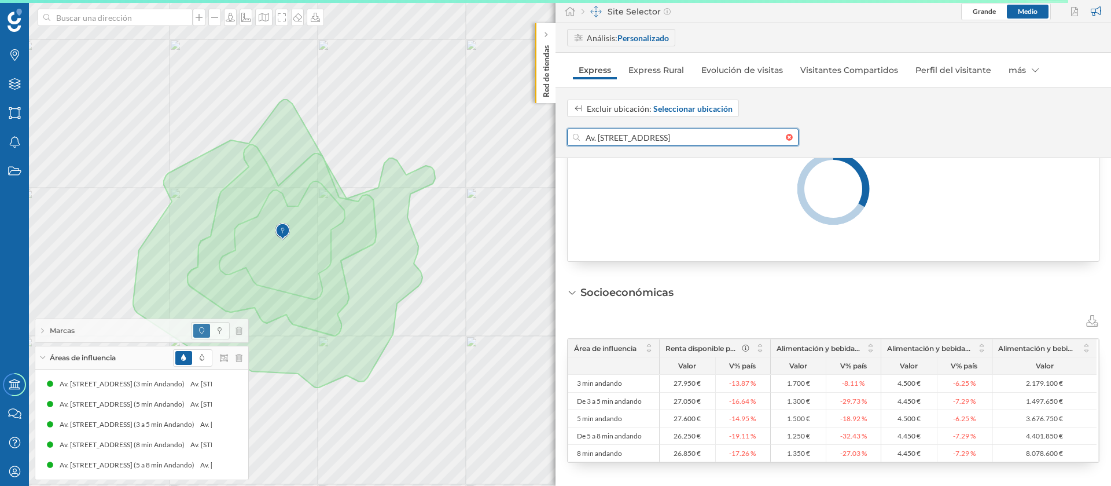
scroll to position [509, 0]
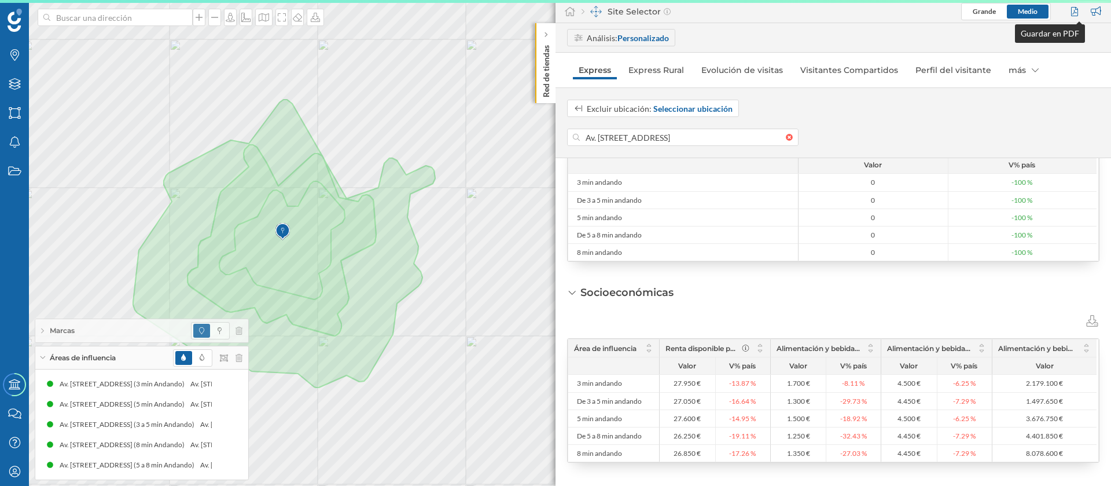
click at [1074, 12] on div at bounding box center [1076, 11] width 16 height 17
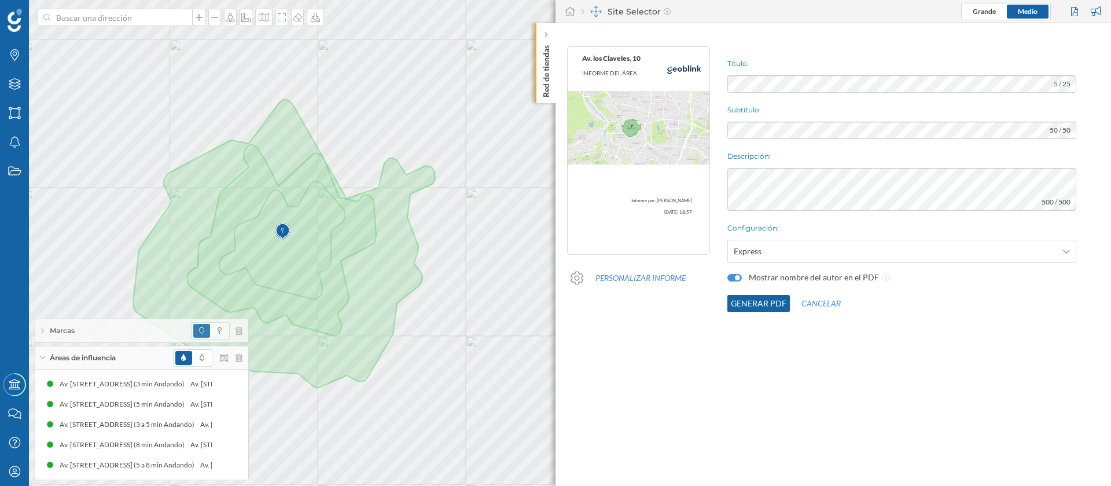
click at [758, 308] on button "Generar PDF" at bounding box center [758, 303] width 63 height 17
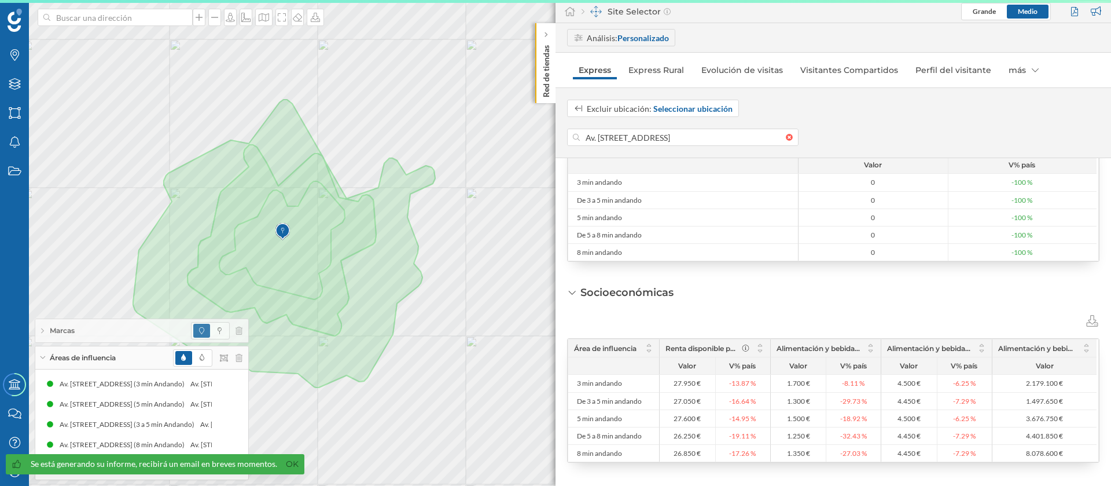
scroll to position [476, 0]
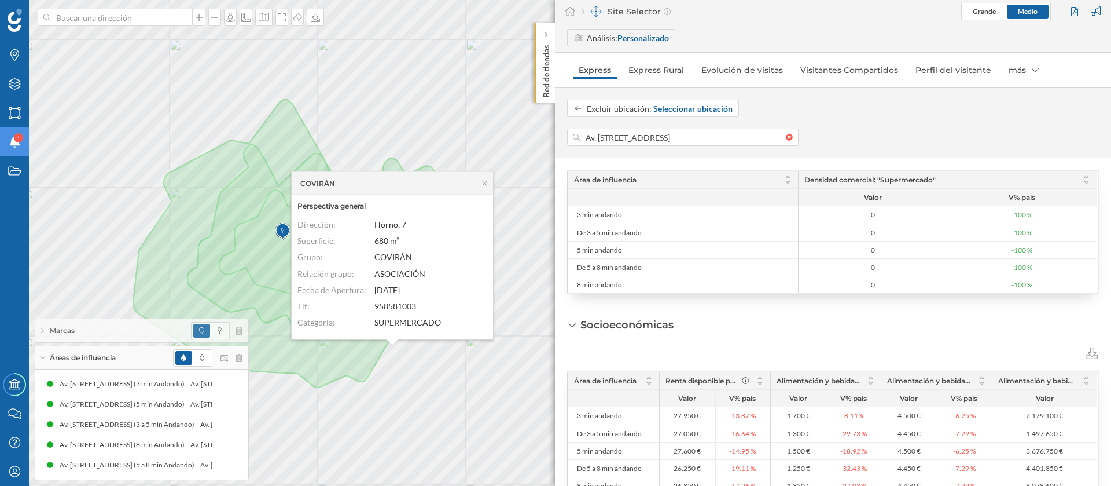
click at [25, 146] on div "Marcas Capas Áreas Notificaciones 1 Estados Academy Contacta con nosotros Centr…" at bounding box center [555, 243] width 1111 height 486
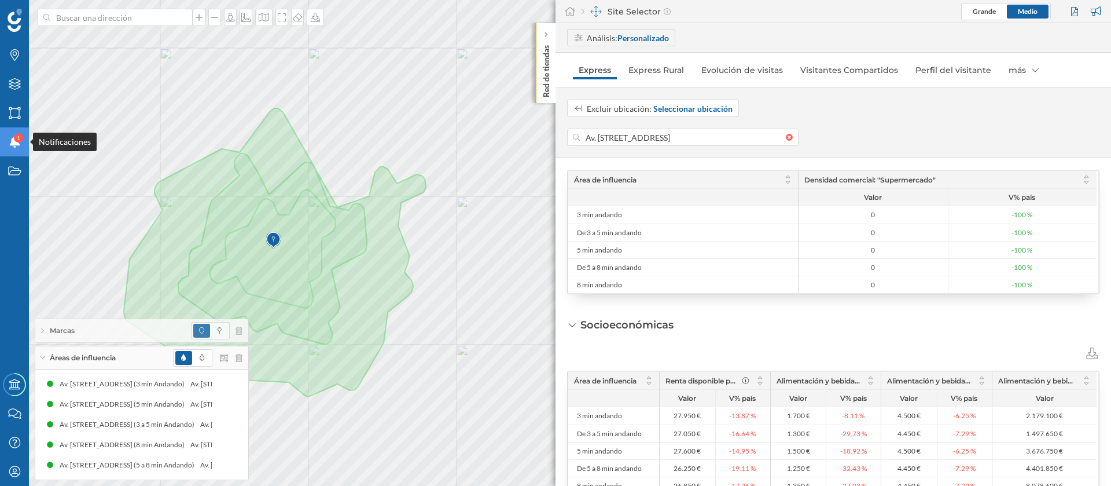
click at [19, 148] on div "Notificaciones 1" at bounding box center [14, 141] width 29 height 29
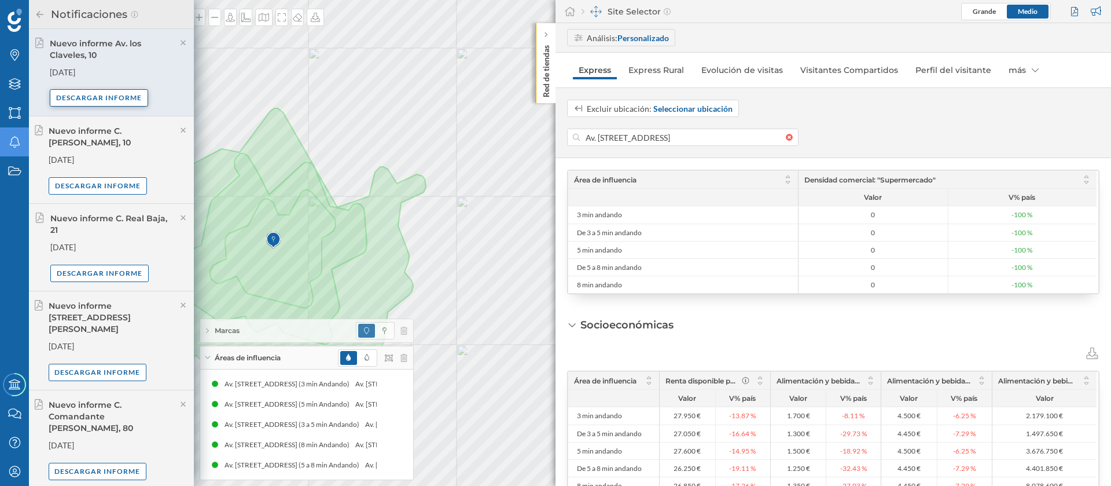
click at [112, 102] on div "Descargar informe" at bounding box center [99, 97] width 98 height 17
